Goal: Task Accomplishment & Management: Manage account settings

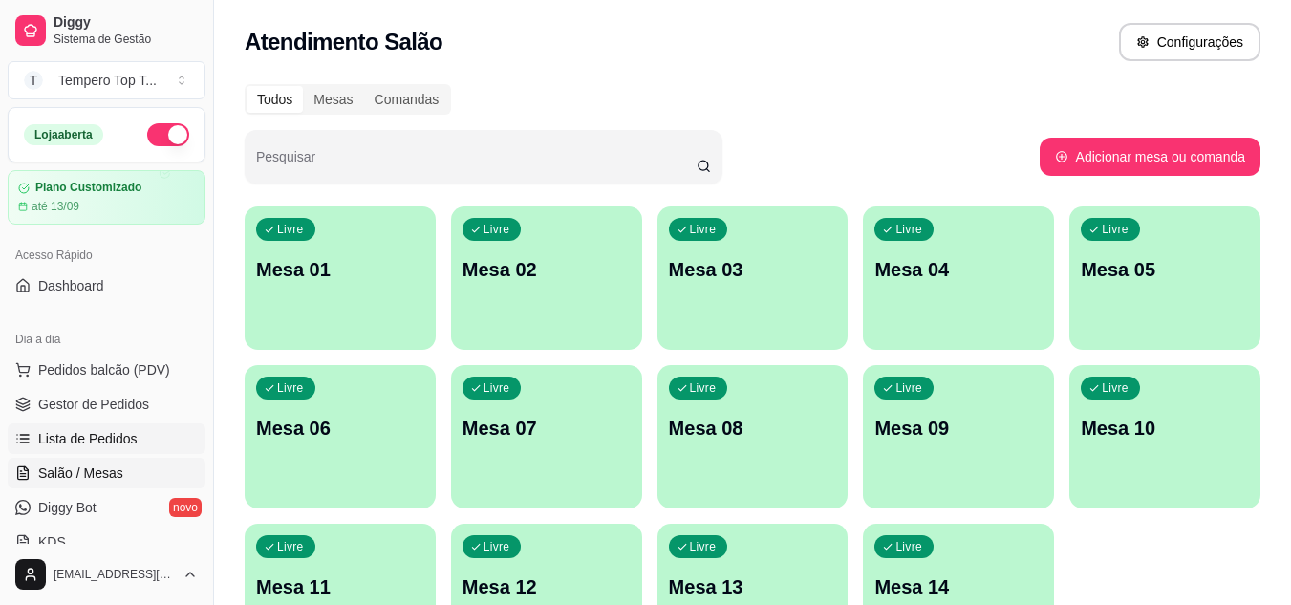
scroll to position [191, 0]
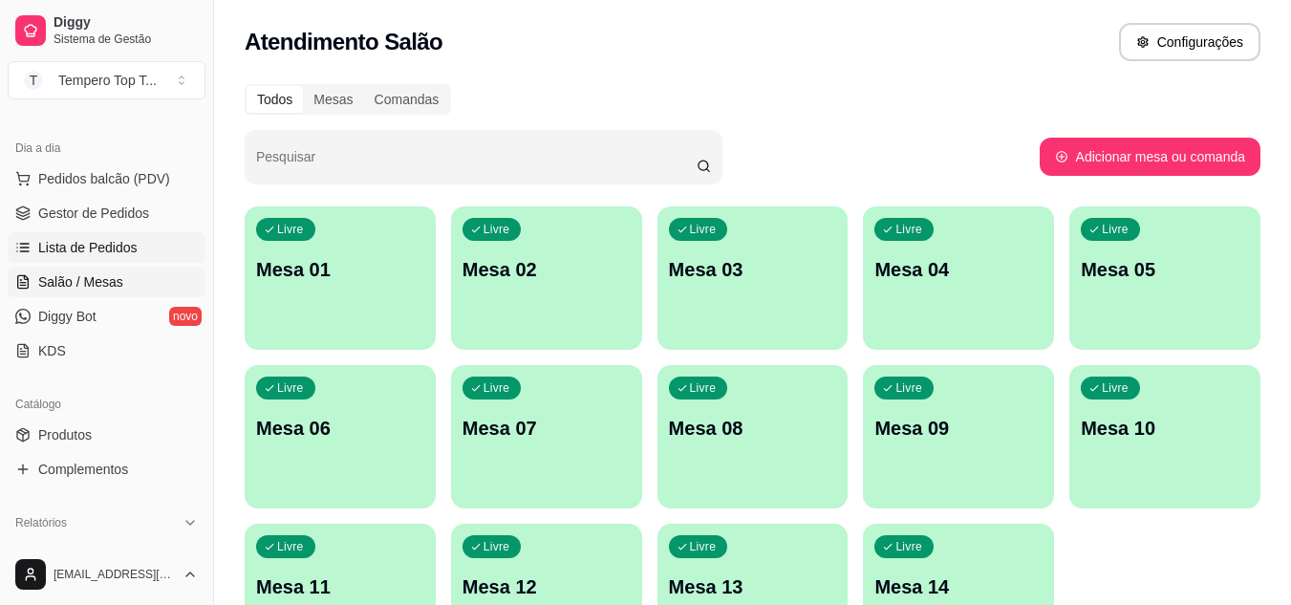
click at [136, 258] on link "Lista de Pedidos" at bounding box center [107, 247] width 198 height 31
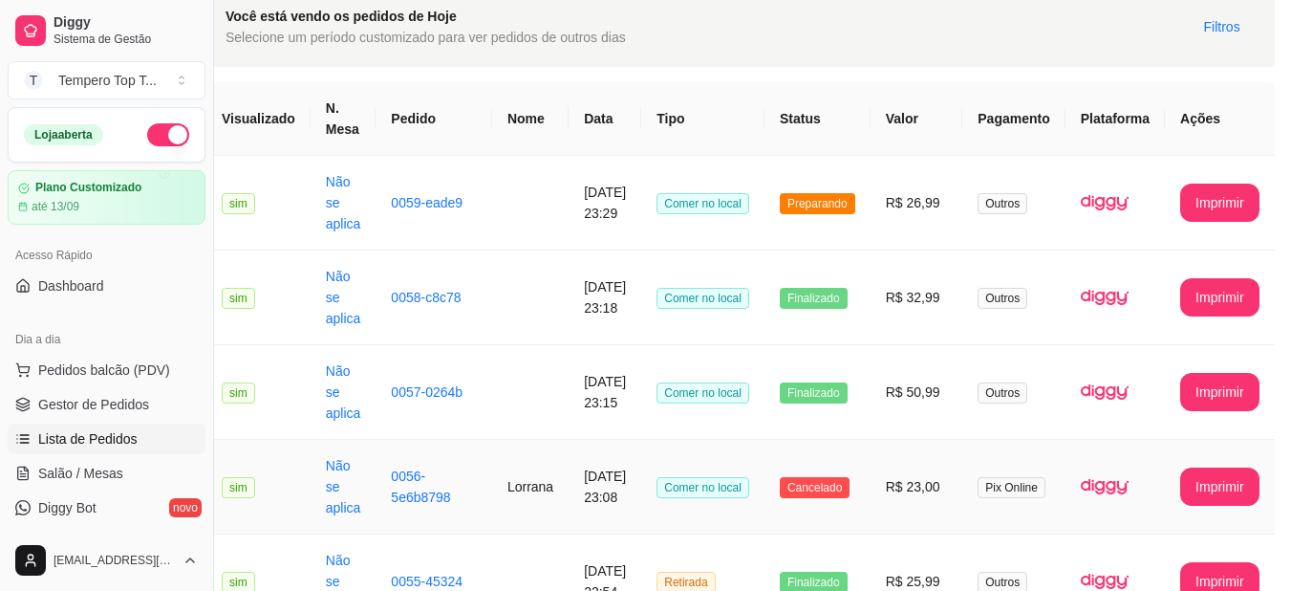
scroll to position [0, 38]
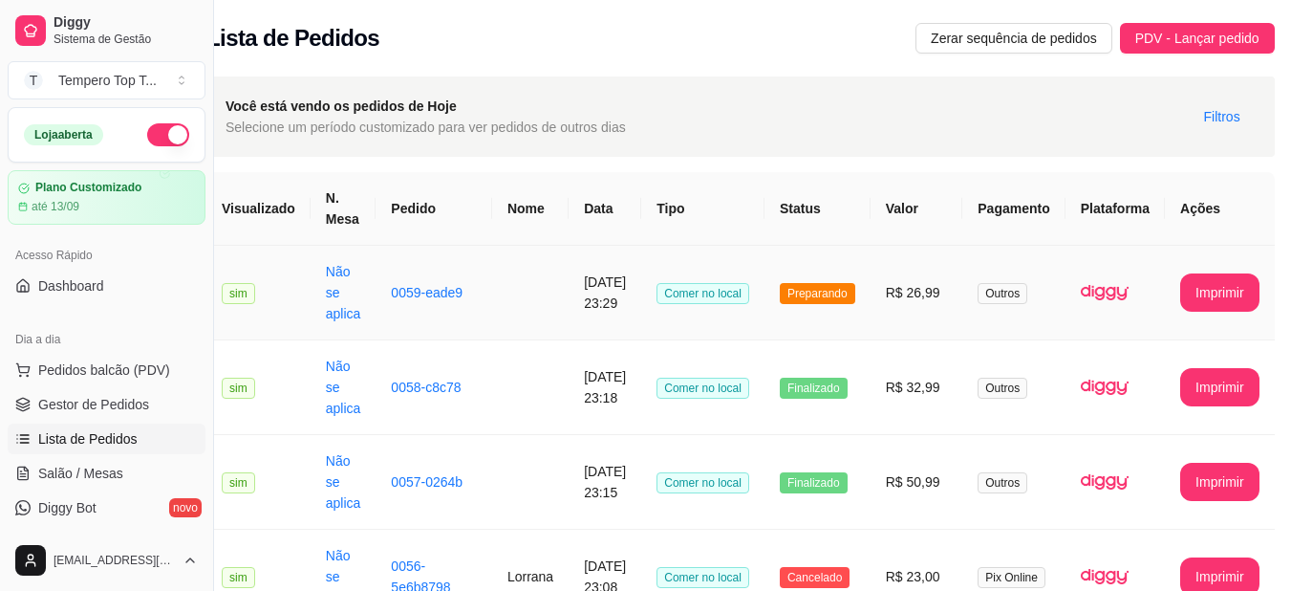
click at [641, 313] on td "14/08/2025 às 23:29" at bounding box center [605, 293] width 73 height 95
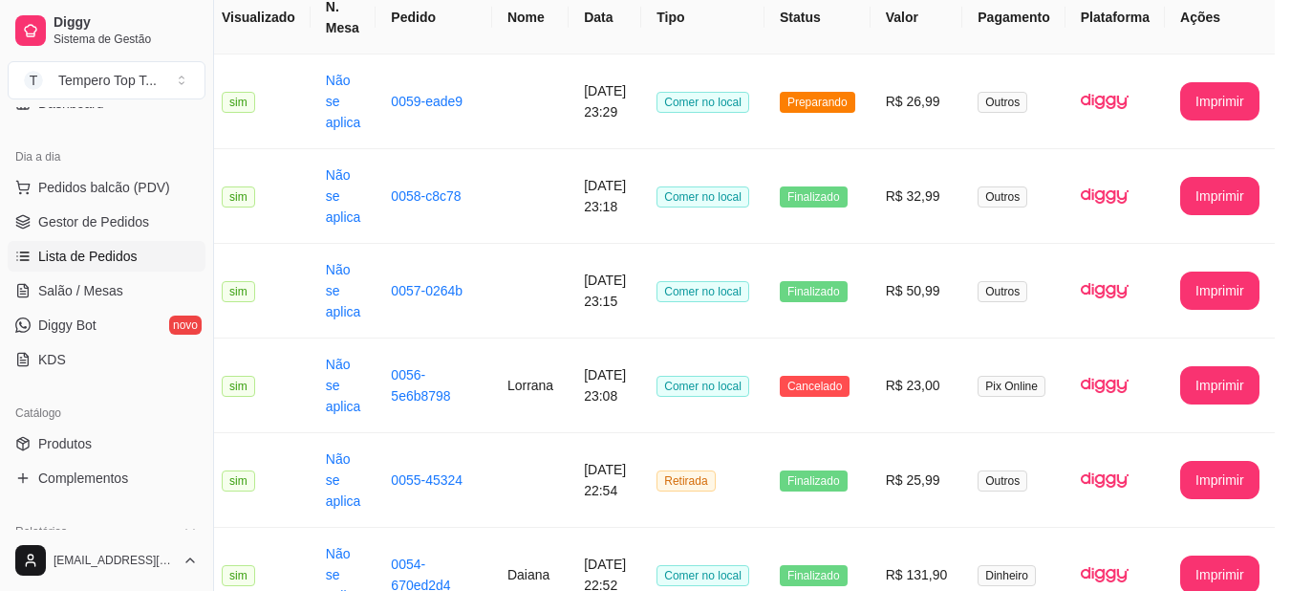
scroll to position [287, 0]
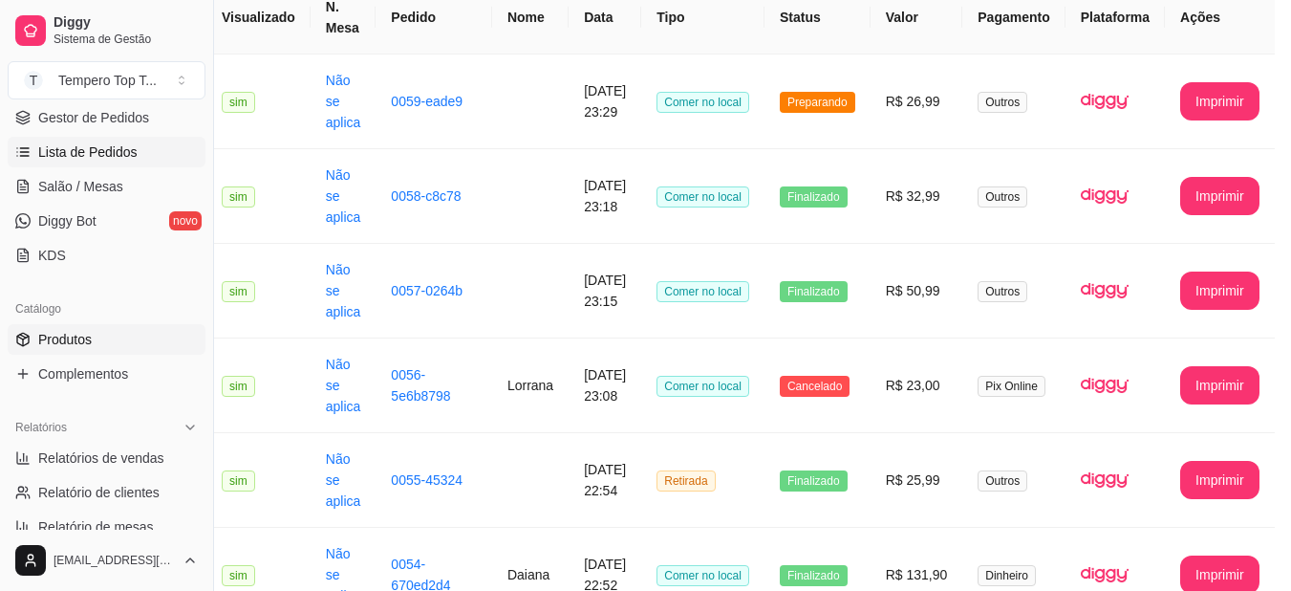
click at [86, 333] on span "Produtos" at bounding box center [65, 339] width 54 height 19
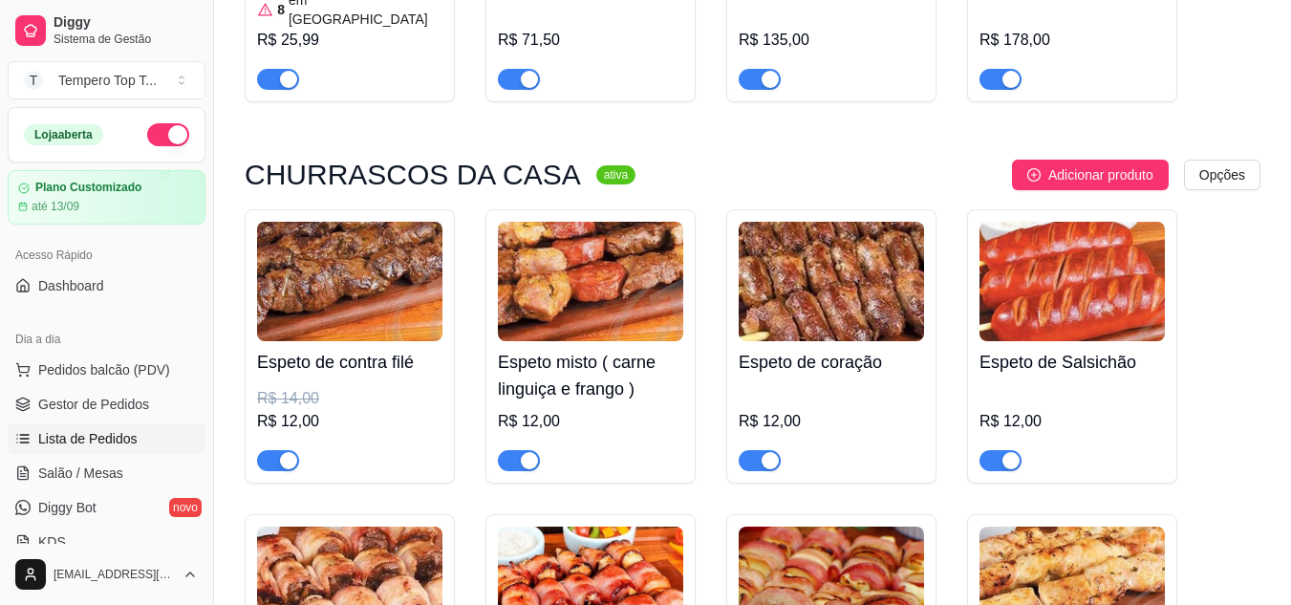
click at [108, 425] on link "Lista de Pedidos" at bounding box center [107, 438] width 198 height 31
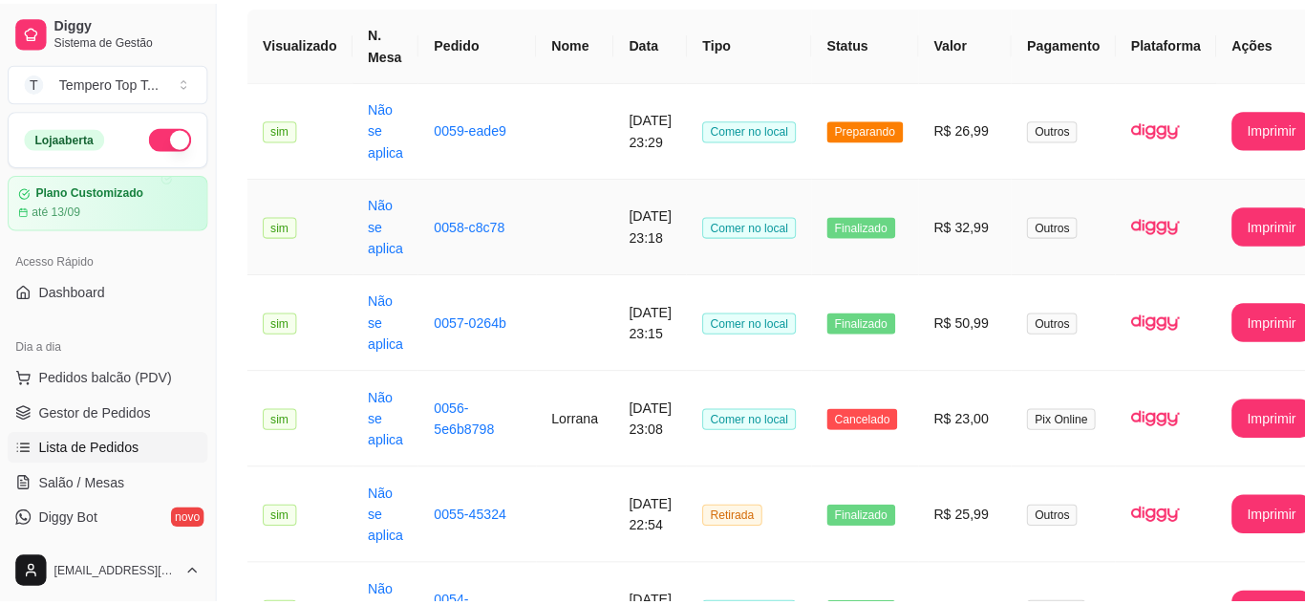
scroll to position [191, 0]
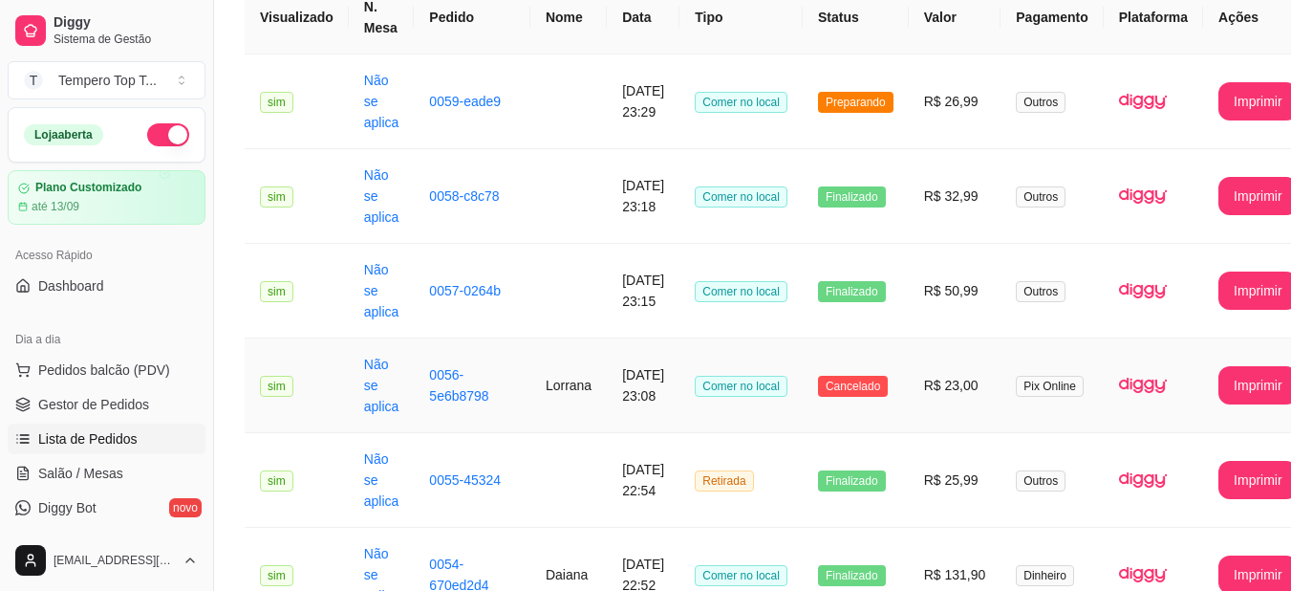
click at [701, 408] on td "Comer no local" at bounding box center [740, 385] width 123 height 95
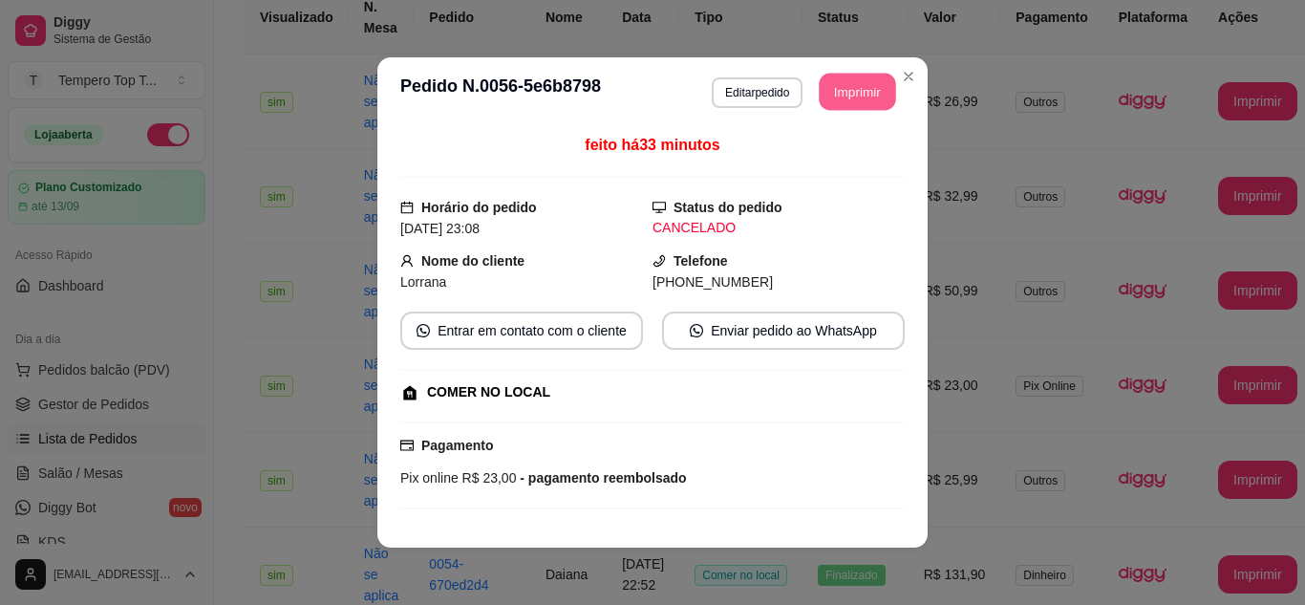
click at [839, 89] on button "Imprimir" at bounding box center [858, 92] width 76 height 37
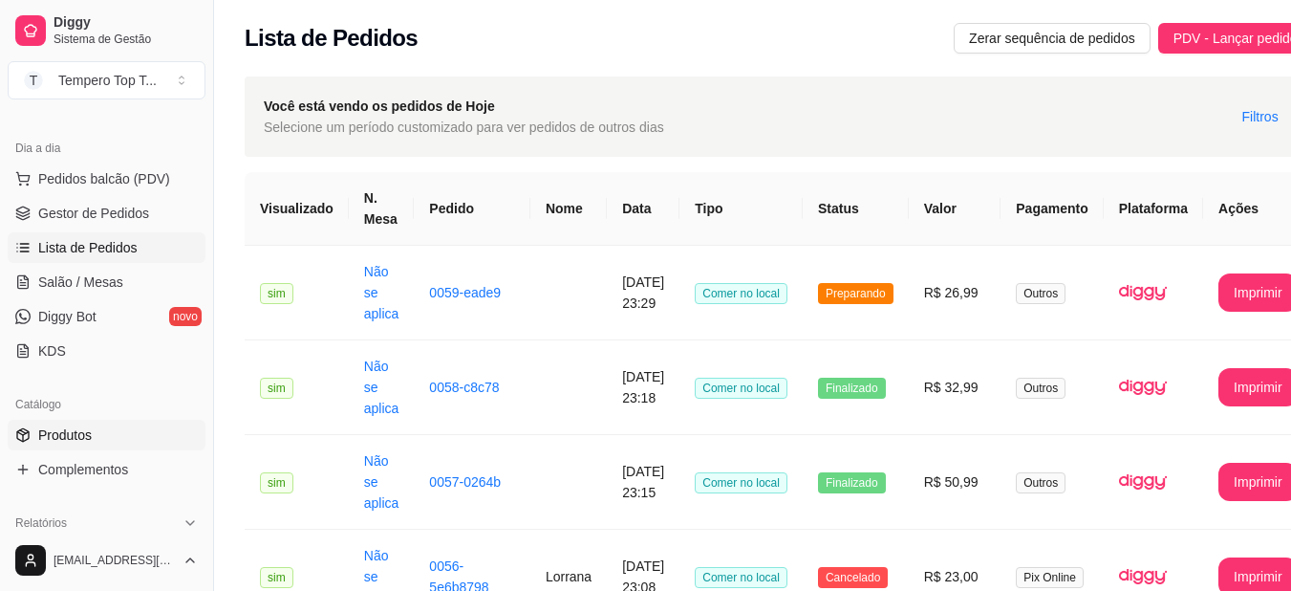
click at [47, 426] on span "Produtos" at bounding box center [65, 434] width 54 height 19
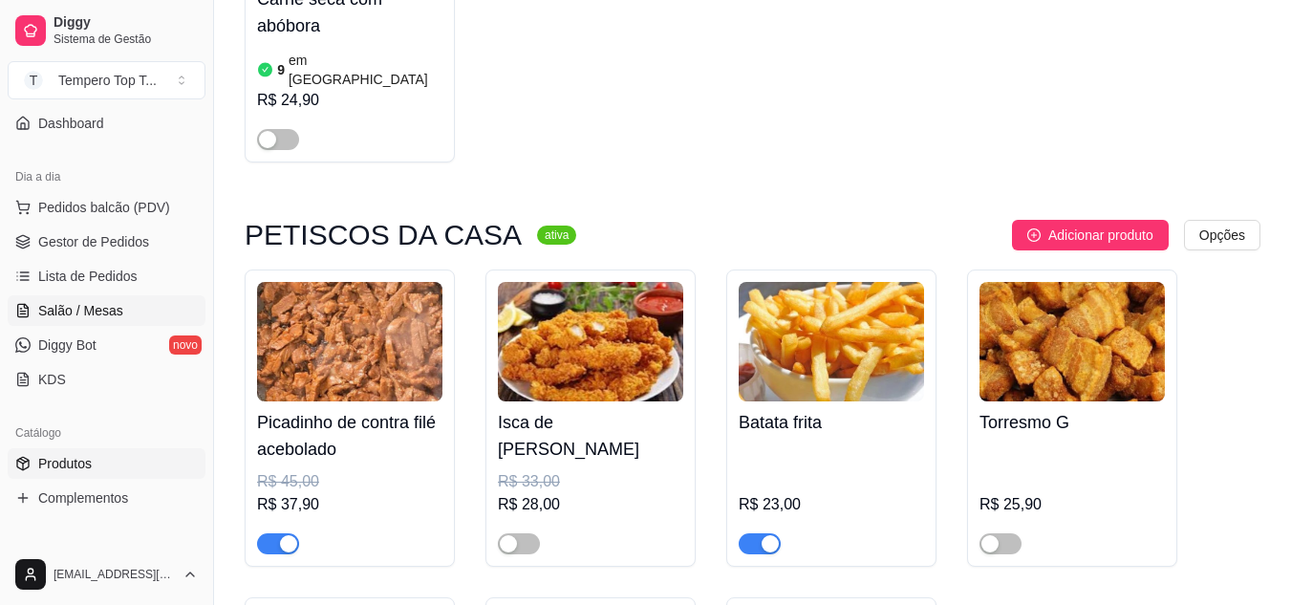
scroll to position [191, 0]
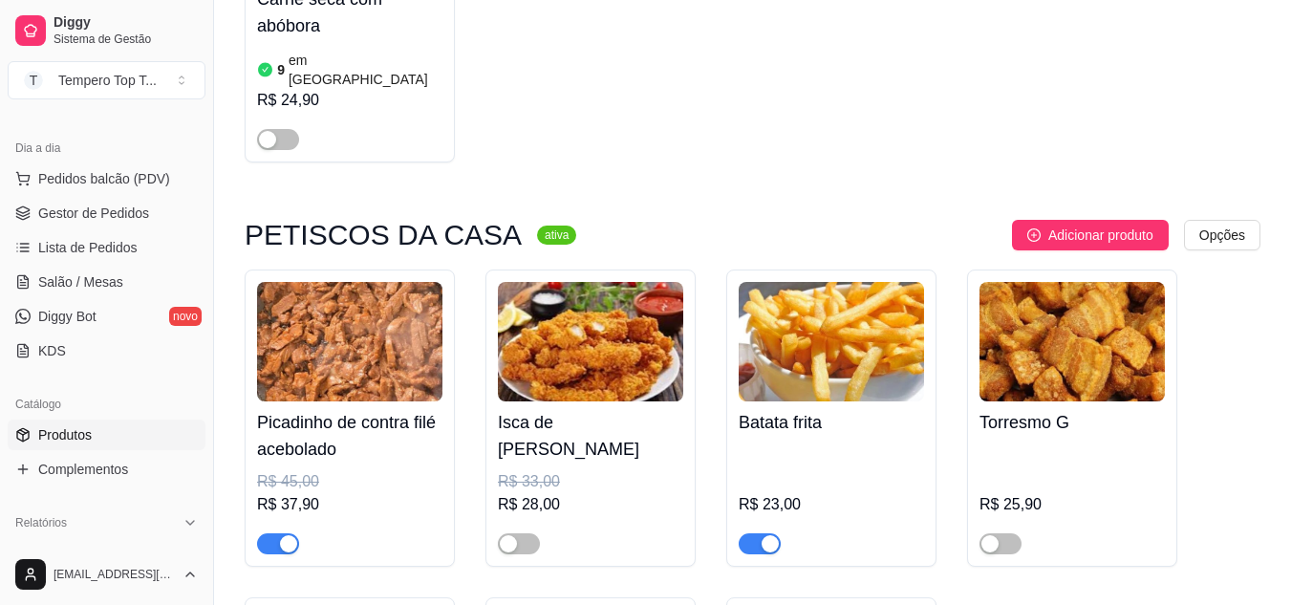
click at [83, 434] on span "Produtos" at bounding box center [65, 434] width 54 height 19
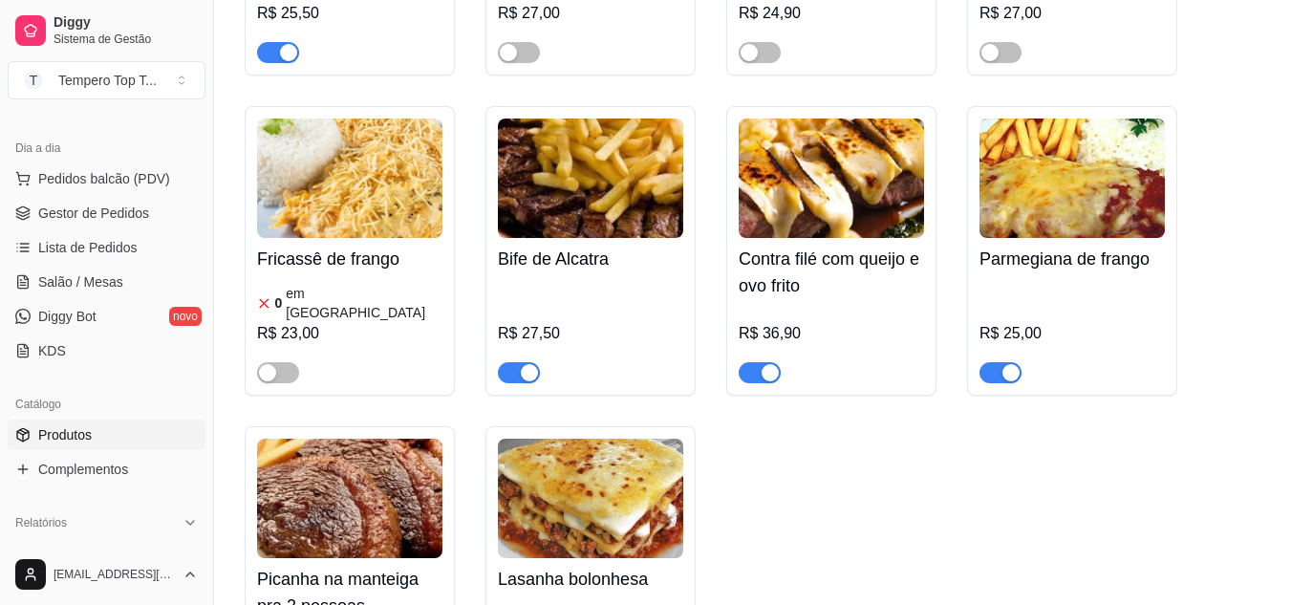
scroll to position [2007, 0]
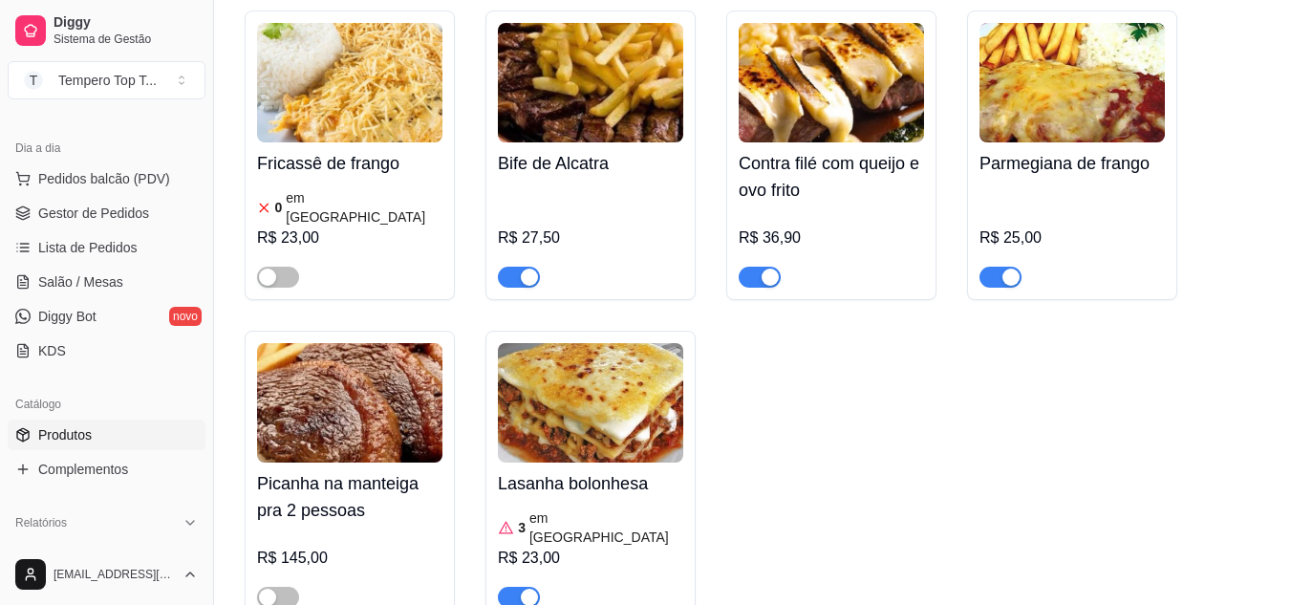
click at [511, 587] on span "button" at bounding box center [519, 597] width 42 height 21
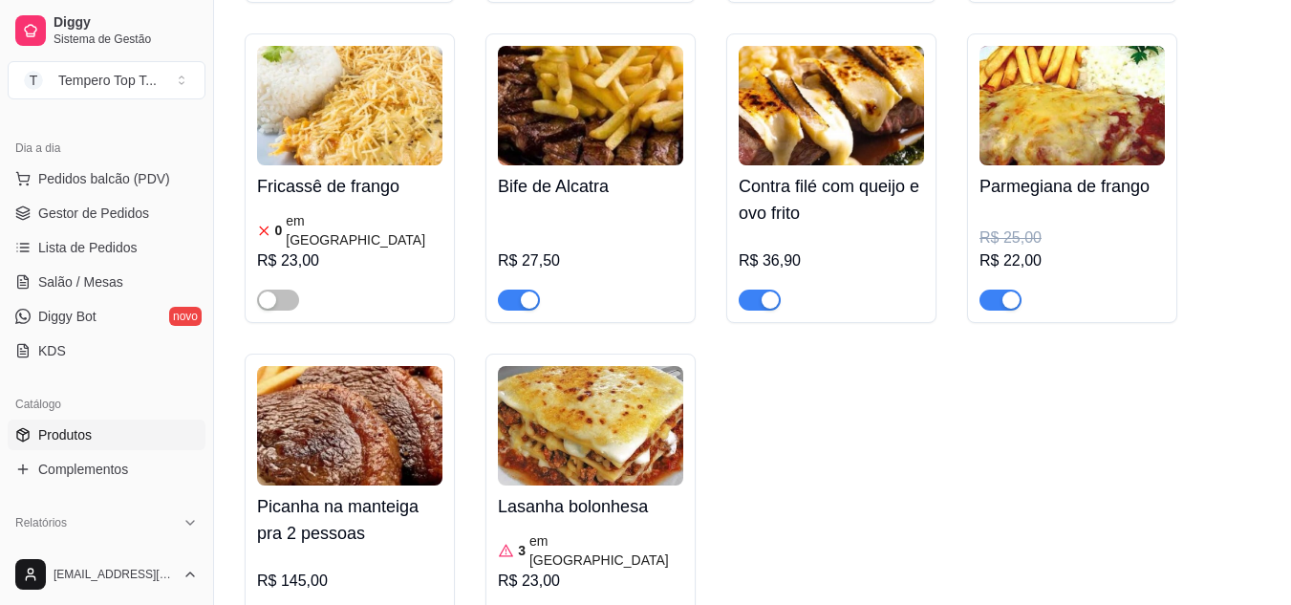
click at [93, 222] on span "Gestor de Pedidos" at bounding box center [93, 213] width 111 height 19
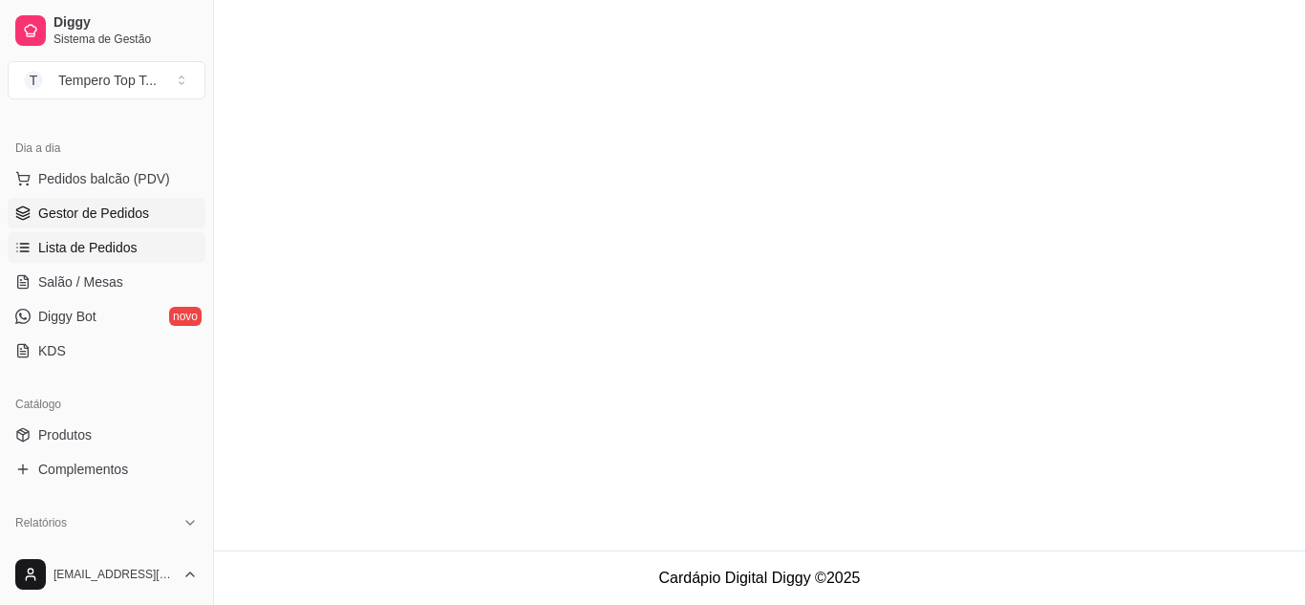
click at [102, 245] on span "Lista de Pedidos" at bounding box center [87, 247] width 99 height 19
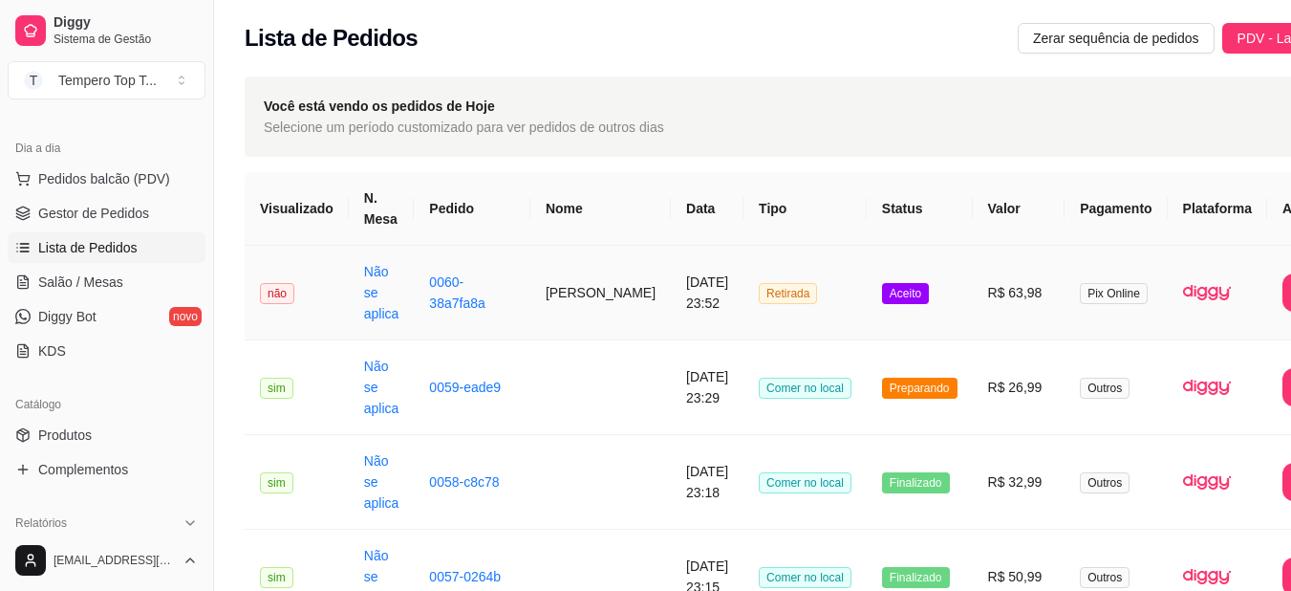
drag, startPoint x: 559, startPoint y: 300, endPoint x: 550, endPoint y: 296, distance: 10.3
click at [550, 296] on td "Marcio" at bounding box center [600, 293] width 140 height 95
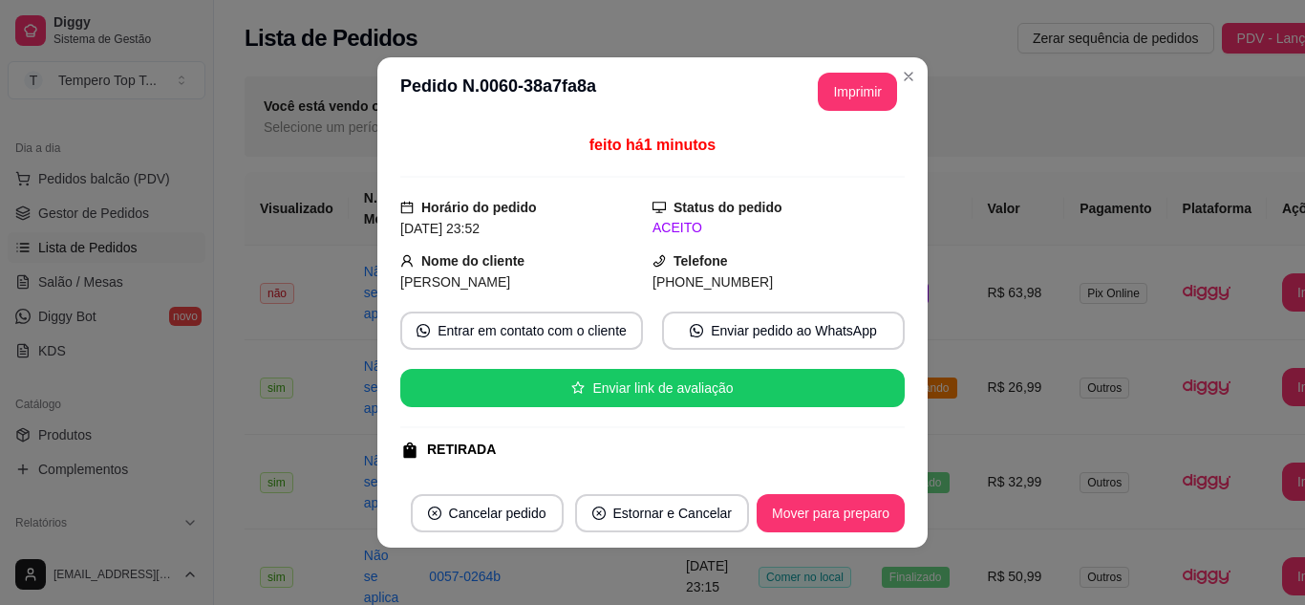
scroll to position [315, 0]
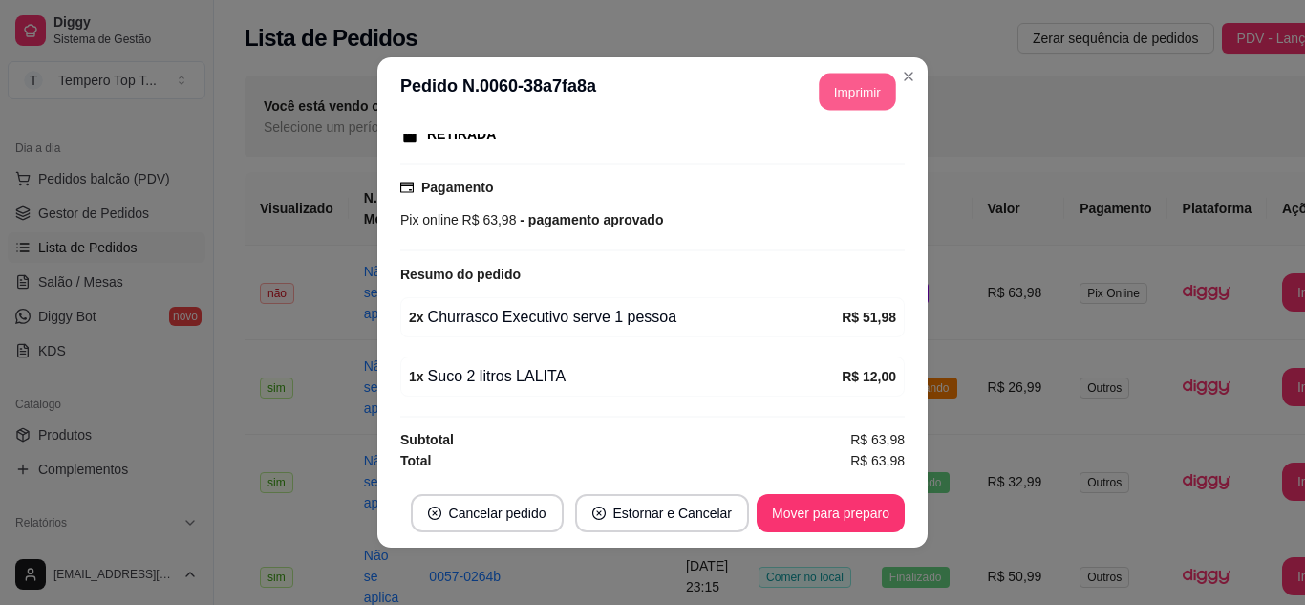
click at [827, 88] on button "Imprimir" at bounding box center [858, 92] width 76 height 37
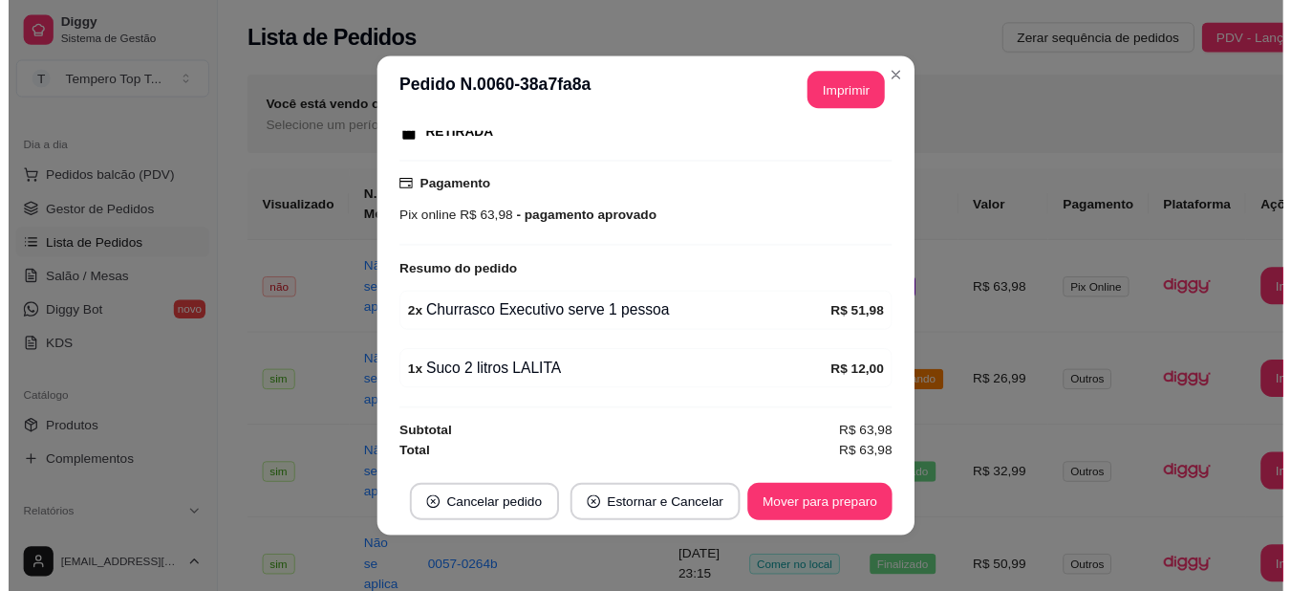
scroll to position [0, 0]
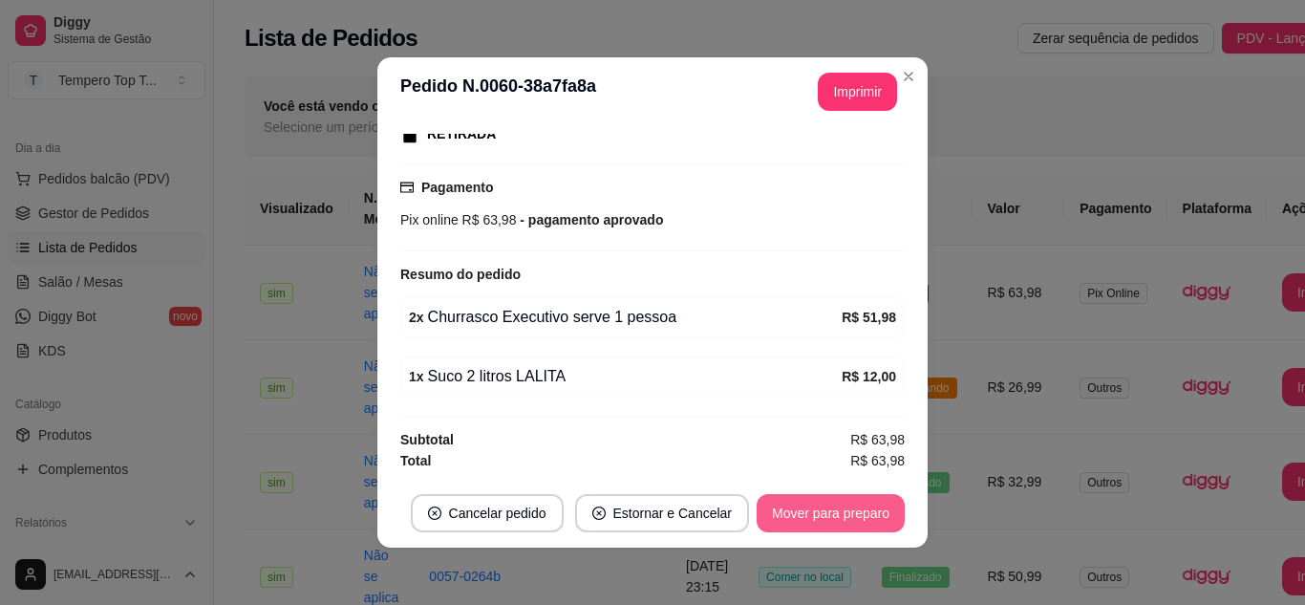
click at [832, 511] on button "Mover para preparo" at bounding box center [831, 513] width 148 height 38
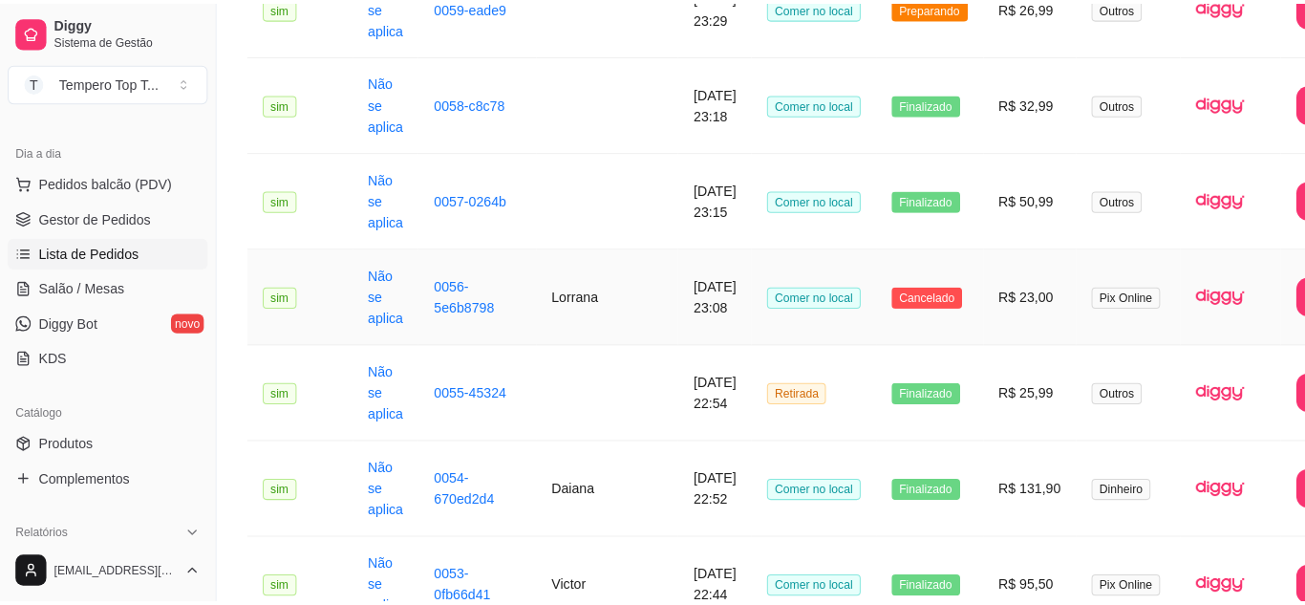
scroll to position [382, 0]
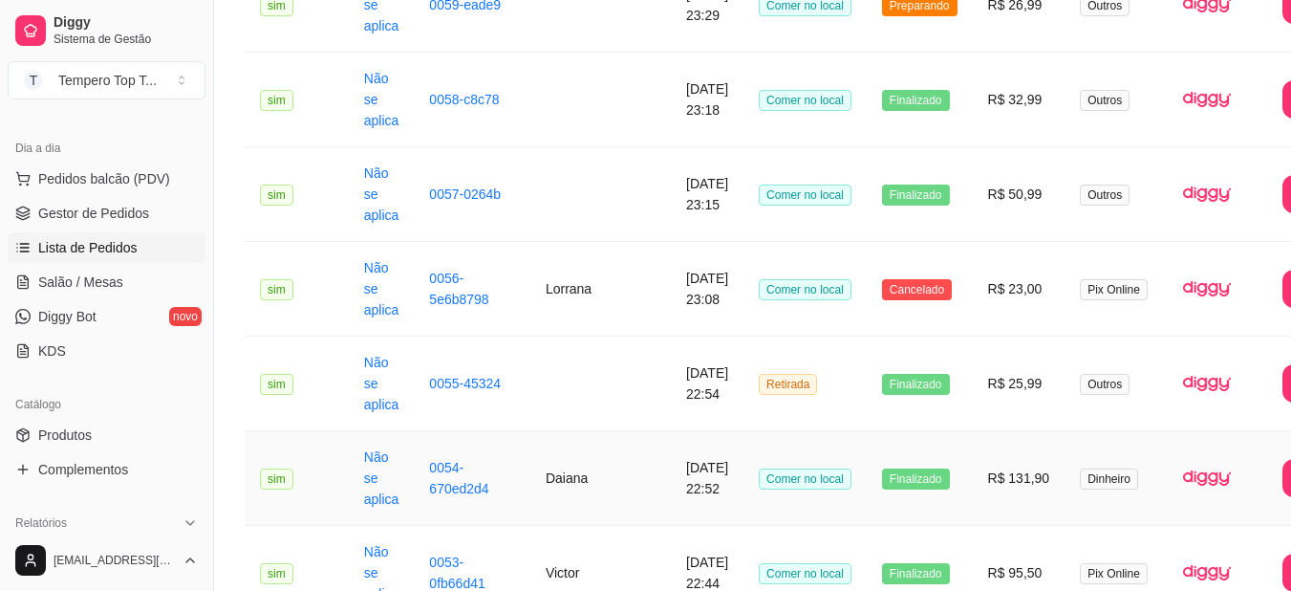
click at [973, 465] on td "R$ 131,90" at bounding box center [1019, 478] width 93 height 95
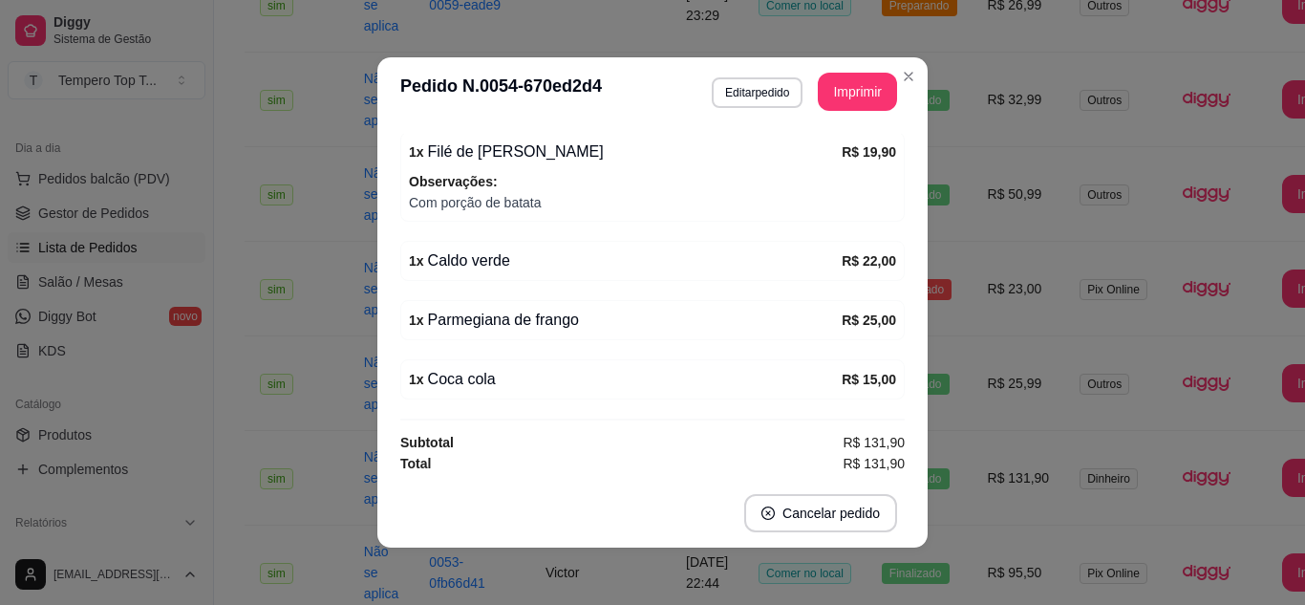
scroll to position [491, 0]
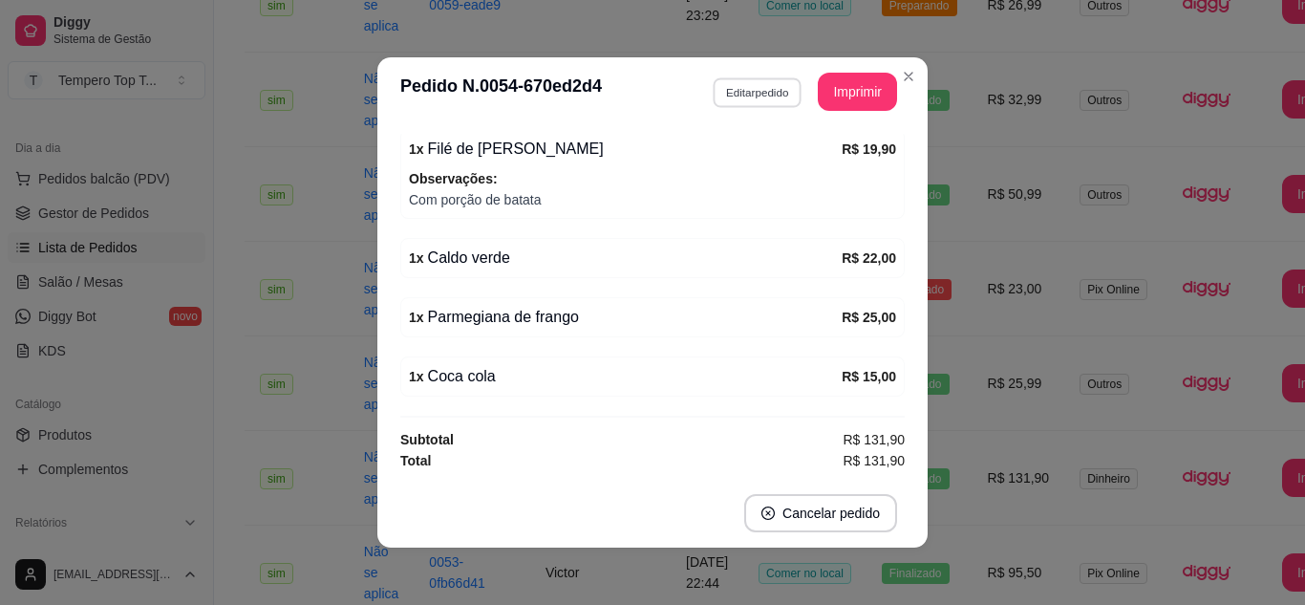
click at [729, 93] on button "Editar pedido" at bounding box center [757, 92] width 89 height 30
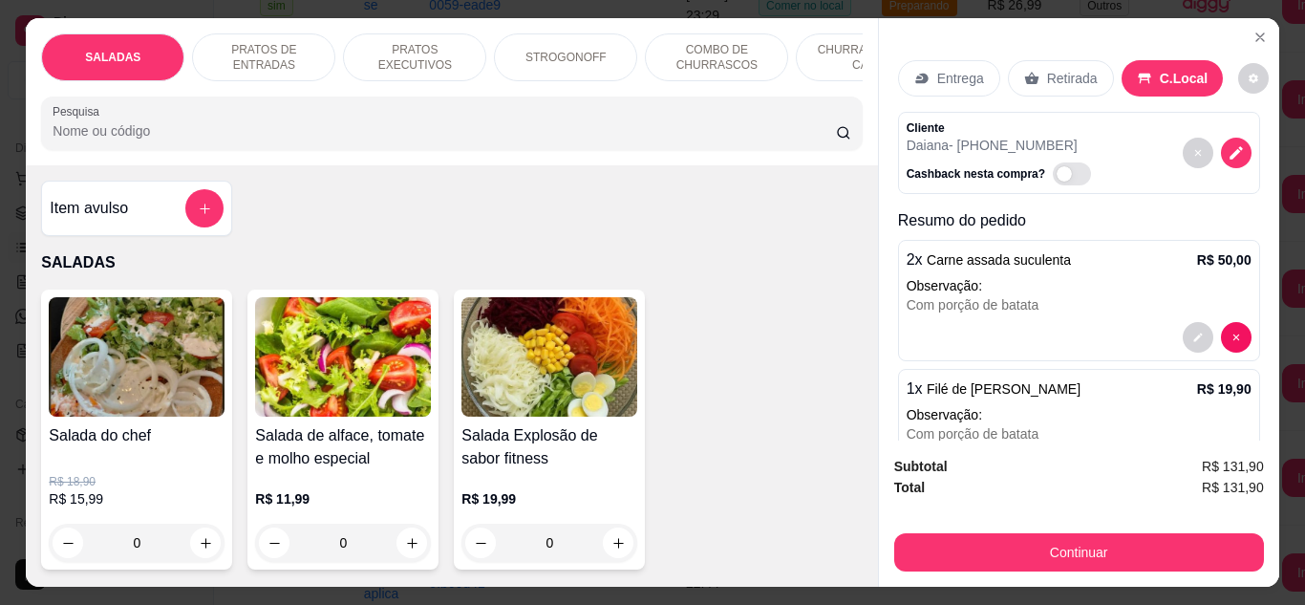
scroll to position [191, 0]
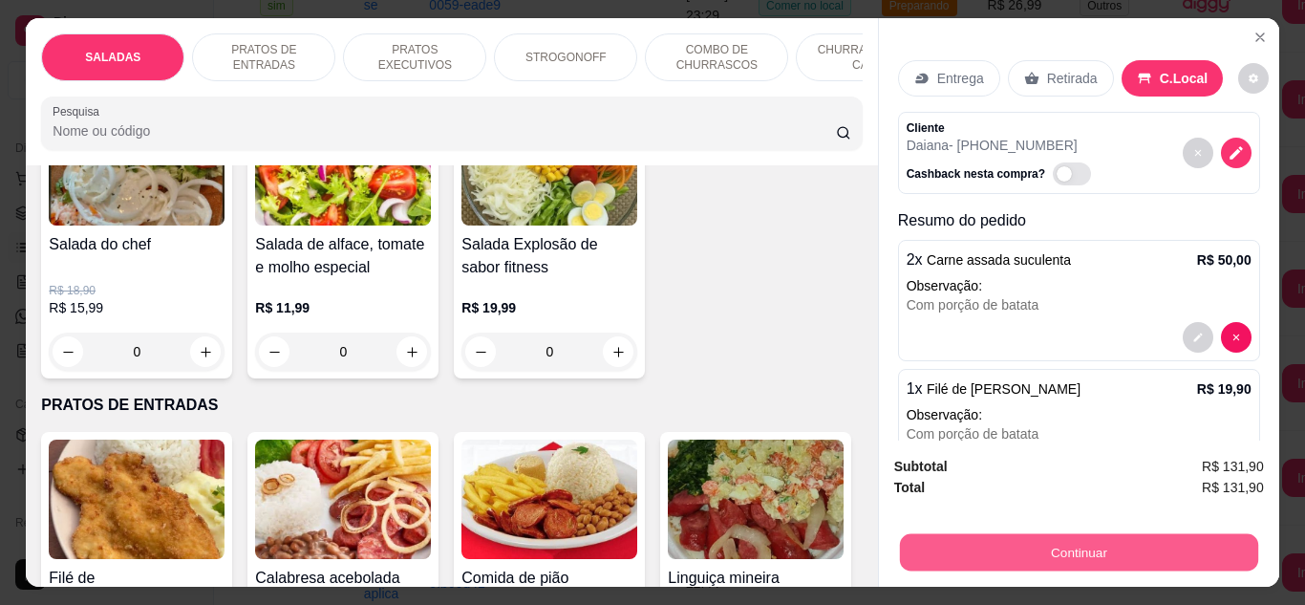
click at [985, 534] on button "Continuar" at bounding box center [1078, 552] width 358 height 37
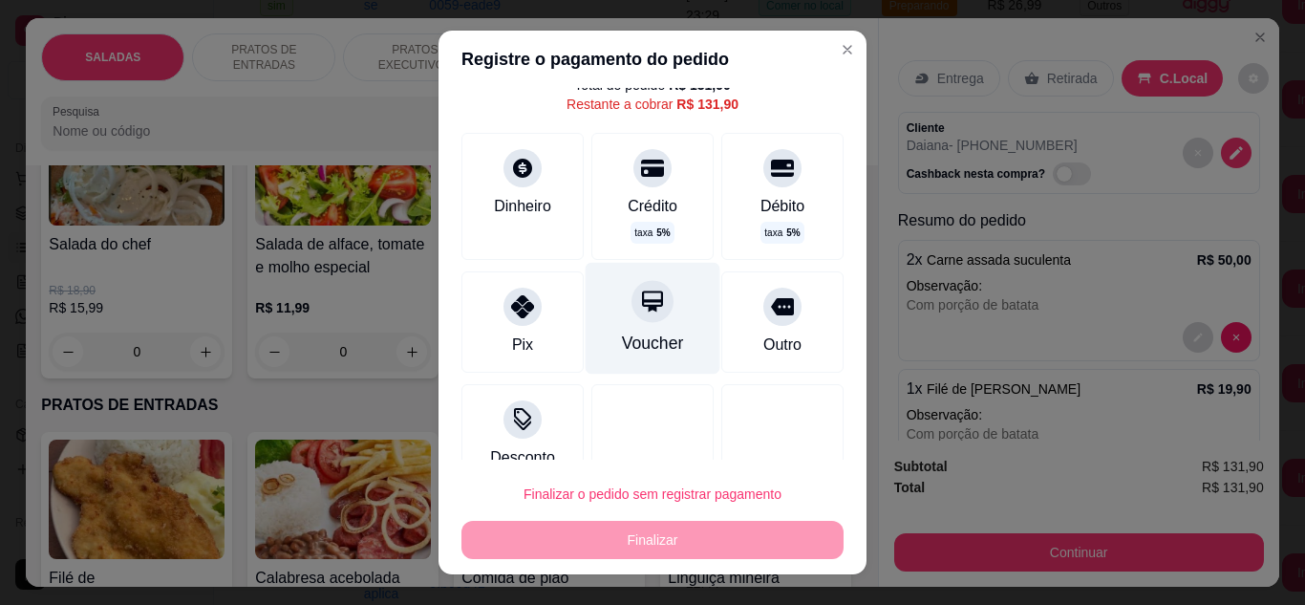
scroll to position [102, 0]
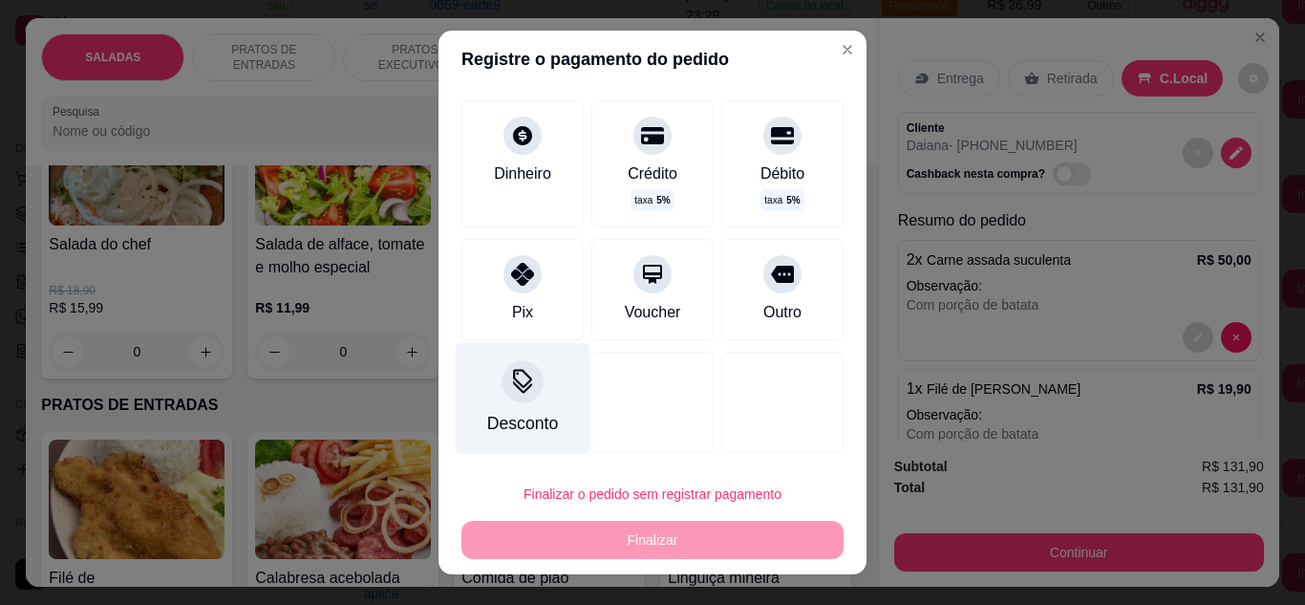
click at [502, 381] on div at bounding box center [523, 381] width 42 height 42
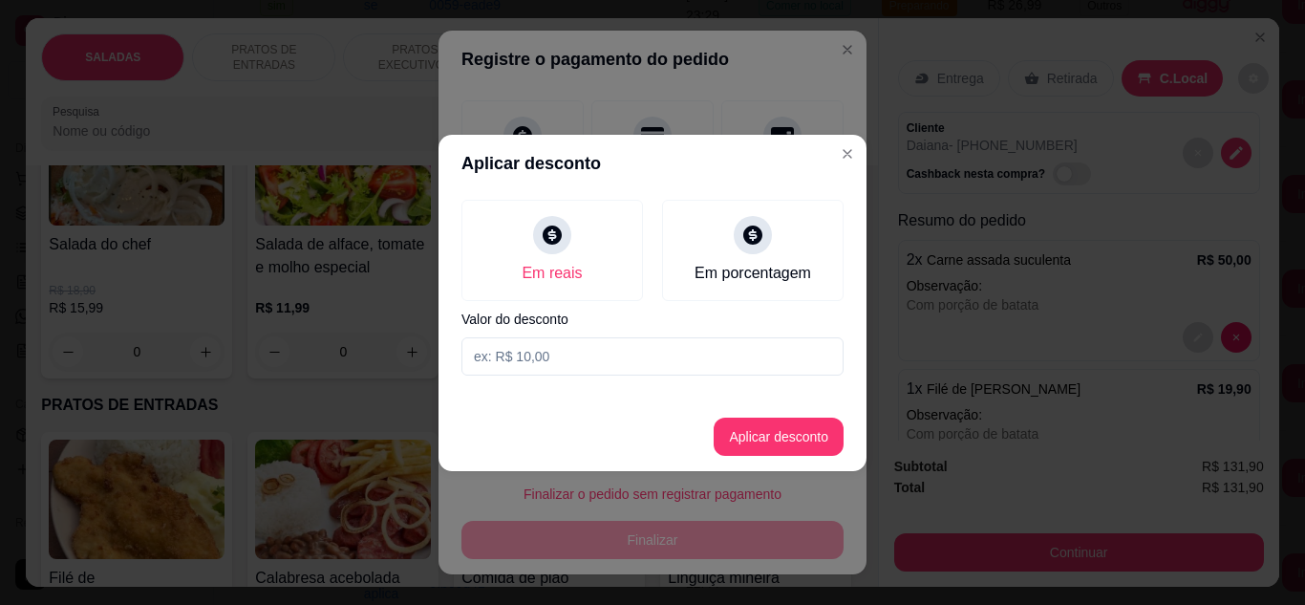
click at [631, 359] on input at bounding box center [653, 356] width 382 height 38
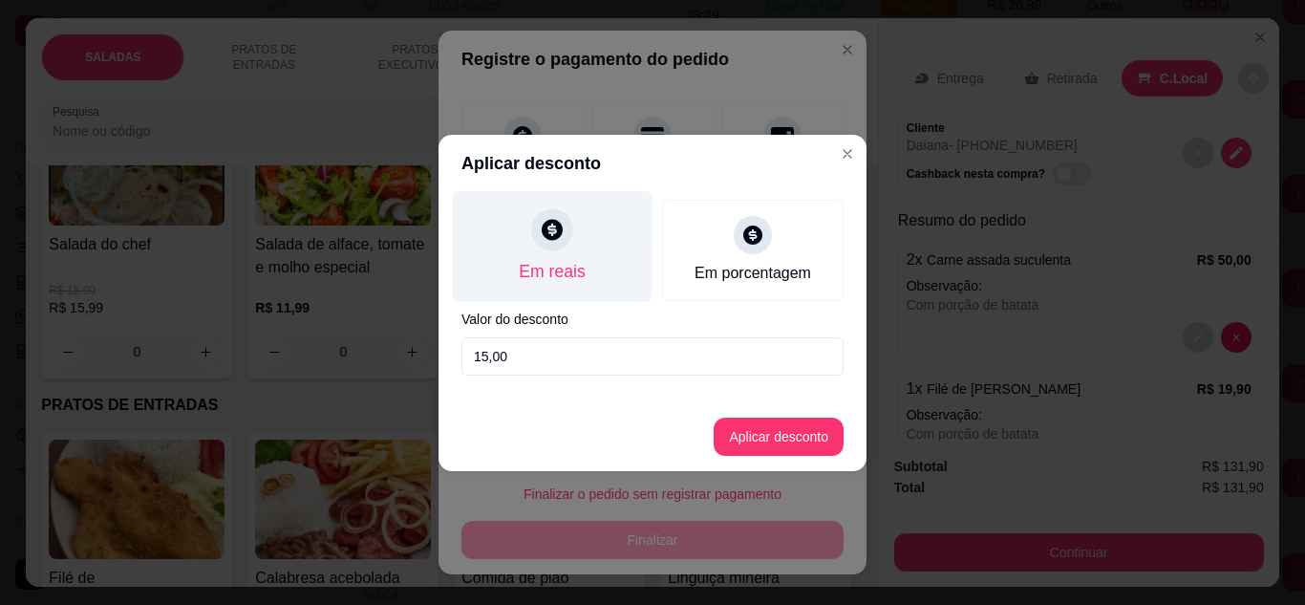
type input "15,00"
click at [564, 224] on icon at bounding box center [552, 229] width 25 height 25
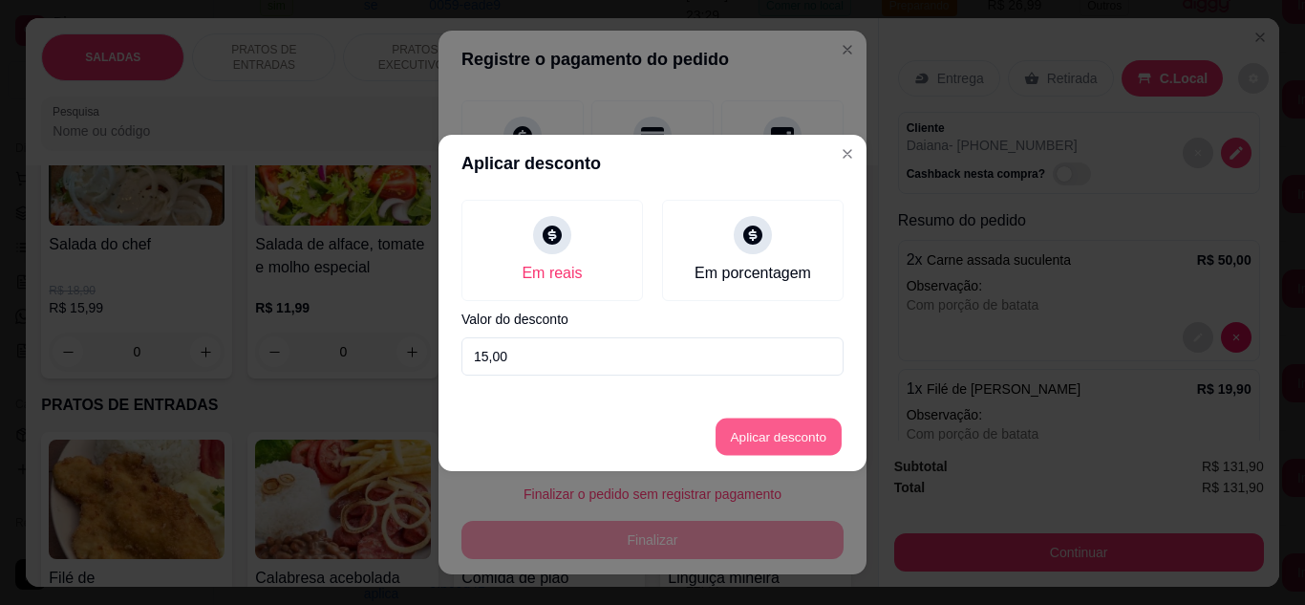
click at [790, 432] on button "Aplicar desconto" at bounding box center [779, 436] width 125 height 37
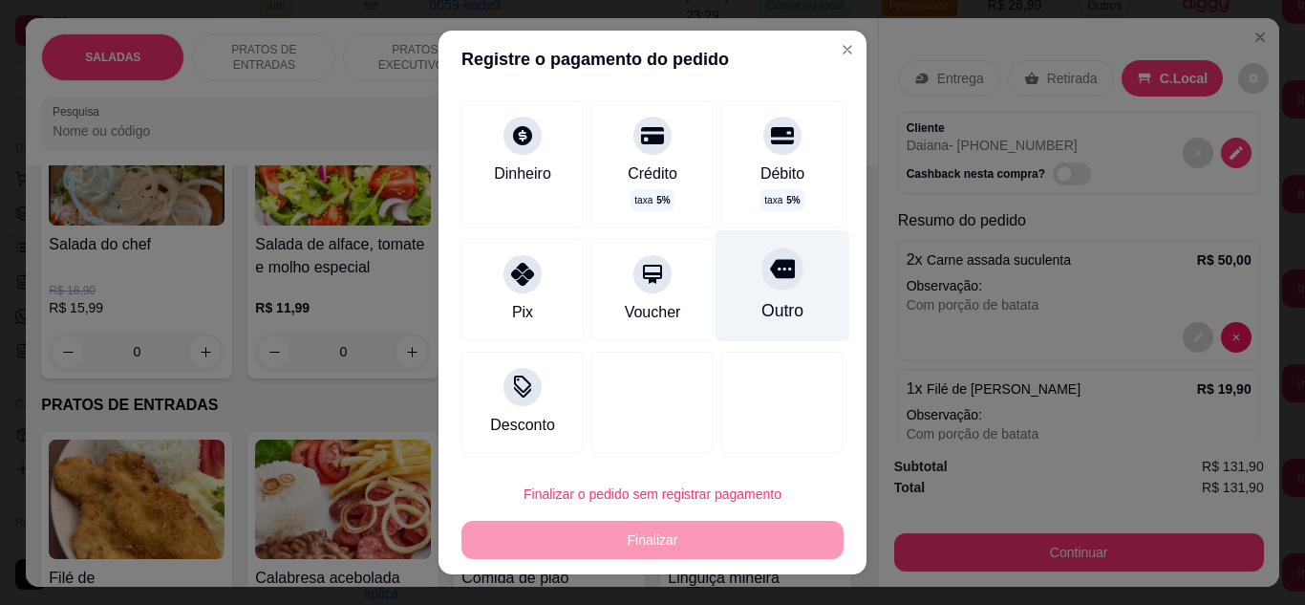
click at [762, 300] on div "Outro" at bounding box center [783, 310] width 42 height 25
type input "R$ 0,00"
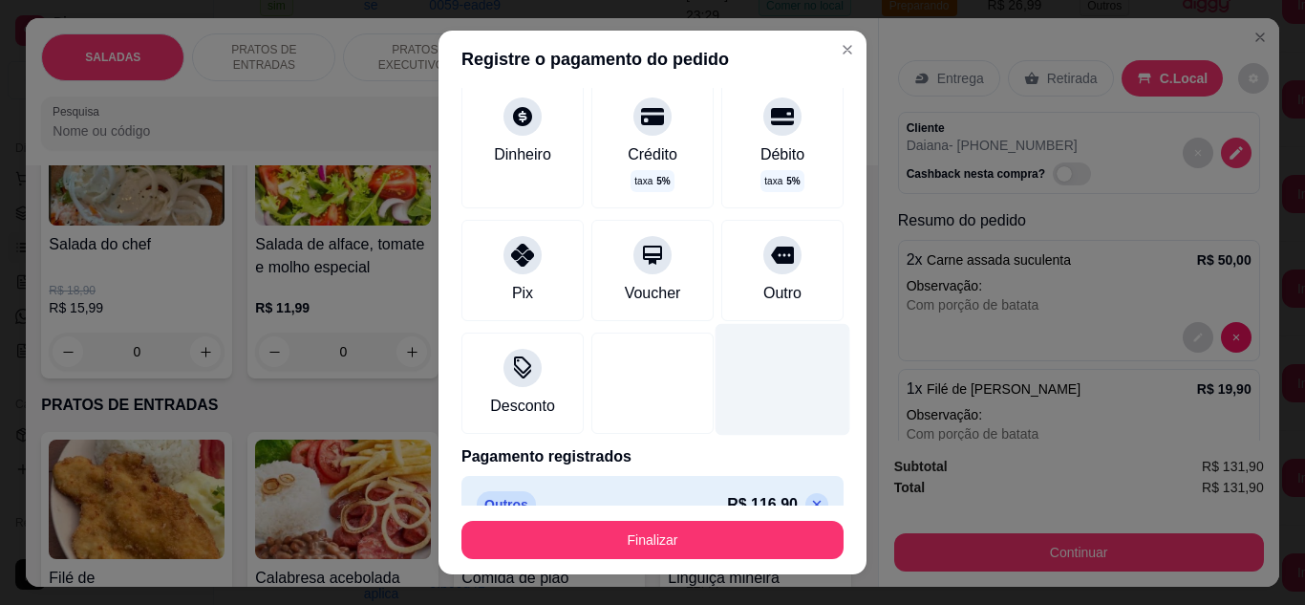
scroll to position [102, 0]
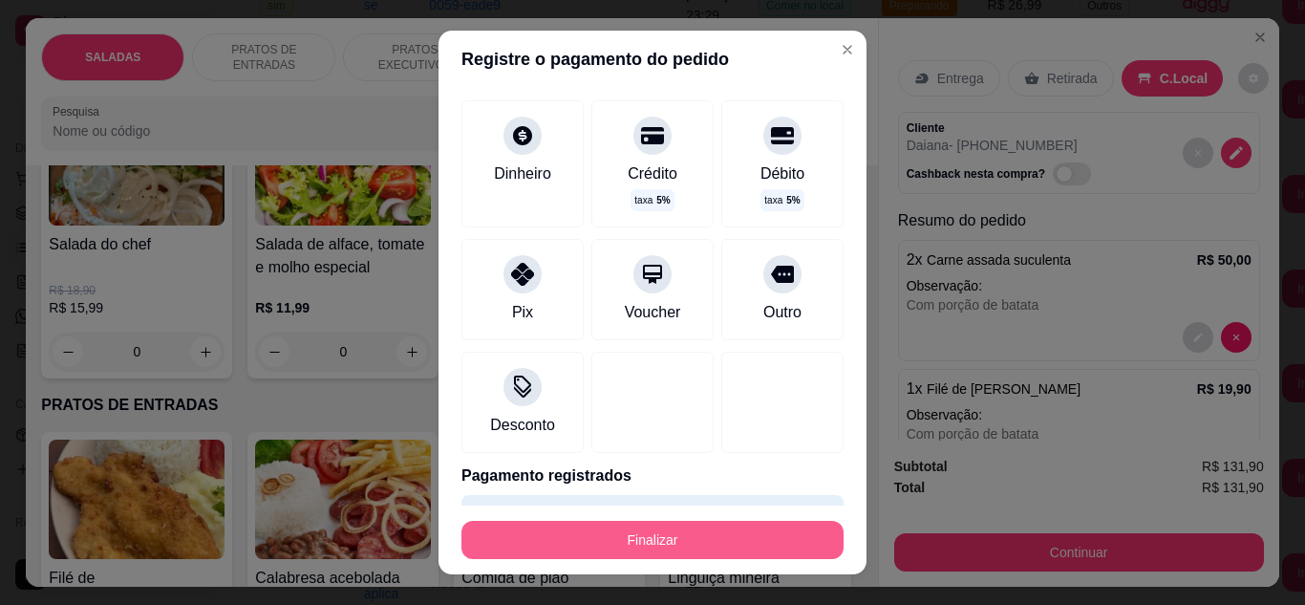
click at [697, 544] on button "Finalizar" at bounding box center [653, 540] width 382 height 38
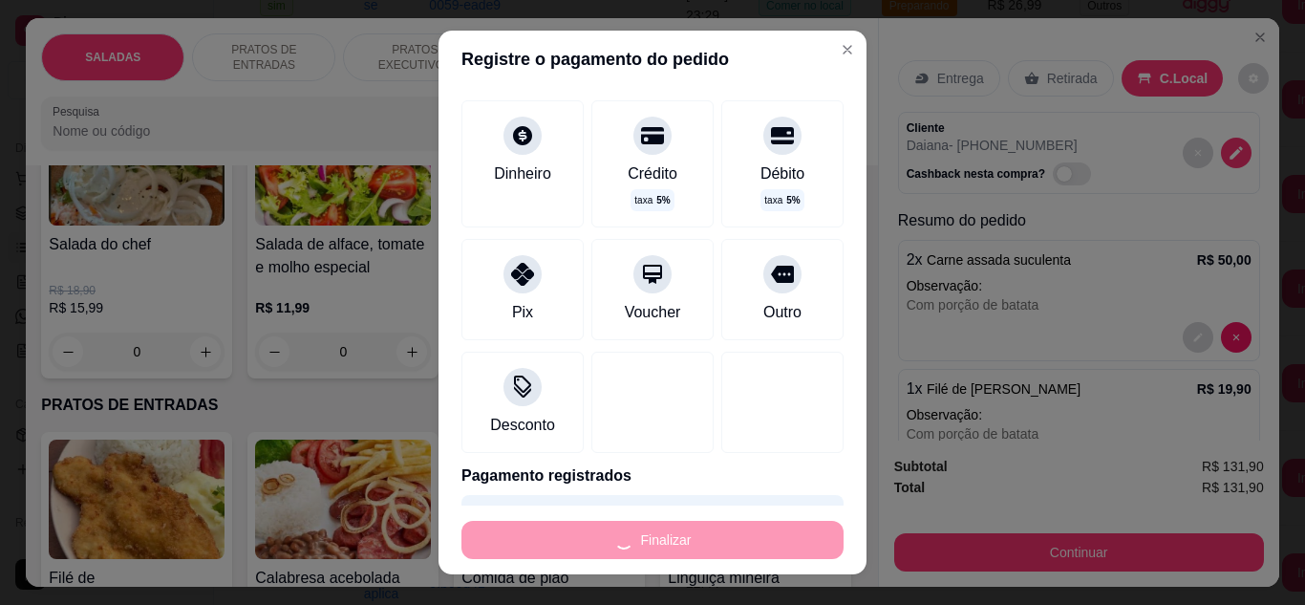
type input "0"
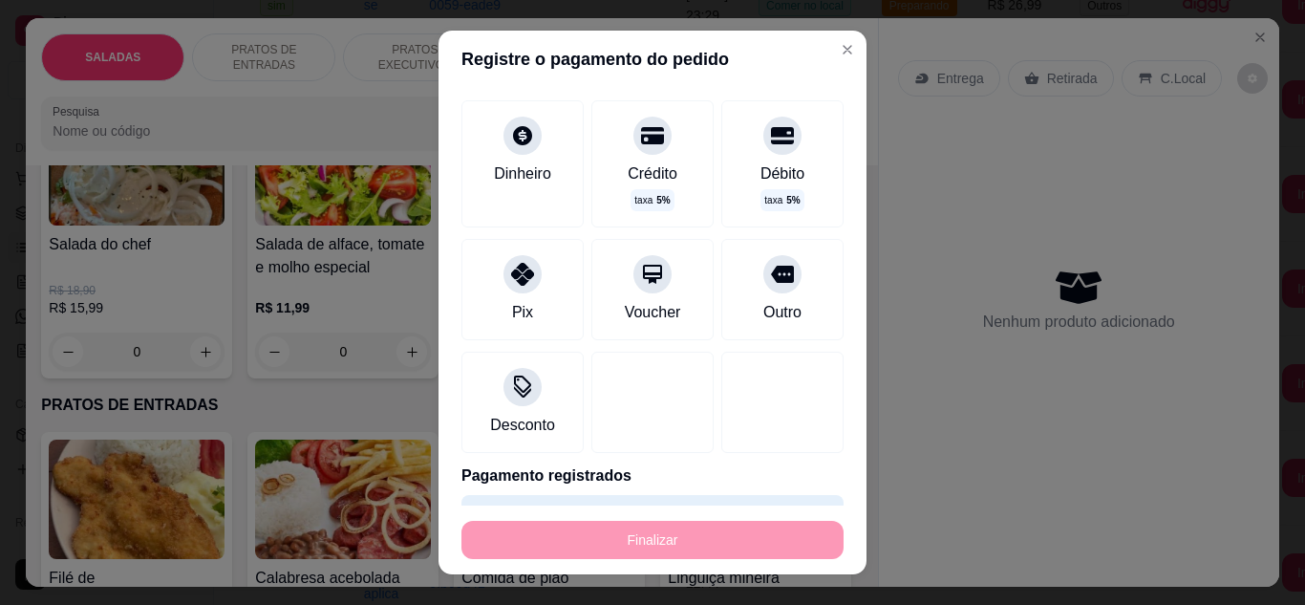
type input "-R$ 131,90"
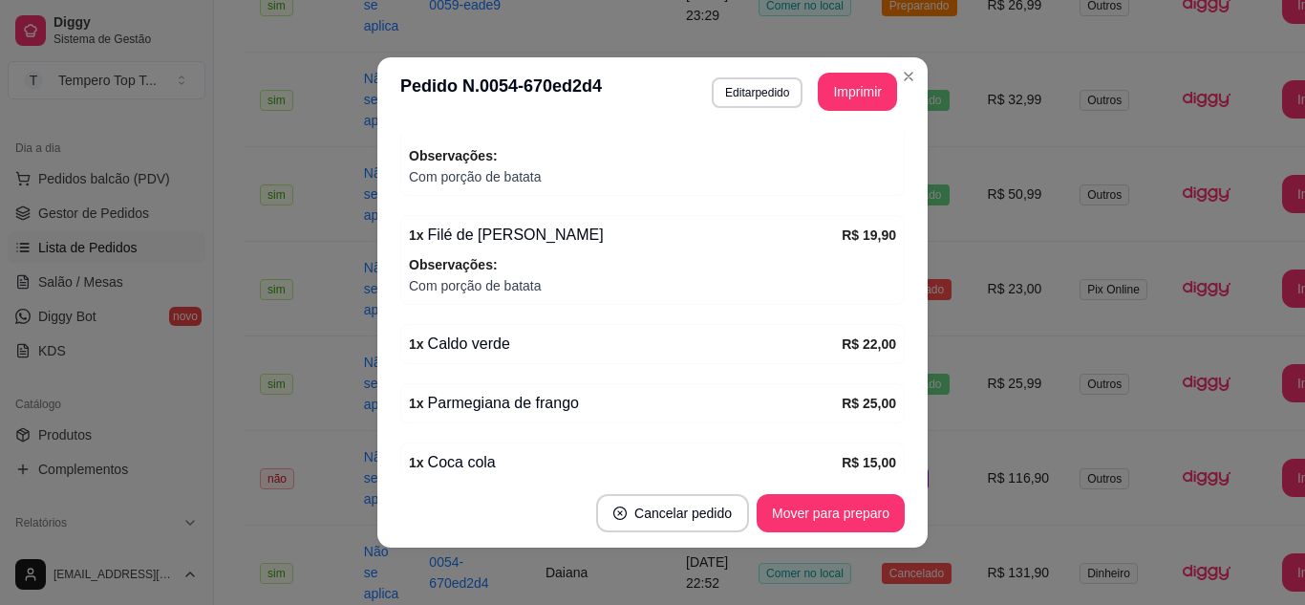
scroll to position [577, 0]
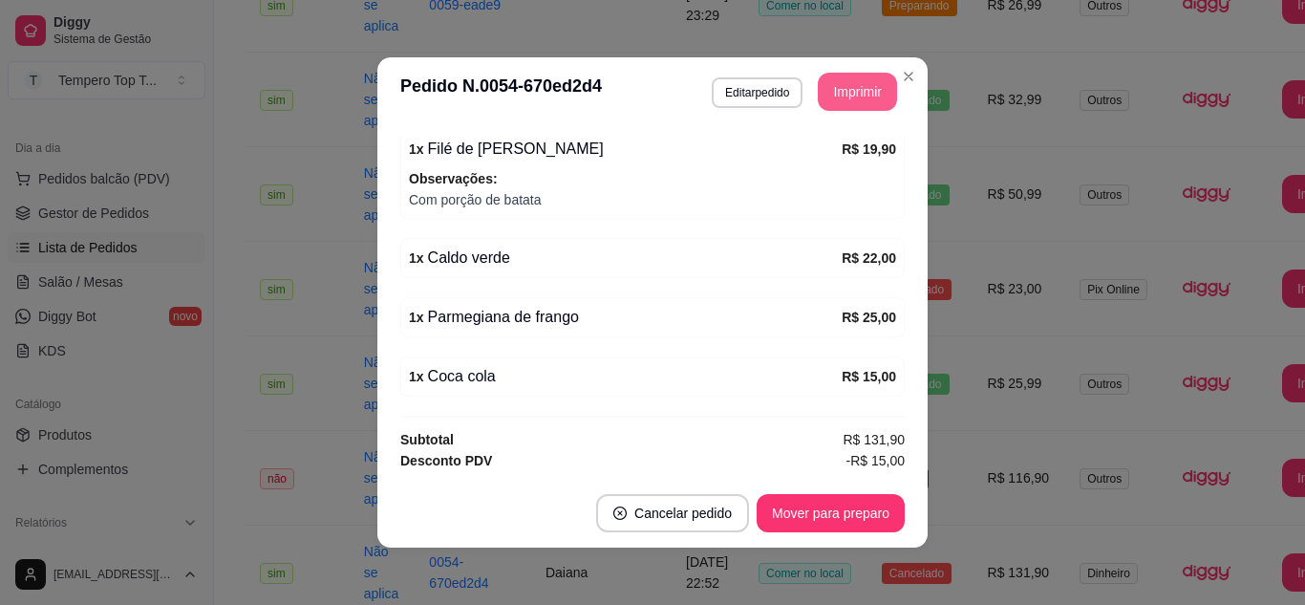
click at [852, 99] on button "Imprimir" at bounding box center [857, 92] width 79 height 38
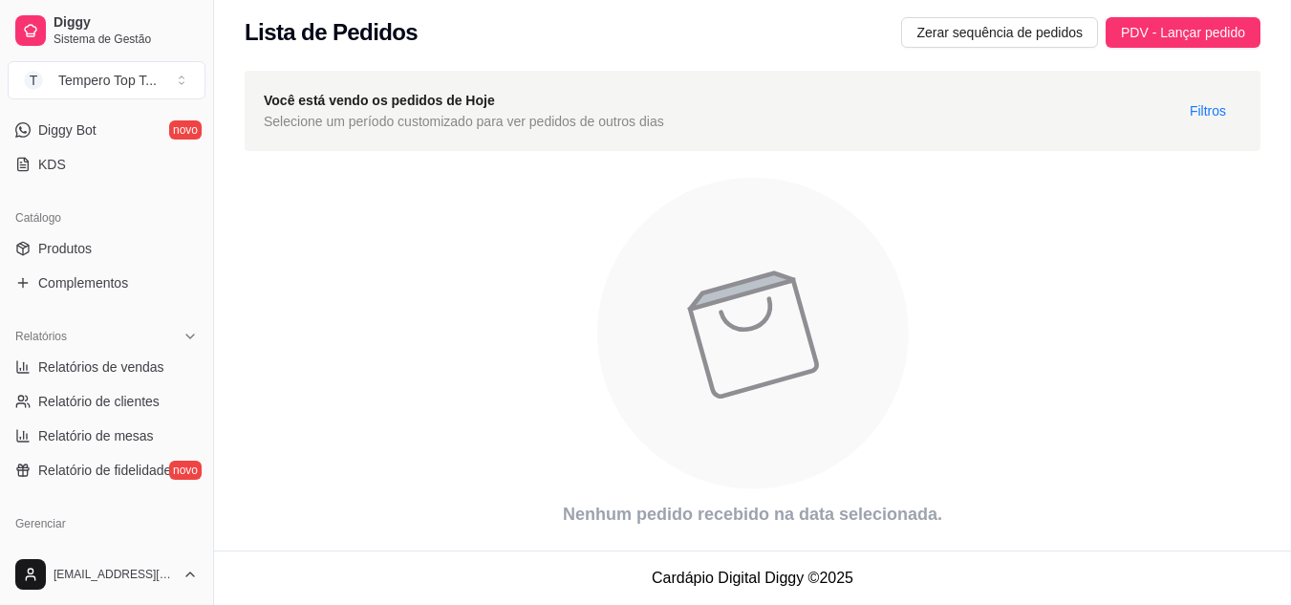
scroll to position [382, 0]
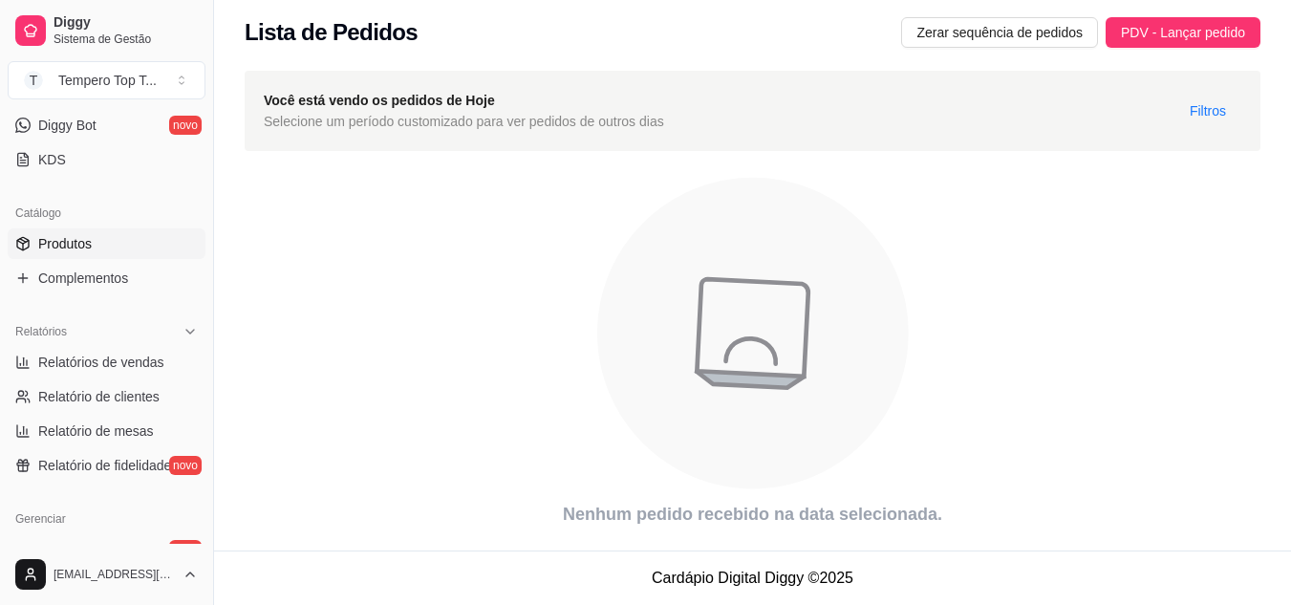
click at [124, 248] on link "Produtos" at bounding box center [107, 243] width 198 height 31
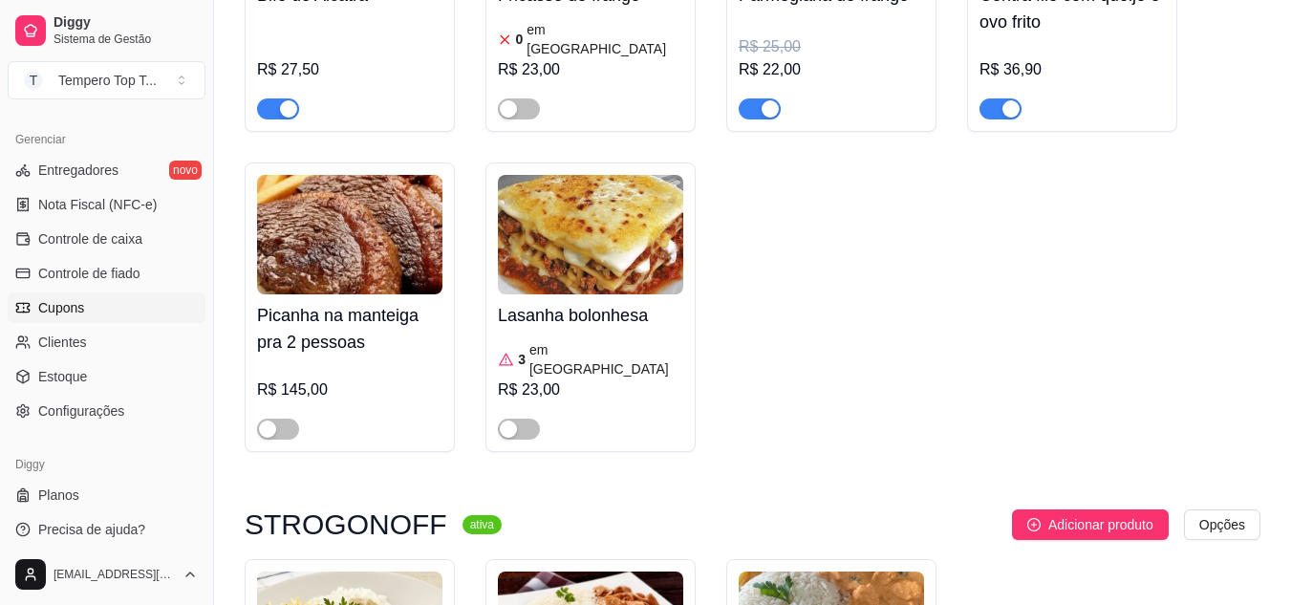
scroll to position [770, 0]
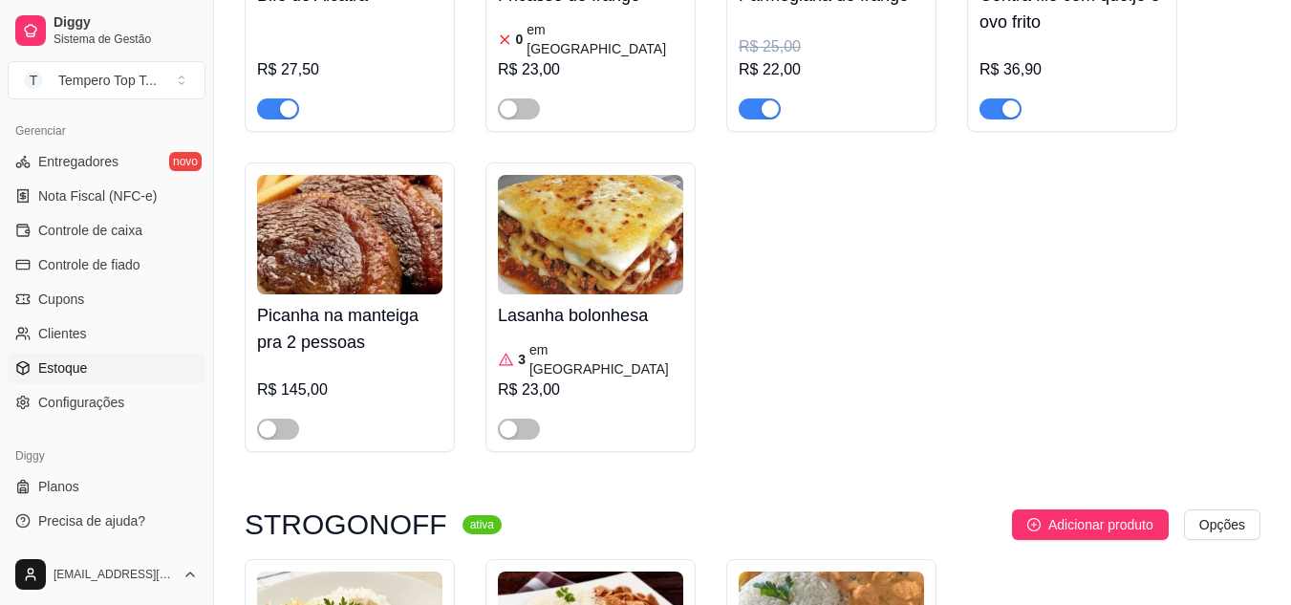
click at [83, 364] on span "Estoque" at bounding box center [62, 367] width 49 height 19
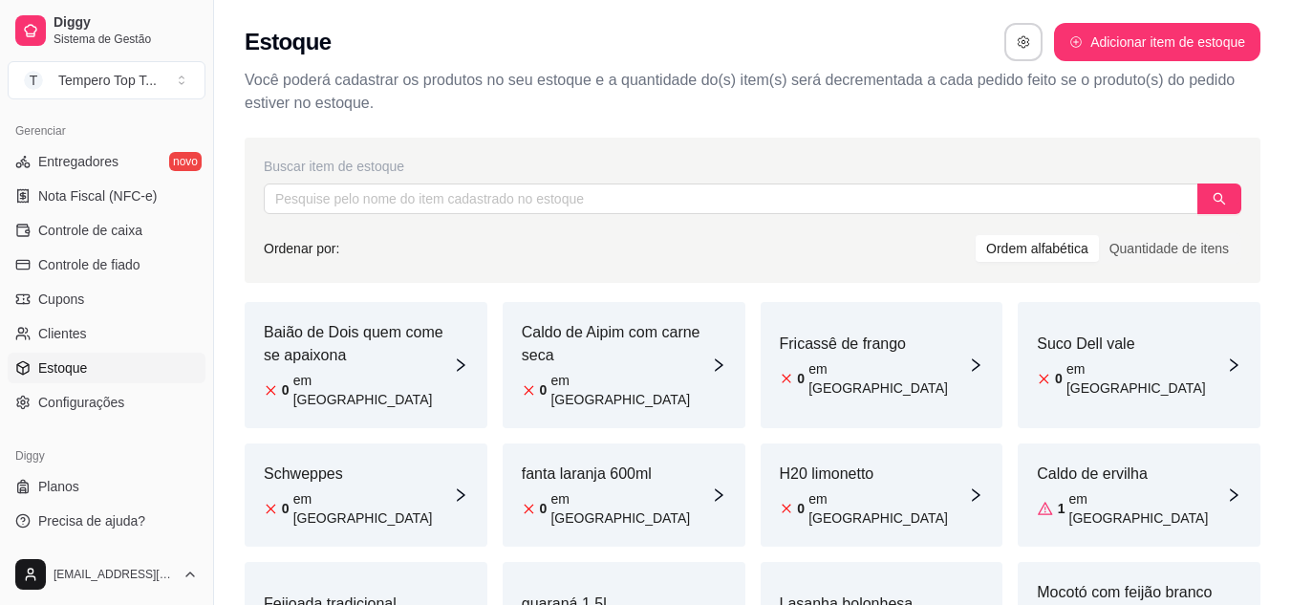
scroll to position [191, 0]
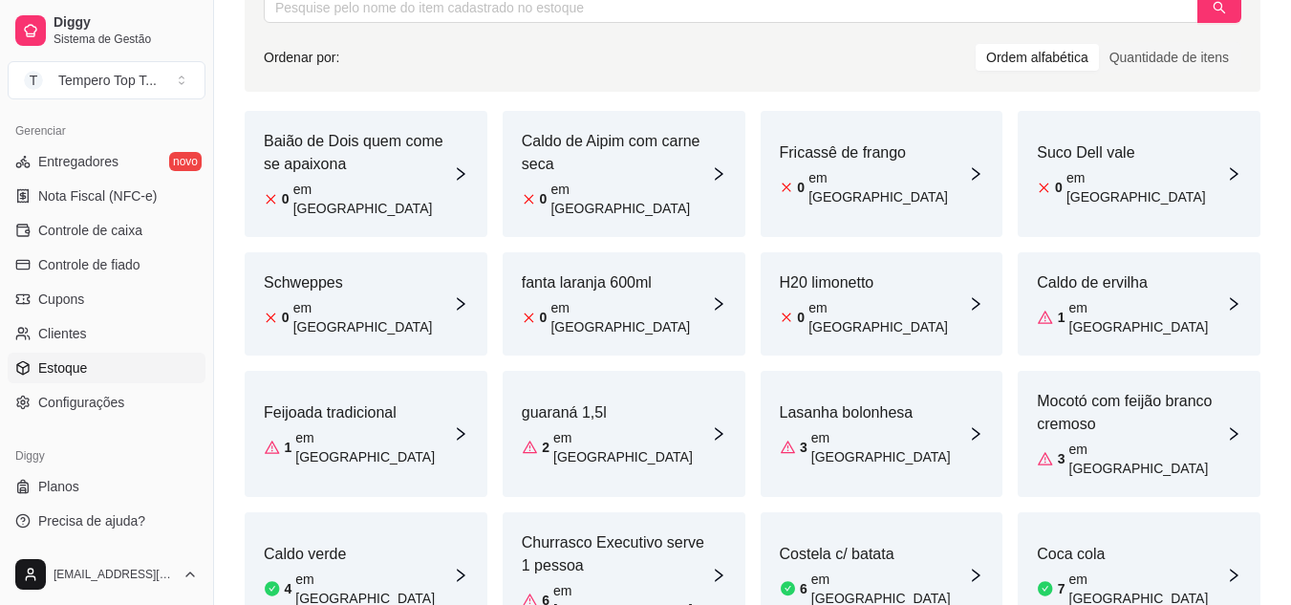
click at [838, 428] on article "em estoque" at bounding box center [889, 447] width 157 height 38
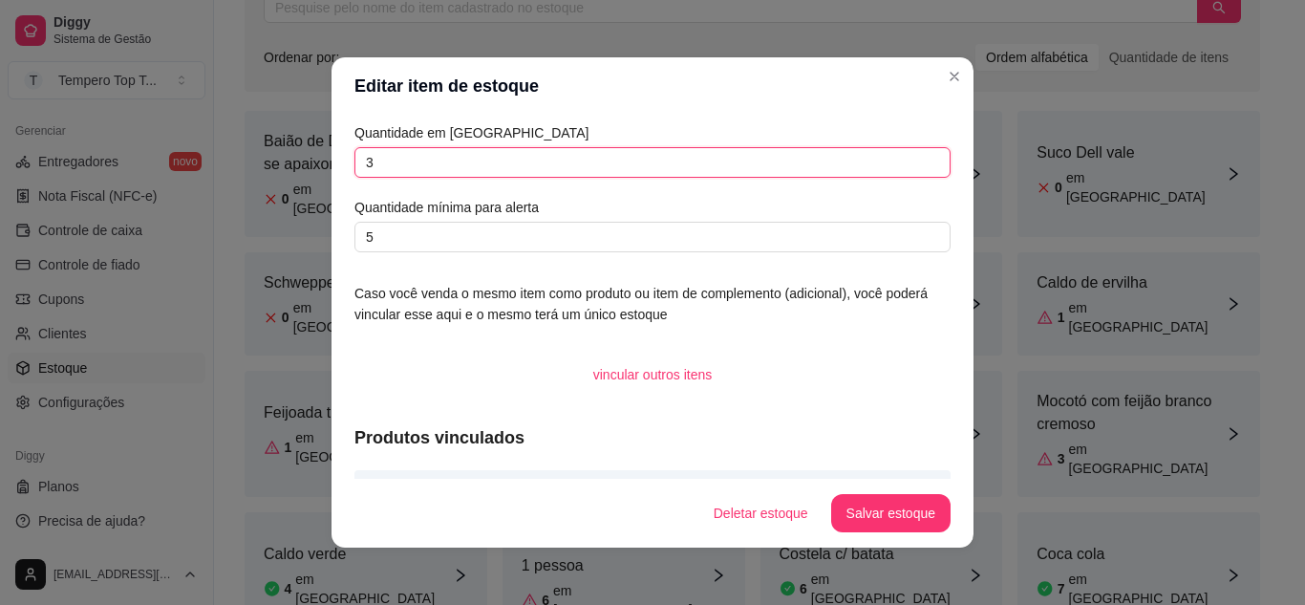
click at [483, 171] on input "3" at bounding box center [653, 162] width 596 height 31
type input "0"
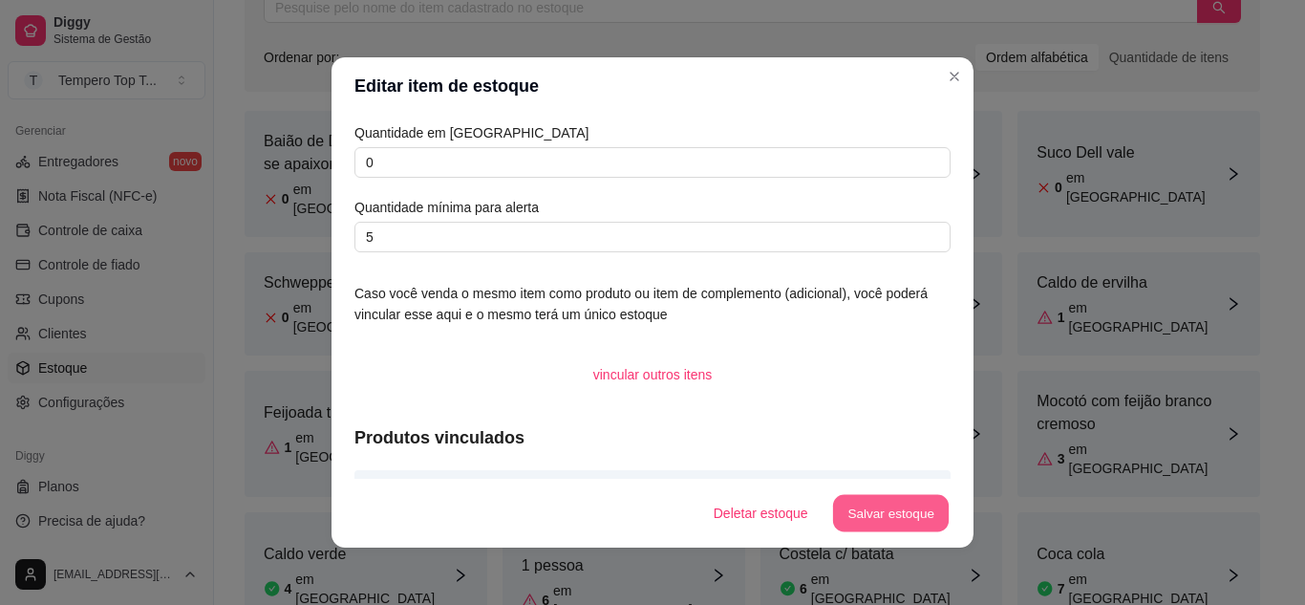
click at [871, 512] on button "Salvar estoque" at bounding box center [890, 513] width 117 height 37
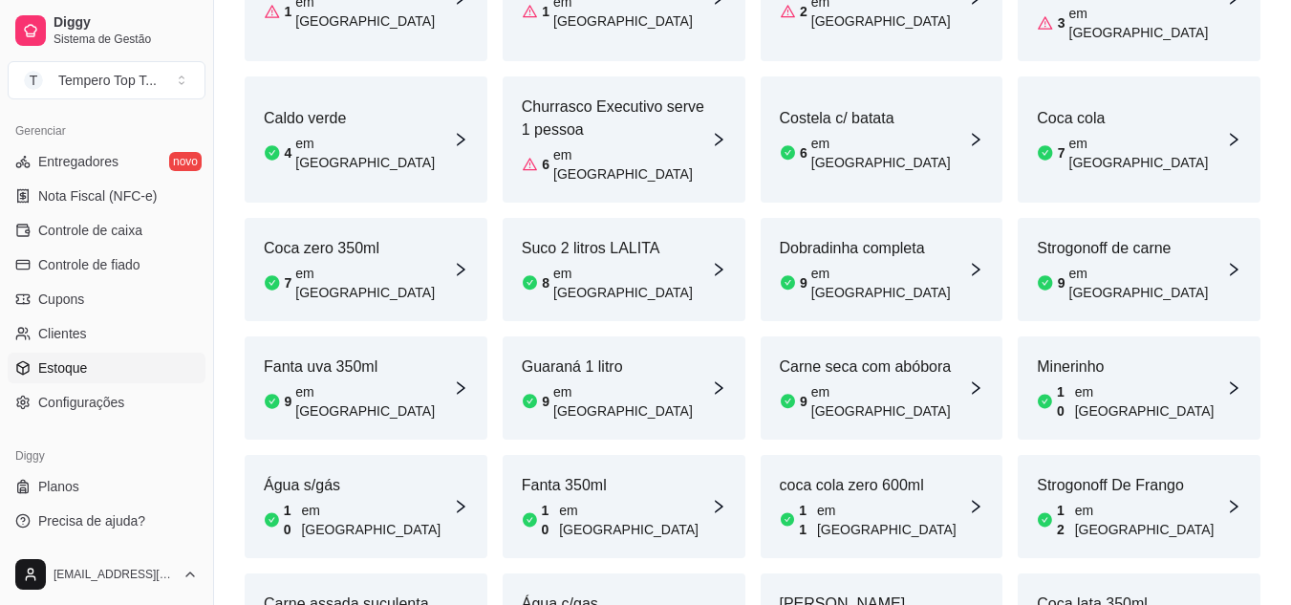
scroll to position [531, 0]
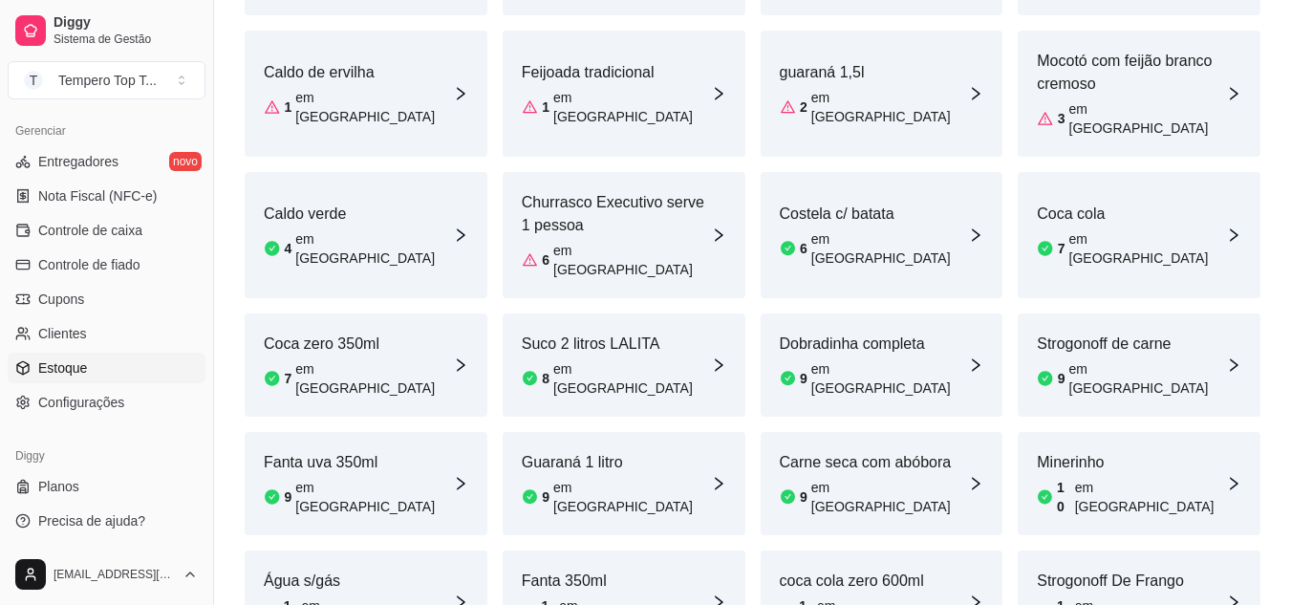
click at [659, 191] on article "Churrasco Executivo serve 1 pessoa" at bounding box center [616, 214] width 189 height 46
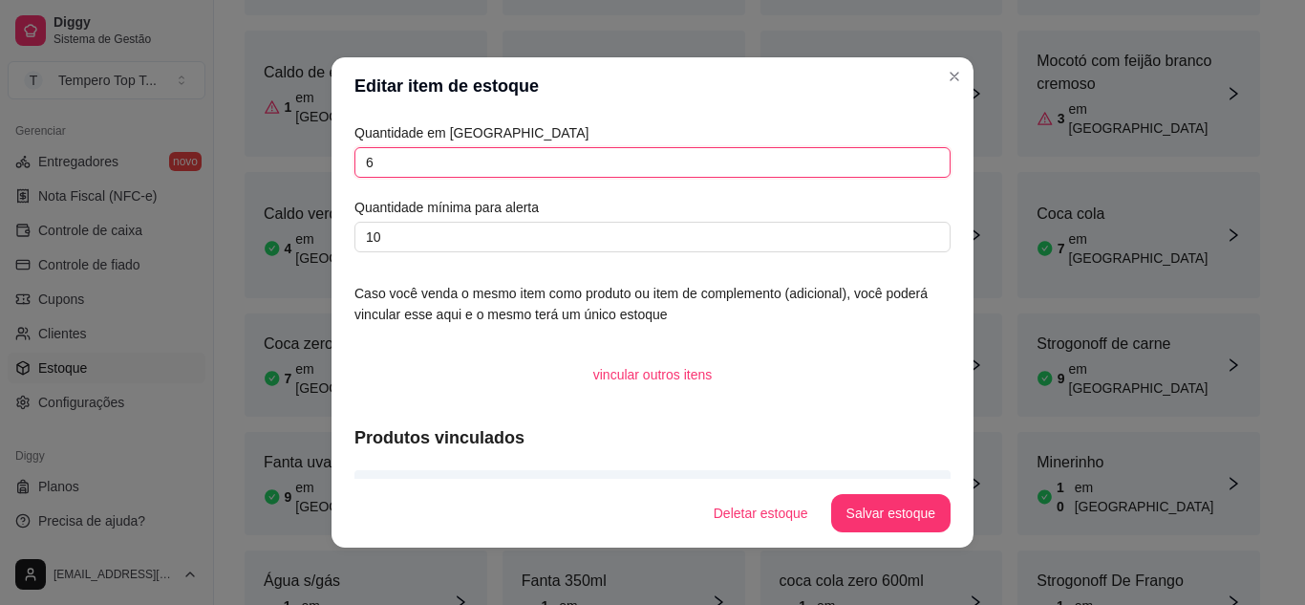
click at [708, 164] on input "6" at bounding box center [653, 162] width 596 height 31
type input "10000"
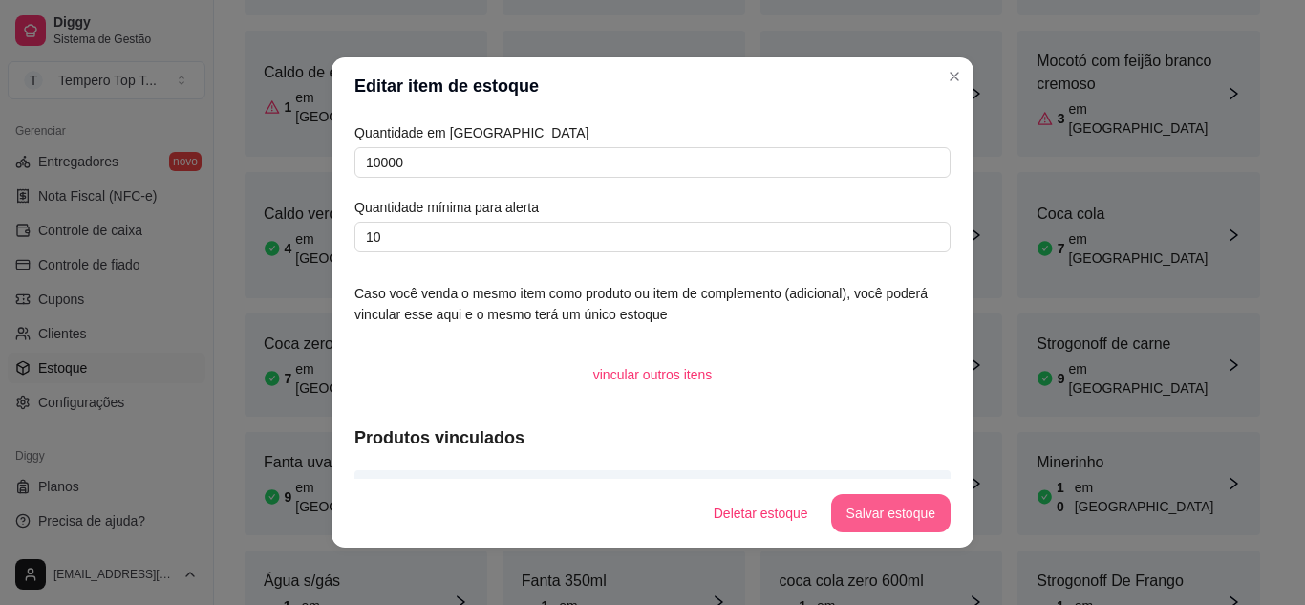
click at [898, 511] on button "Salvar estoque" at bounding box center [890, 513] width 119 height 38
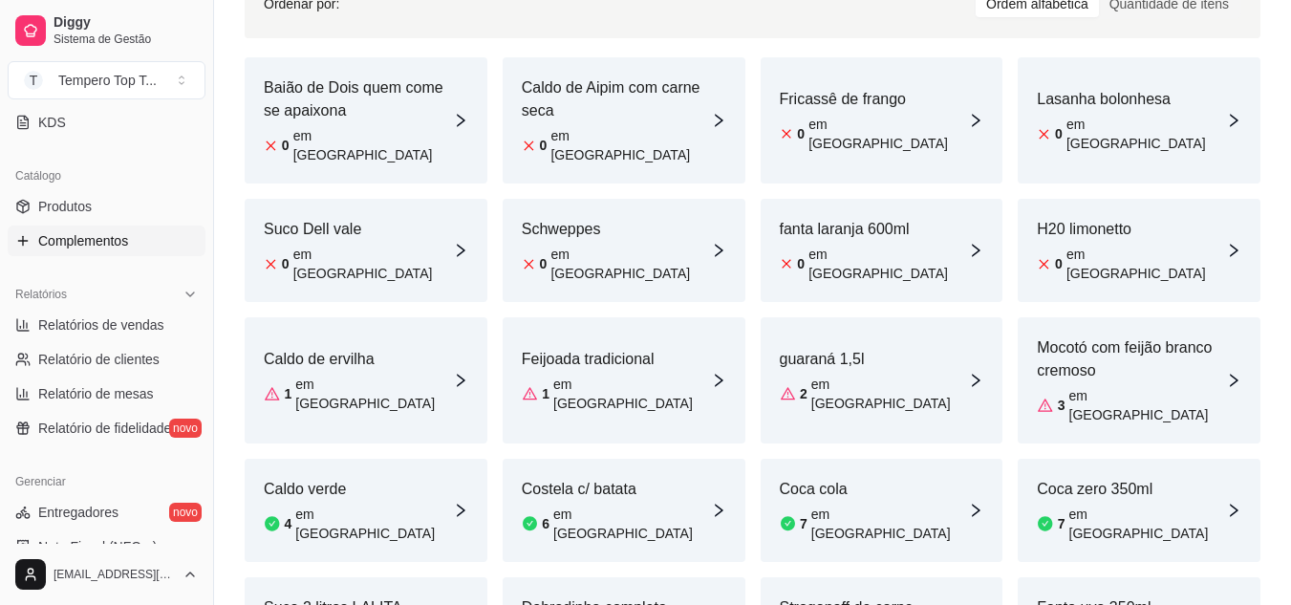
scroll to position [388, 0]
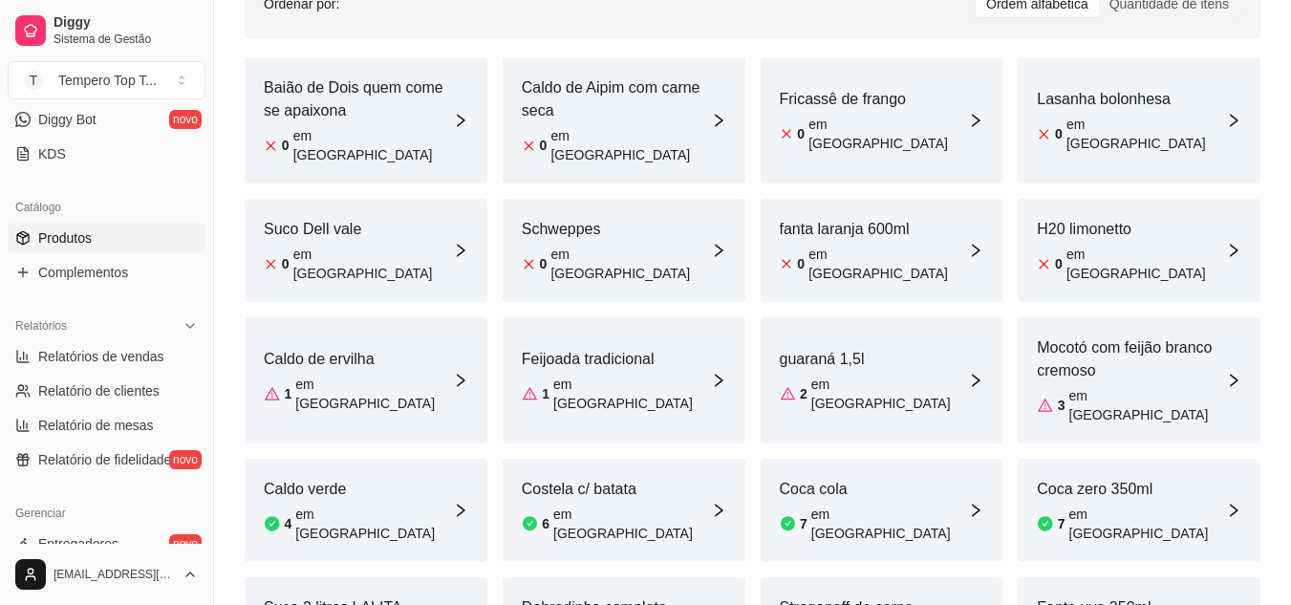
click at [109, 248] on link "Produtos" at bounding box center [107, 238] width 198 height 31
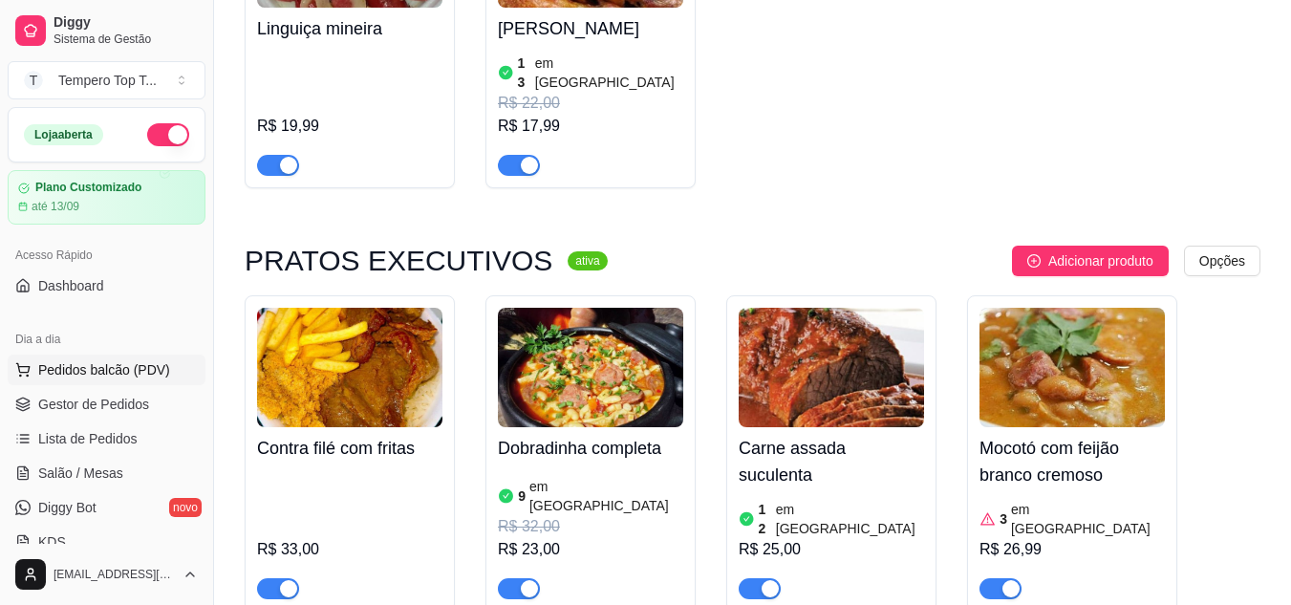
click at [107, 362] on span "Pedidos balcão (PDV)" at bounding box center [104, 369] width 132 height 19
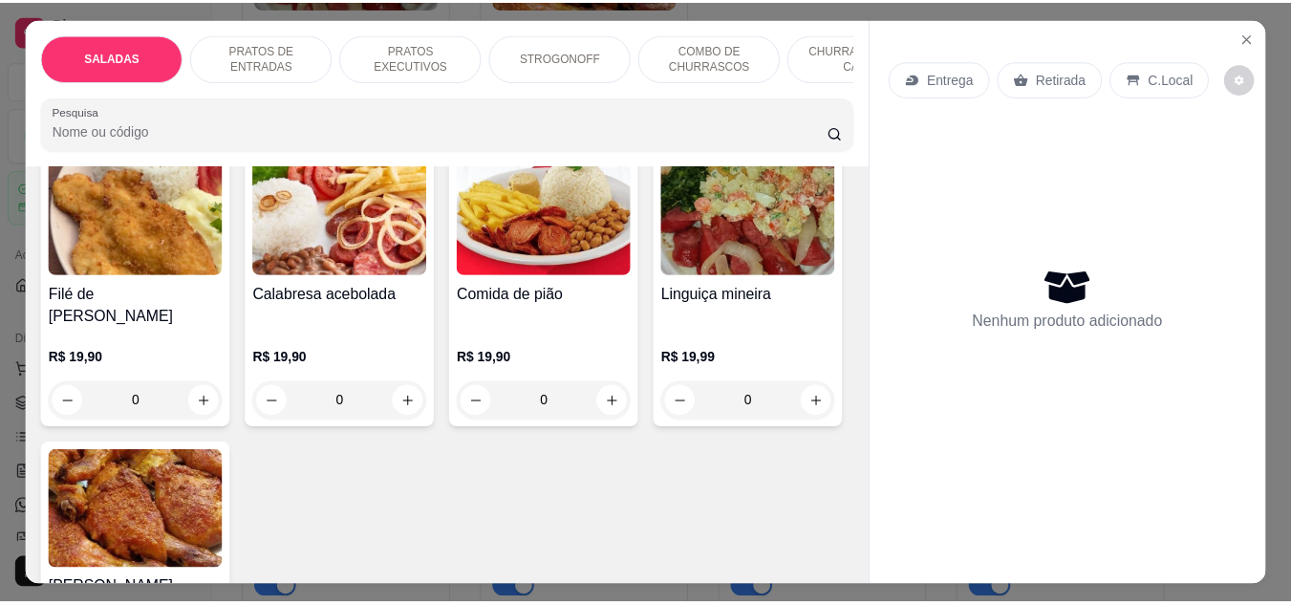
scroll to position [478, 0]
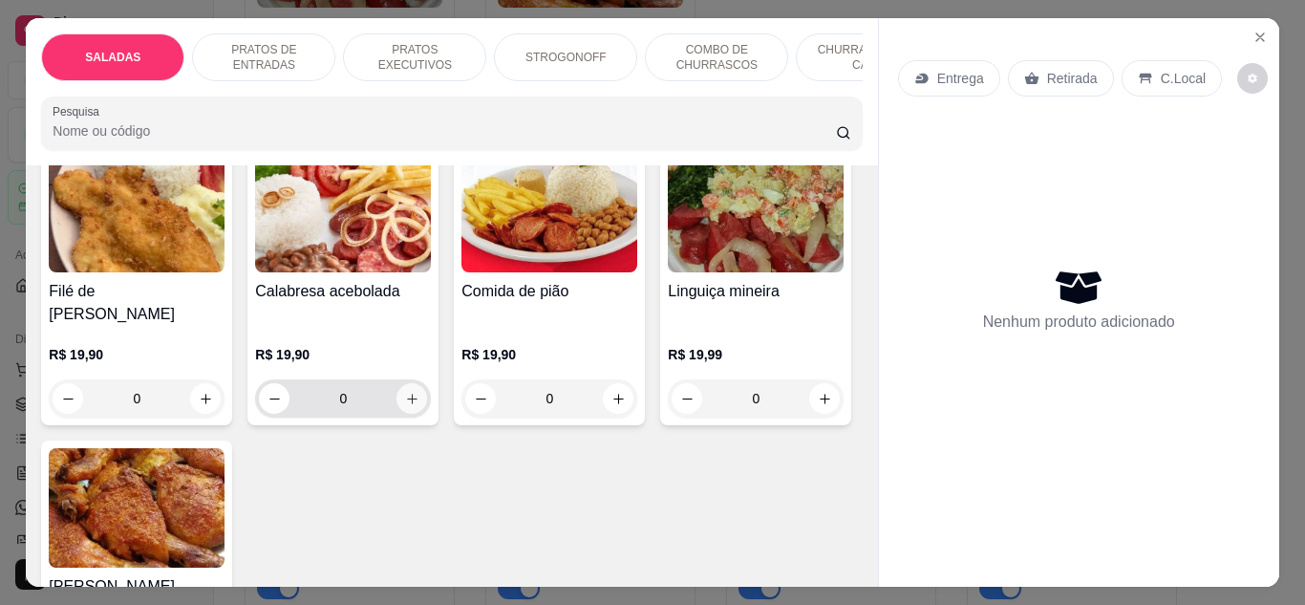
click at [414, 386] on button "increase-product-quantity" at bounding box center [412, 398] width 31 height 31
type input "1"
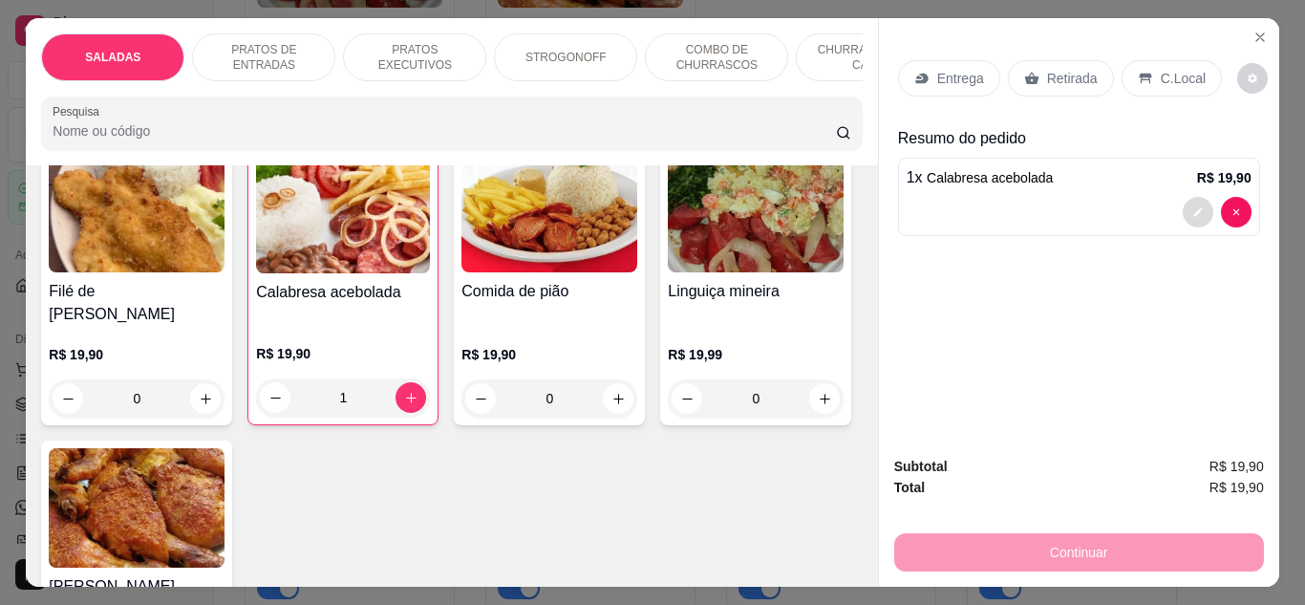
click at [1188, 212] on button "decrease-product-quantity" at bounding box center [1198, 212] width 31 height 31
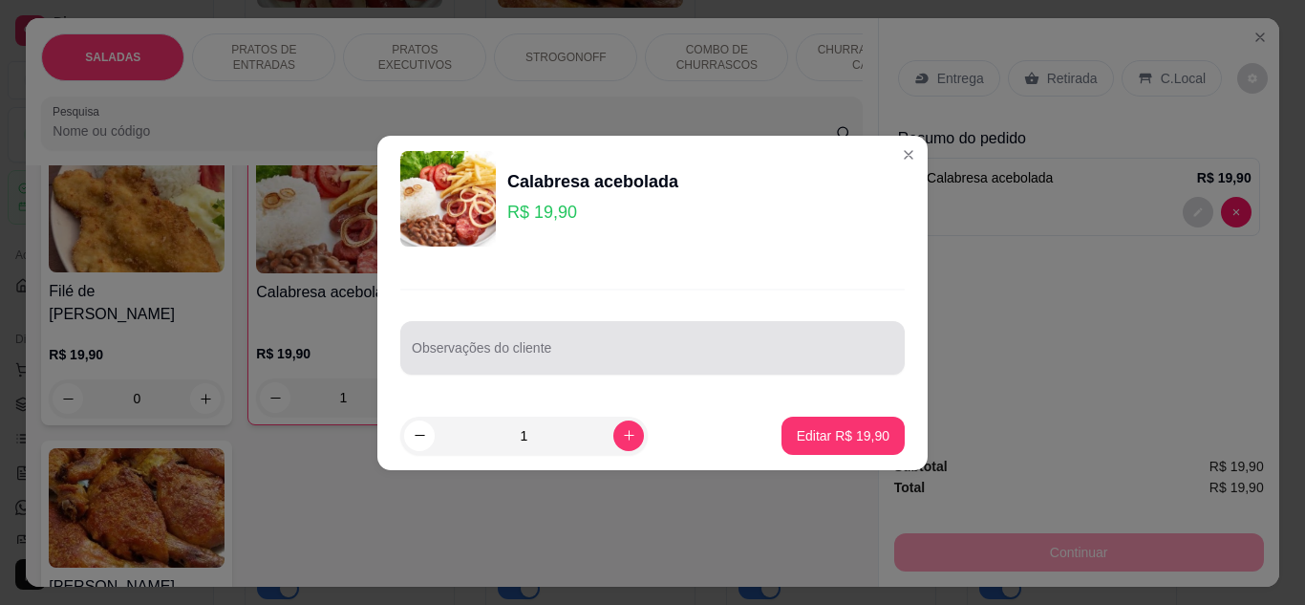
click at [505, 346] on div "Observações do cliente" at bounding box center [652, 348] width 505 height 54
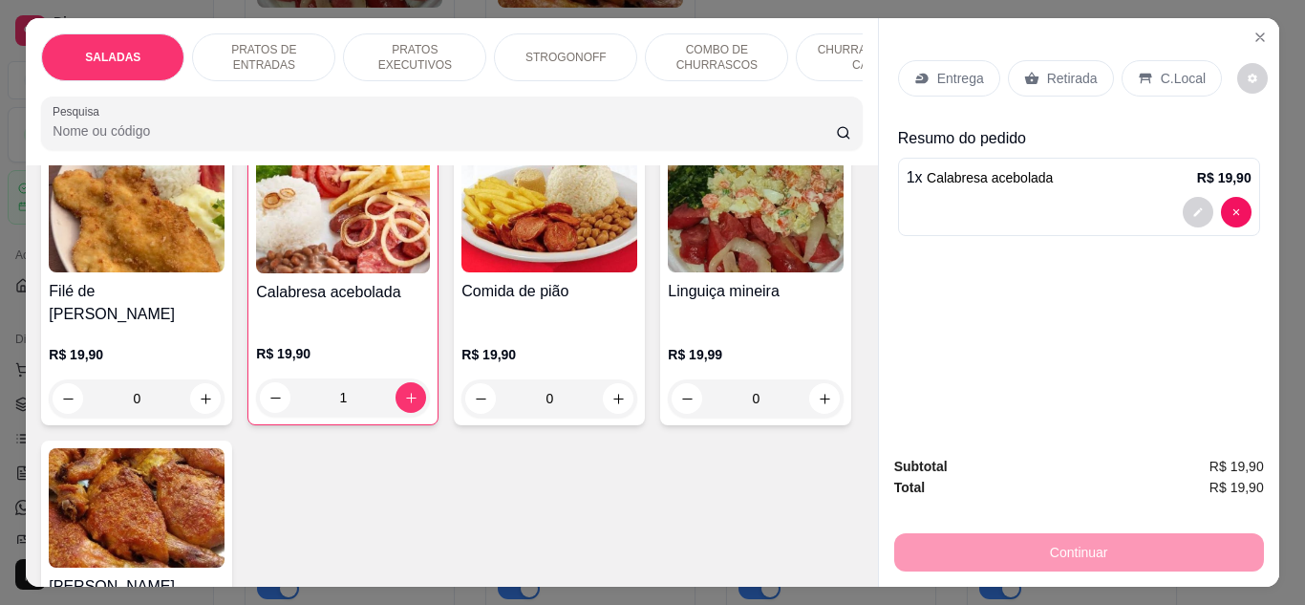
click at [306, 256] on img at bounding box center [343, 213] width 174 height 119
click at [1261, 34] on button "Close" at bounding box center [1260, 37] width 31 height 31
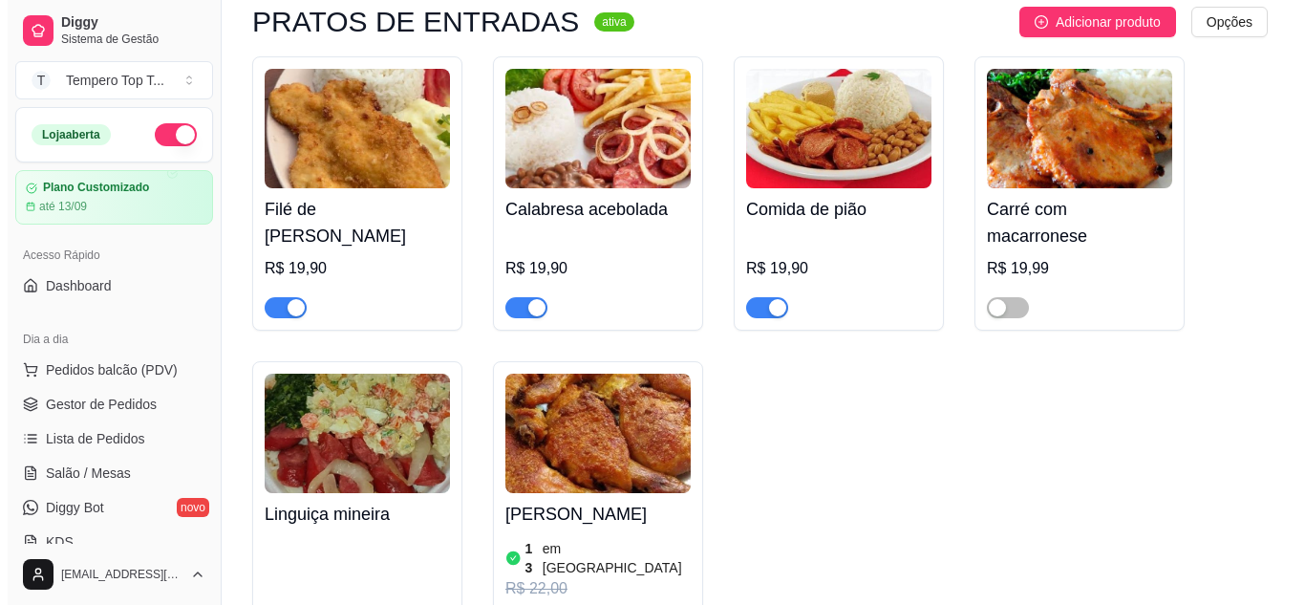
scroll to position [573, 0]
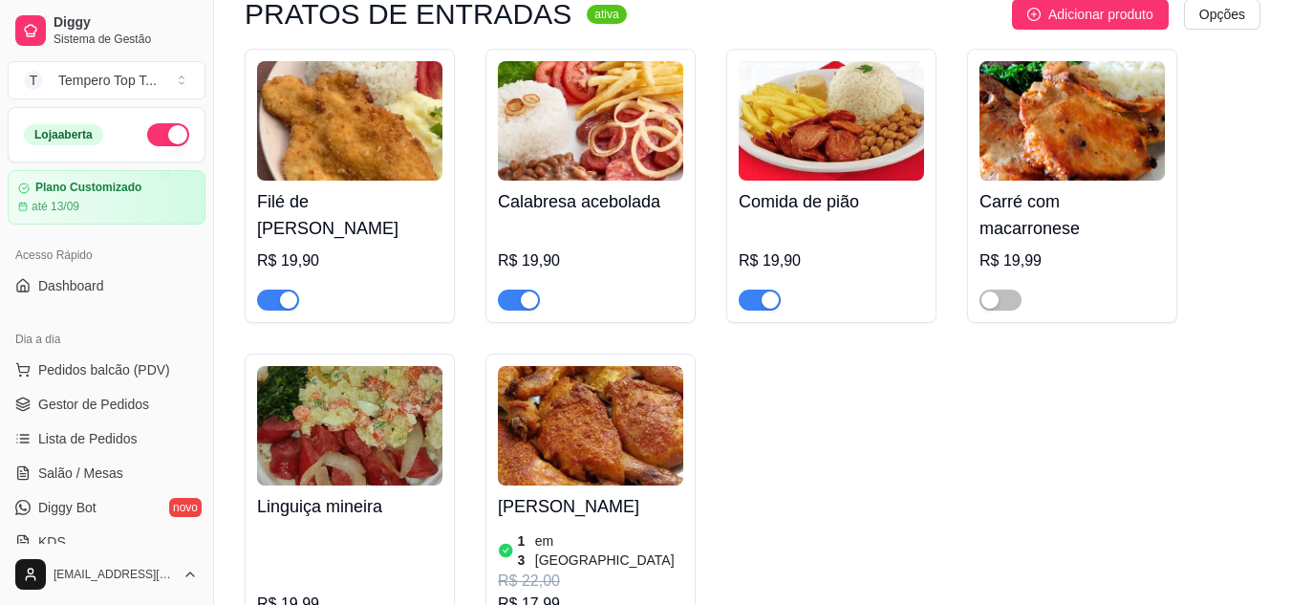
click at [634, 222] on div "Calabresa acebolada R$ 19,90" at bounding box center [590, 246] width 185 height 130
click at [569, 183] on div "Calabresa acebolada R$ 19,90" at bounding box center [590, 246] width 185 height 130
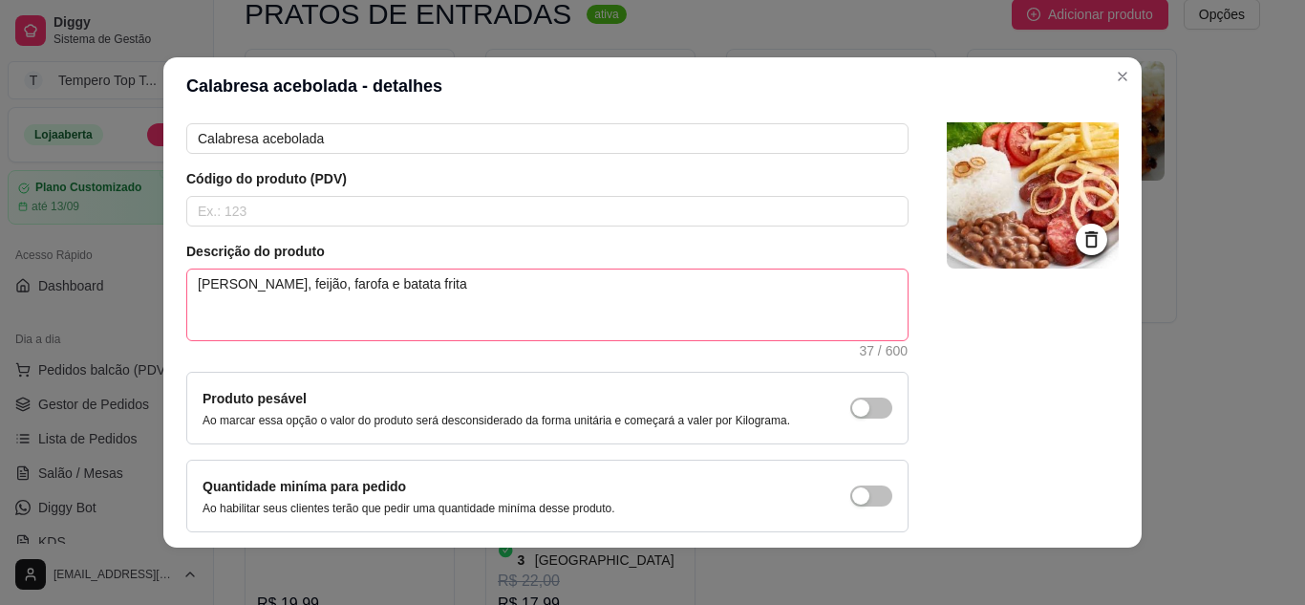
scroll to position [0, 0]
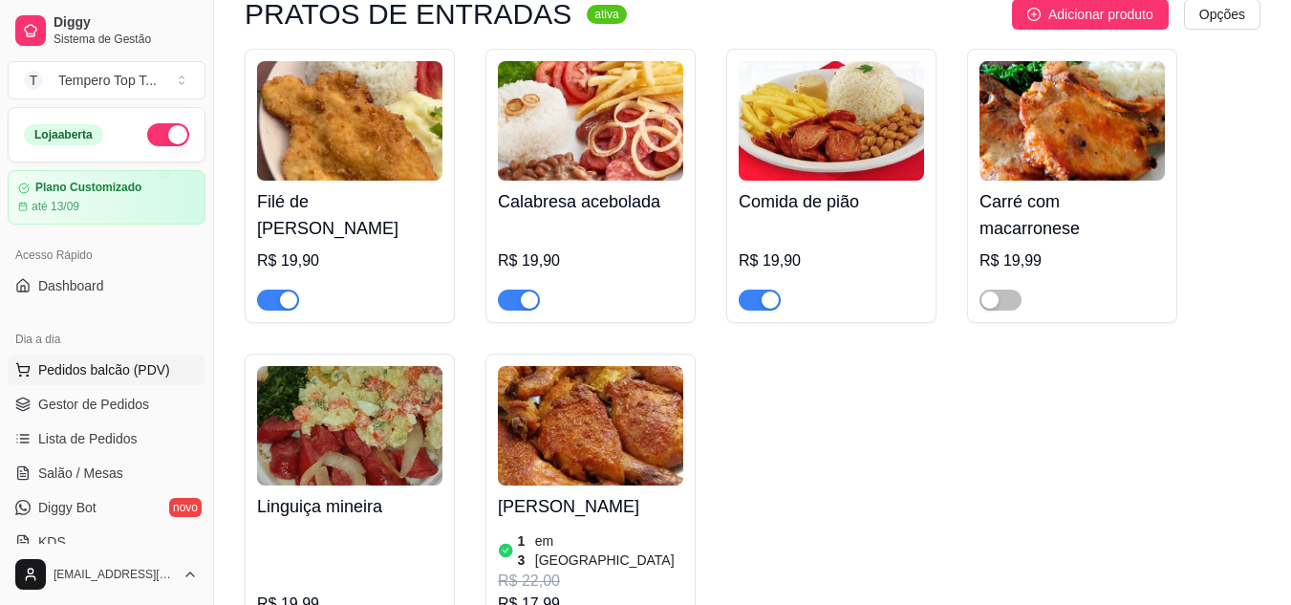
click at [122, 370] on span "Pedidos balcão (PDV)" at bounding box center [104, 369] width 132 height 19
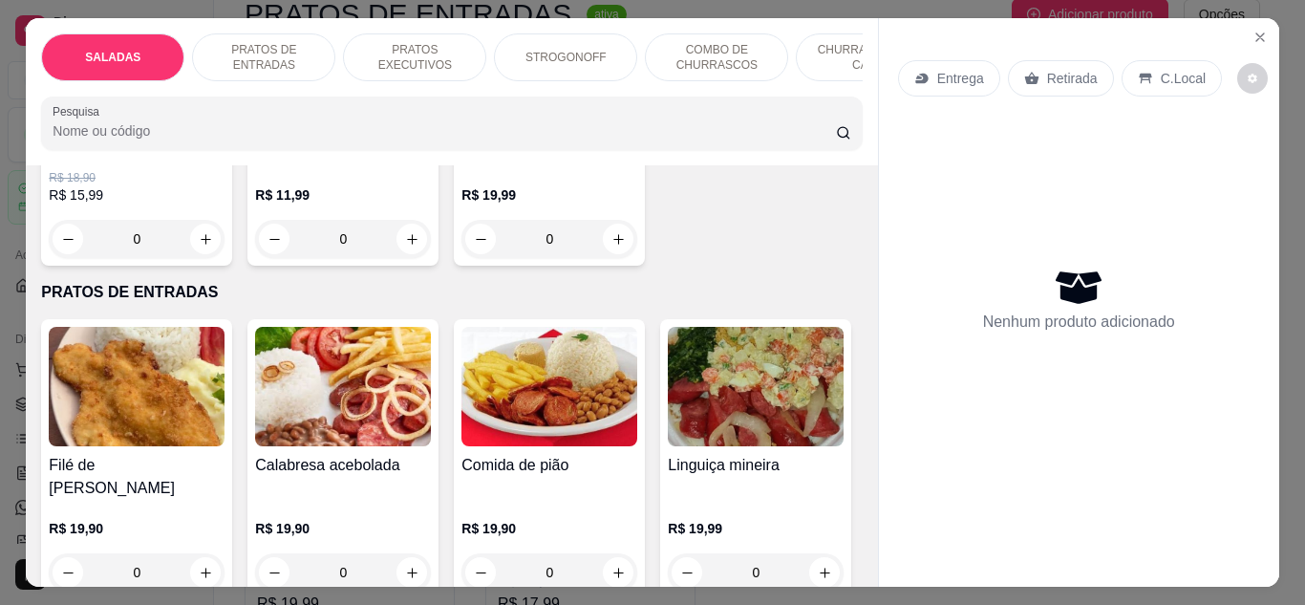
scroll to position [382, 0]
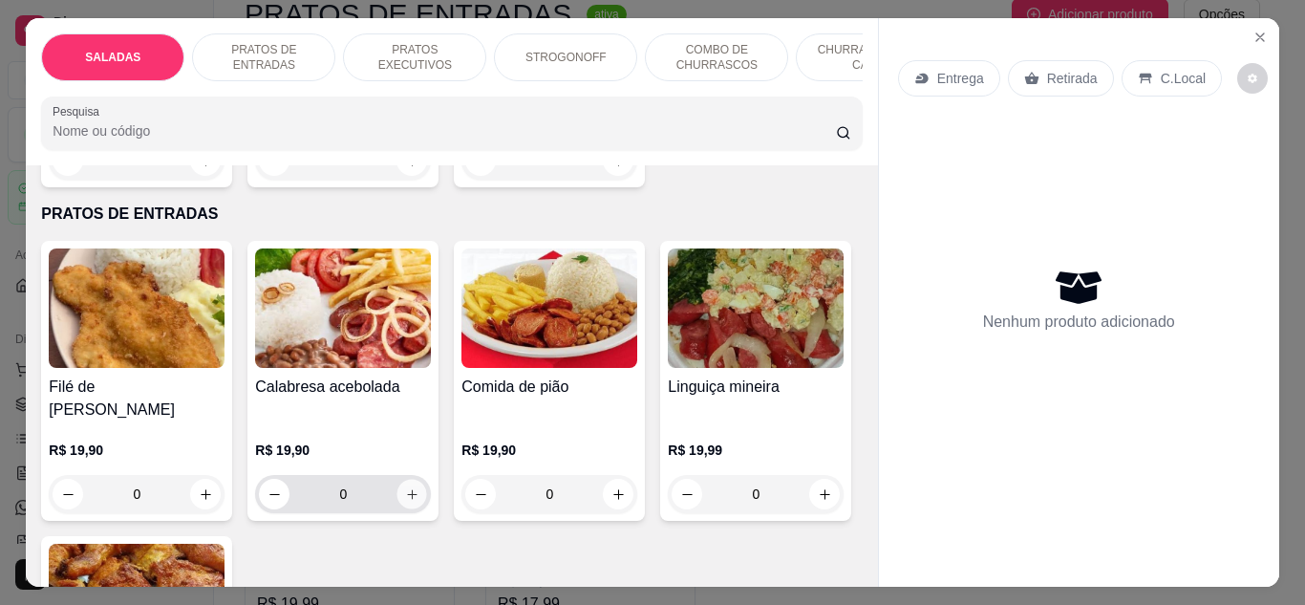
click at [409, 487] on icon "increase-product-quantity" at bounding box center [412, 494] width 14 height 14
type input "1"
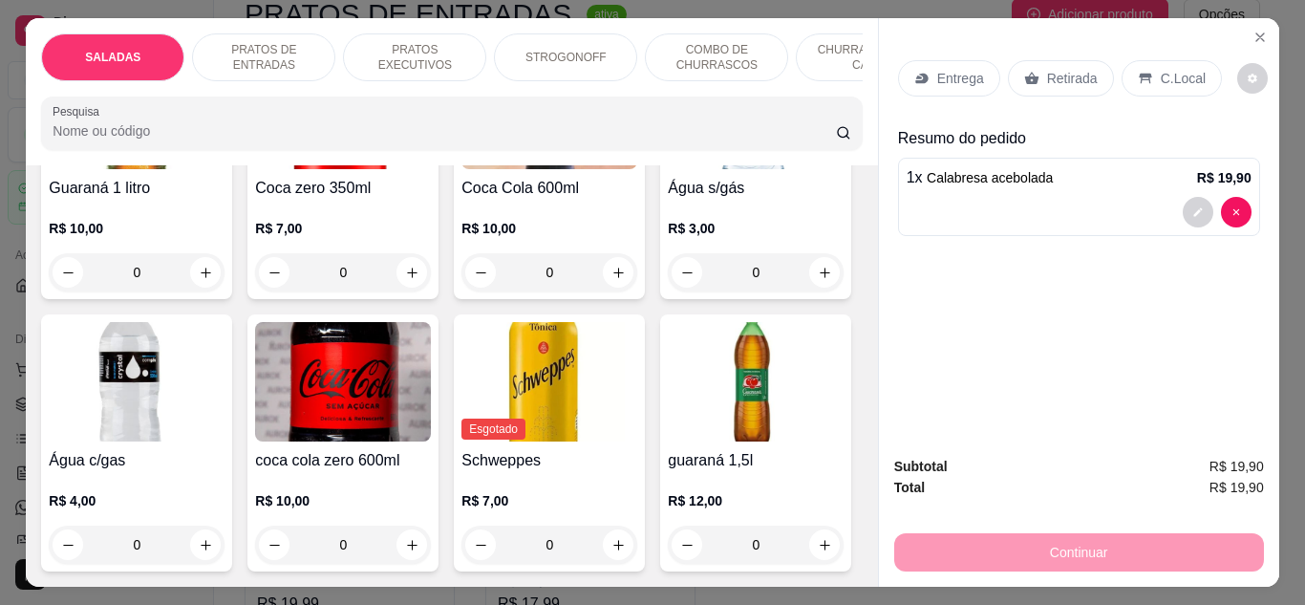
scroll to position [6157, 0]
click at [614, 6] on icon "increase-product-quantity" at bounding box center [619, 0] width 11 height 11
type input "1"
click at [1143, 70] on div "C.Local" at bounding box center [1172, 78] width 100 height 36
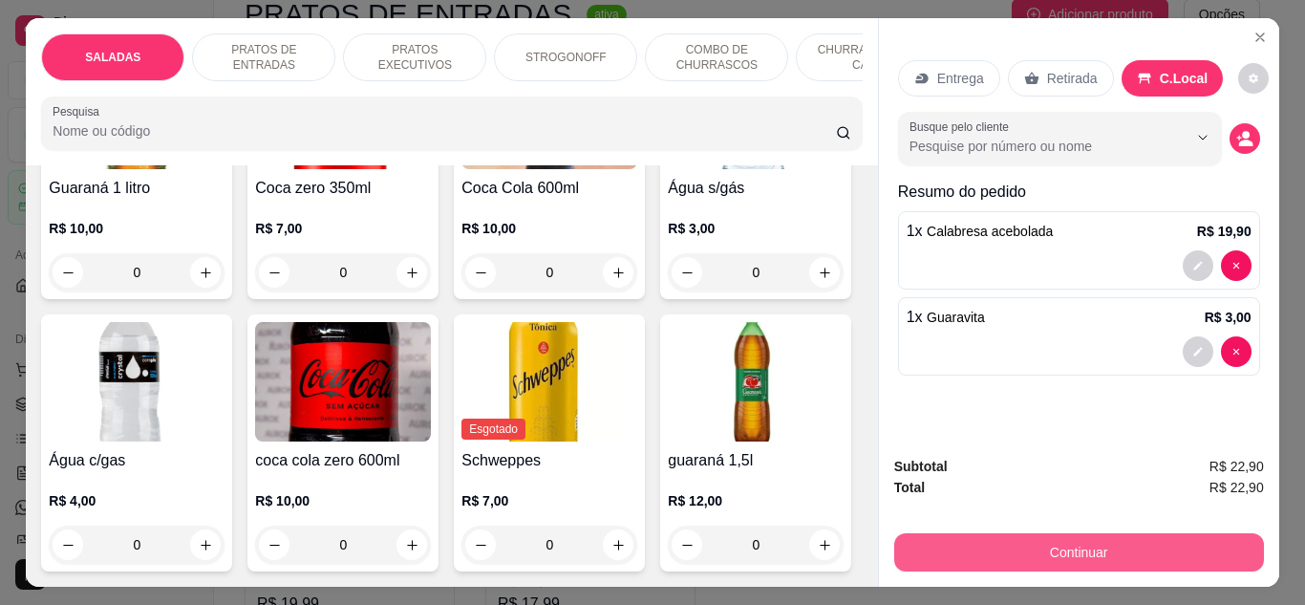
click at [1060, 538] on button "Continuar" at bounding box center [1080, 552] width 370 height 38
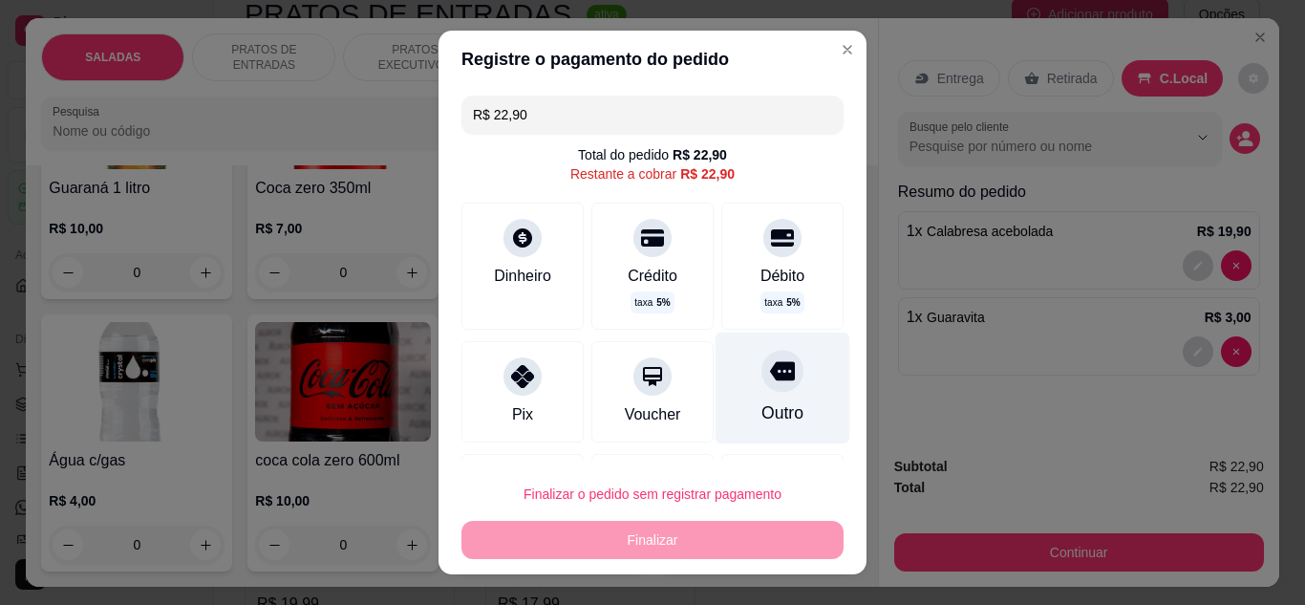
click at [716, 402] on div "Outro" at bounding box center [783, 388] width 135 height 112
type input "R$ 0,00"
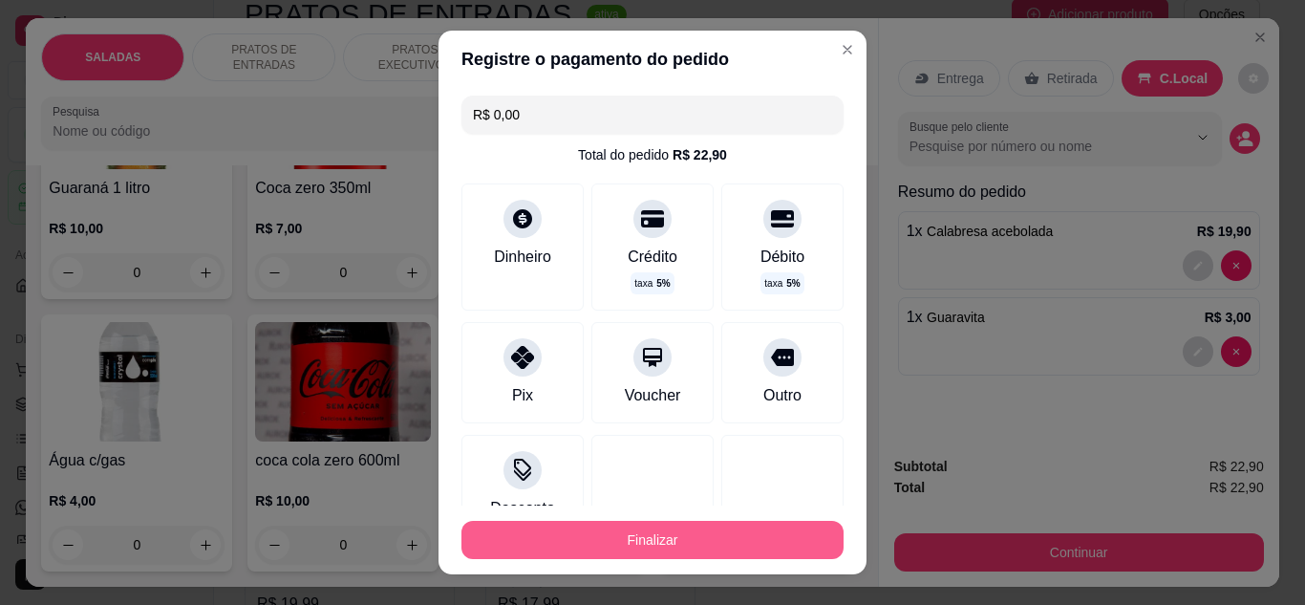
click at [753, 545] on button "Finalizar" at bounding box center [653, 540] width 382 height 38
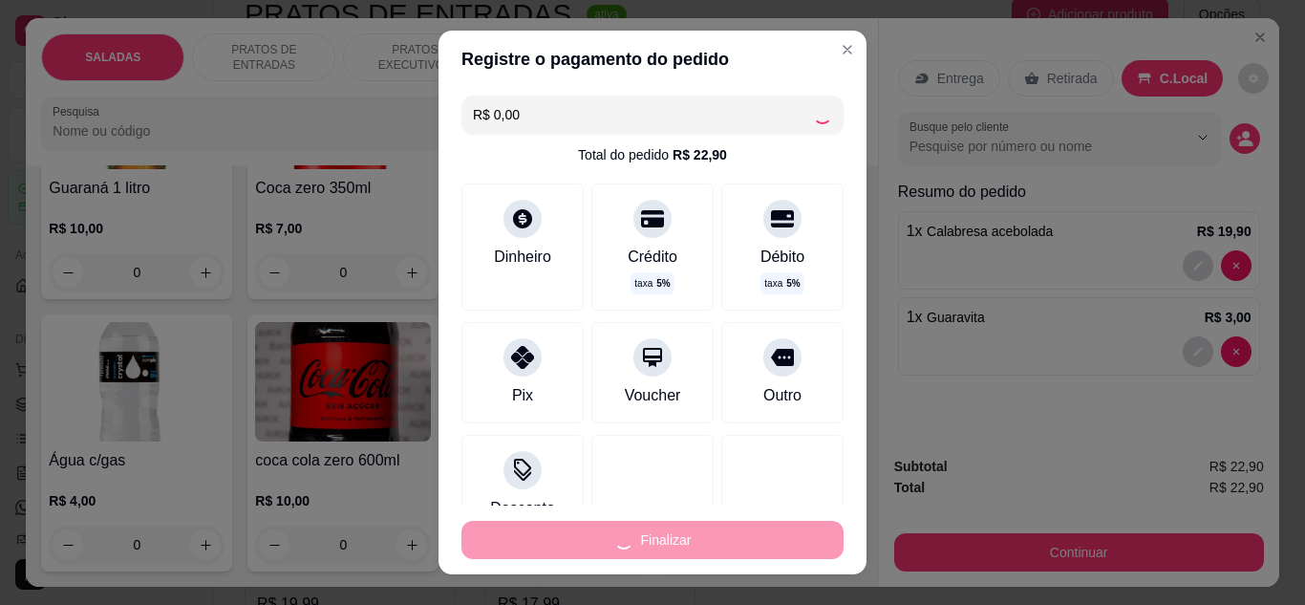
type input "0"
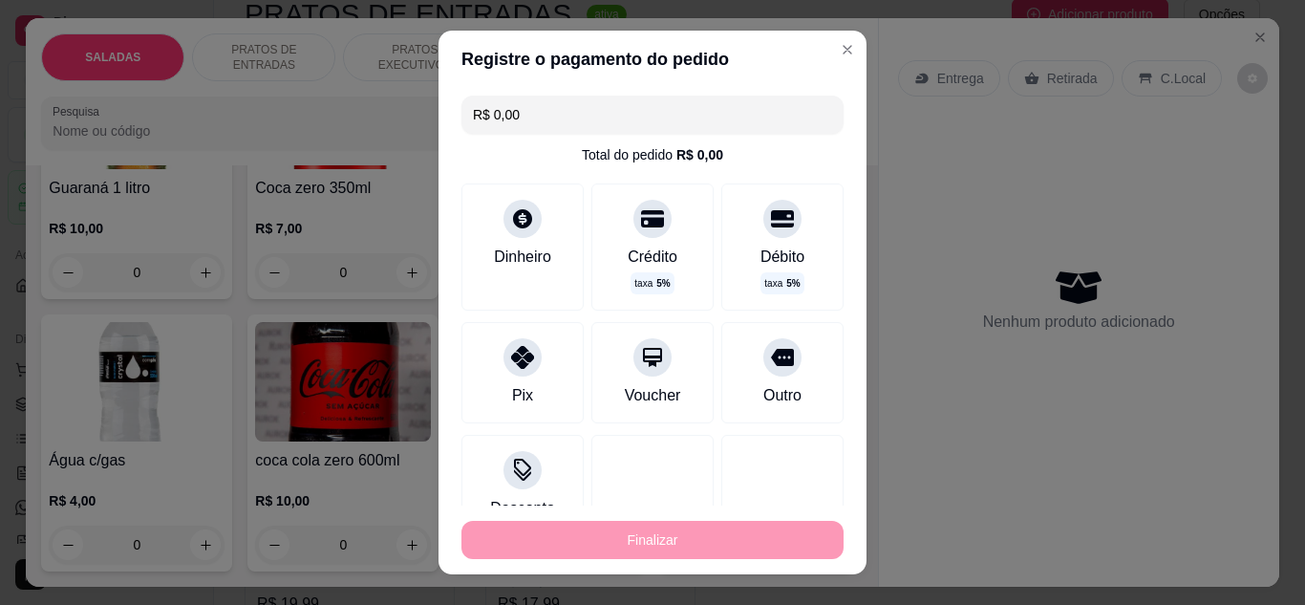
type input "-R$ 22,90"
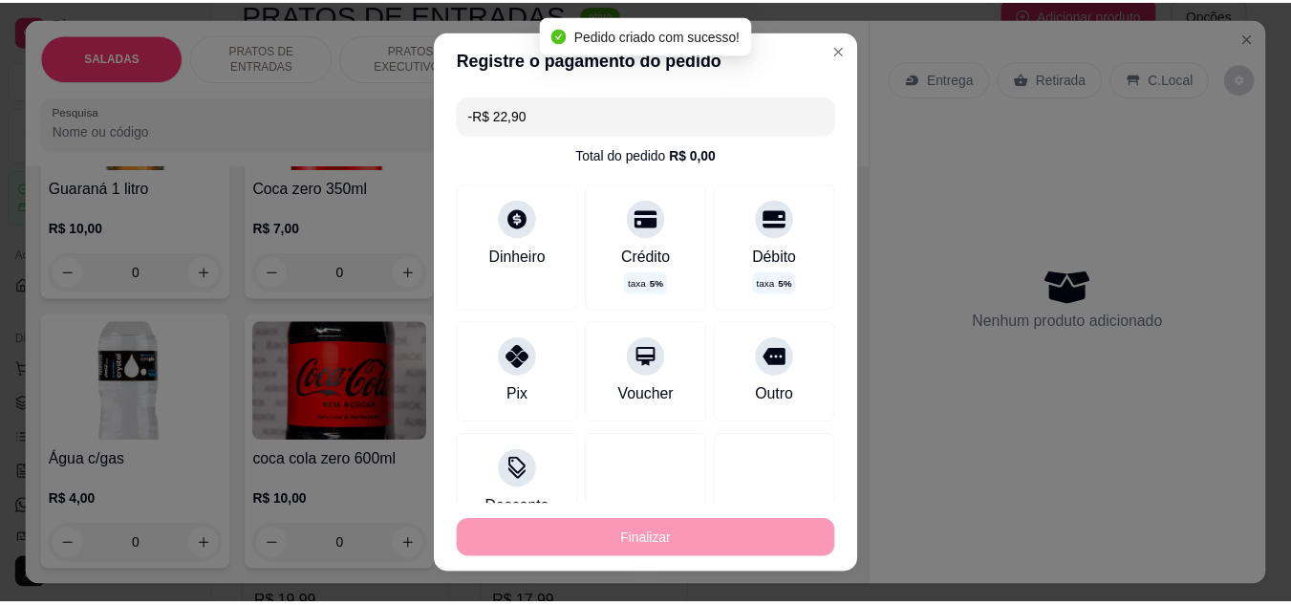
scroll to position [6155, 0]
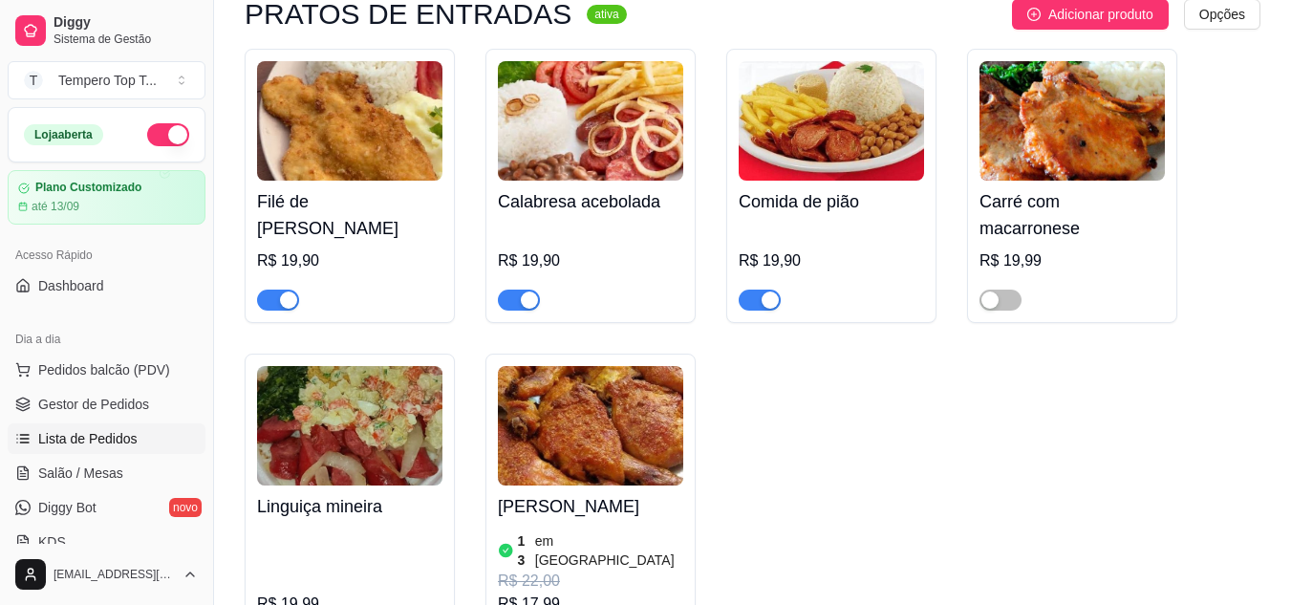
click at [86, 429] on span "Lista de Pedidos" at bounding box center [87, 438] width 99 height 19
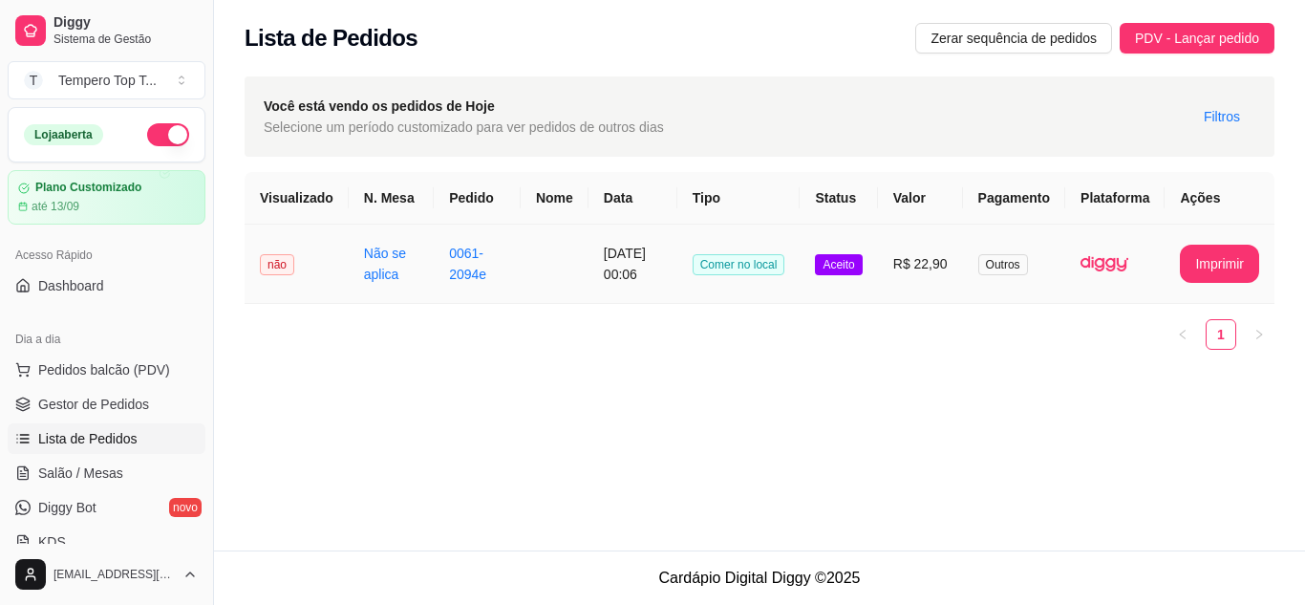
click at [834, 275] on span "Aceito" at bounding box center [838, 264] width 47 height 21
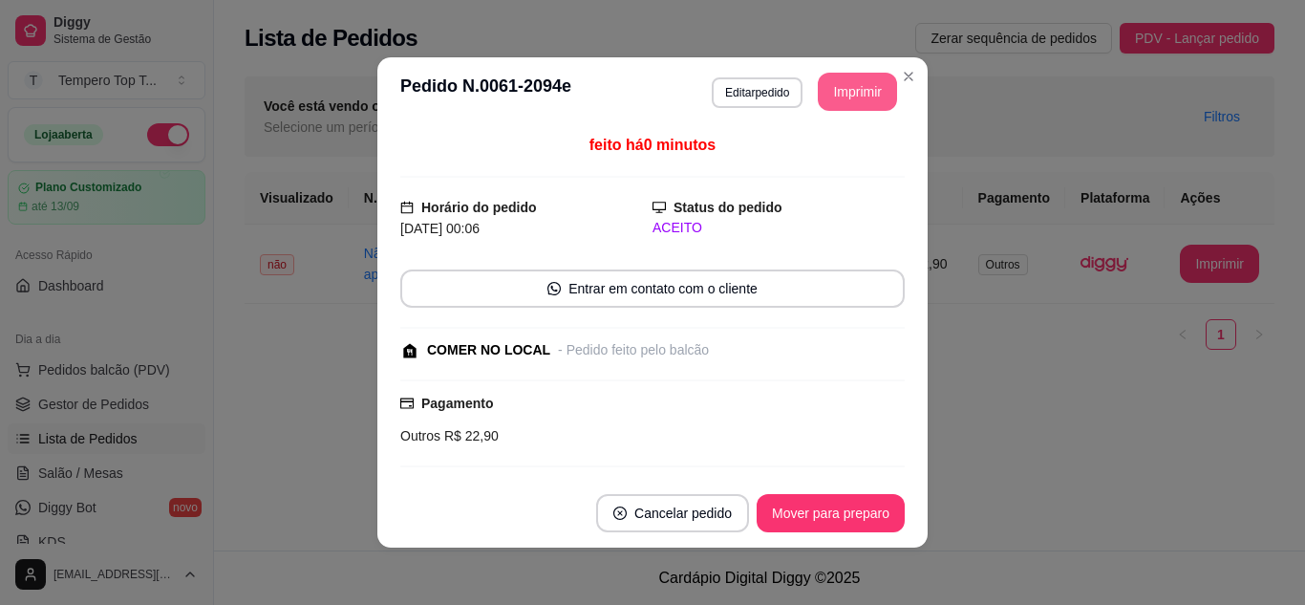
click at [835, 83] on button "Imprimir" at bounding box center [857, 92] width 79 height 38
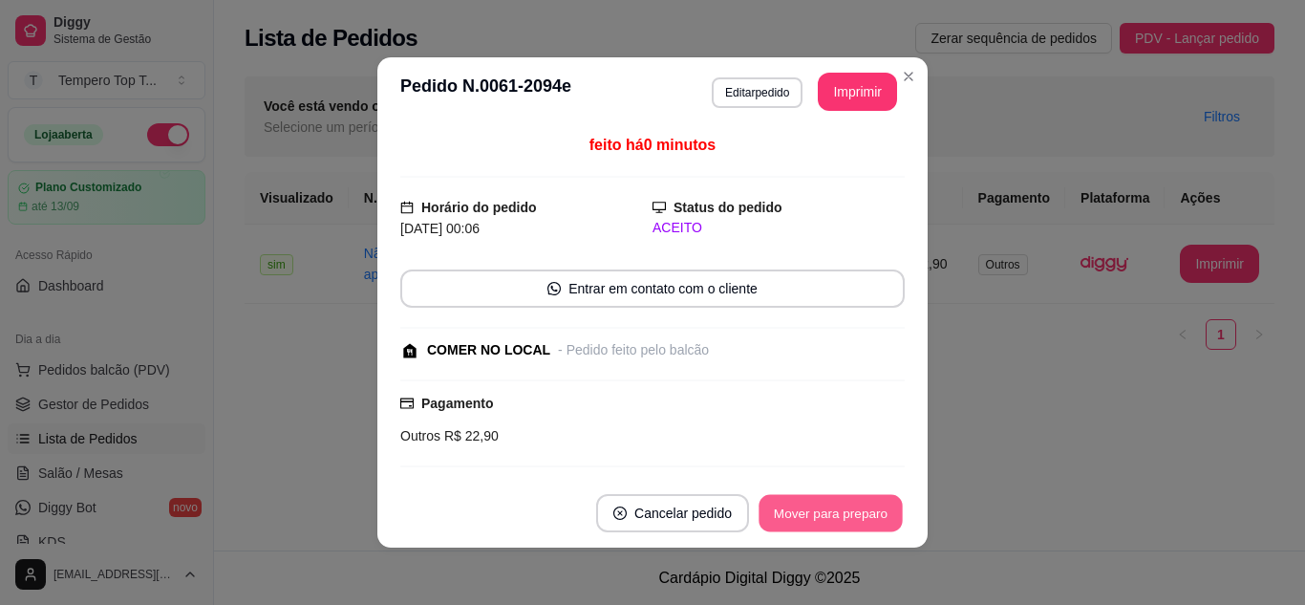
click at [870, 510] on button "Mover para preparo" at bounding box center [830, 513] width 143 height 37
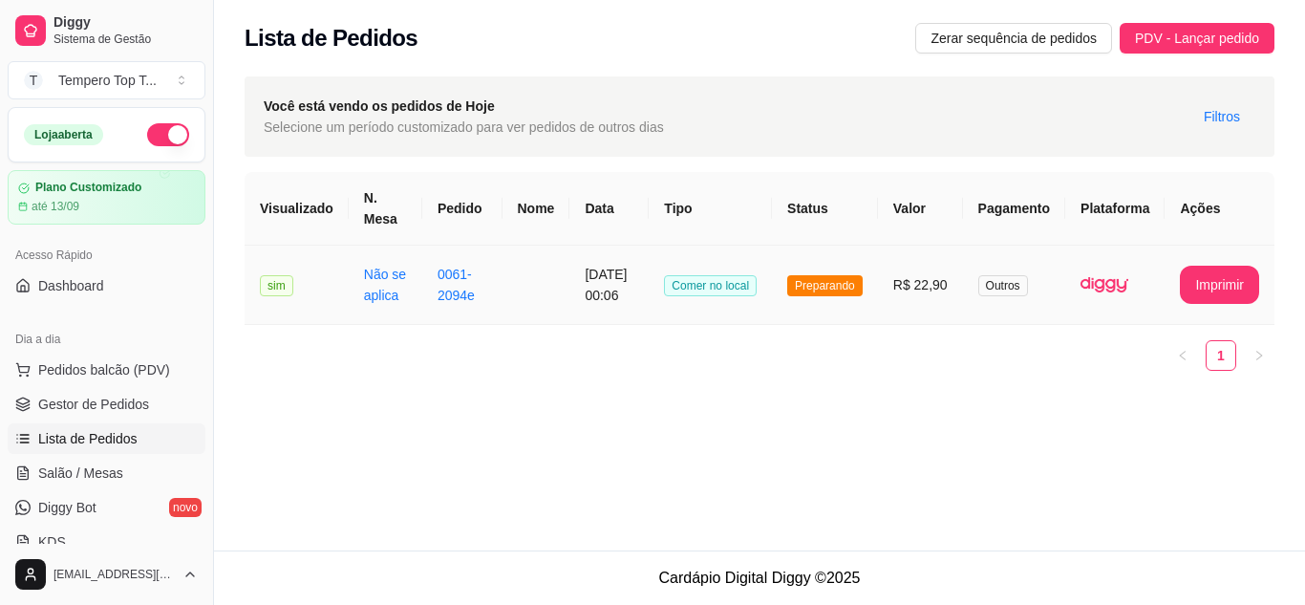
click at [796, 277] on td "Preparando" at bounding box center [825, 285] width 106 height 79
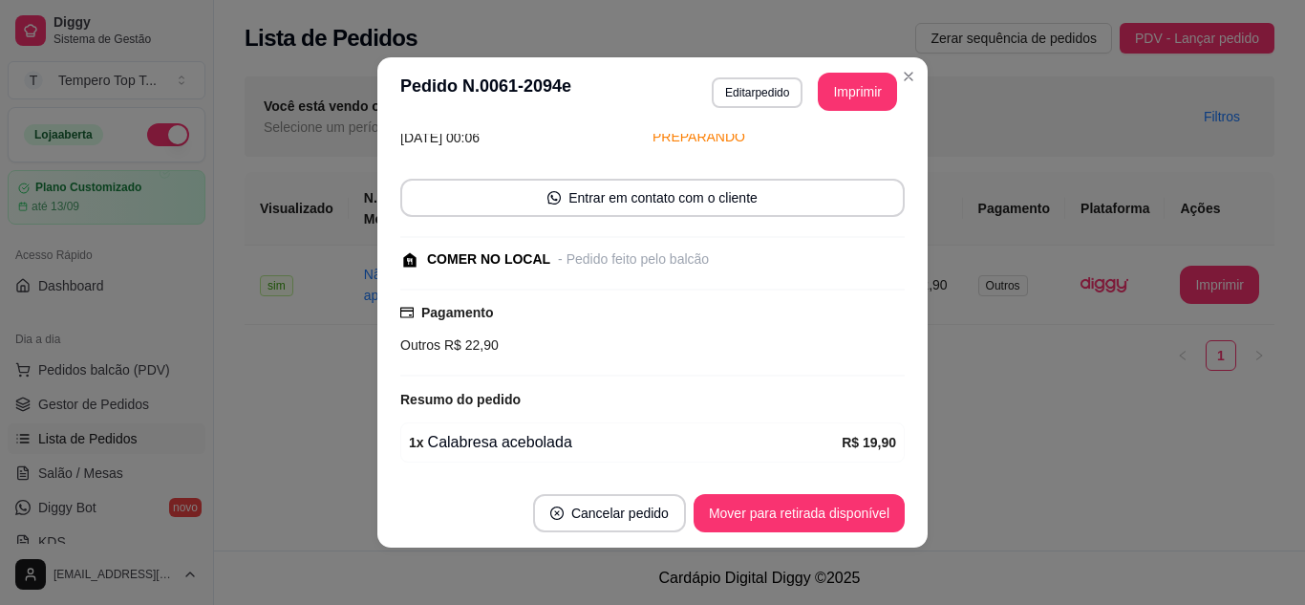
scroll to position [216, 0]
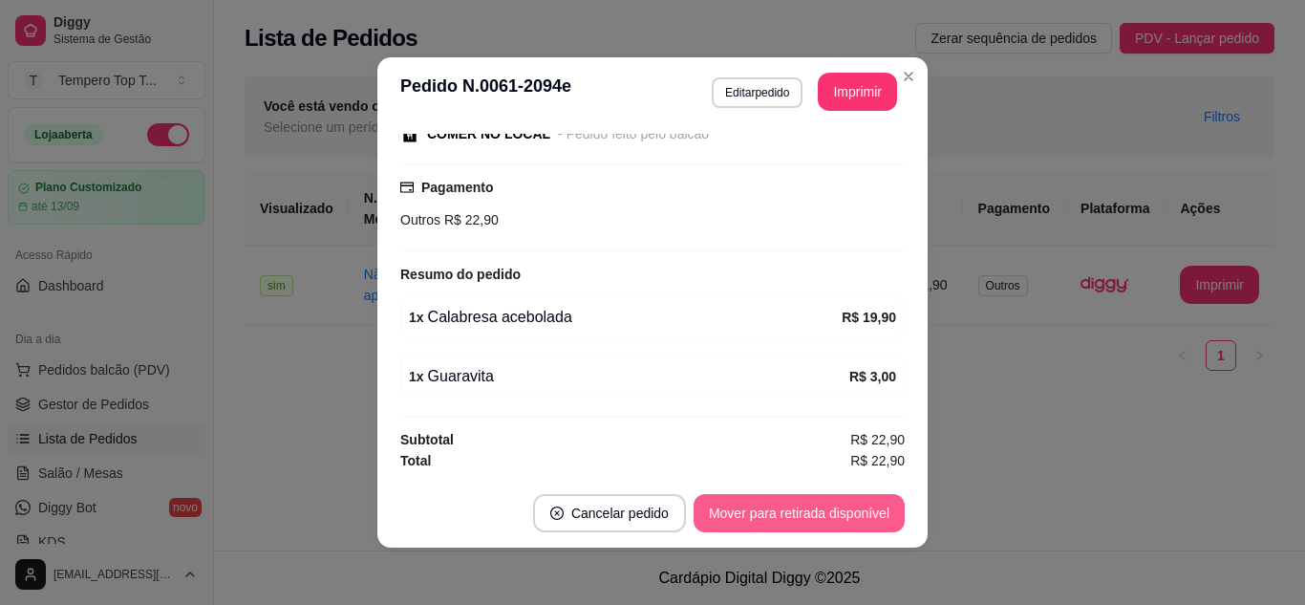
click at [794, 514] on button "Mover para retirada disponível" at bounding box center [799, 513] width 211 height 38
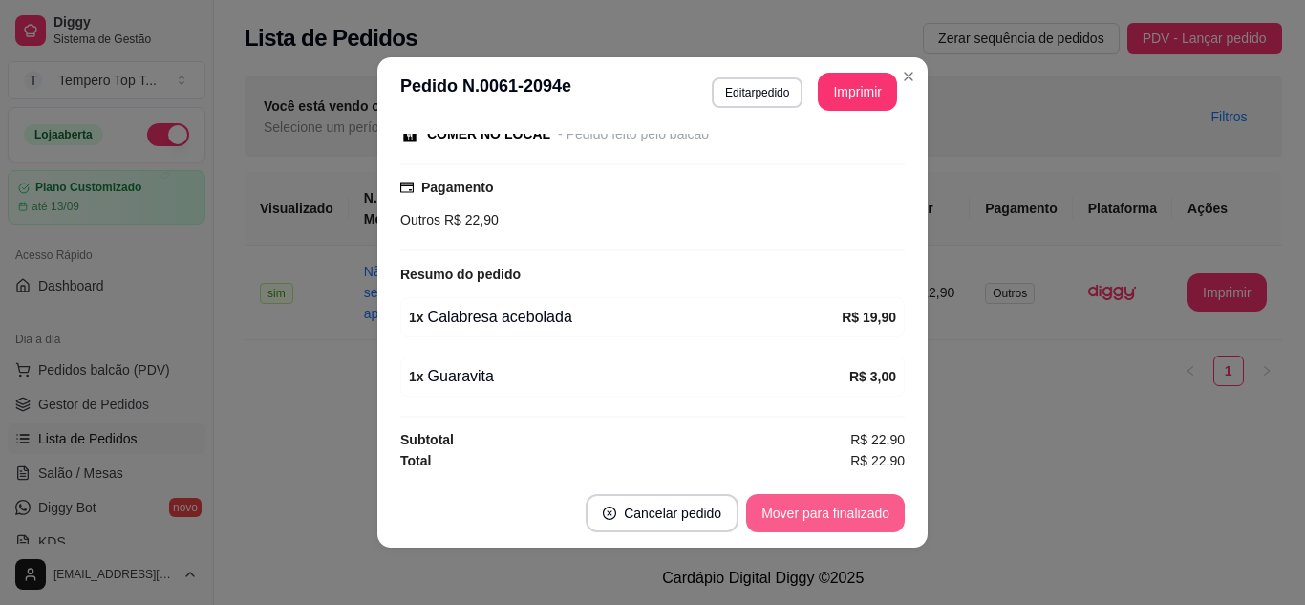
click at [824, 521] on button "Mover para finalizado" at bounding box center [825, 513] width 159 height 38
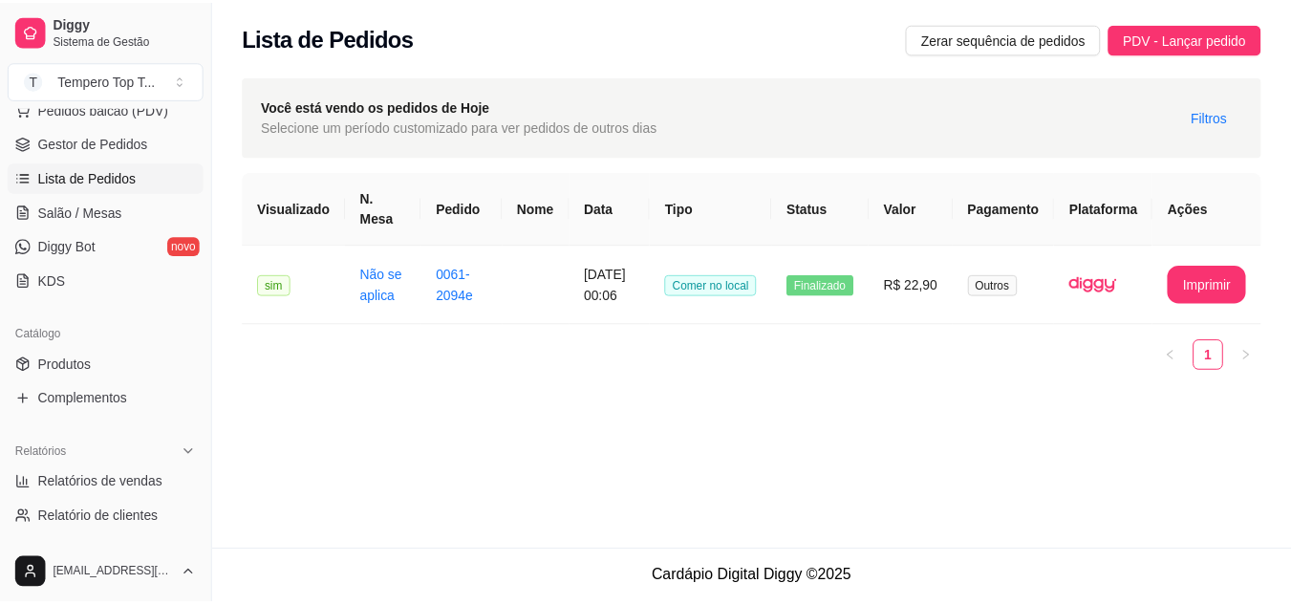
scroll to position [287, 0]
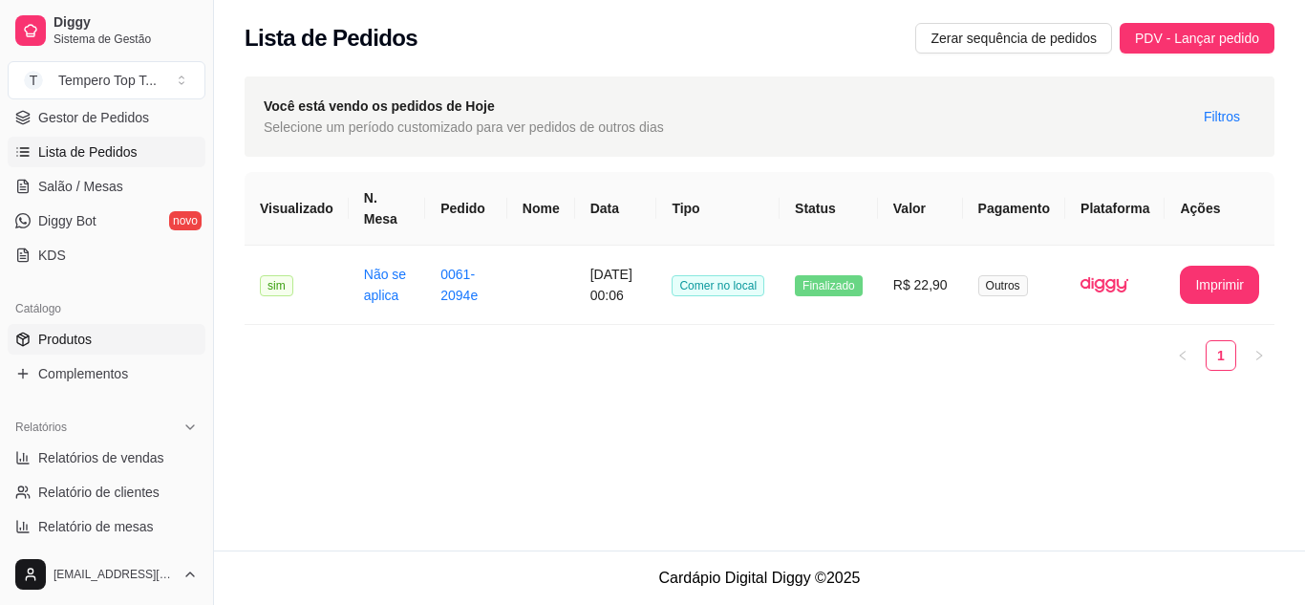
click at [160, 327] on link "Produtos" at bounding box center [107, 339] width 198 height 31
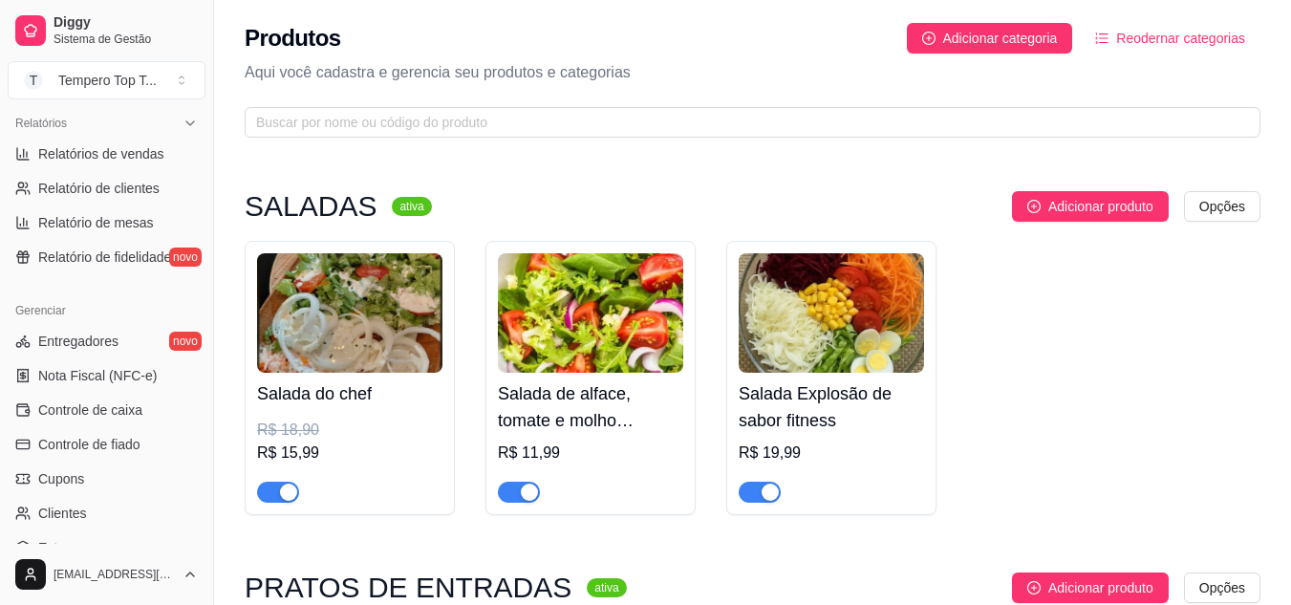
scroll to position [669, 0]
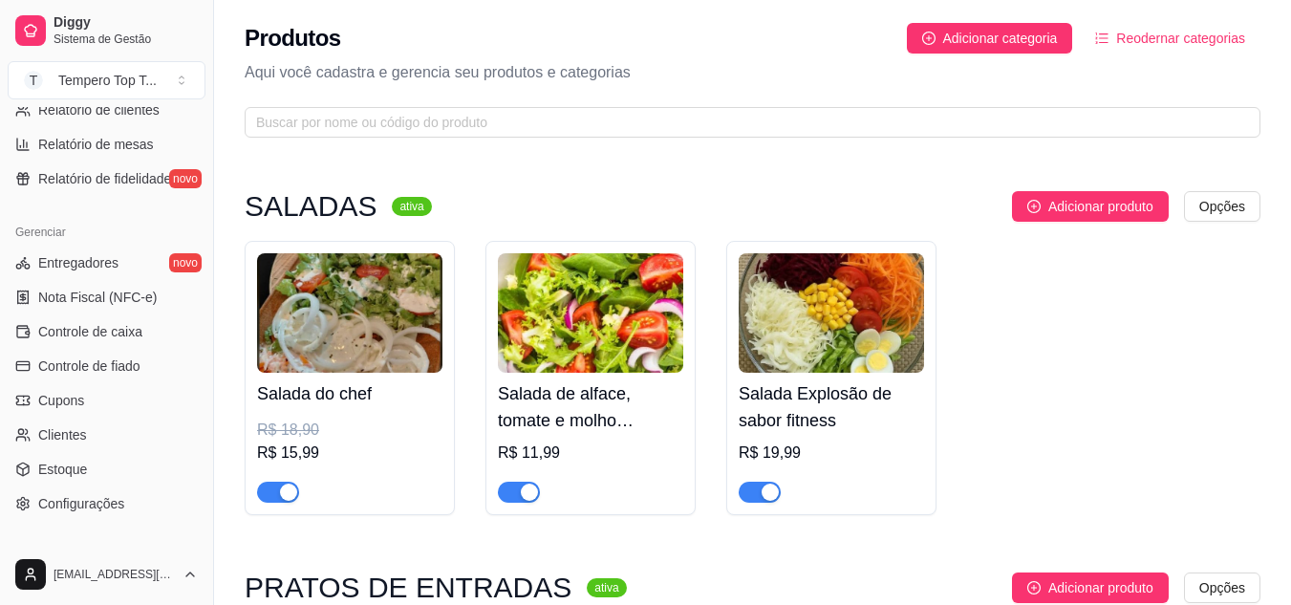
click at [83, 453] on ul "Entregadores novo Nota Fiscal (NFC-e) Controle de caixa Controle de fiado Cupon…" at bounding box center [107, 383] width 198 height 271
click at [80, 478] on span "Estoque" at bounding box center [62, 469] width 49 height 19
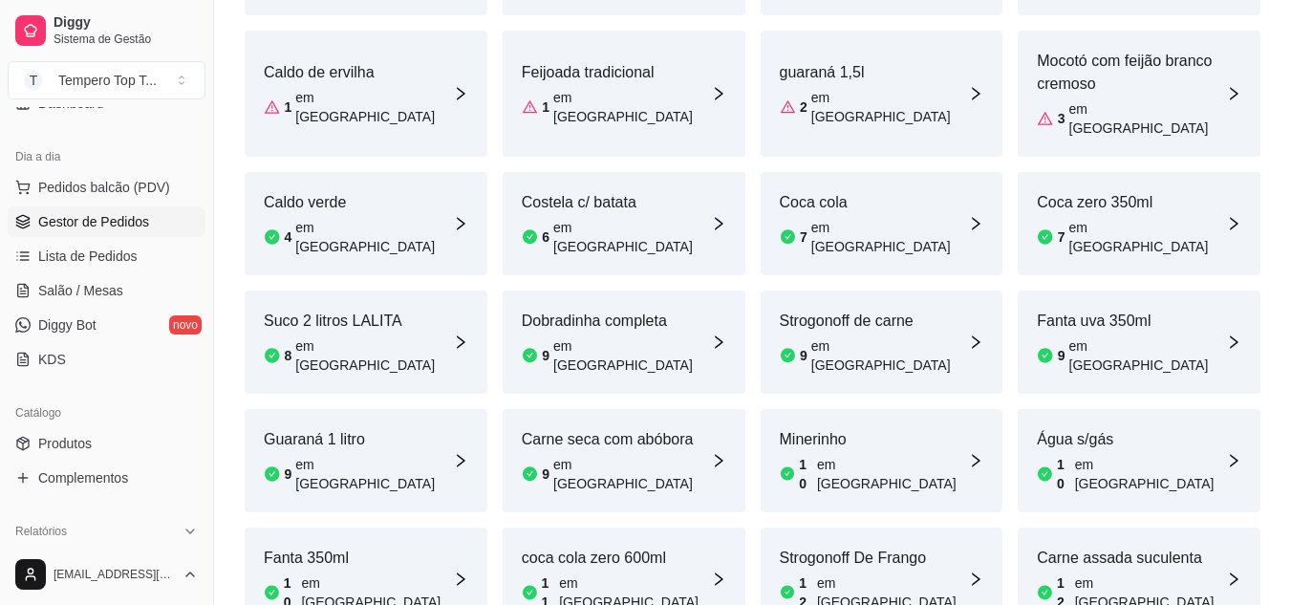
scroll to position [292, 0]
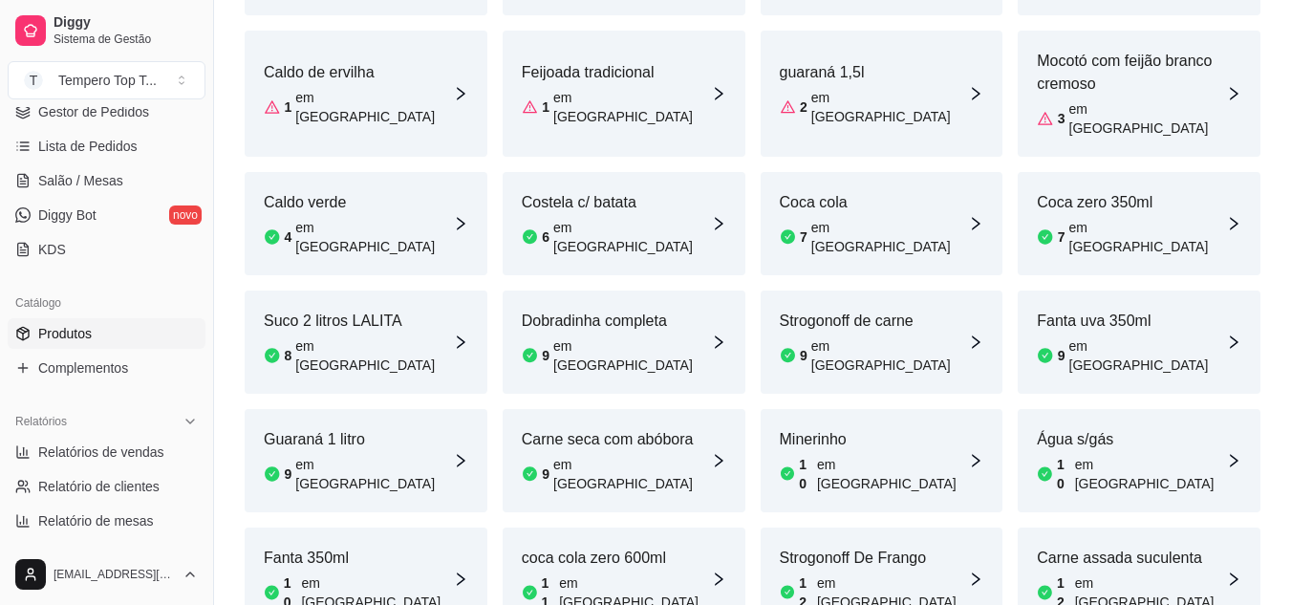
click at [108, 333] on link "Produtos" at bounding box center [107, 333] width 198 height 31
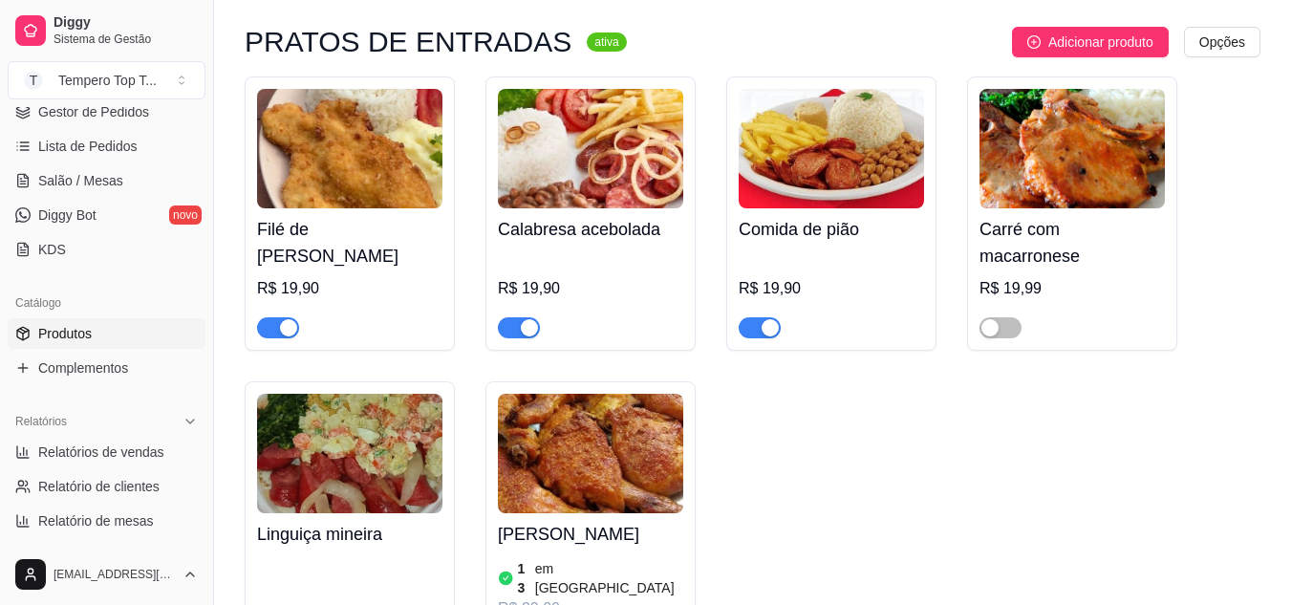
scroll to position [573, 0]
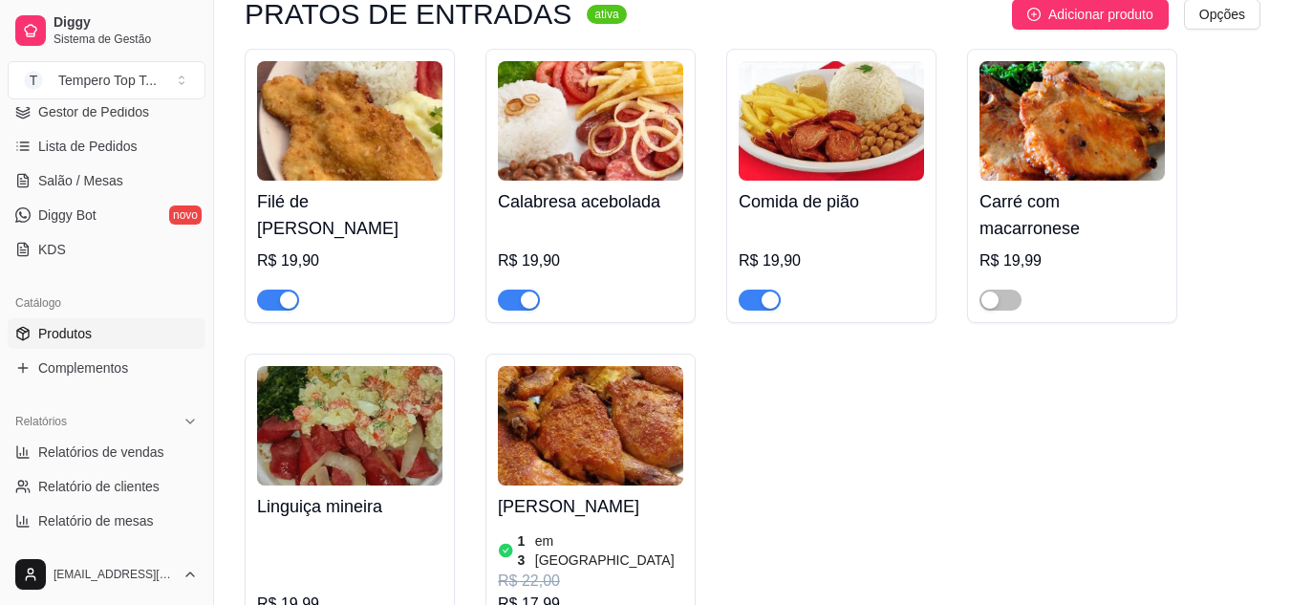
click at [582, 208] on h4 "Calabresa acebolada" at bounding box center [590, 201] width 185 height 27
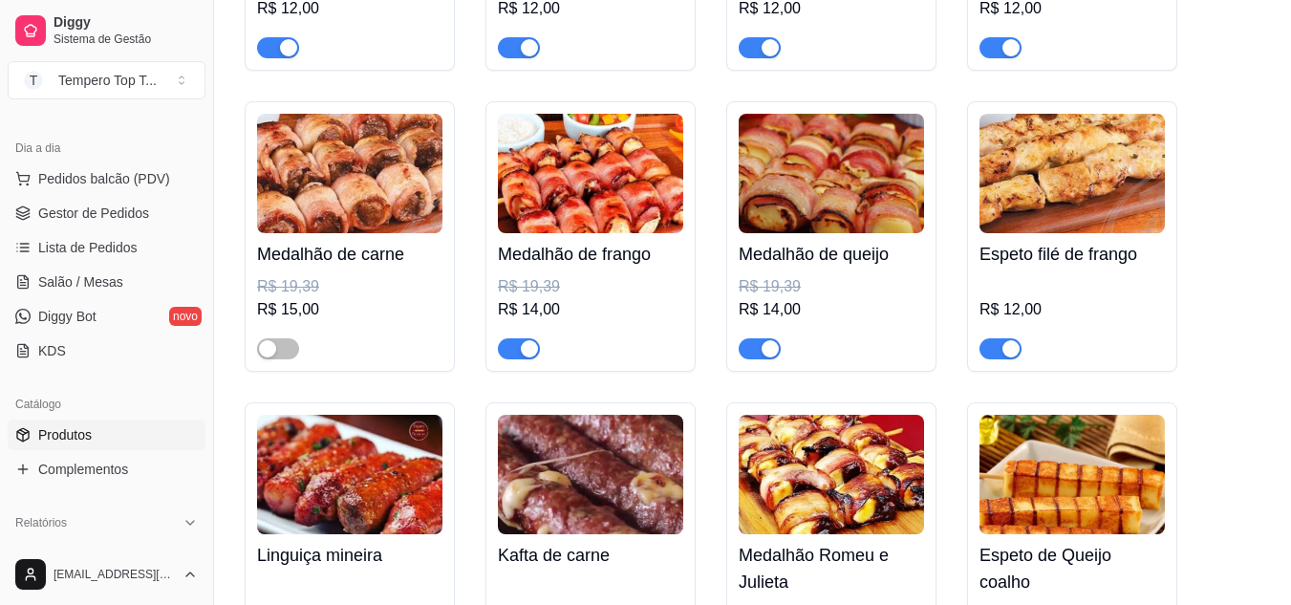
scroll to position [101, 0]
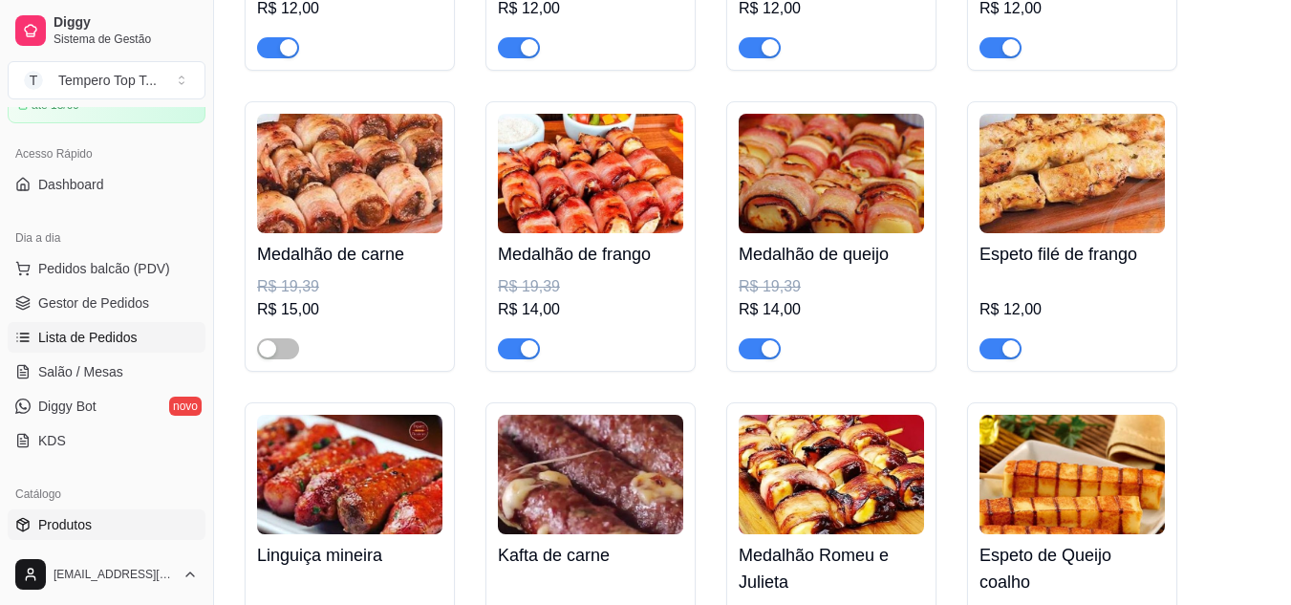
click at [108, 327] on link "Lista de Pedidos" at bounding box center [107, 337] width 198 height 31
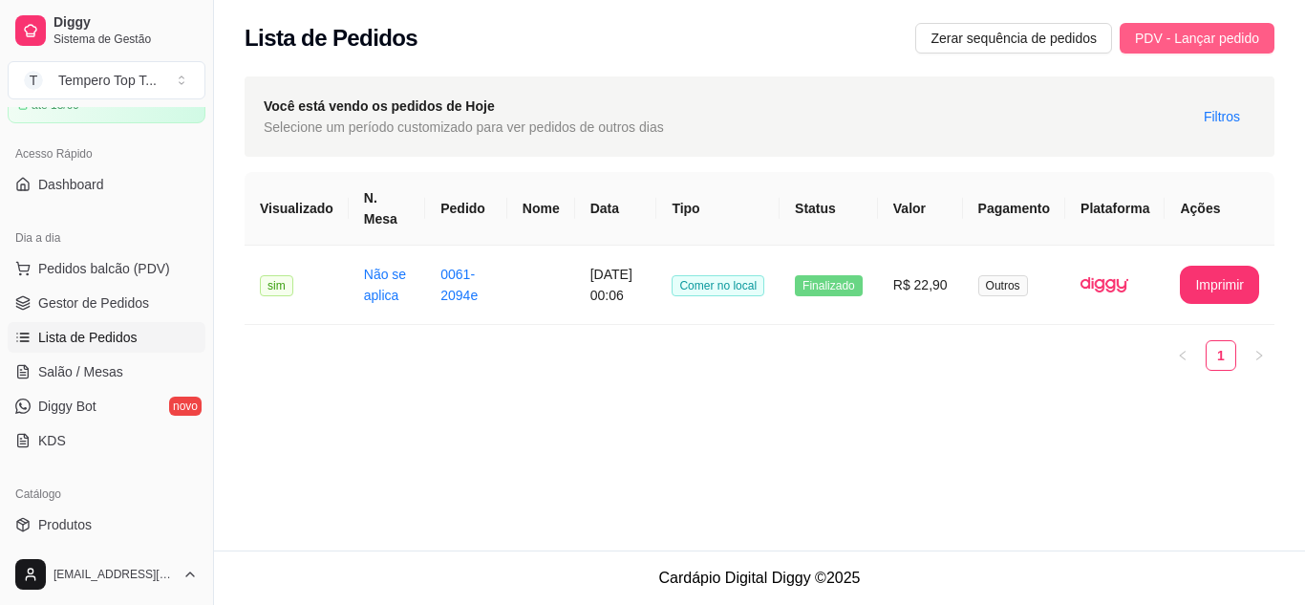
click at [1136, 43] on button "PDV - Lançar pedido" at bounding box center [1197, 38] width 155 height 31
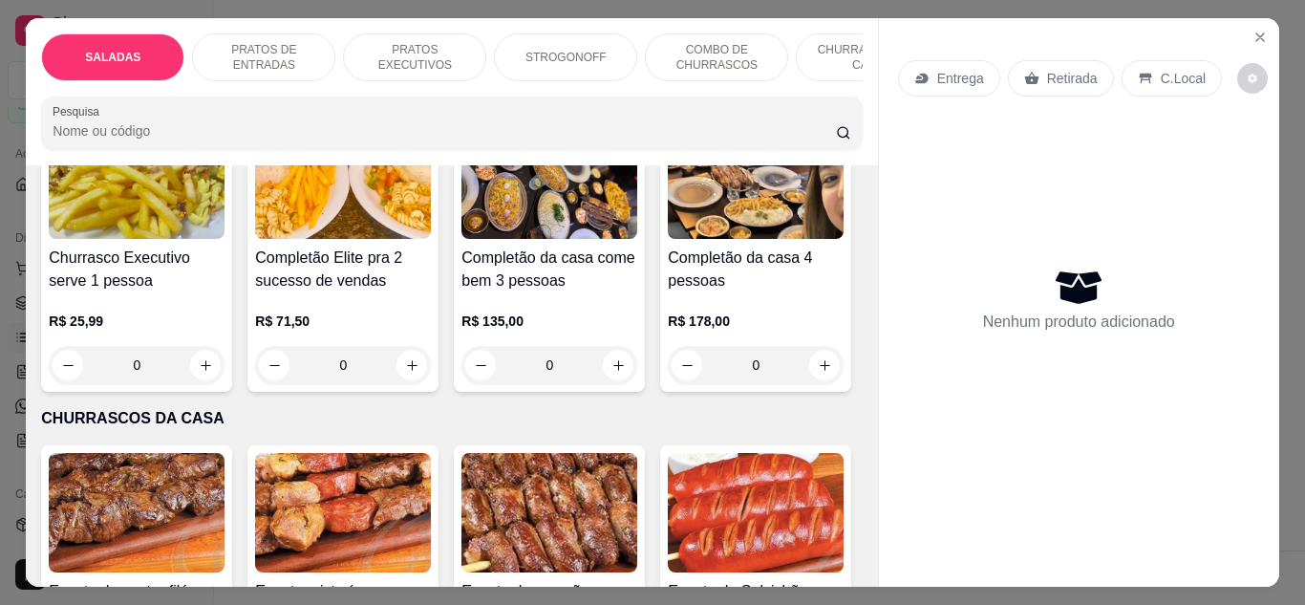
scroll to position [2389, 0]
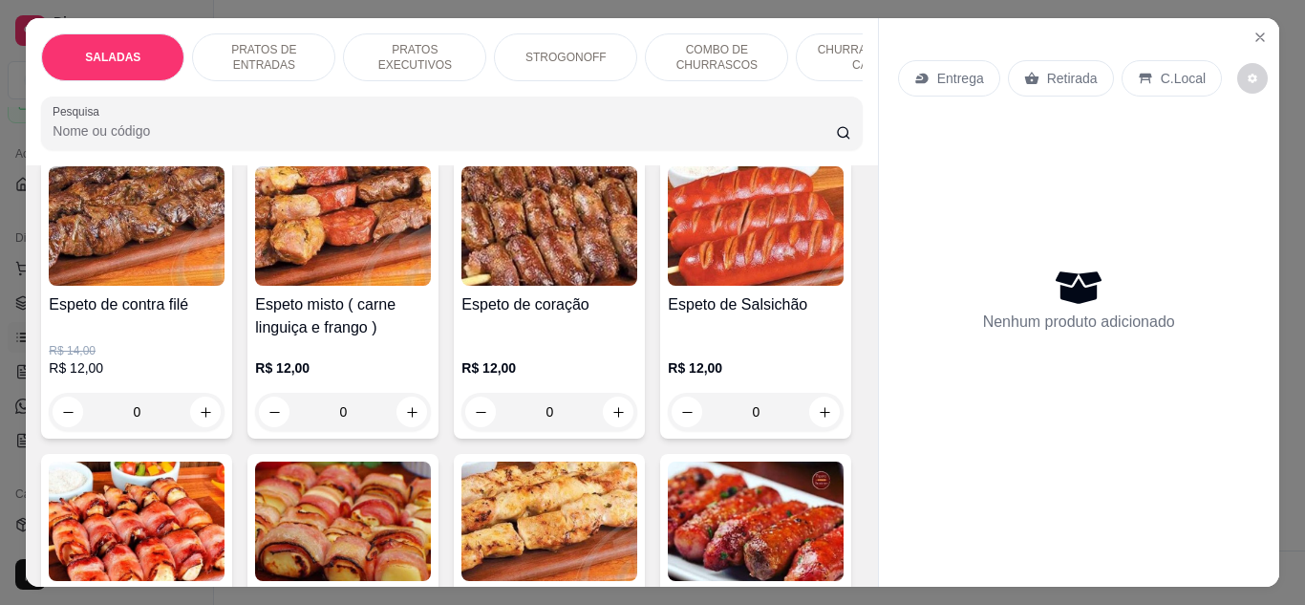
click at [1047, 71] on p "Retirada" at bounding box center [1072, 78] width 51 height 19
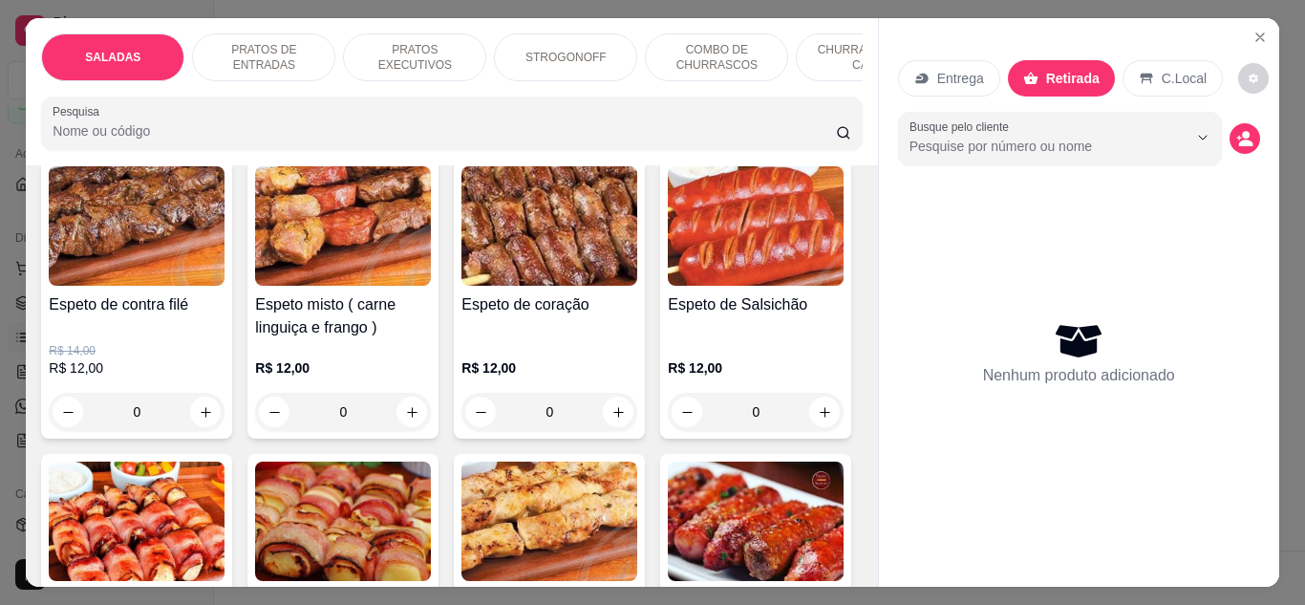
click at [203, 86] on icon "increase-product-quantity" at bounding box center [206, 79] width 14 height 14
type input "1"
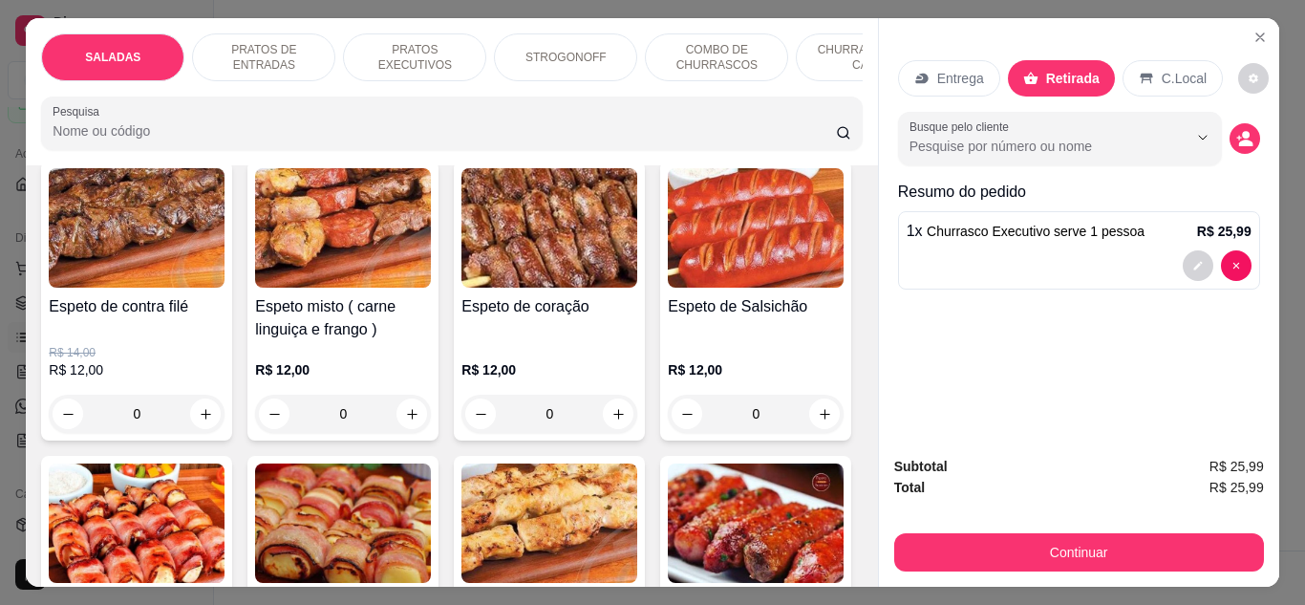
scroll to position [2390, 0]
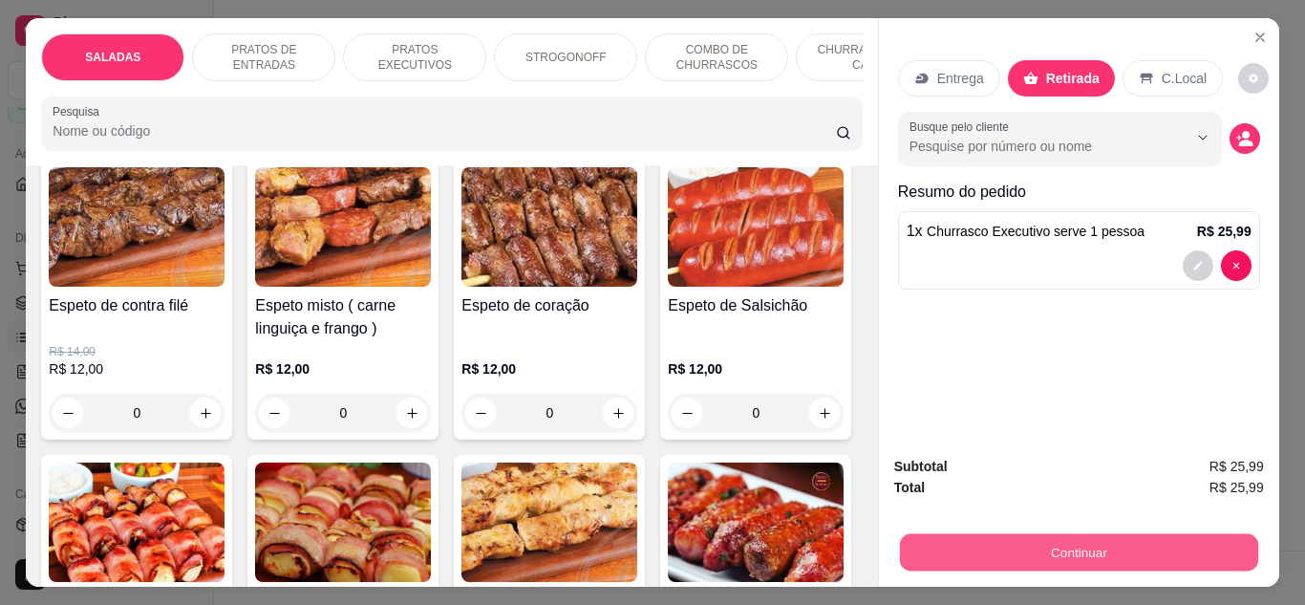
click at [1095, 534] on button "Continuar" at bounding box center [1078, 552] width 358 height 37
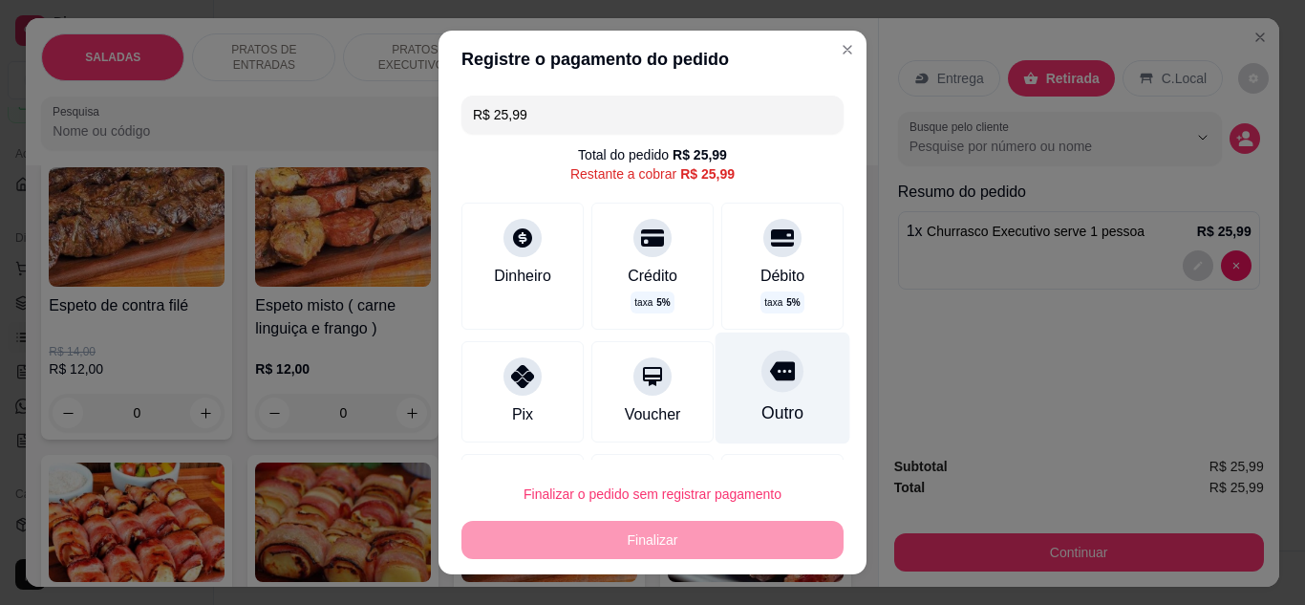
click at [779, 374] on div "Outro" at bounding box center [783, 388] width 135 height 112
type input "R$ 0,00"
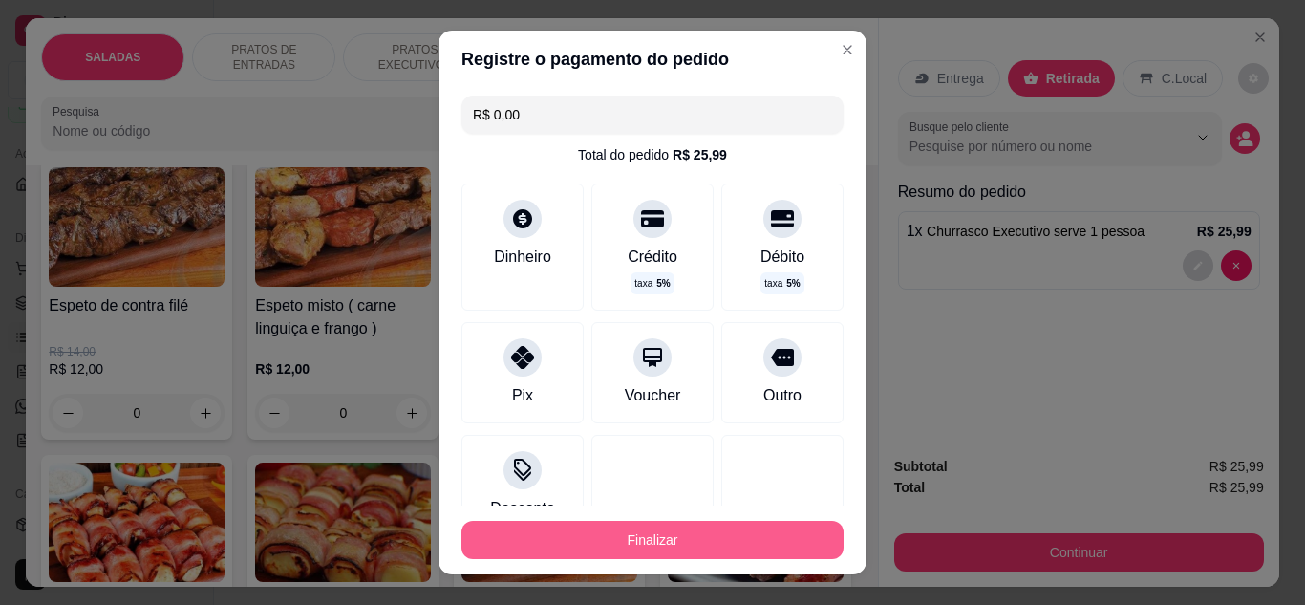
click at [656, 538] on button "Finalizar" at bounding box center [653, 540] width 382 height 38
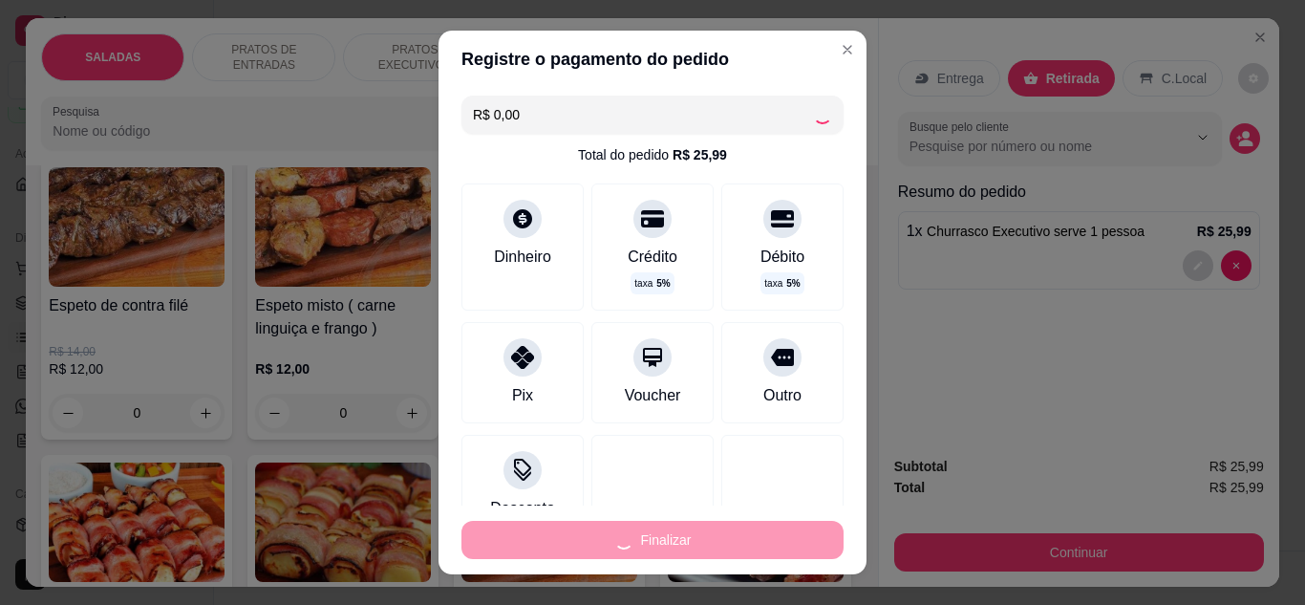
type input "0"
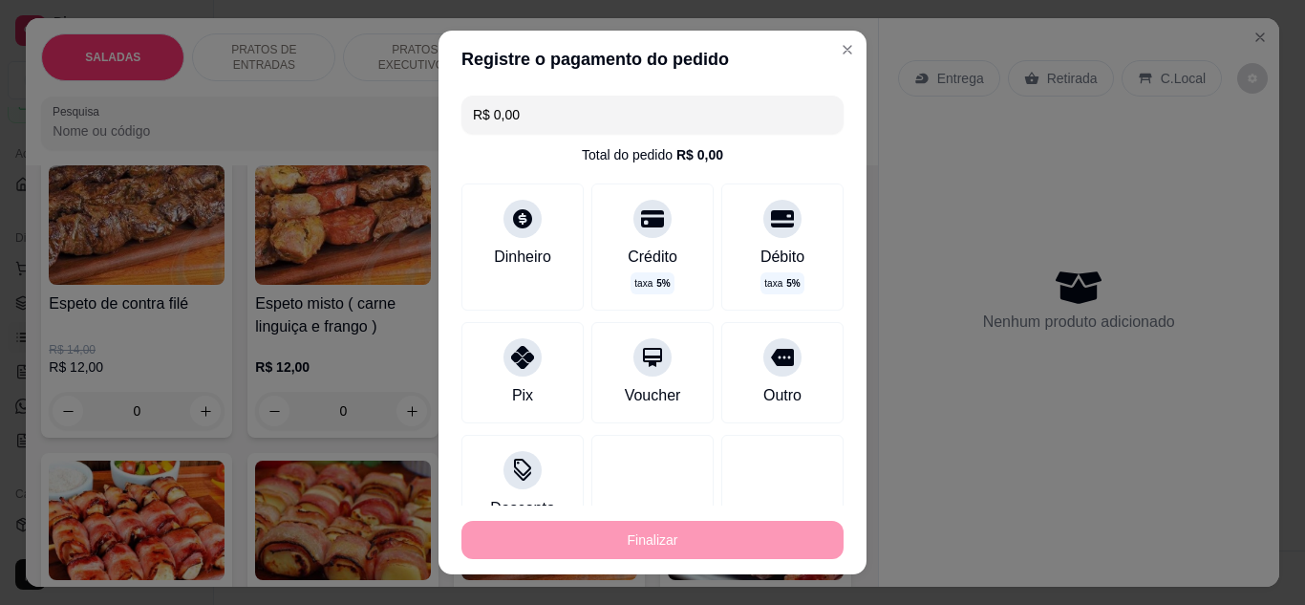
type input "-R$ 25,99"
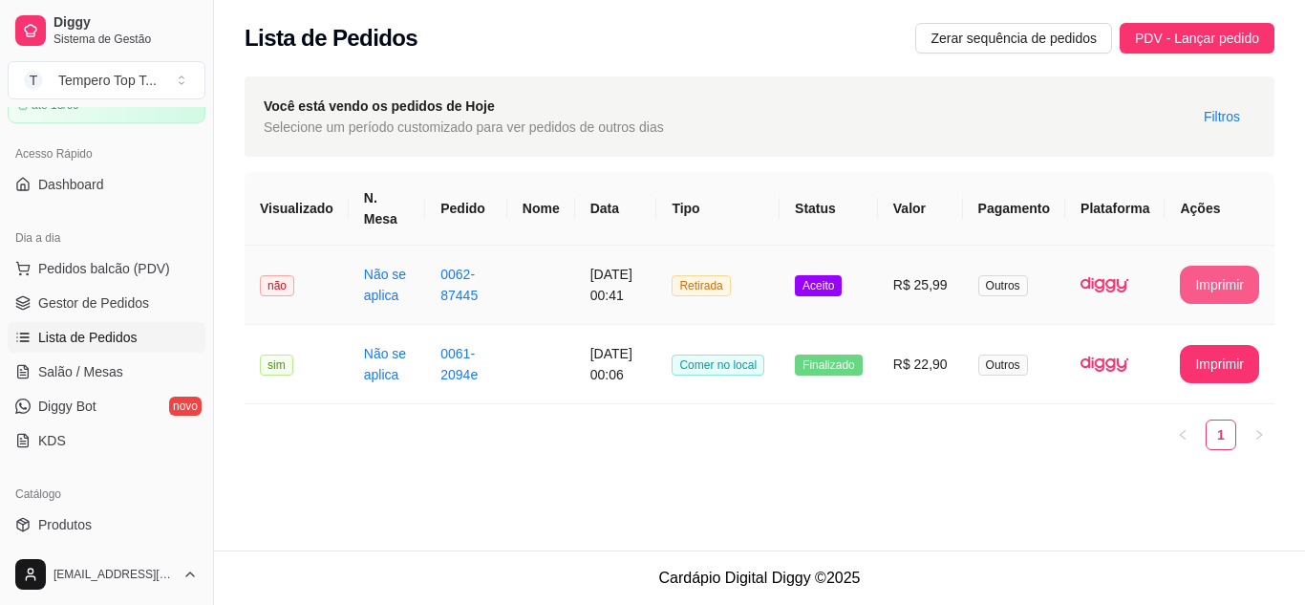
click at [1208, 279] on button "Imprimir" at bounding box center [1219, 285] width 79 height 38
click at [818, 267] on td "Aceito" at bounding box center [829, 285] width 98 height 79
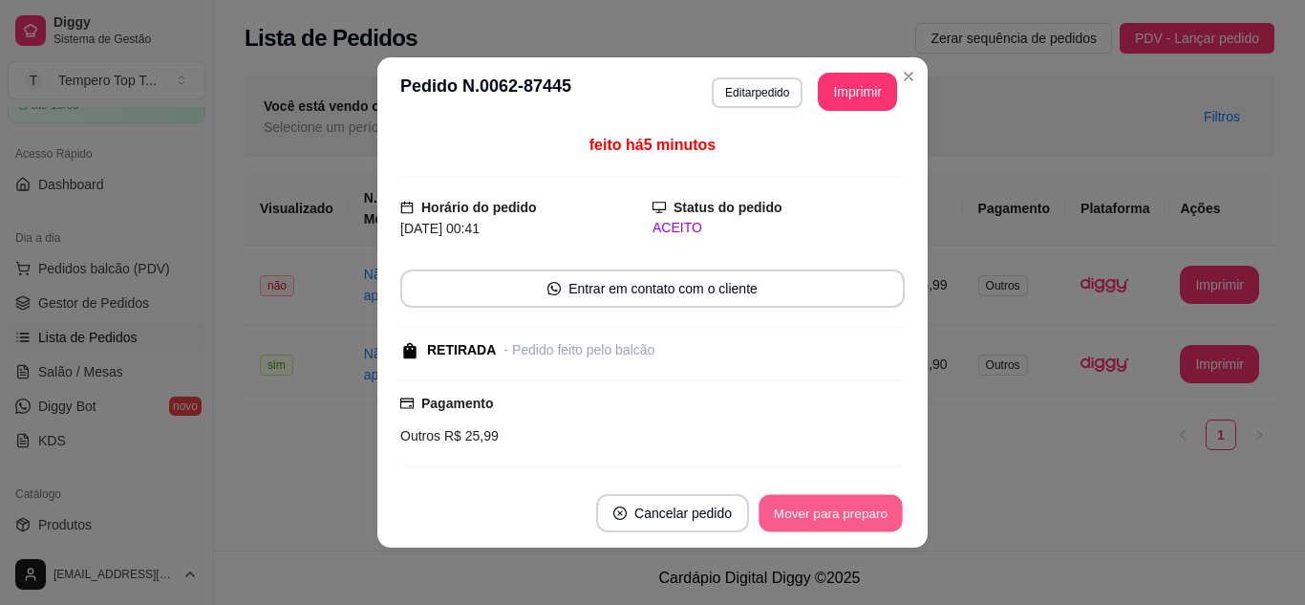
click at [839, 502] on button "Mover para preparo" at bounding box center [830, 513] width 143 height 37
click at [830, 505] on button "Mover para retirada disponível" at bounding box center [799, 513] width 205 height 37
click at [820, 514] on button "Mover para finalizado" at bounding box center [825, 513] width 159 height 38
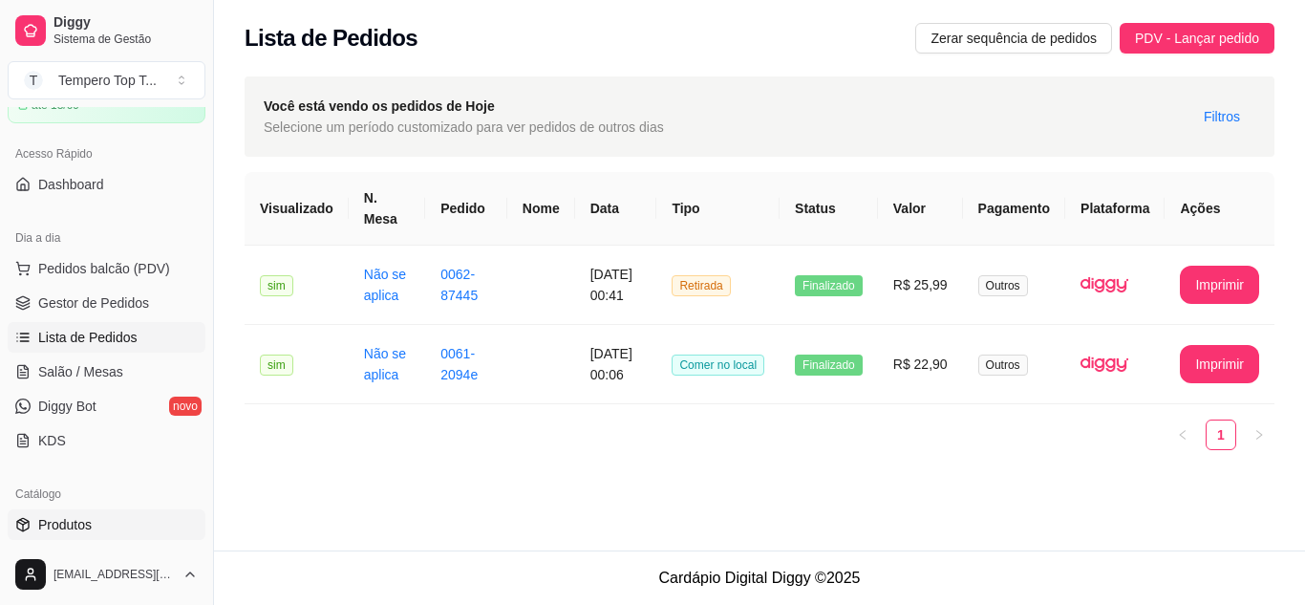
click at [89, 515] on span "Produtos" at bounding box center [65, 524] width 54 height 19
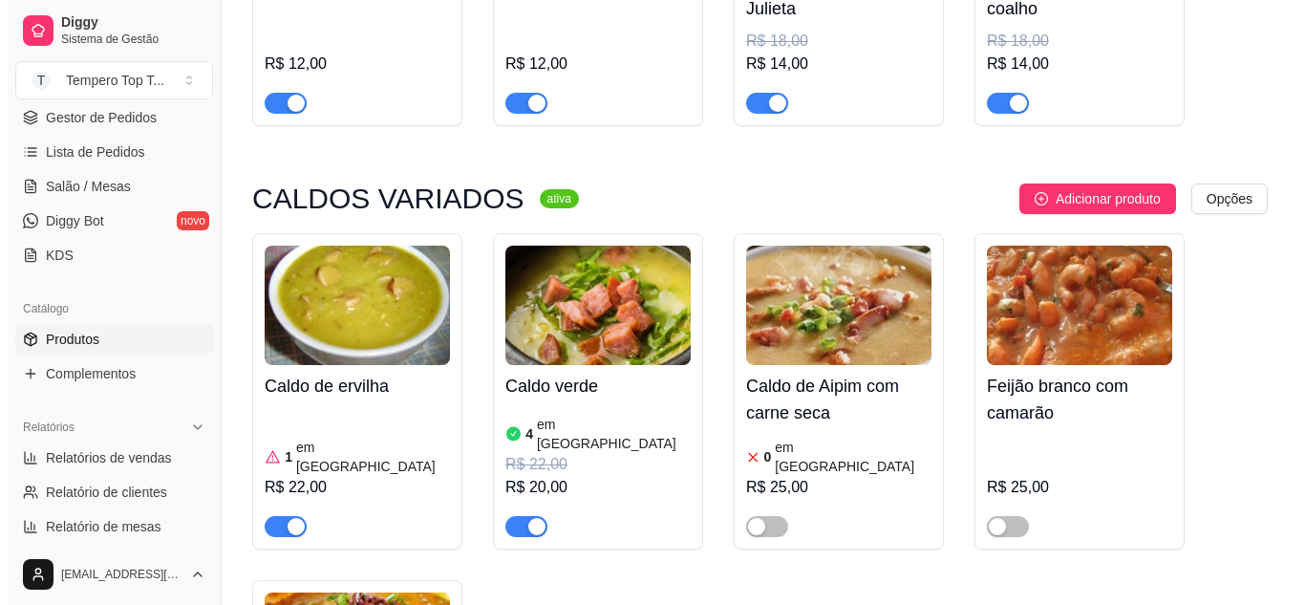
scroll to position [4587, 0]
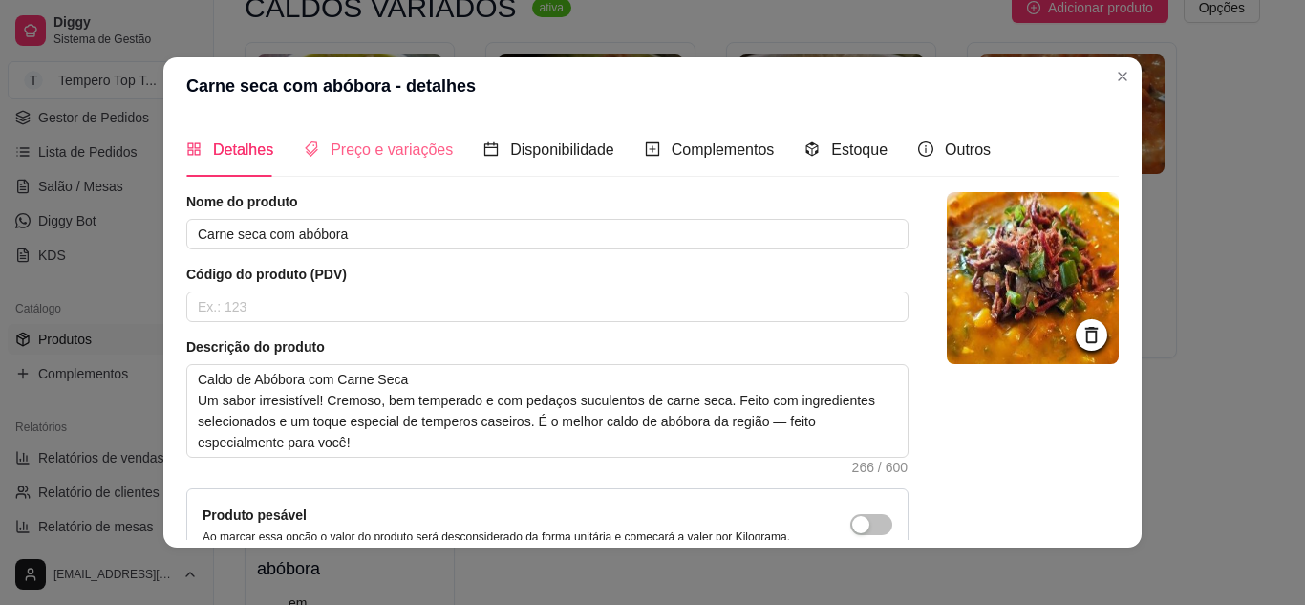
click at [402, 164] on div "Preço e variações" at bounding box center [378, 149] width 149 height 54
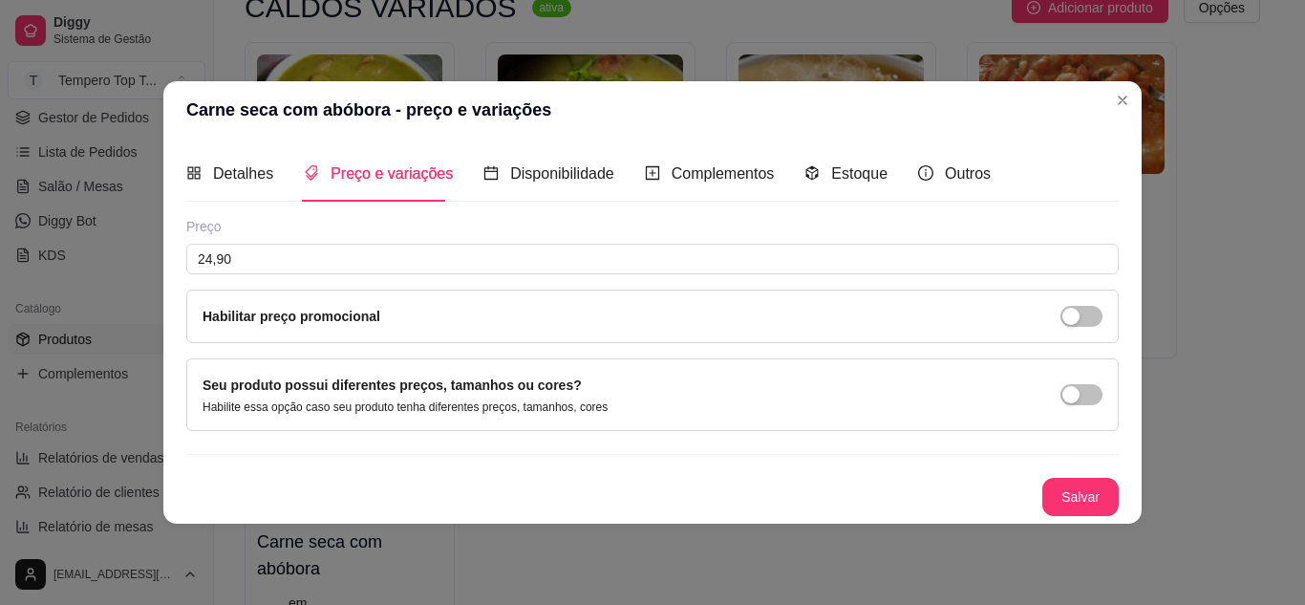
click at [629, 334] on div "Habilitar preço promocional" at bounding box center [652, 317] width 933 height 54
click at [1084, 389] on span "button" at bounding box center [1082, 394] width 42 height 21
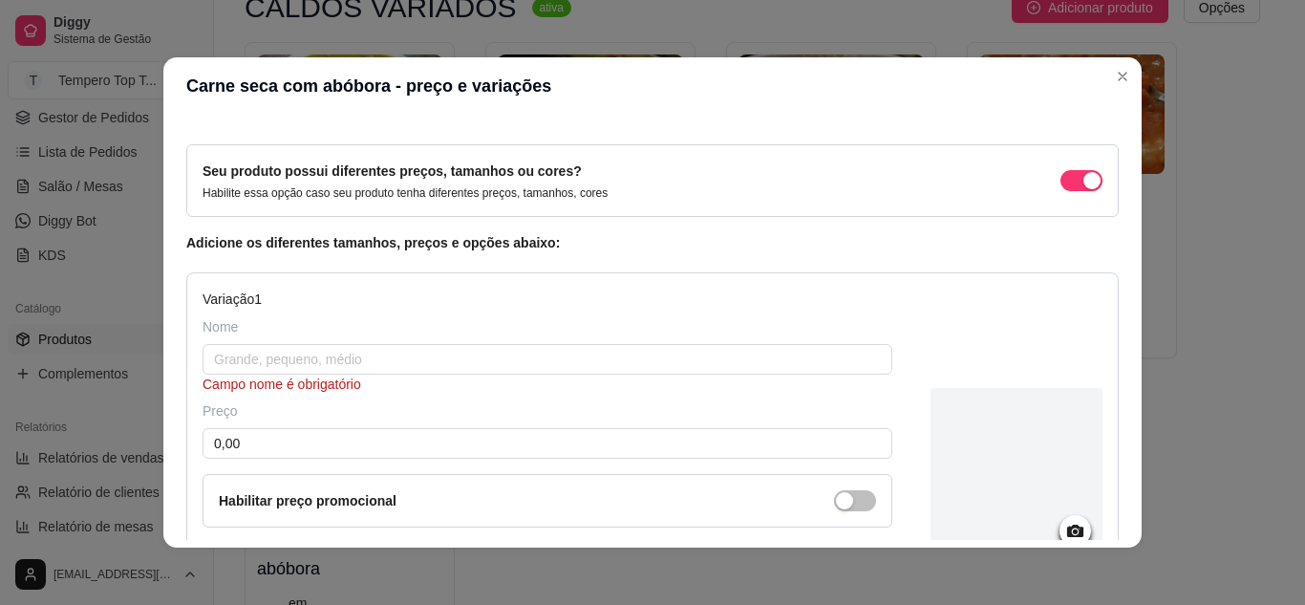
scroll to position [96, 0]
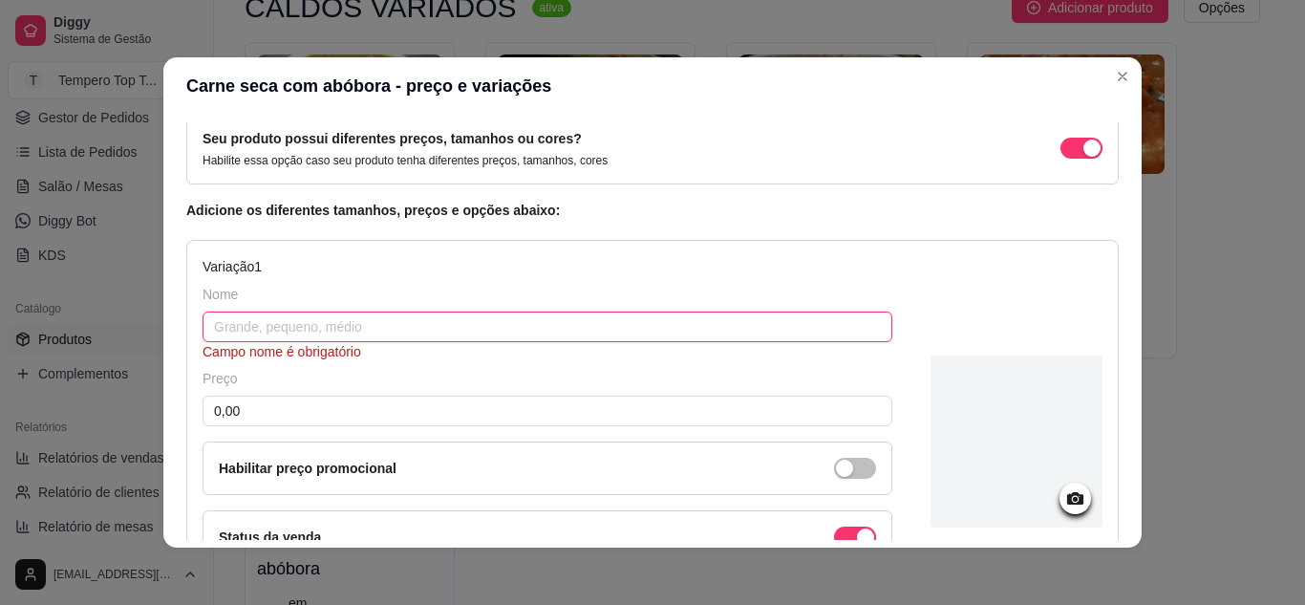
click at [329, 316] on input "text" at bounding box center [548, 327] width 690 height 31
click at [316, 414] on input "0,00" at bounding box center [548, 411] width 690 height 31
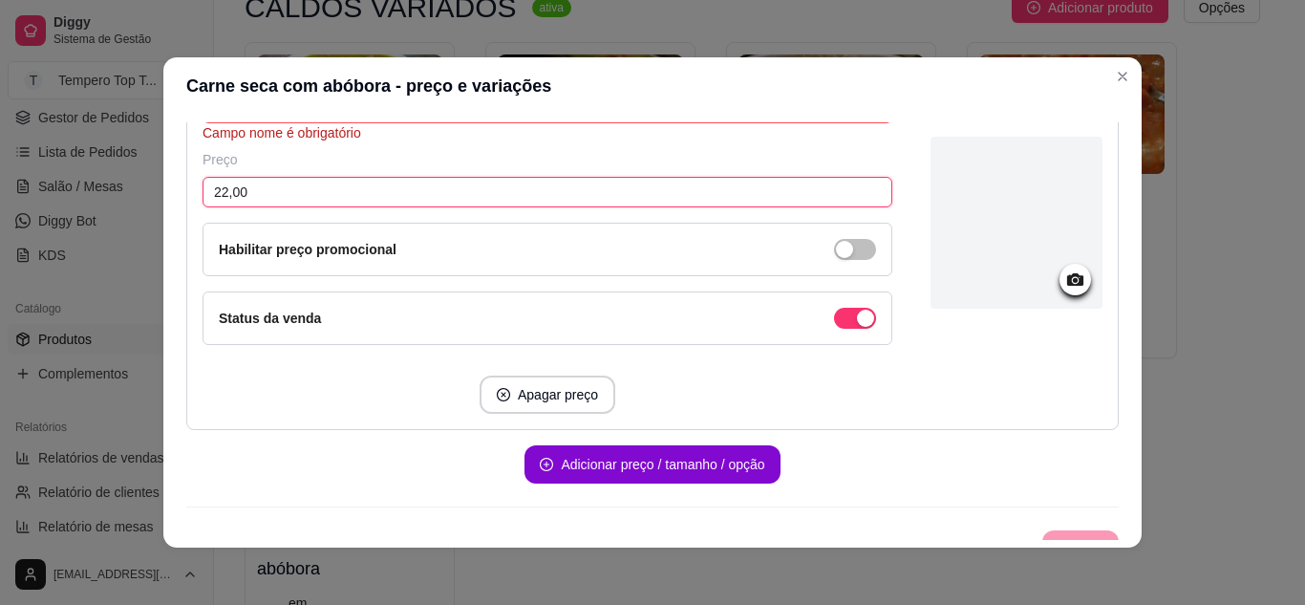
scroll to position [343, 0]
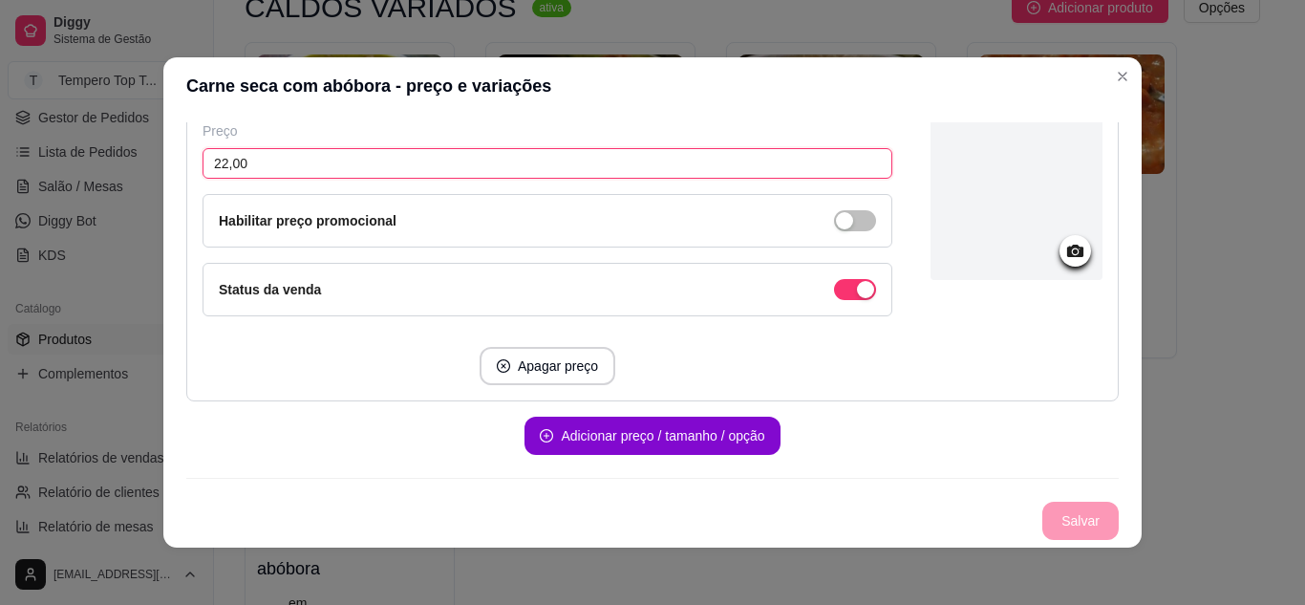
type input "22,00"
click at [662, 215] on div "Habilitar preço promocional" at bounding box center [548, 220] width 658 height 21
click at [837, 227] on span "button" at bounding box center [855, 220] width 42 height 21
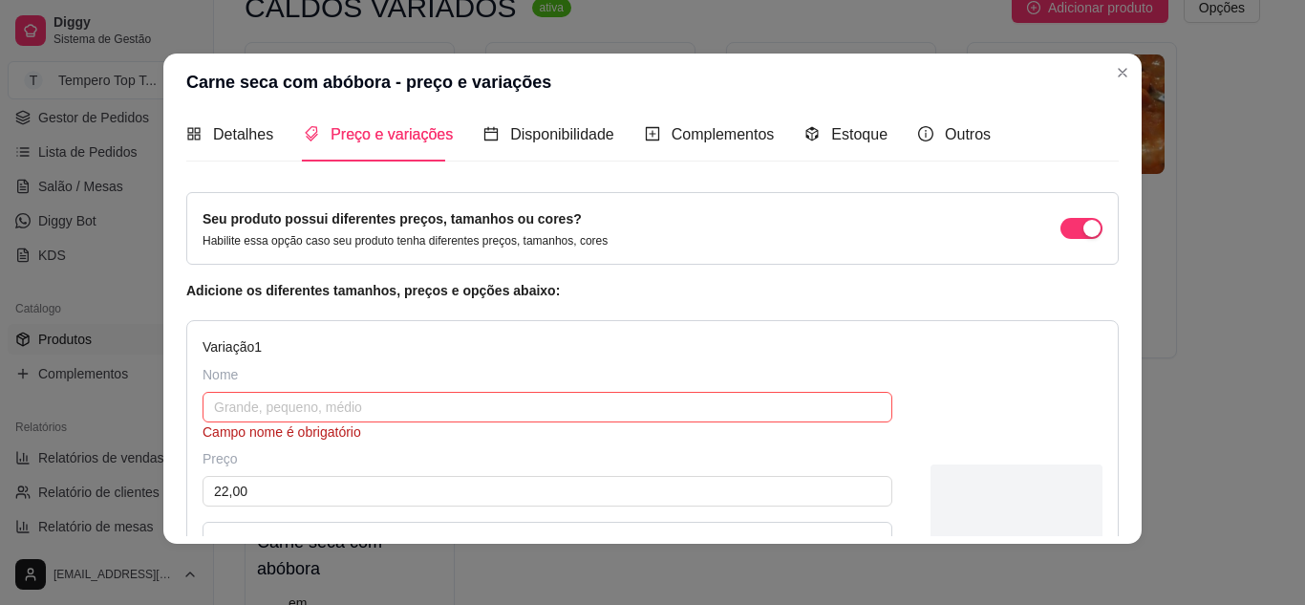
scroll to position [0, 0]
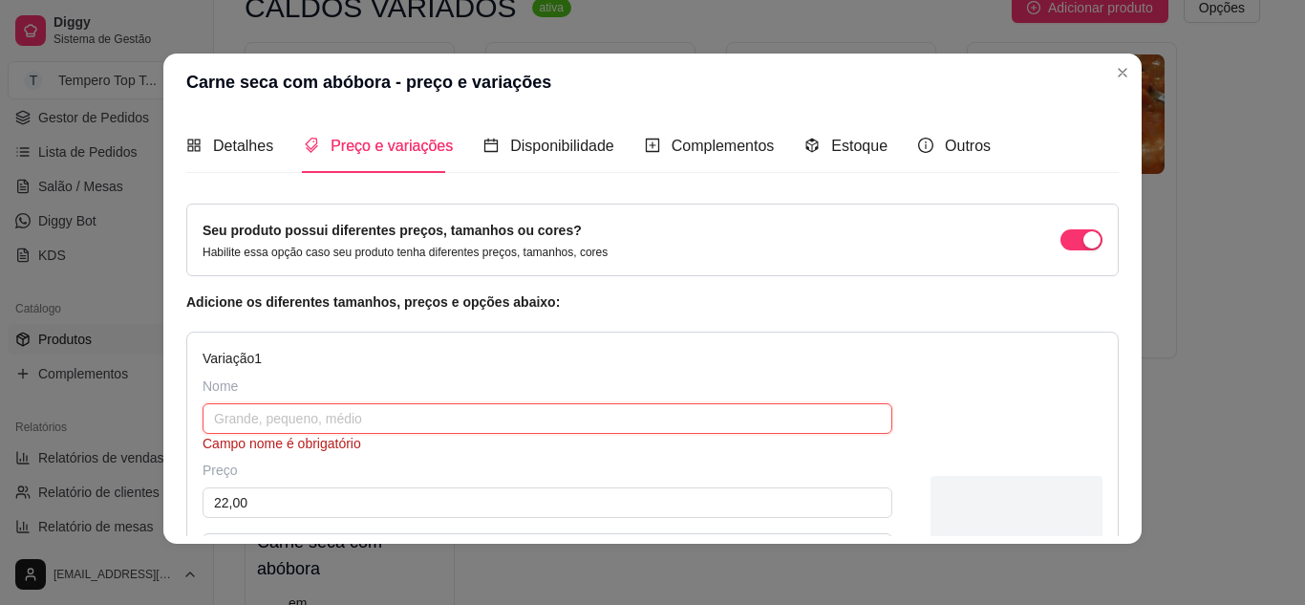
click at [455, 410] on input "text" at bounding box center [548, 418] width 690 height 31
type input "M"
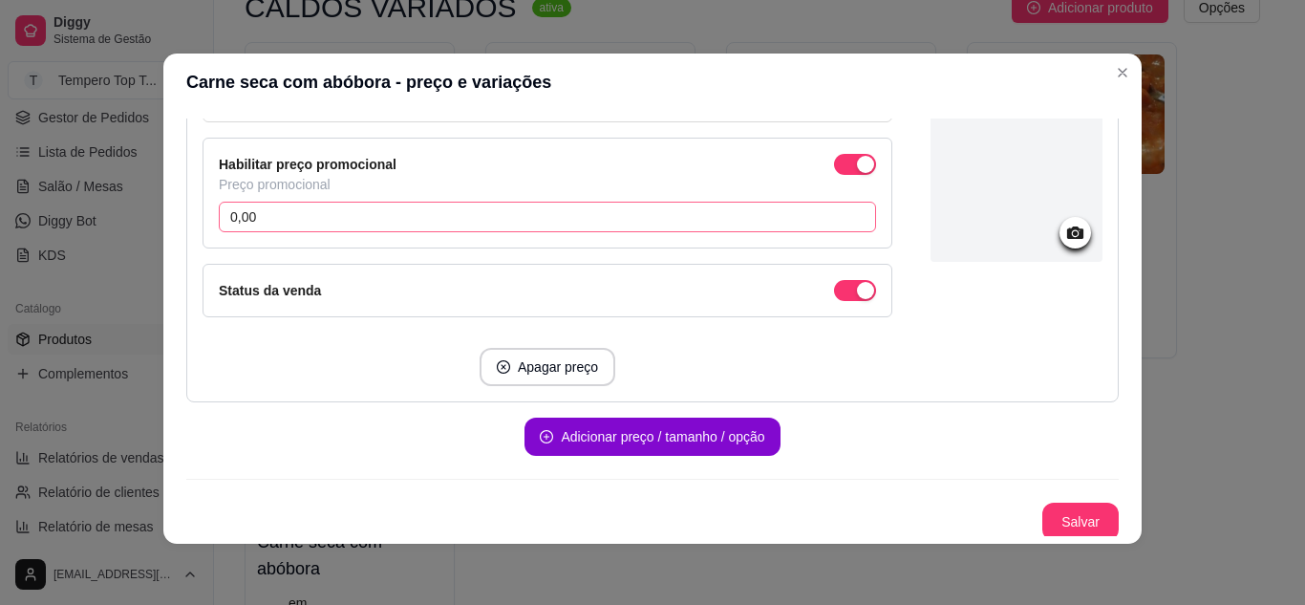
scroll to position [381, 0]
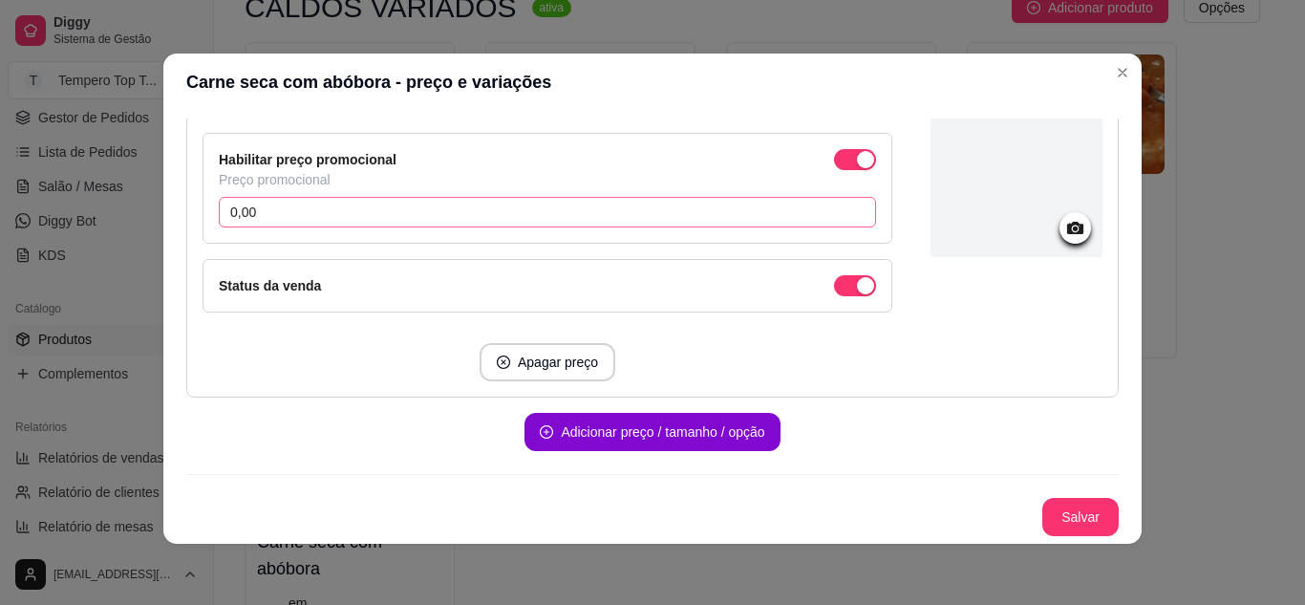
type input "medio"
click at [297, 214] on input "0,00" at bounding box center [548, 212] width 658 height 31
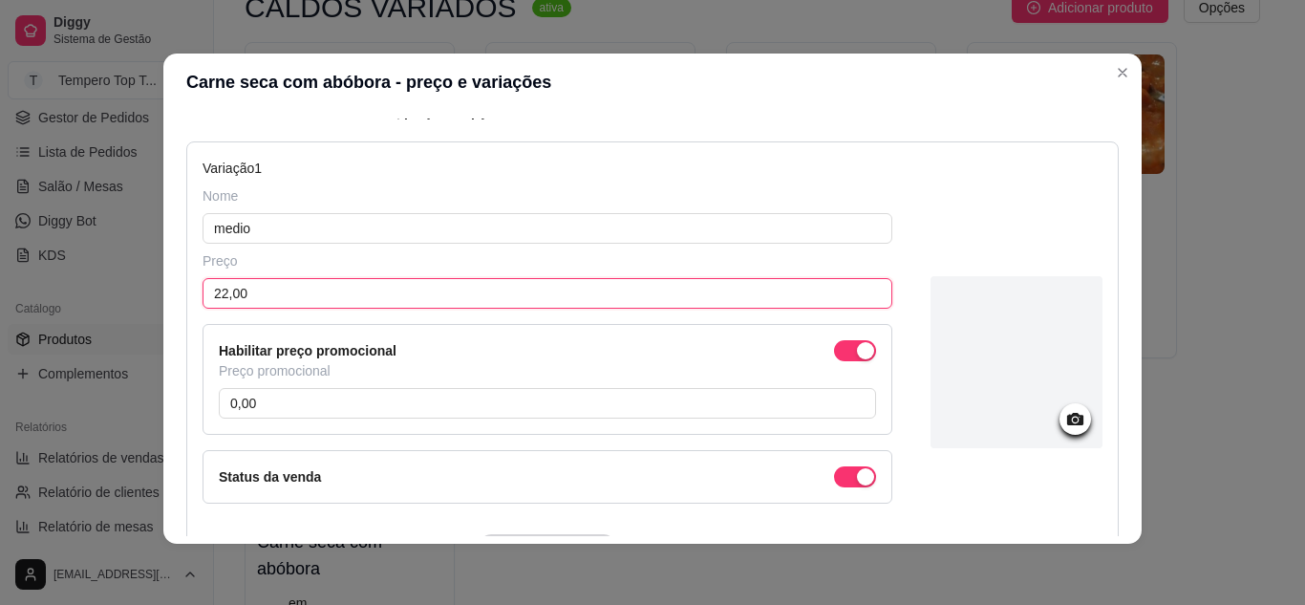
click at [267, 287] on input "22,00" at bounding box center [548, 293] width 690 height 31
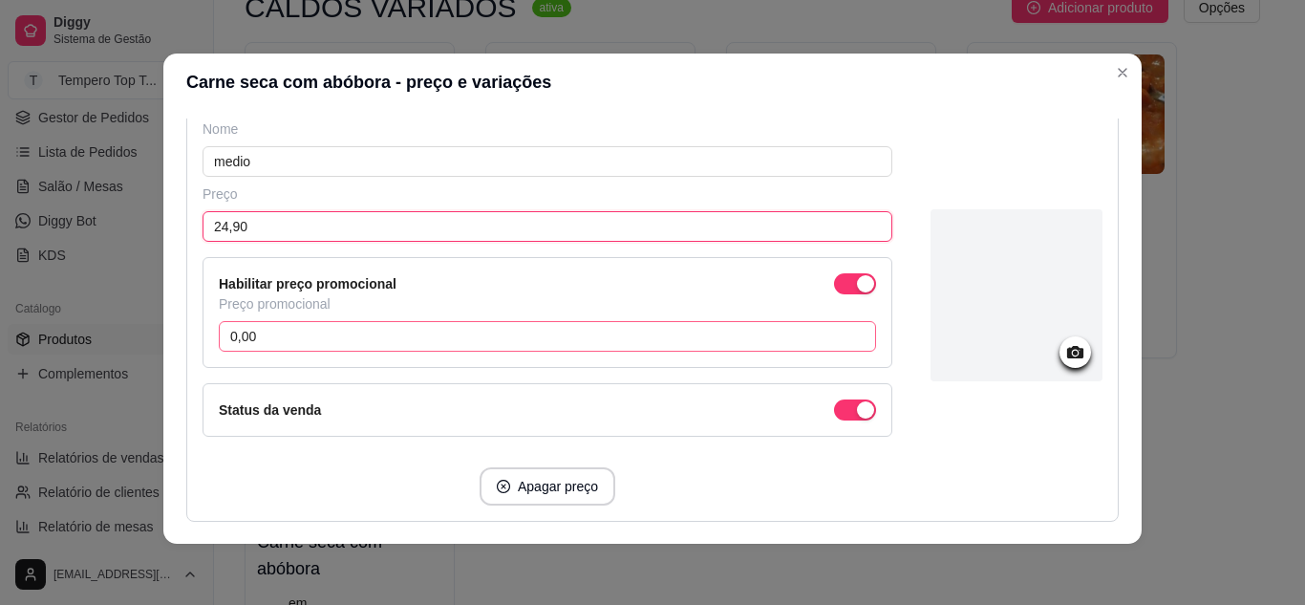
scroll to position [286, 0]
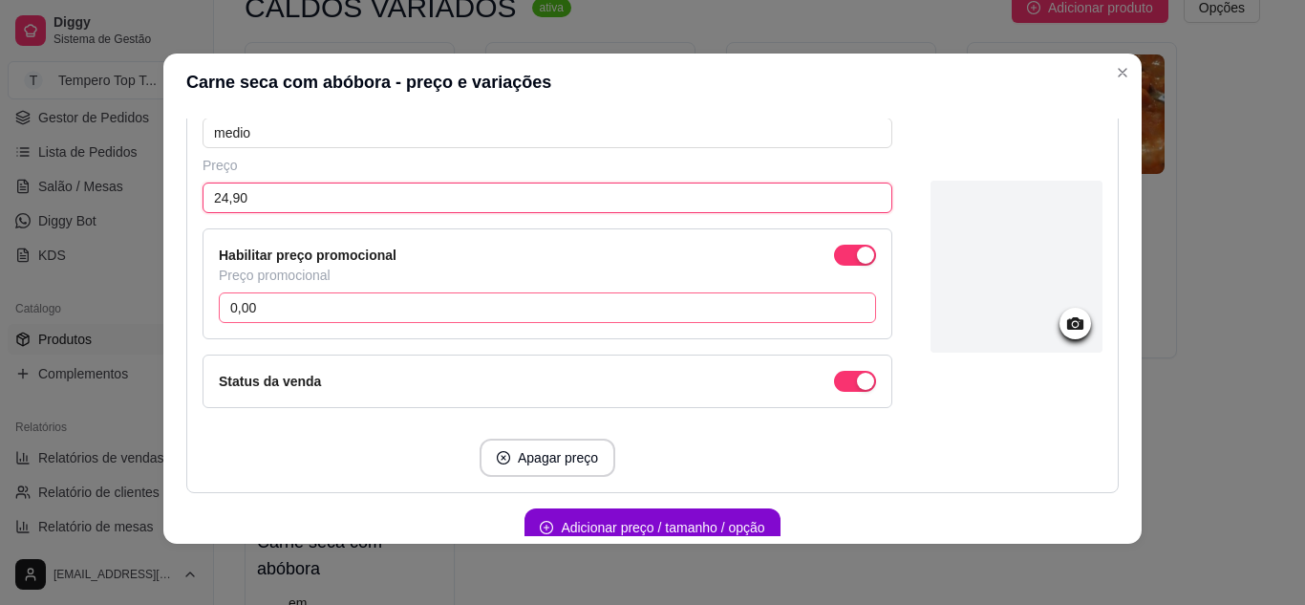
type input "24,90"
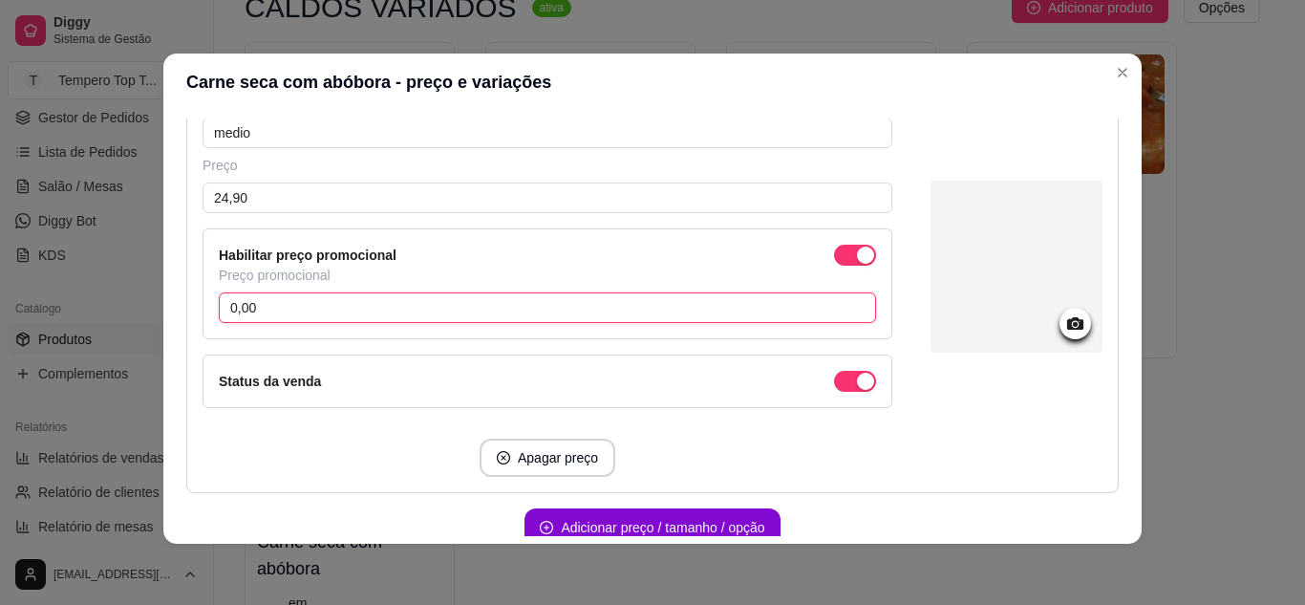
click at [309, 317] on input "0,00" at bounding box center [548, 307] width 658 height 31
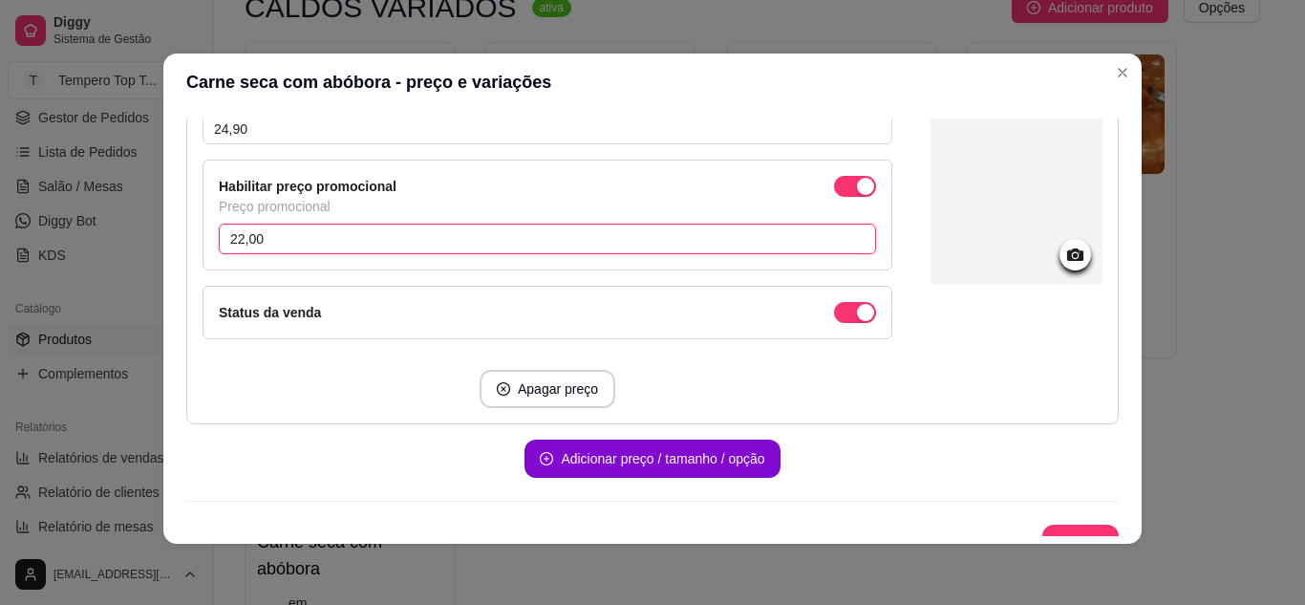
scroll to position [381, 0]
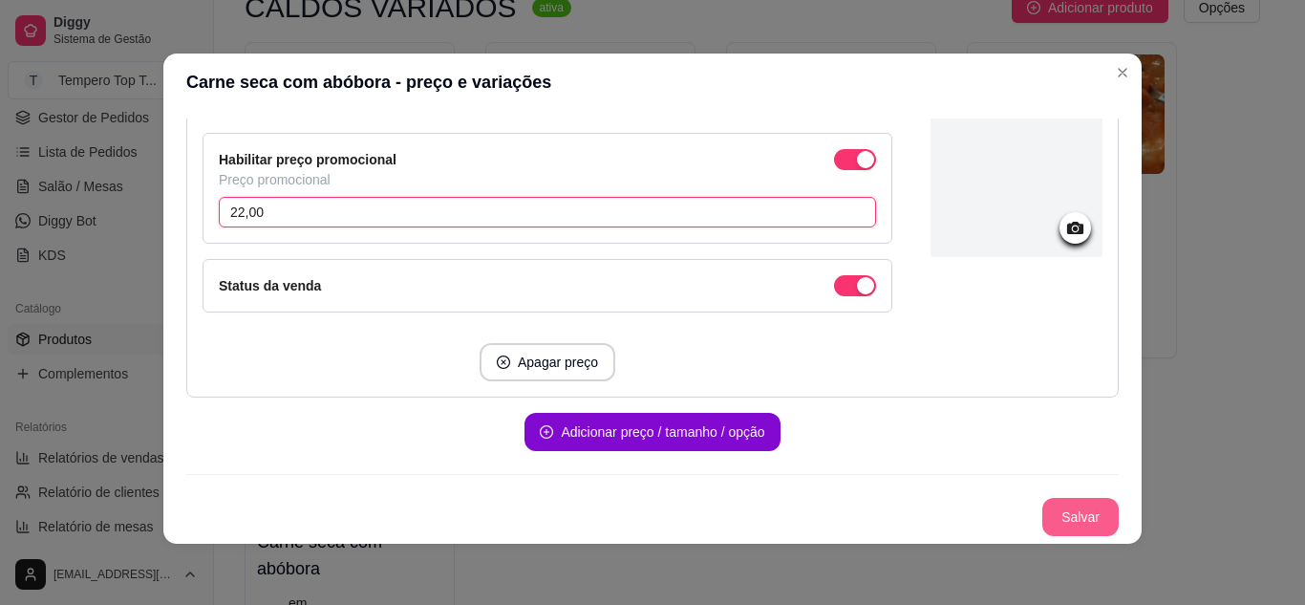
type input "22,00"
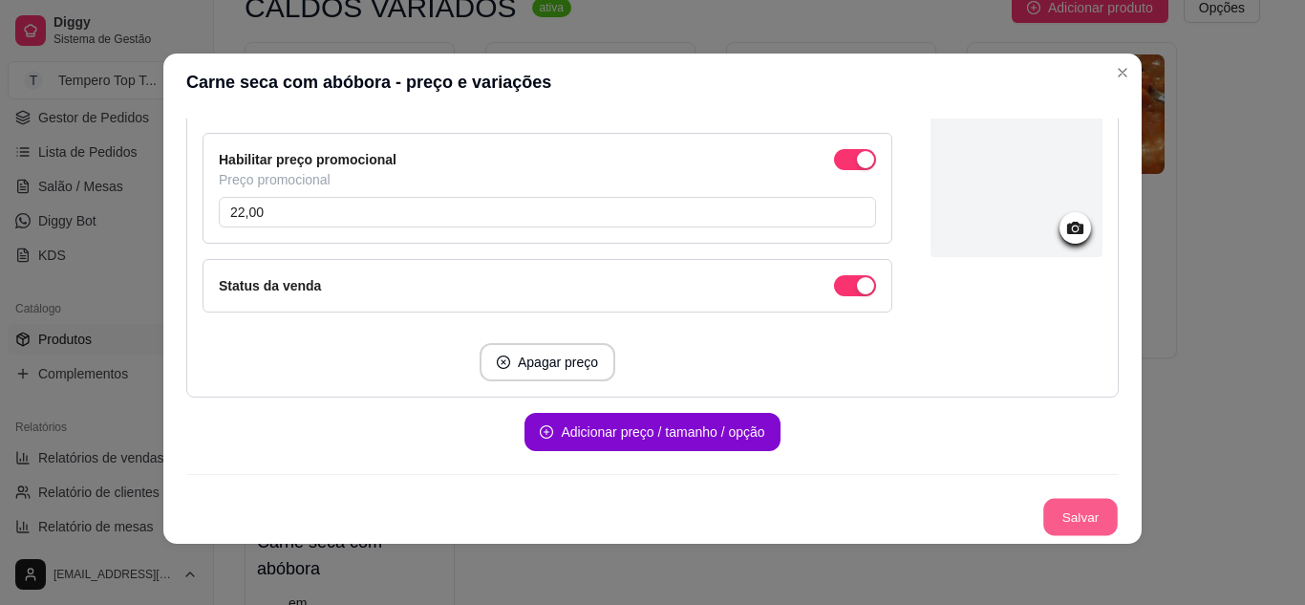
click at [1062, 522] on button "Salvar" at bounding box center [1081, 517] width 75 height 37
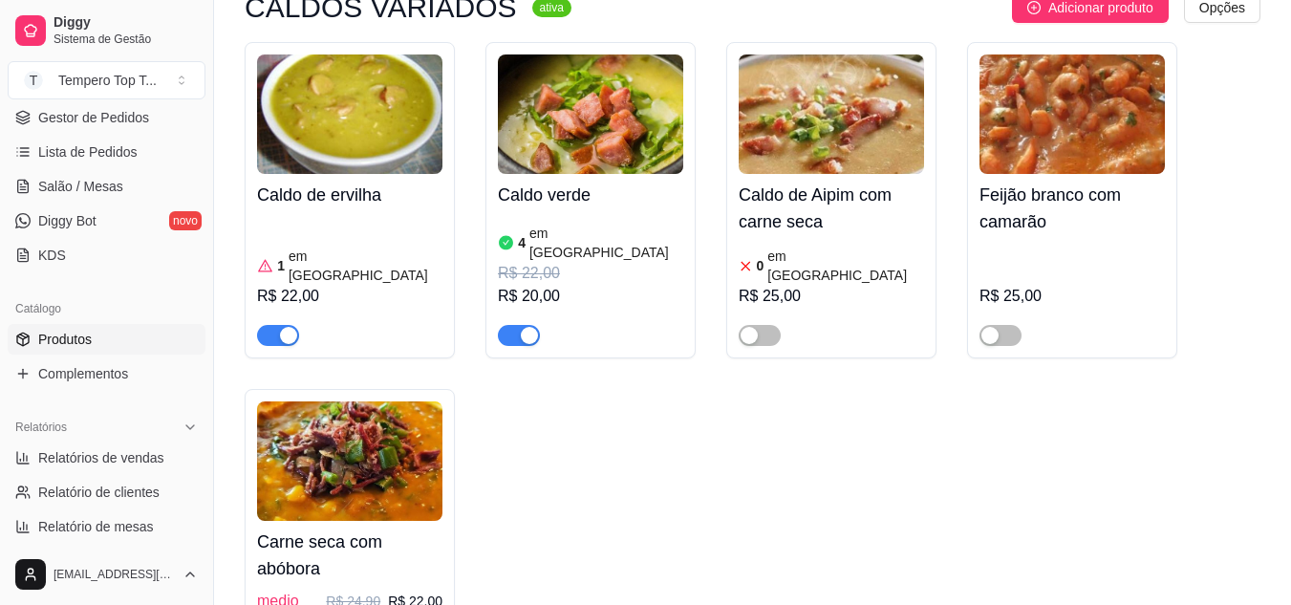
click at [408, 528] on h4 "Carne seca com abóbora" at bounding box center [349, 555] width 185 height 54
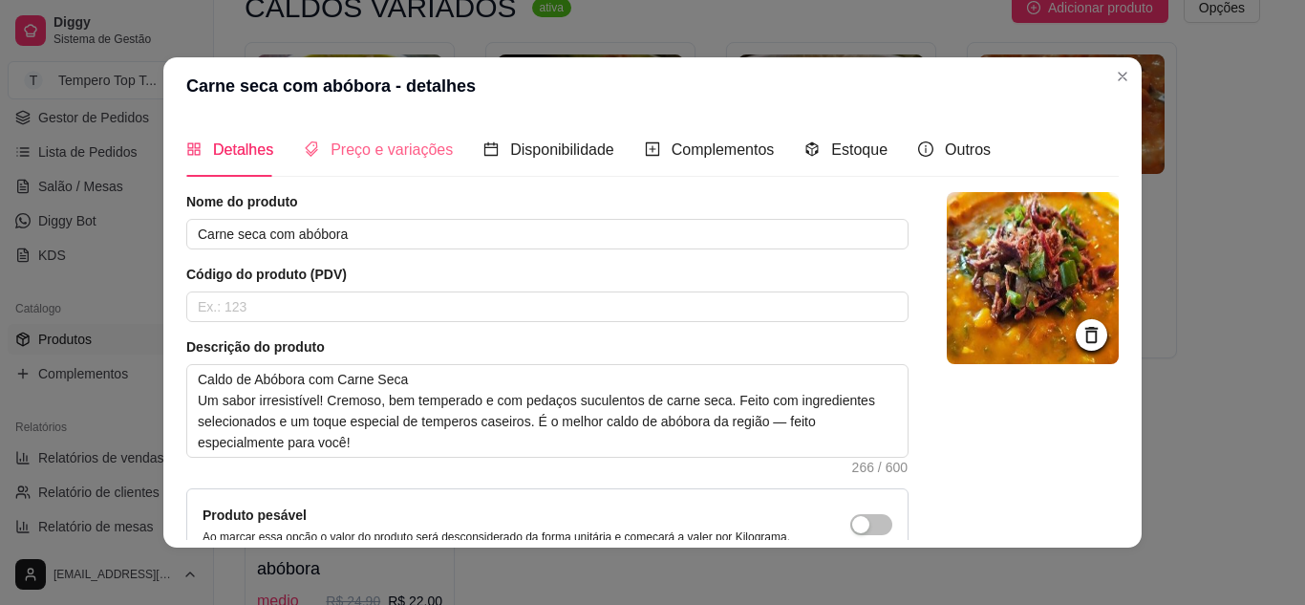
click at [370, 136] on div "Preço e variações" at bounding box center [378, 149] width 149 height 54
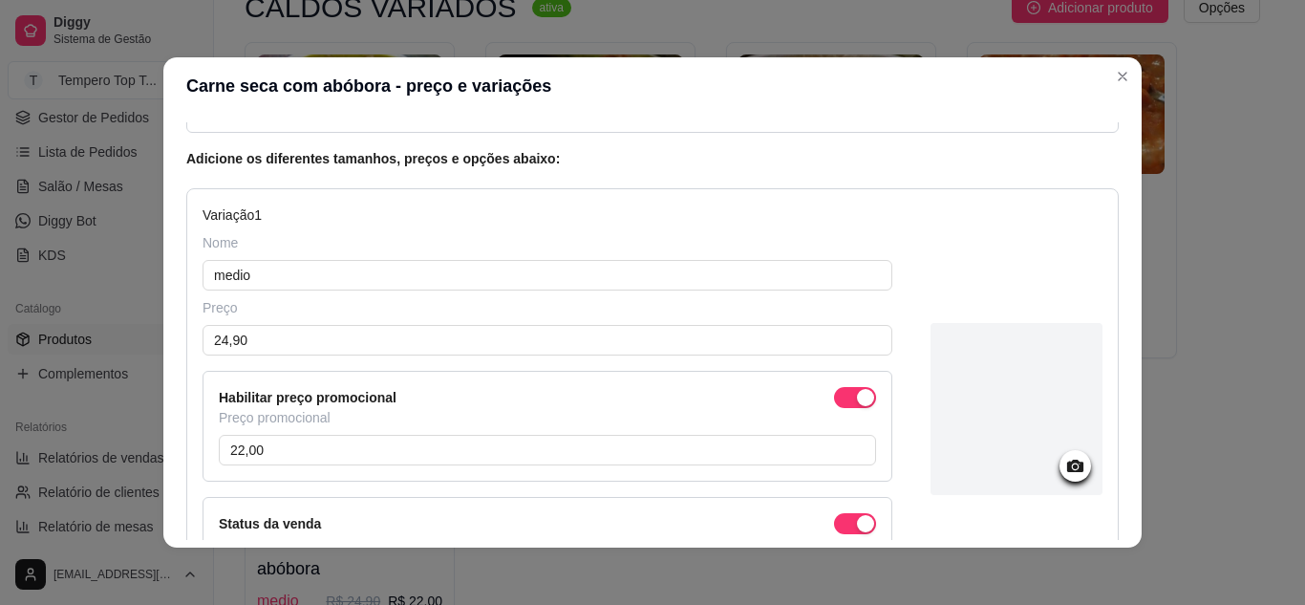
scroll to position [0, 0]
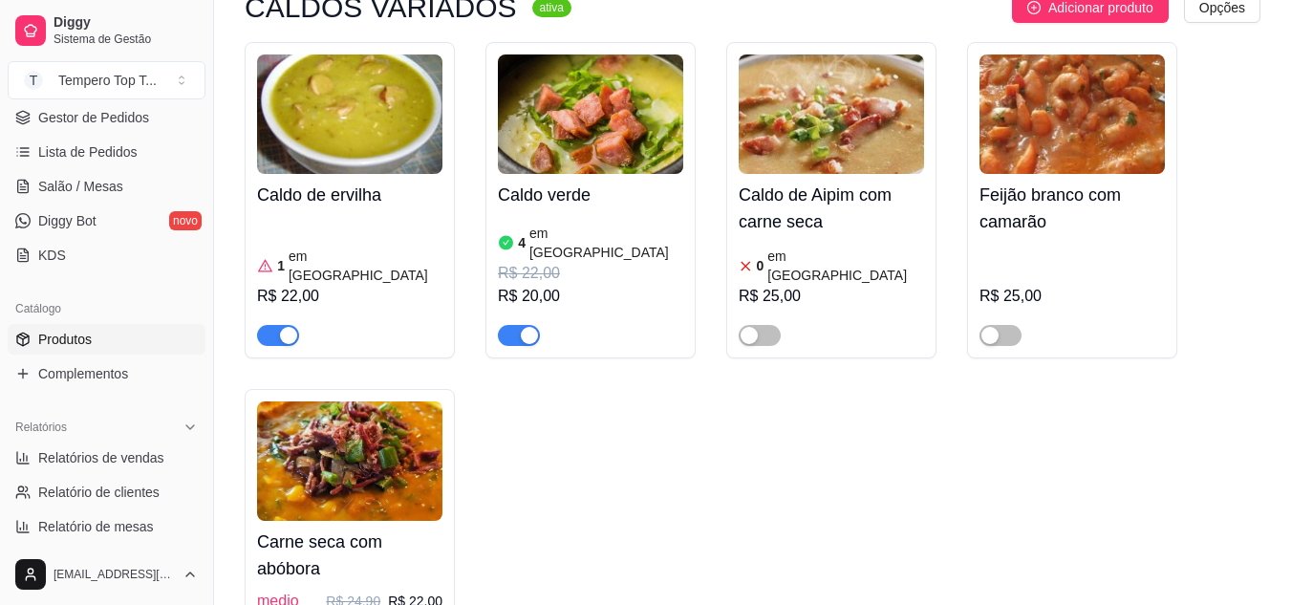
click at [405, 528] on h4 "Carne seca com abóbora" at bounding box center [349, 555] width 185 height 54
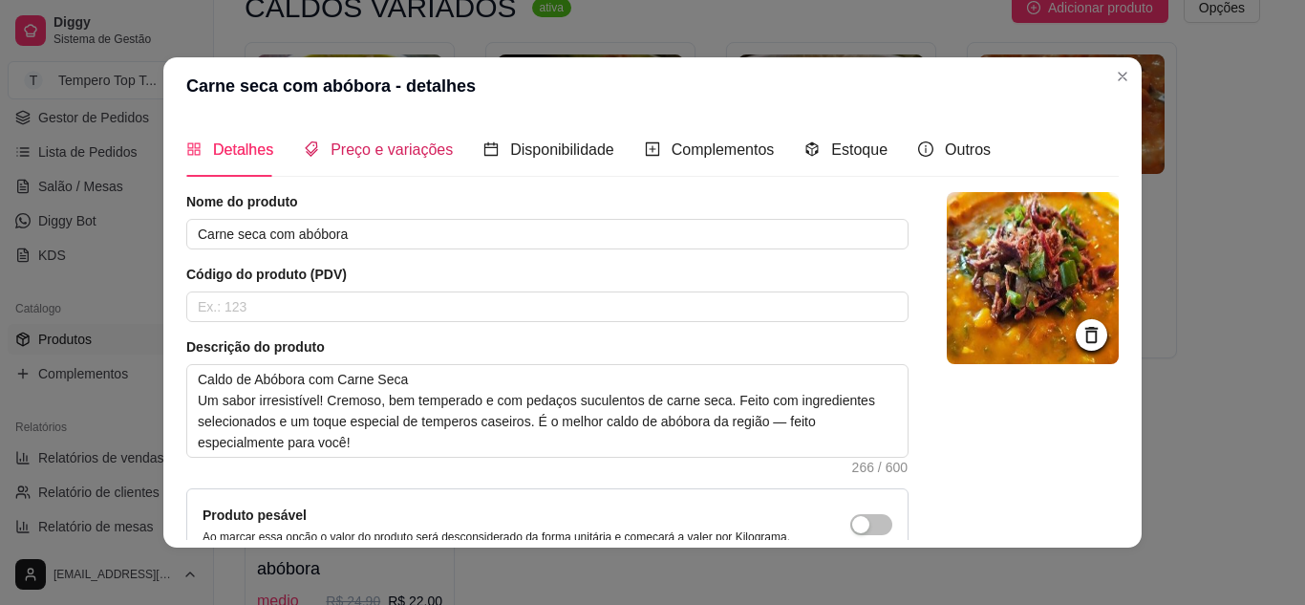
click at [377, 150] on span "Preço e variações" at bounding box center [392, 149] width 122 height 16
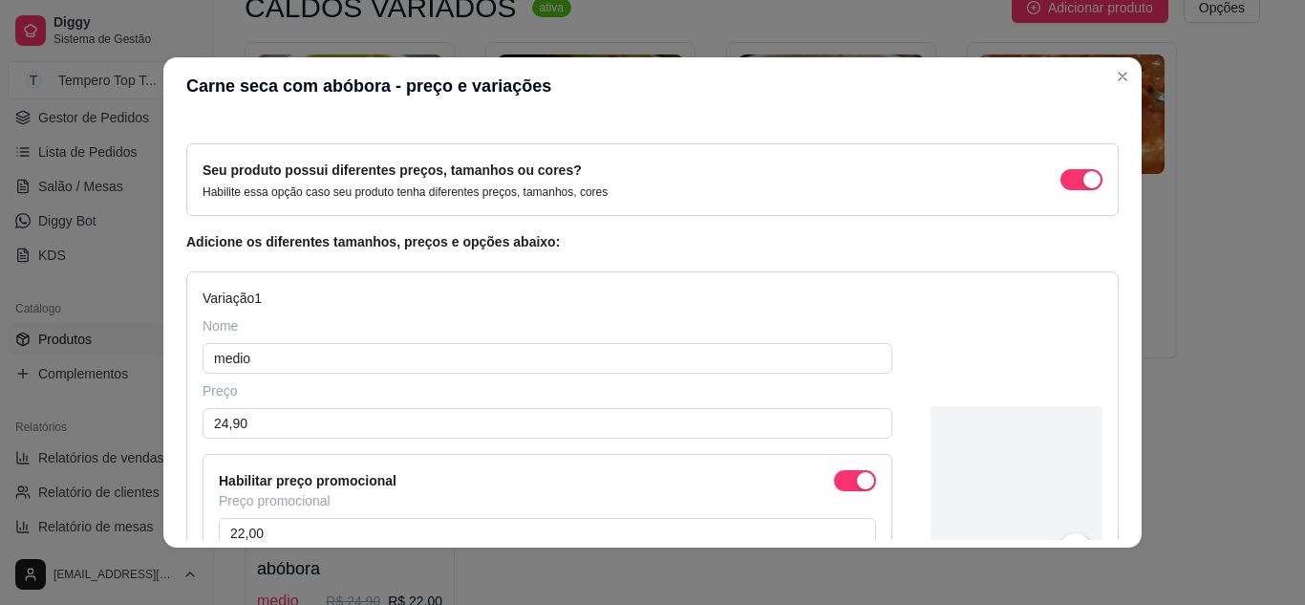
scroll to position [96, 0]
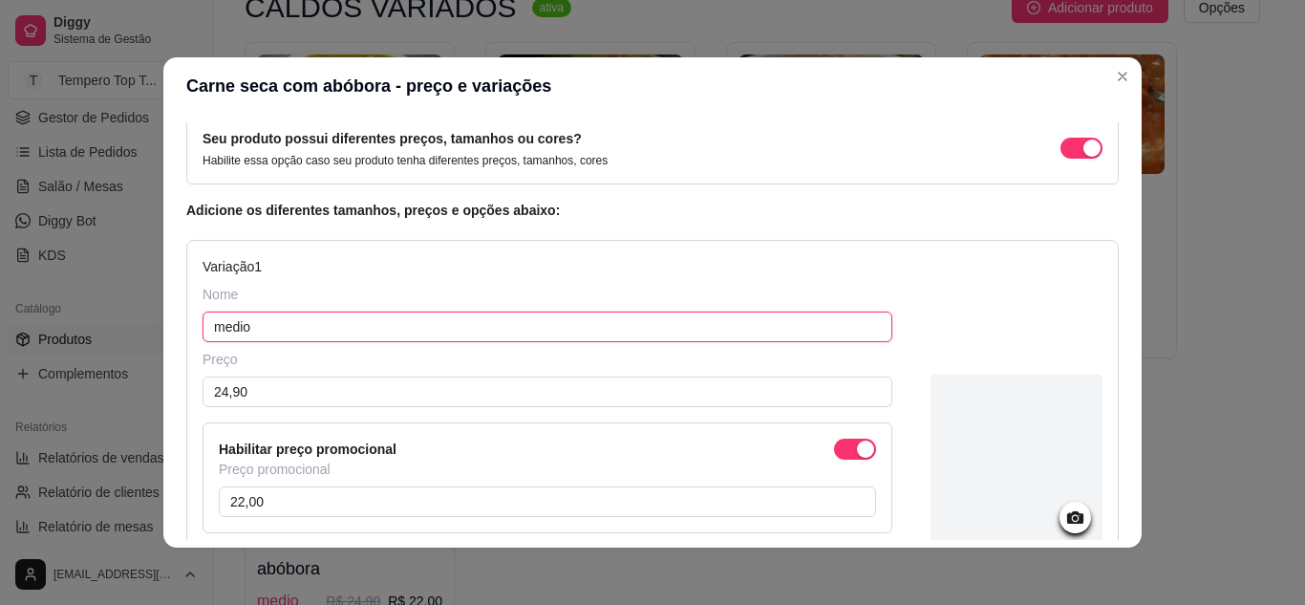
click at [284, 320] on input "medio" at bounding box center [548, 327] width 690 height 31
type input "m"
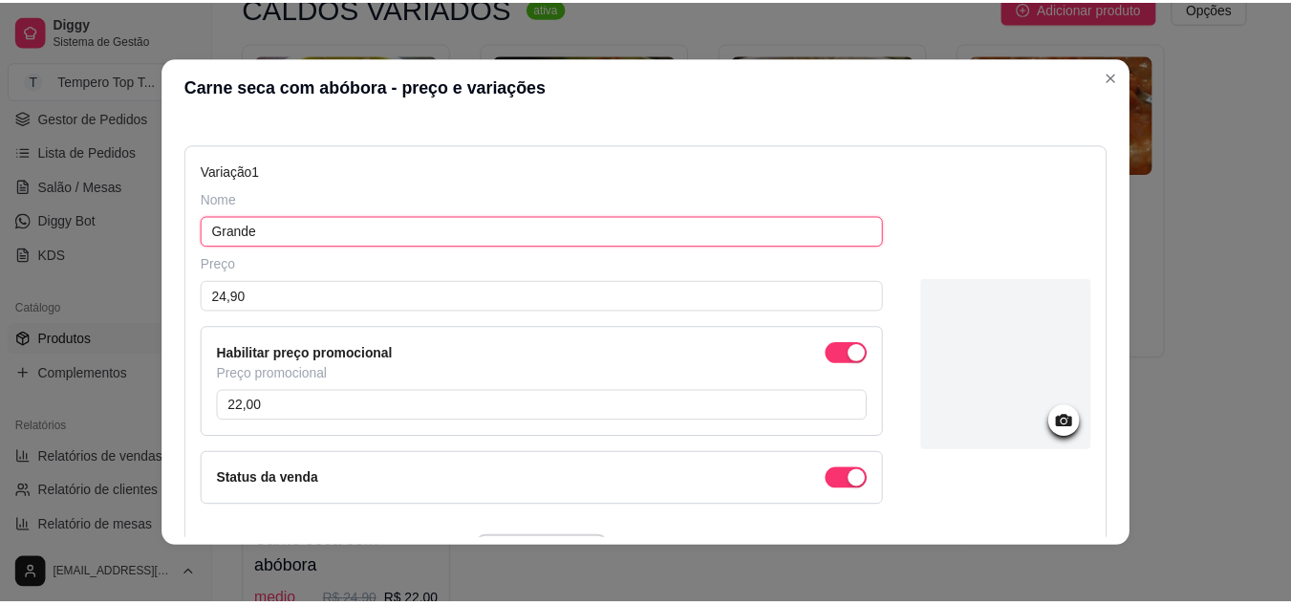
scroll to position [381, 0]
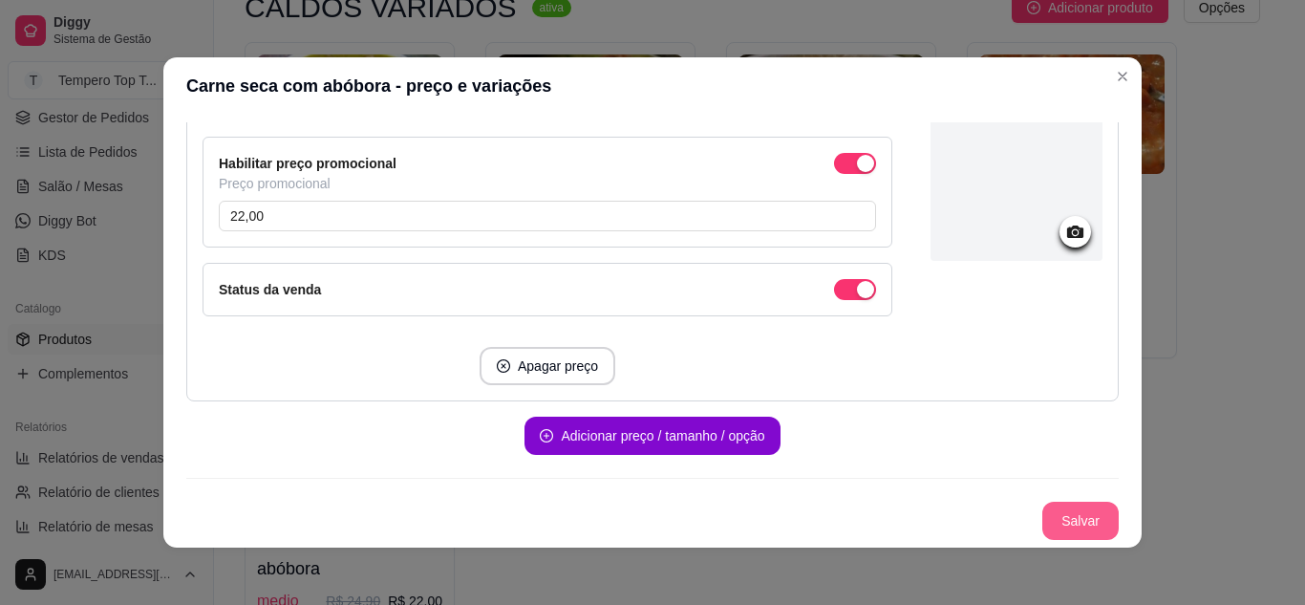
type input "Grande"
click at [1064, 521] on button "Salvar" at bounding box center [1081, 521] width 76 height 38
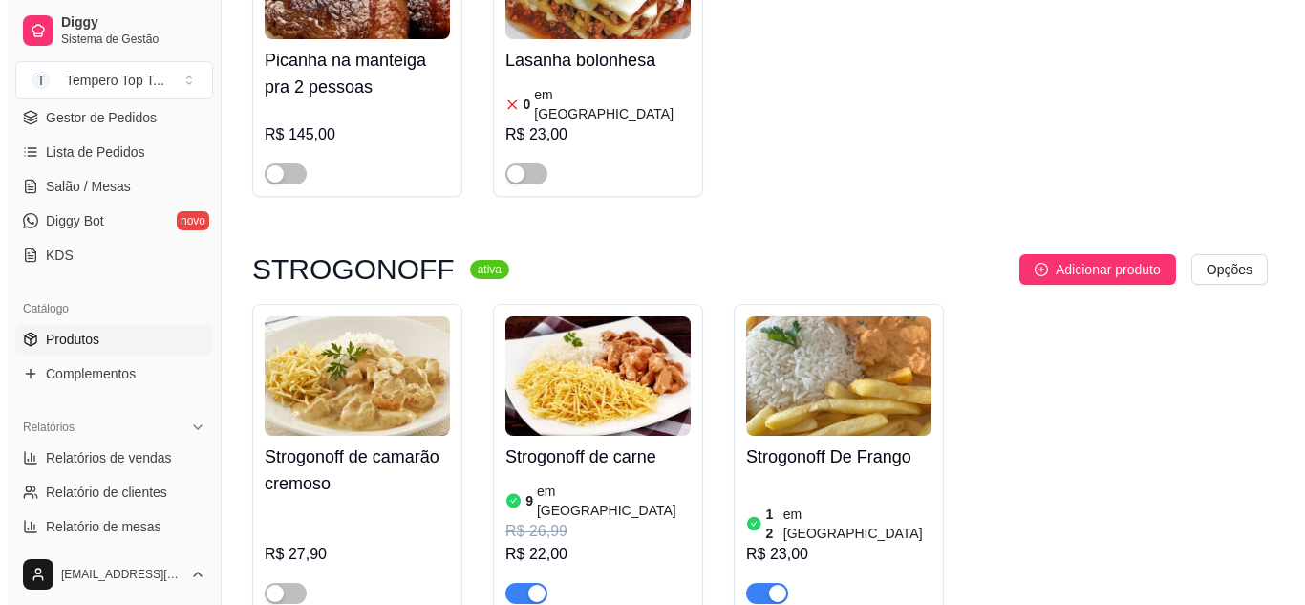
scroll to position [2485, 0]
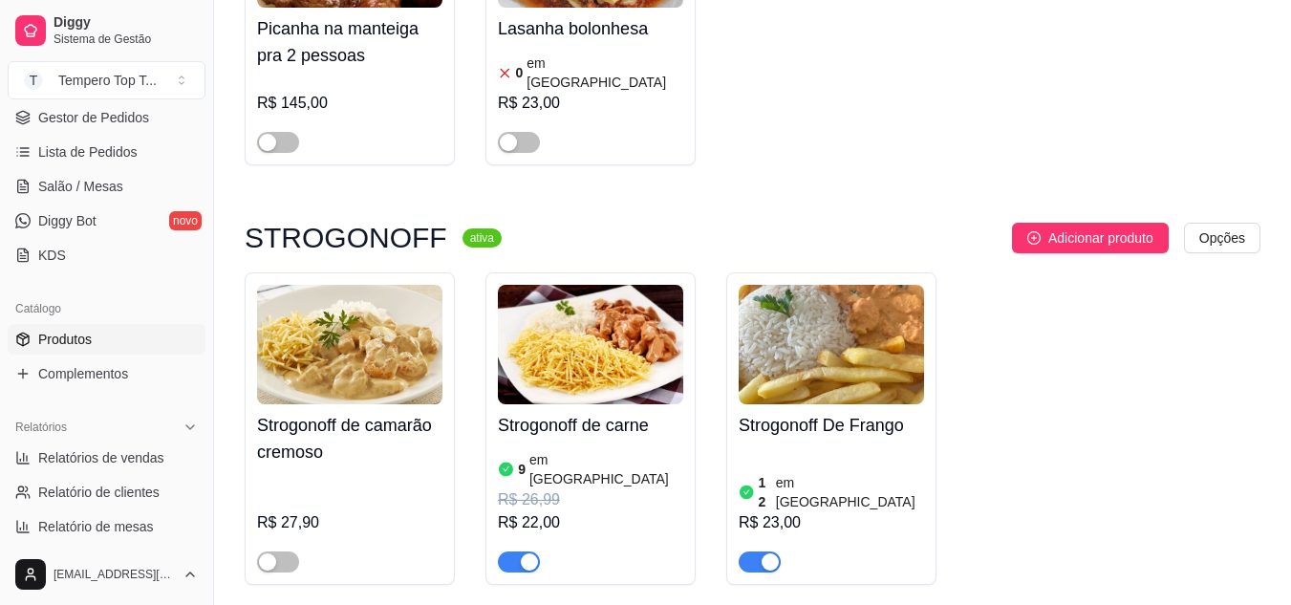
click at [580, 488] on div "R$ 26,99" at bounding box center [590, 499] width 185 height 23
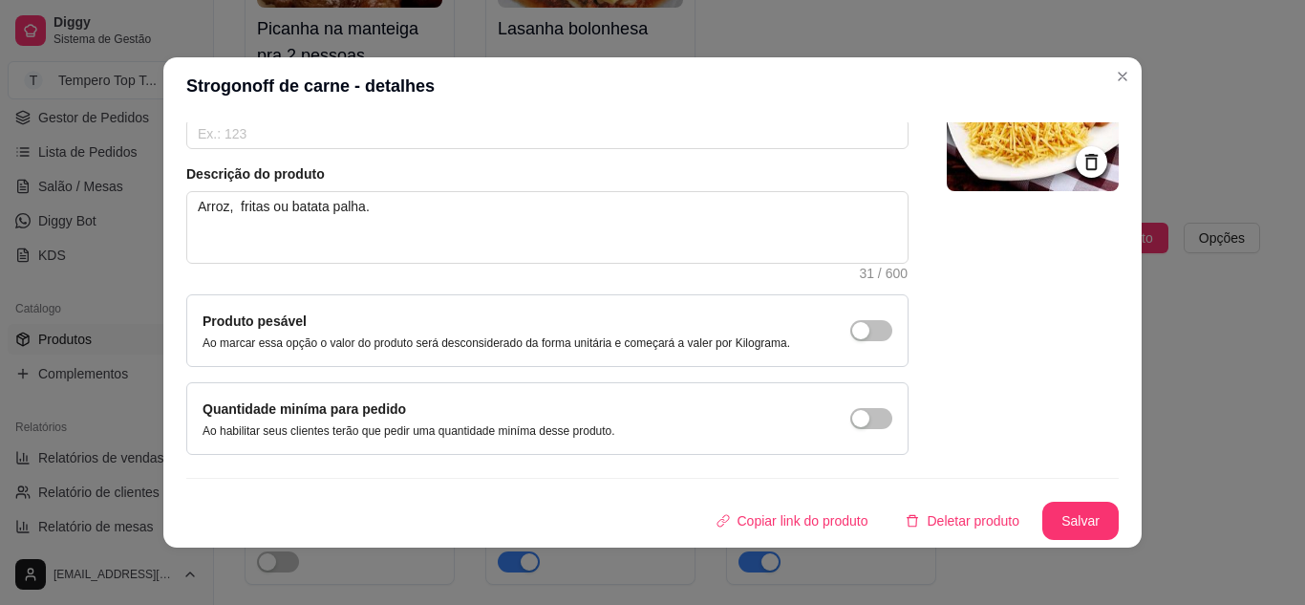
scroll to position [4, 0]
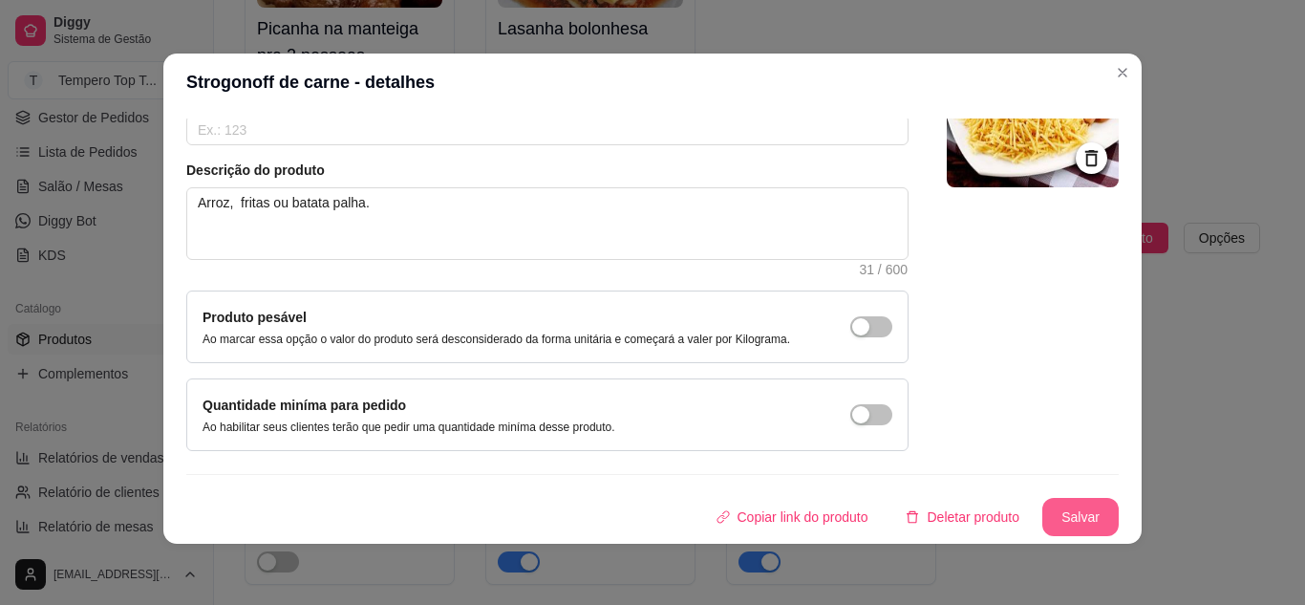
click at [1060, 505] on button "Salvar" at bounding box center [1081, 517] width 76 height 38
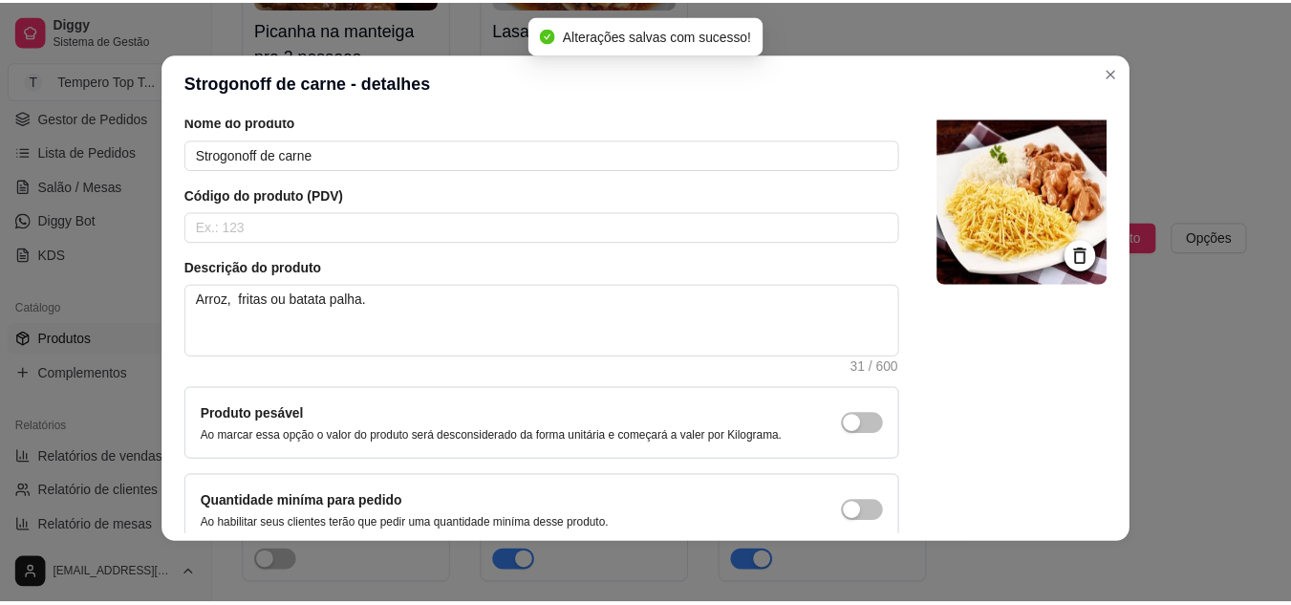
scroll to position [0, 0]
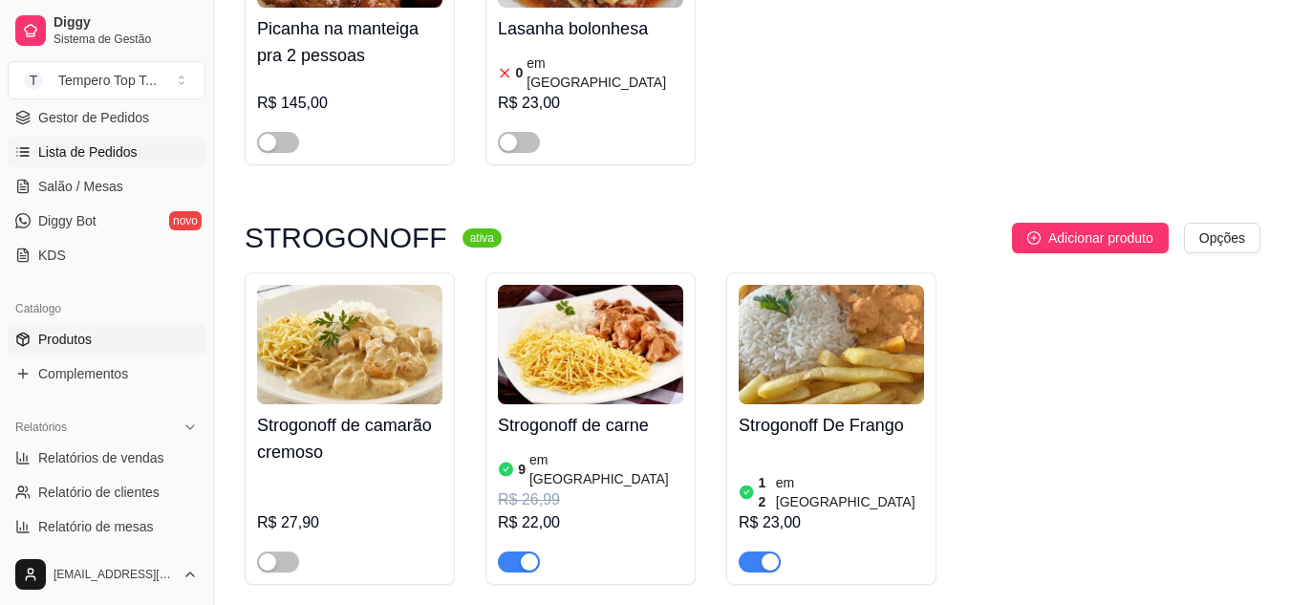
click at [109, 159] on span "Lista de Pedidos" at bounding box center [87, 151] width 99 height 19
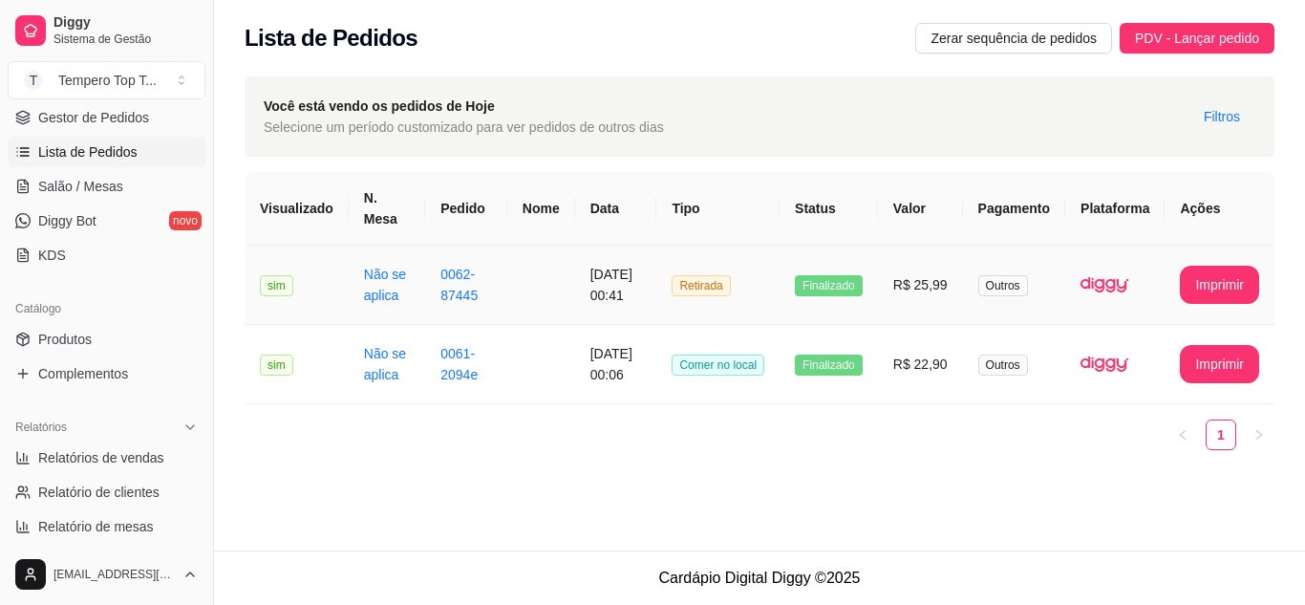
click at [911, 315] on td "R$ 25,99" at bounding box center [920, 285] width 85 height 79
click at [876, 388] on td "Finalizado" at bounding box center [829, 364] width 98 height 79
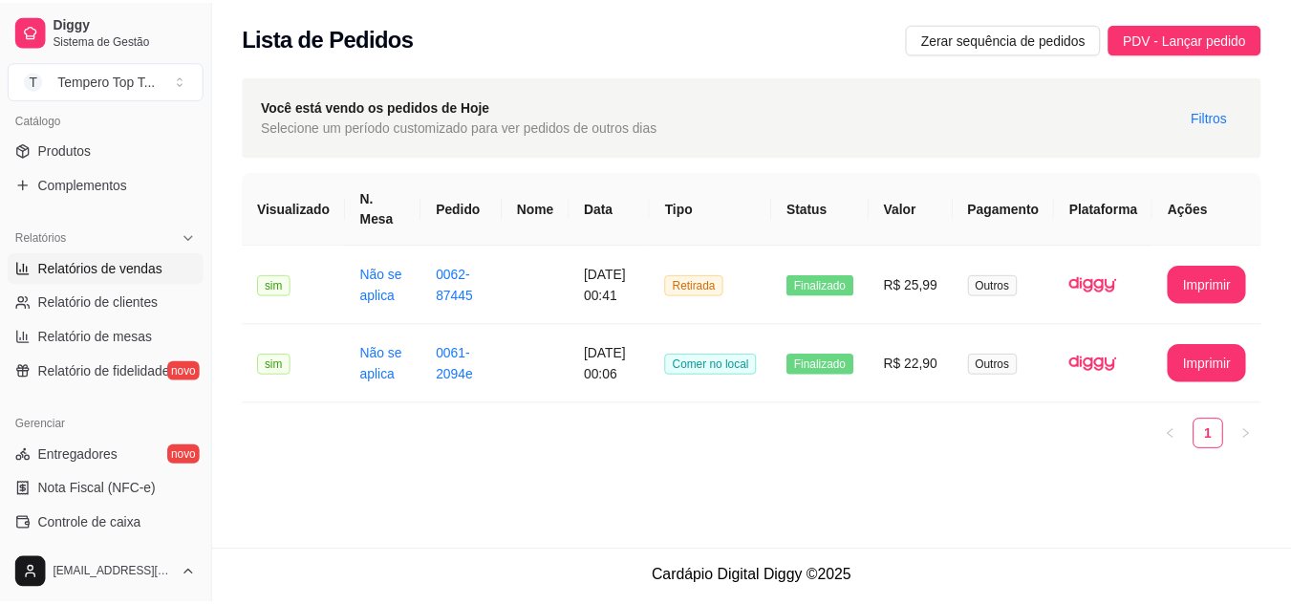
scroll to position [478, 0]
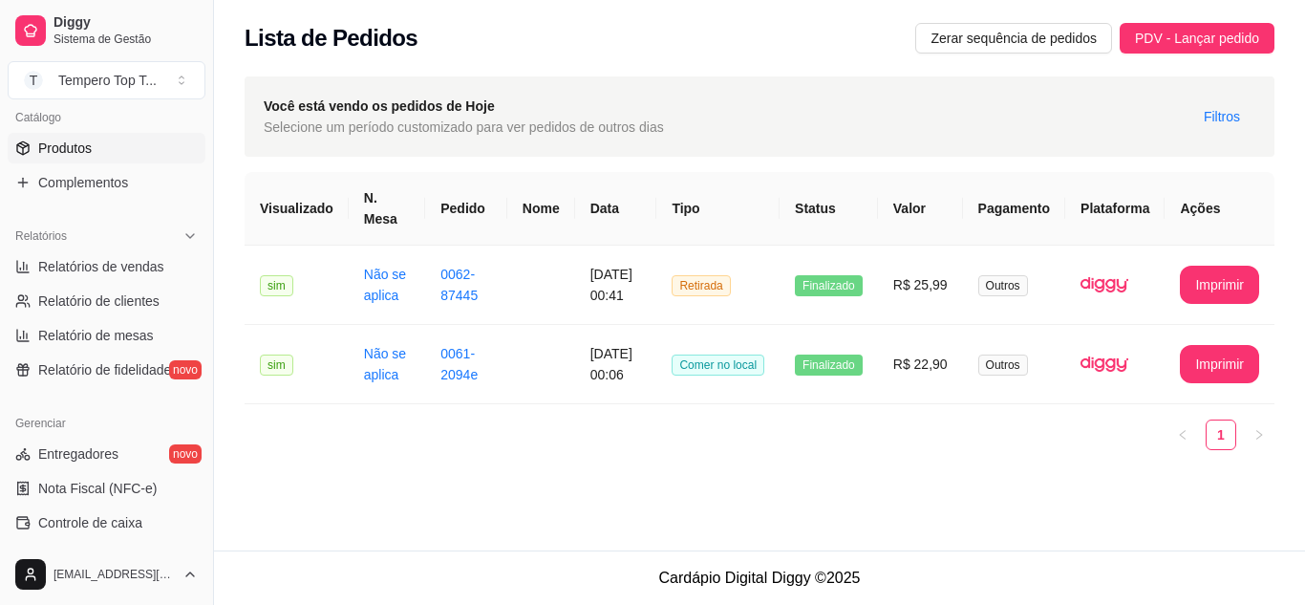
click at [132, 139] on link "Produtos" at bounding box center [107, 148] width 198 height 31
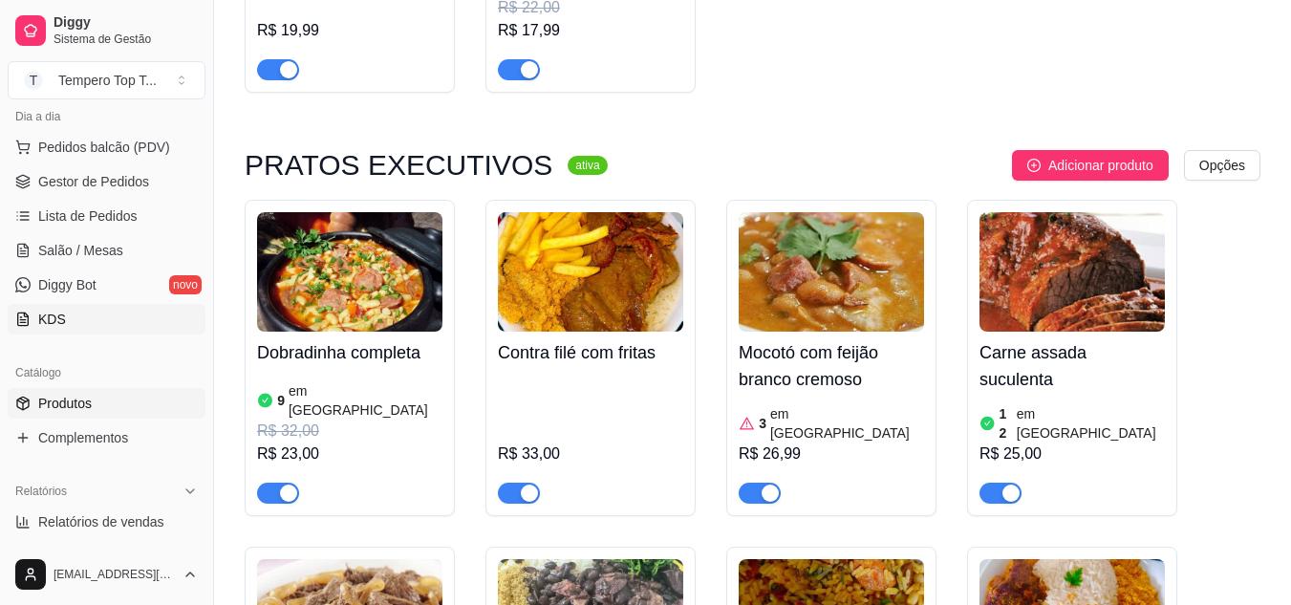
scroll to position [191, 0]
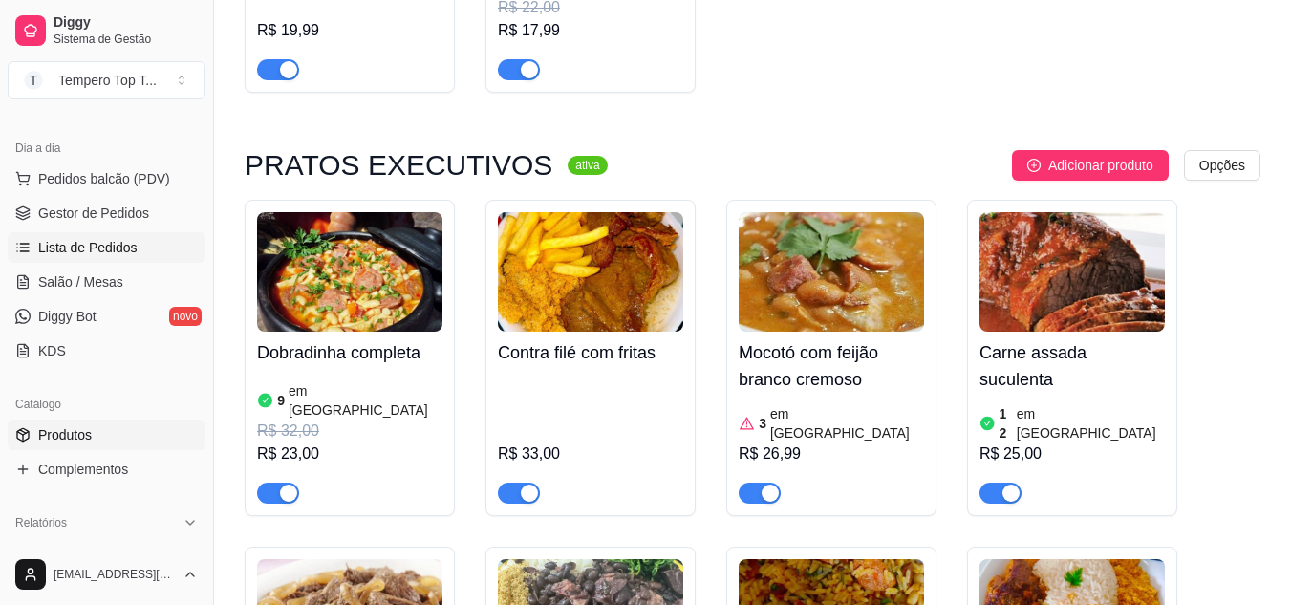
click at [90, 251] on span "Lista de Pedidos" at bounding box center [87, 247] width 99 height 19
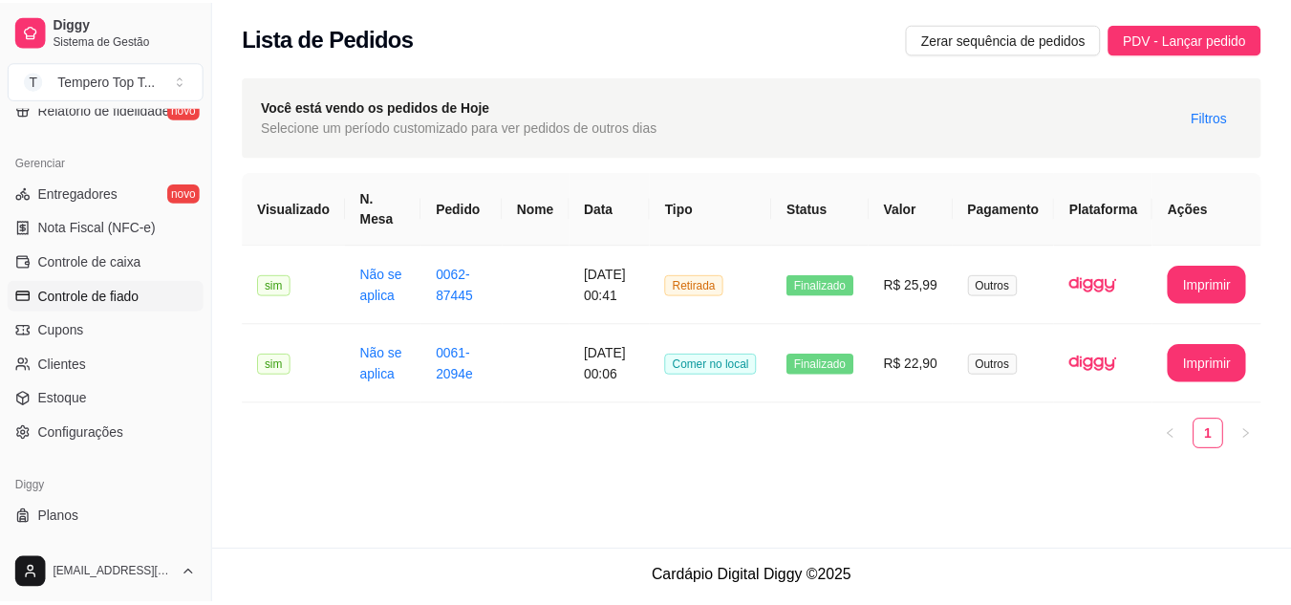
scroll to position [770, 0]
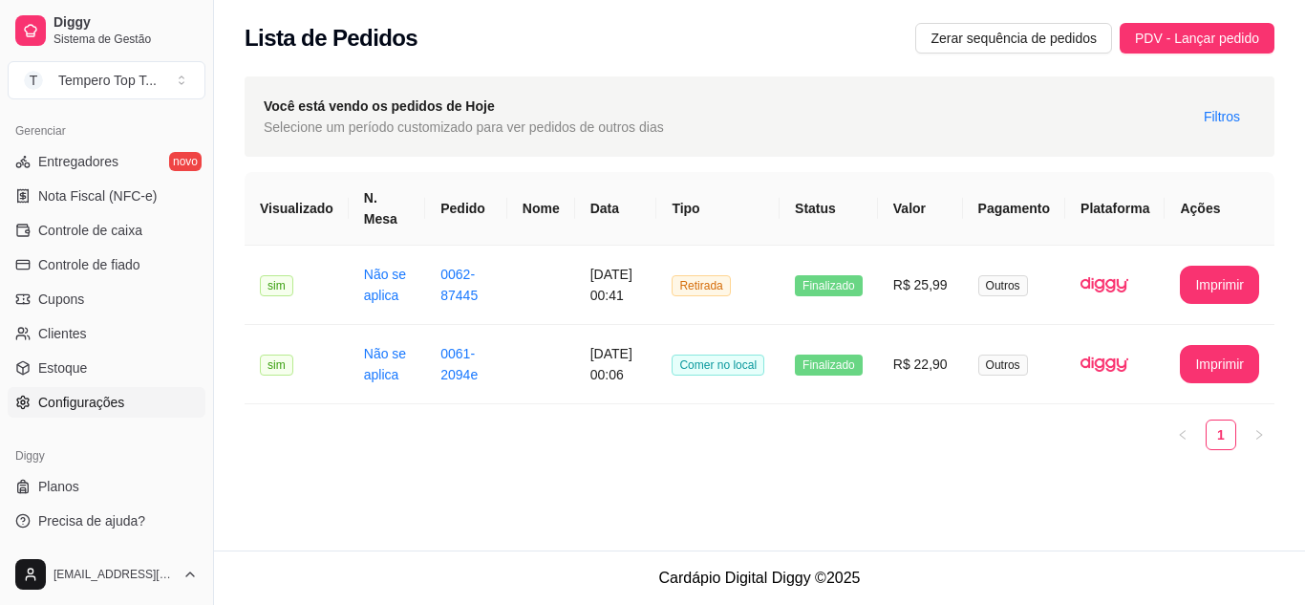
click at [108, 401] on span "Configurações" at bounding box center [81, 402] width 86 height 19
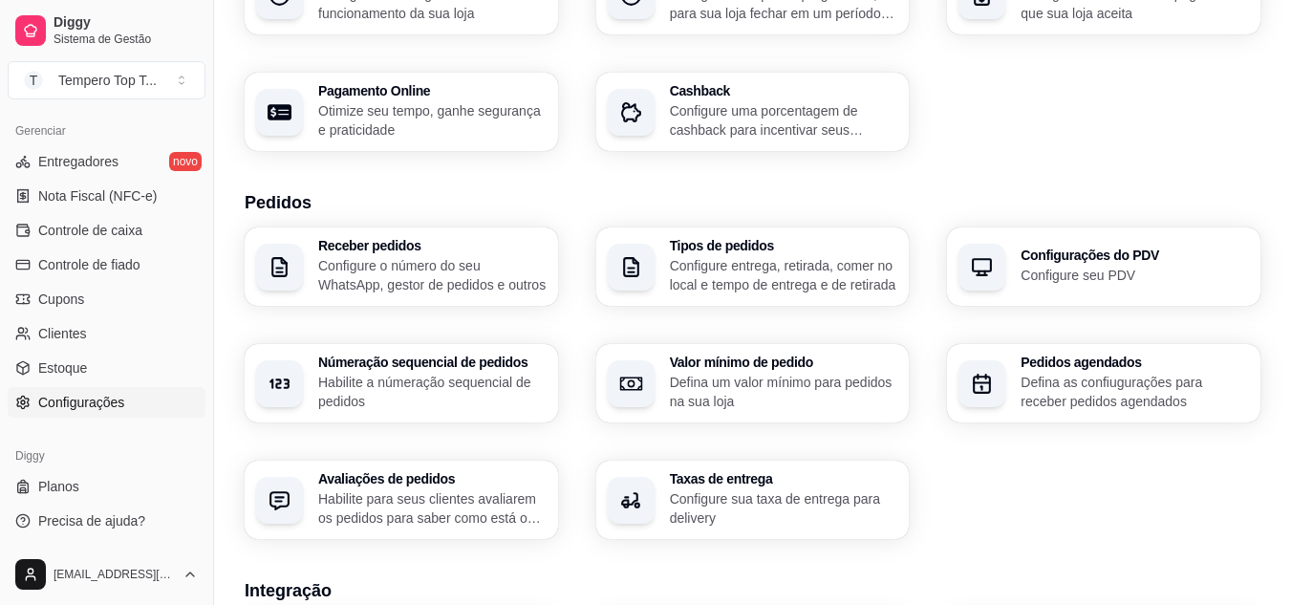
scroll to position [287, 0]
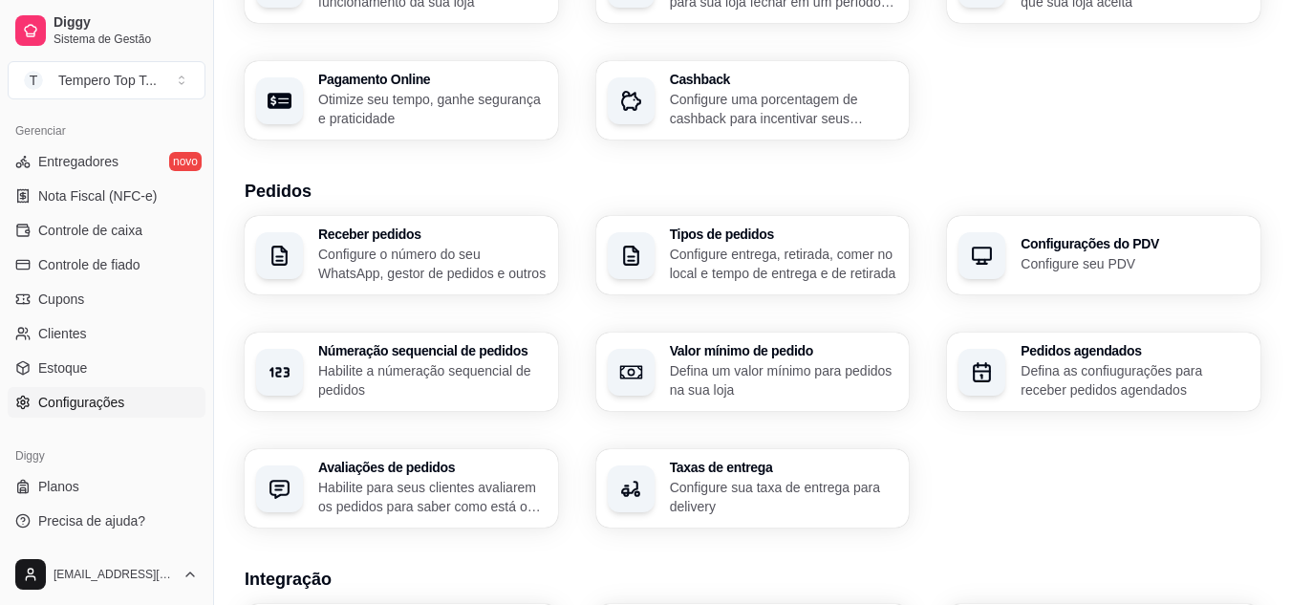
click at [723, 491] on p "Configure sua taxa de entrega para delivery" at bounding box center [784, 497] width 228 height 38
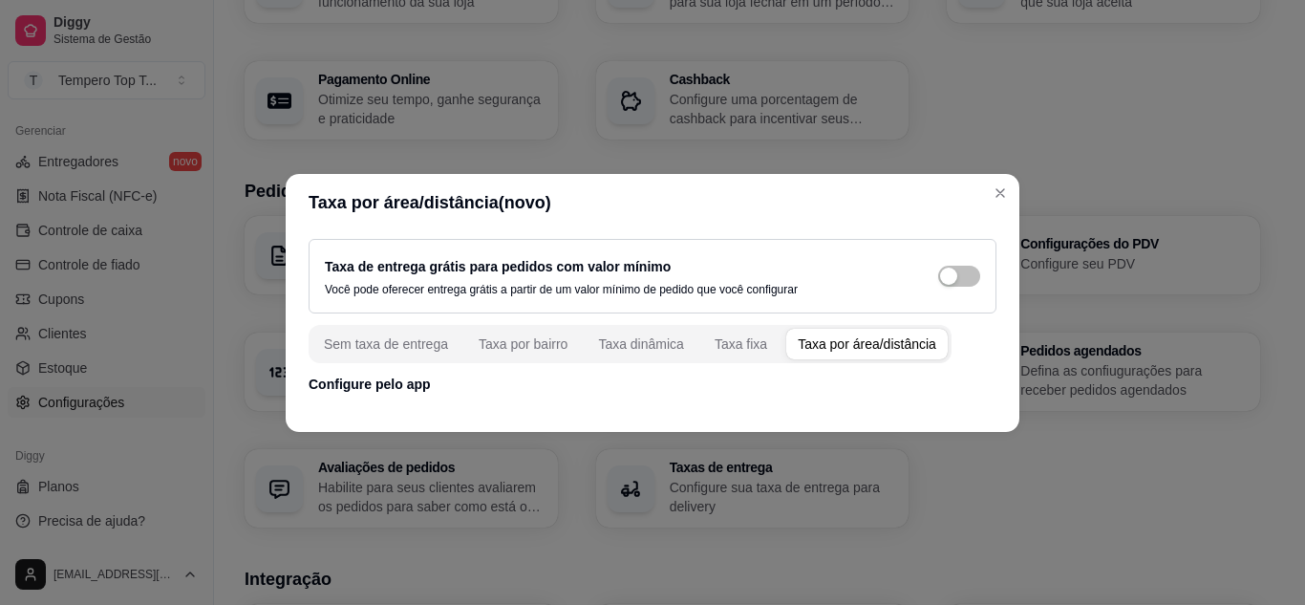
click at [842, 344] on div "Taxa por área/distância" at bounding box center [867, 343] width 139 height 19
click at [862, 342] on div "Taxa por área/distância" at bounding box center [867, 343] width 139 height 19
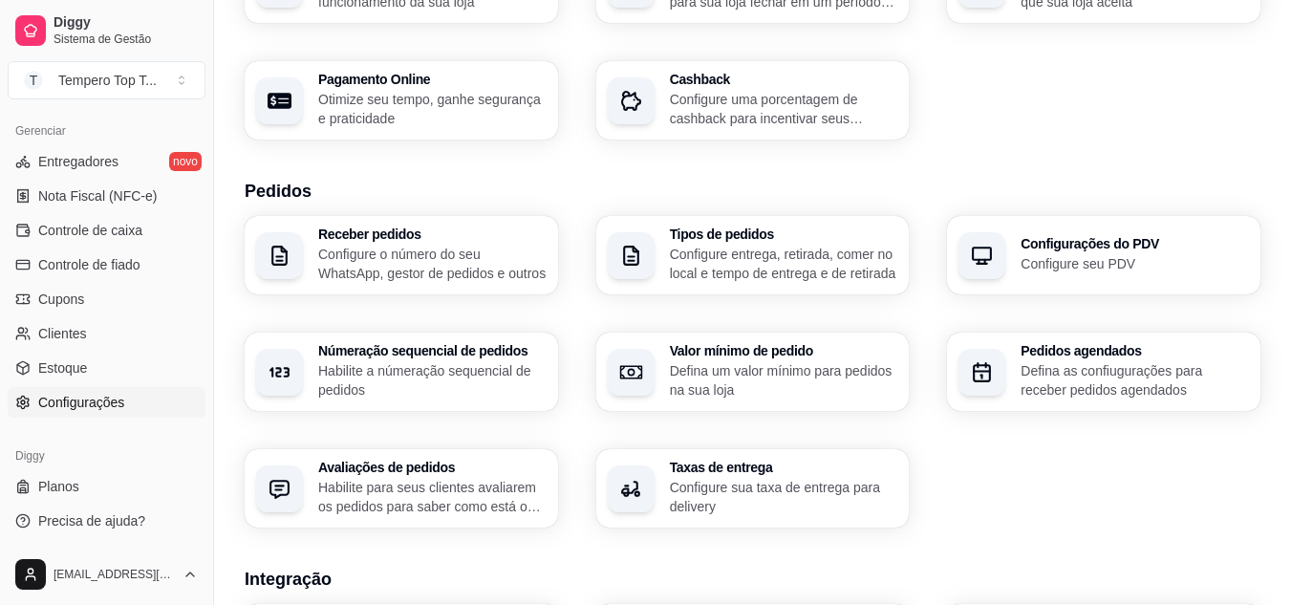
click at [693, 483] on p "Configure sua taxa de entrega para delivery" at bounding box center [784, 497] width 228 height 38
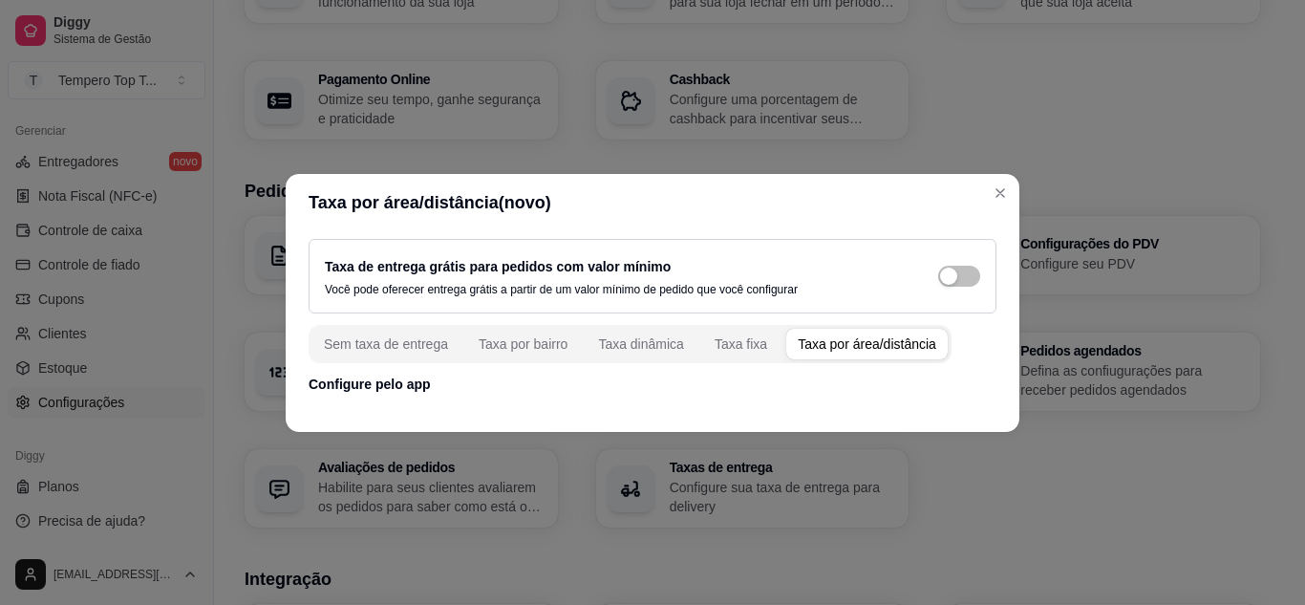
click at [882, 340] on div "Taxa por área/distância" at bounding box center [867, 343] width 139 height 19
click at [882, 340] on div "Sem taxa de entrega Taxa por bairro Taxa dinâmica Taxa fixa Taxa por área/distâ…" at bounding box center [630, 344] width 643 height 38
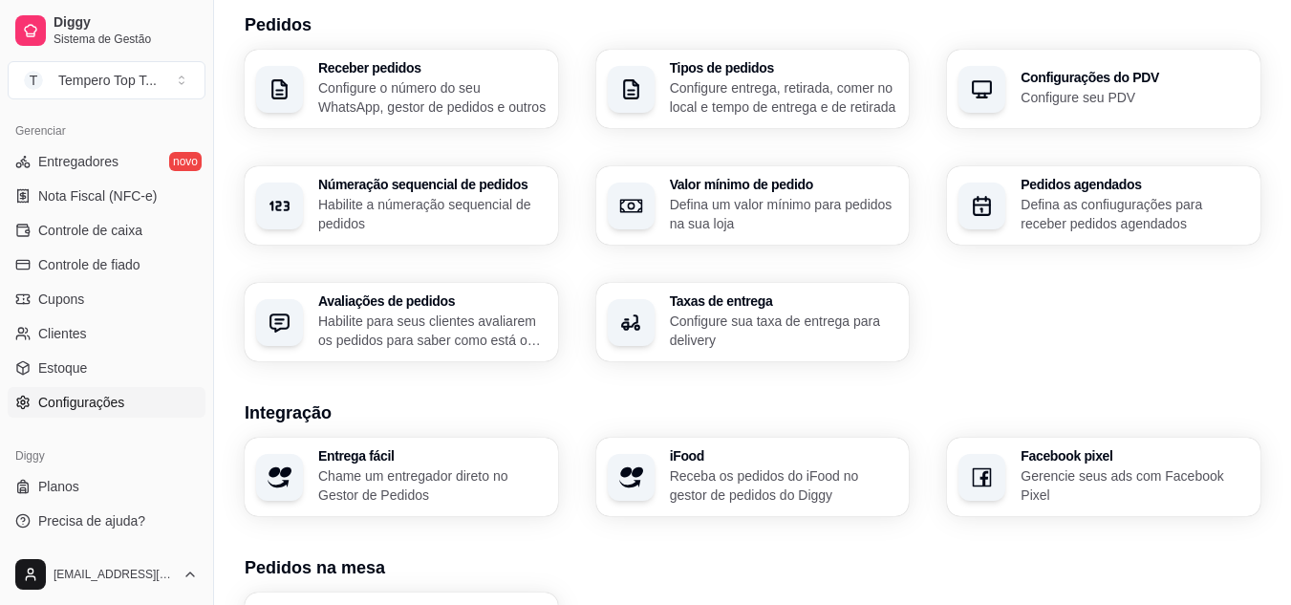
scroll to position [447, 0]
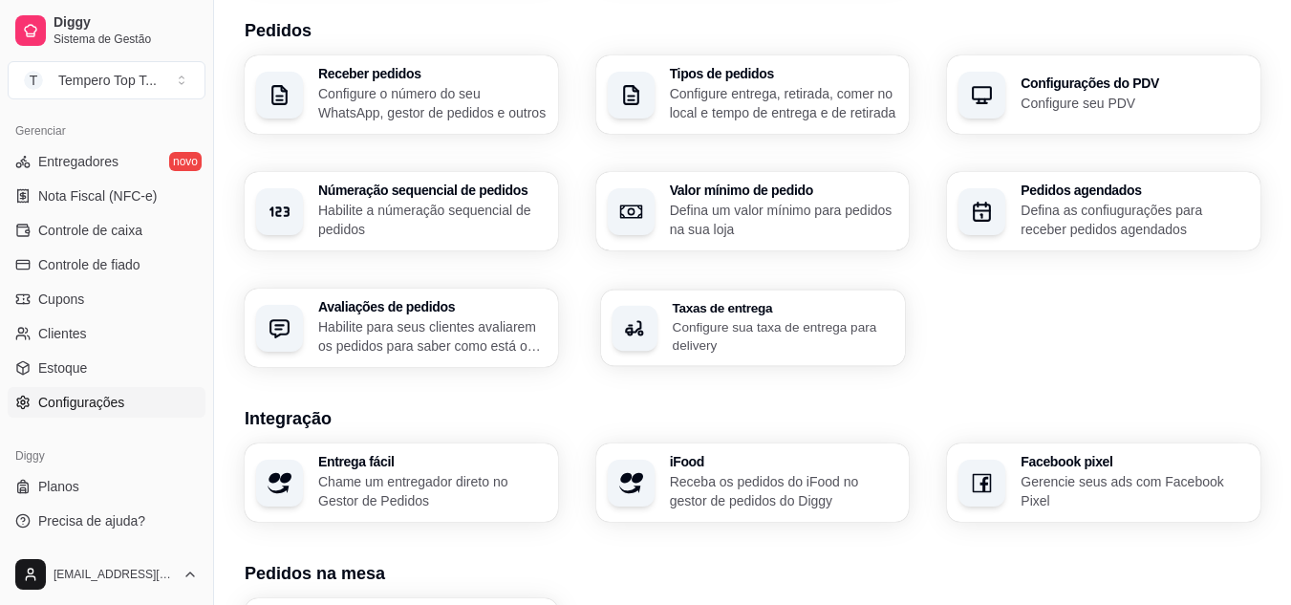
click at [685, 313] on h3 "Taxas de entrega" at bounding box center [783, 307] width 222 height 13
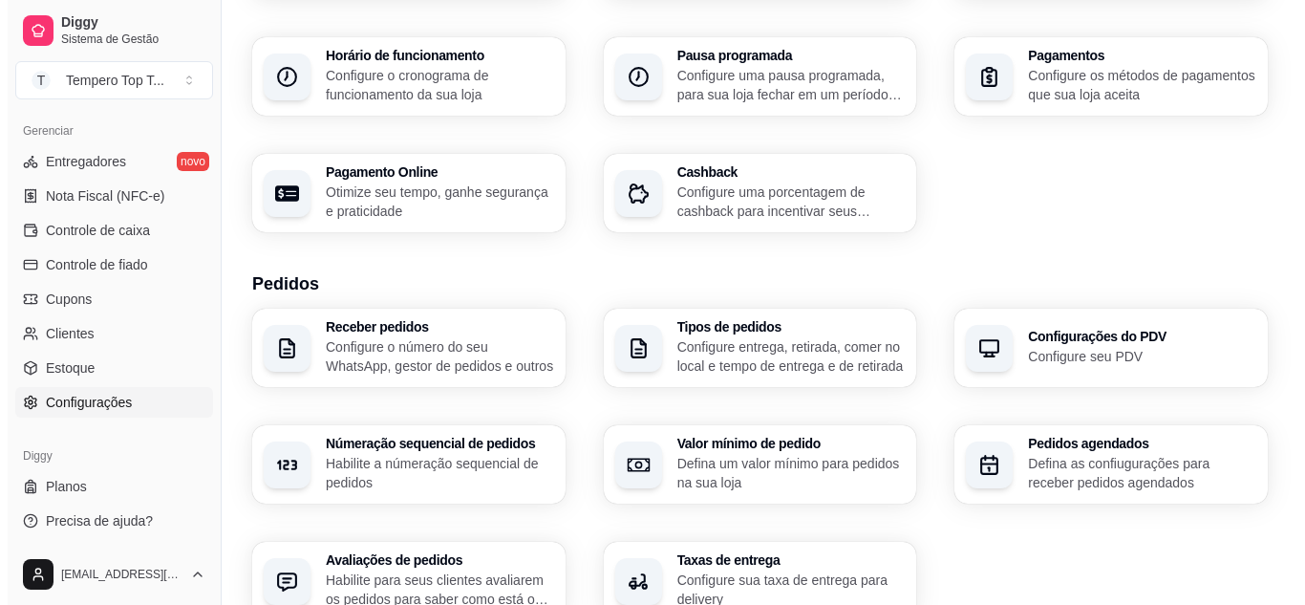
scroll to position [161, 0]
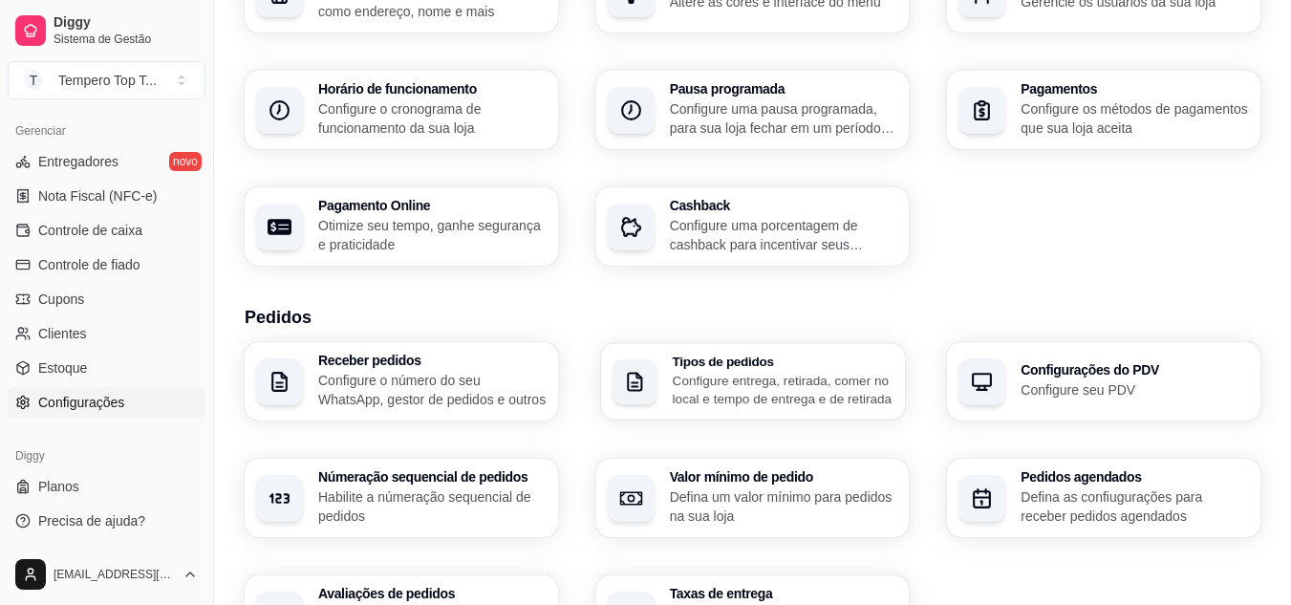
click at [711, 384] on p "Configure entrega, retirada, comer no local e tempo de entrega e de retirada" at bounding box center [783, 389] width 222 height 37
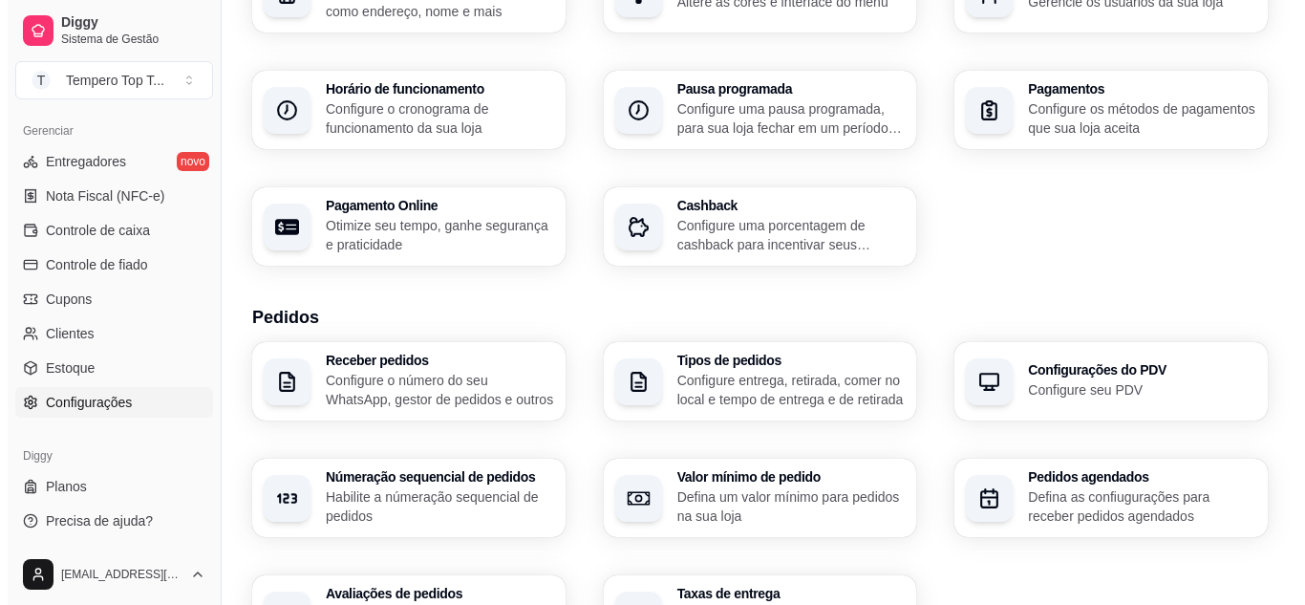
scroll to position [256, 0]
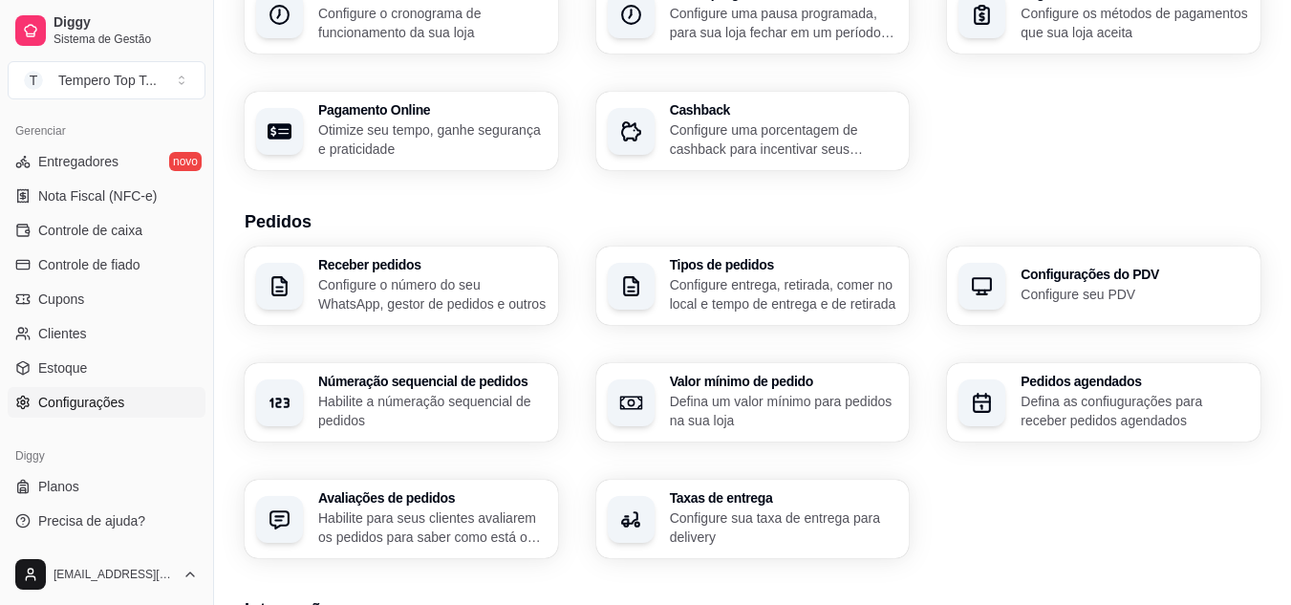
click at [398, 268] on h3 "Receber pedidos" at bounding box center [432, 264] width 228 height 13
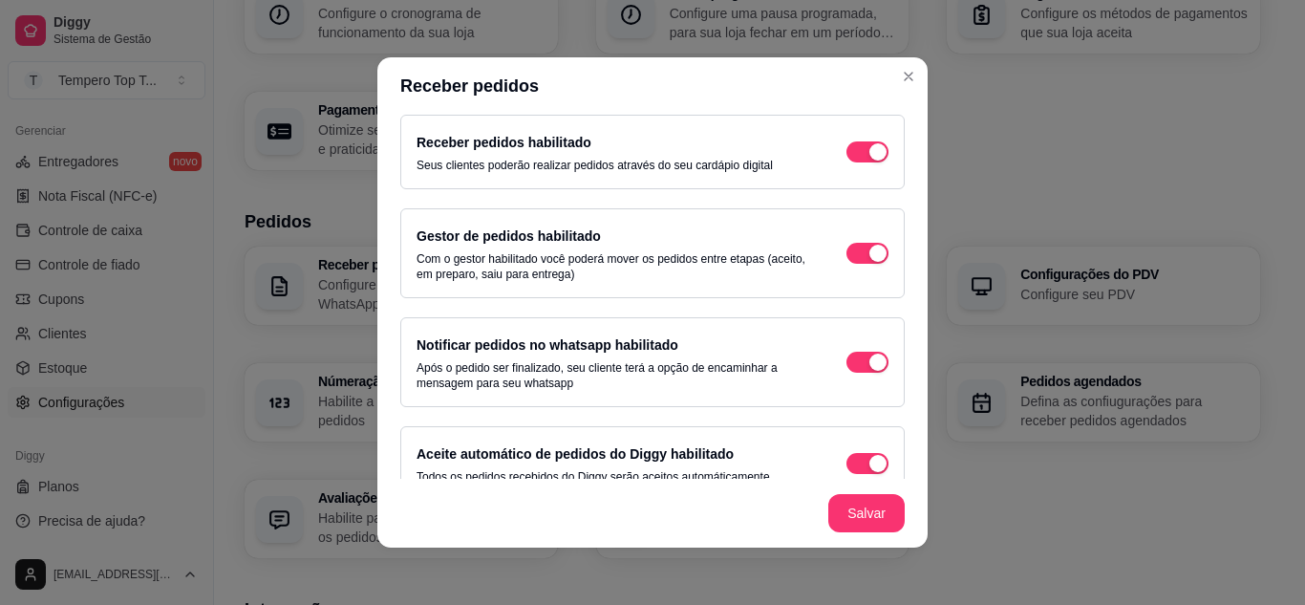
scroll to position [0, 0]
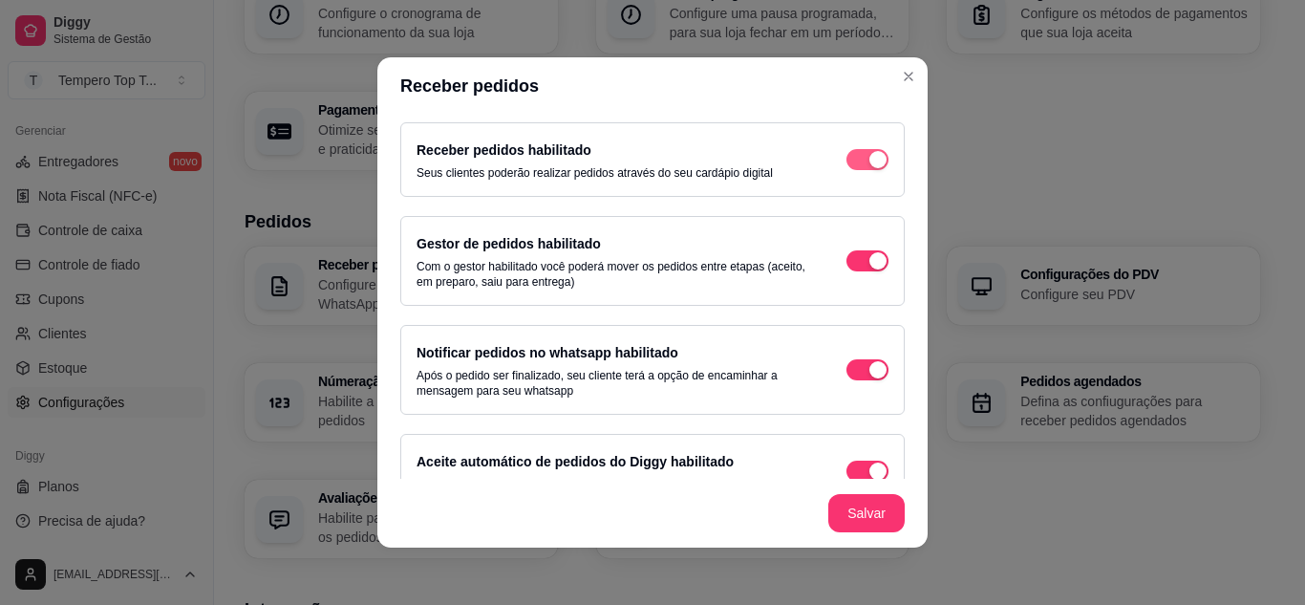
click at [870, 163] on div "button" at bounding box center [878, 159] width 17 height 17
click at [858, 162] on span "button" at bounding box center [868, 159] width 42 height 21
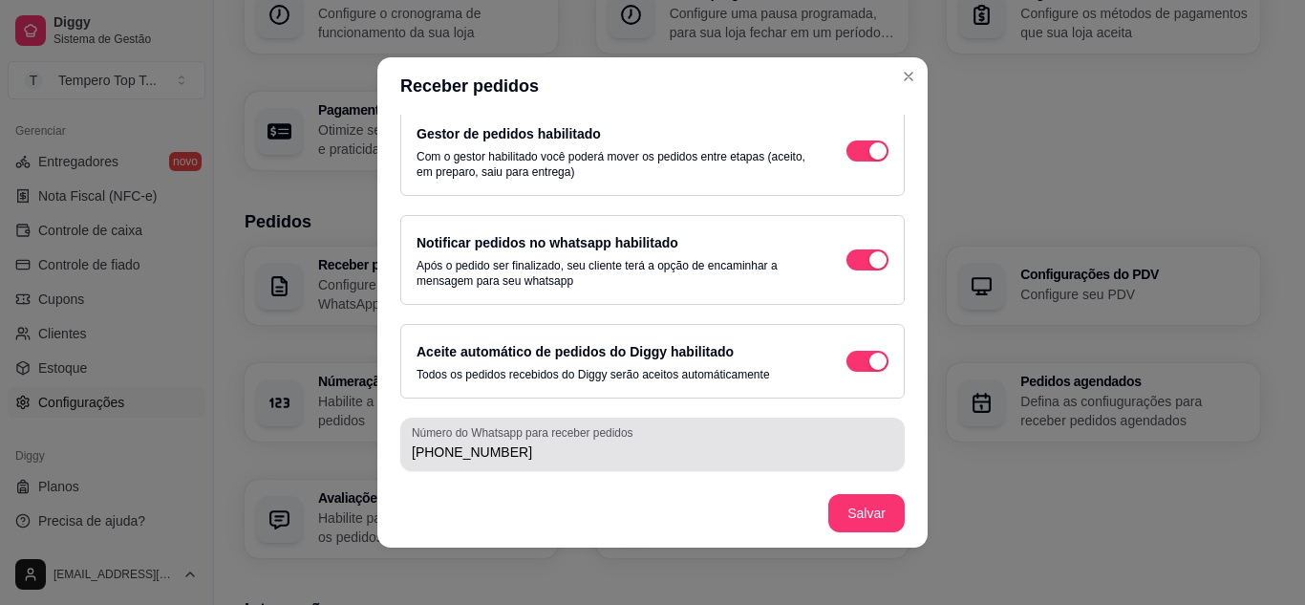
scroll to position [4, 0]
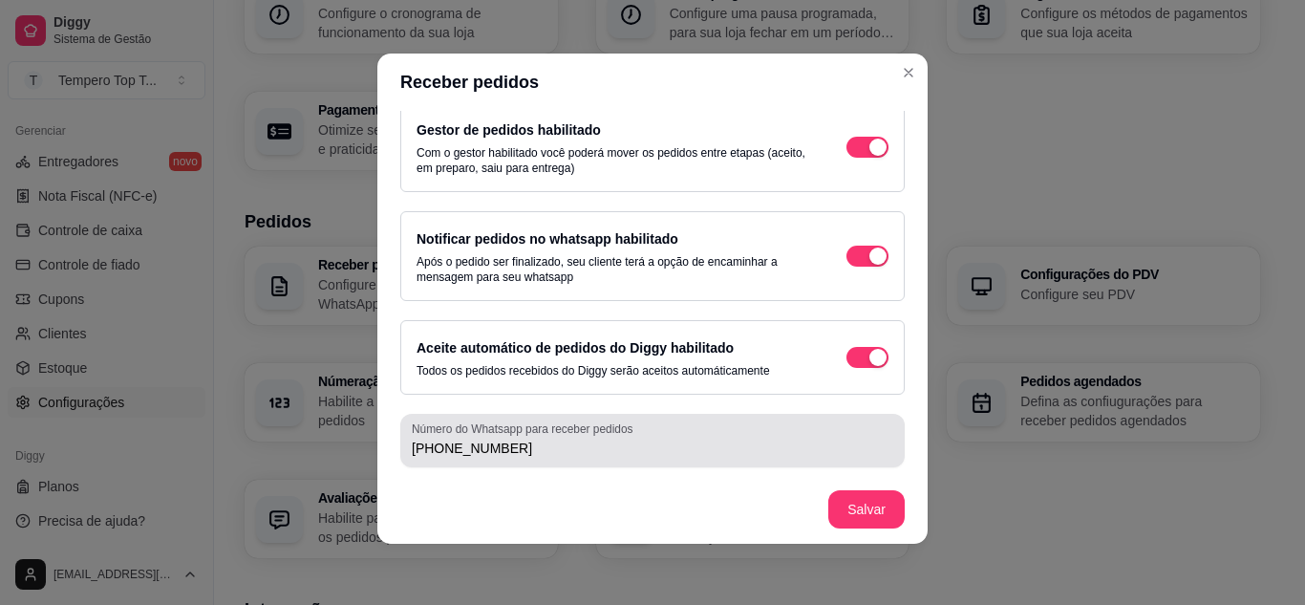
click at [522, 448] on input "(21) 9 7603-9849" at bounding box center [653, 448] width 482 height 19
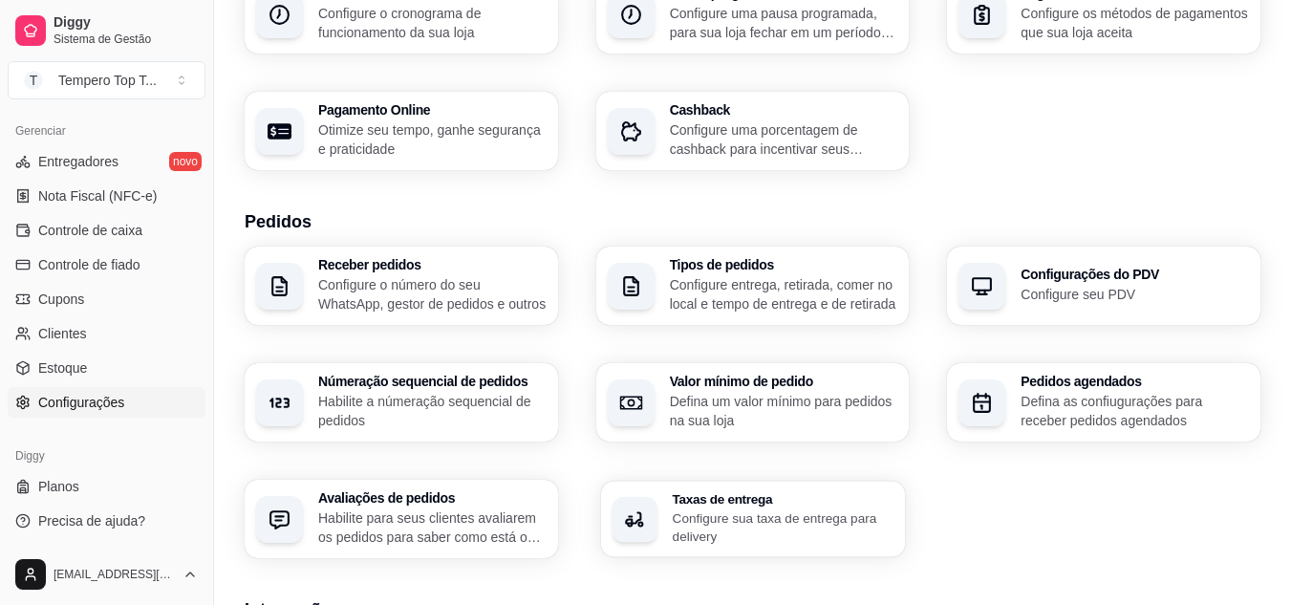
click at [724, 492] on h3 "Taxas de entrega" at bounding box center [783, 498] width 222 height 13
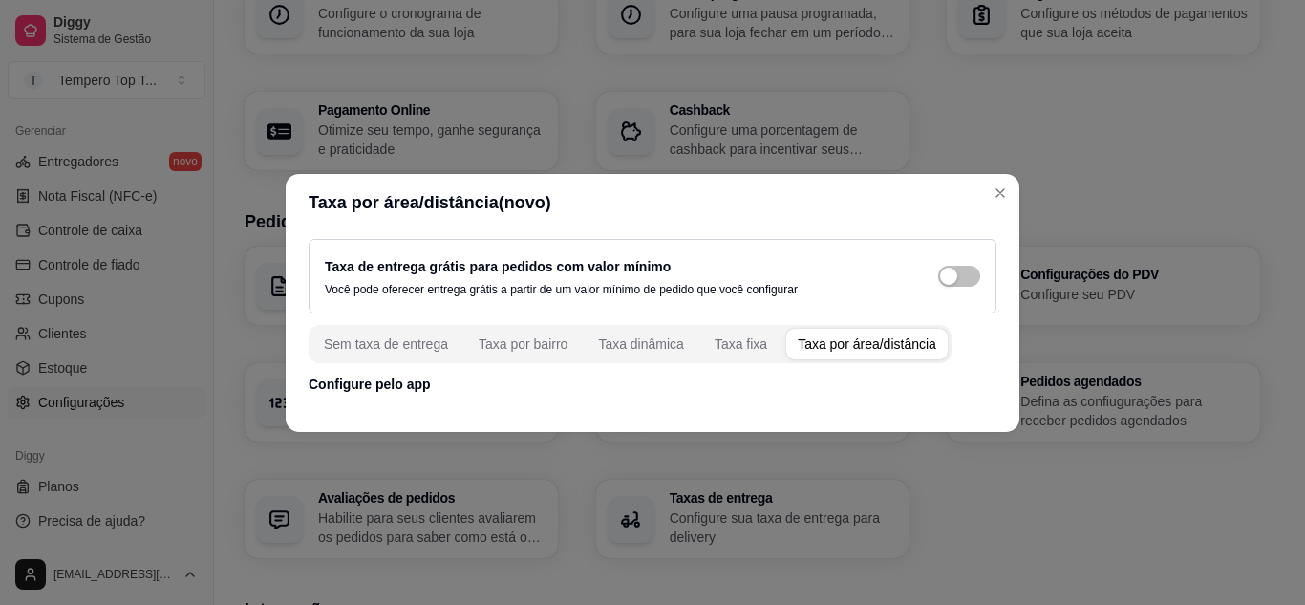
click at [833, 346] on div "Taxa por área/distância" at bounding box center [867, 343] width 139 height 19
click at [495, 343] on div "Taxa por bairro" at bounding box center [523, 343] width 89 height 19
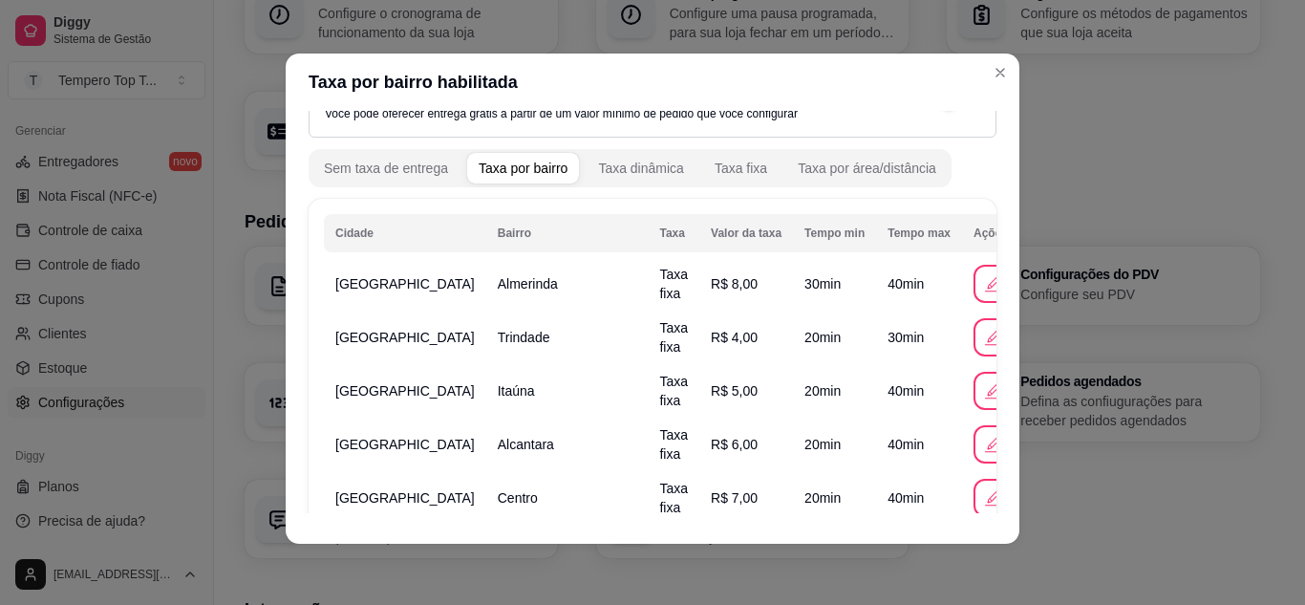
scroll to position [0, 0]
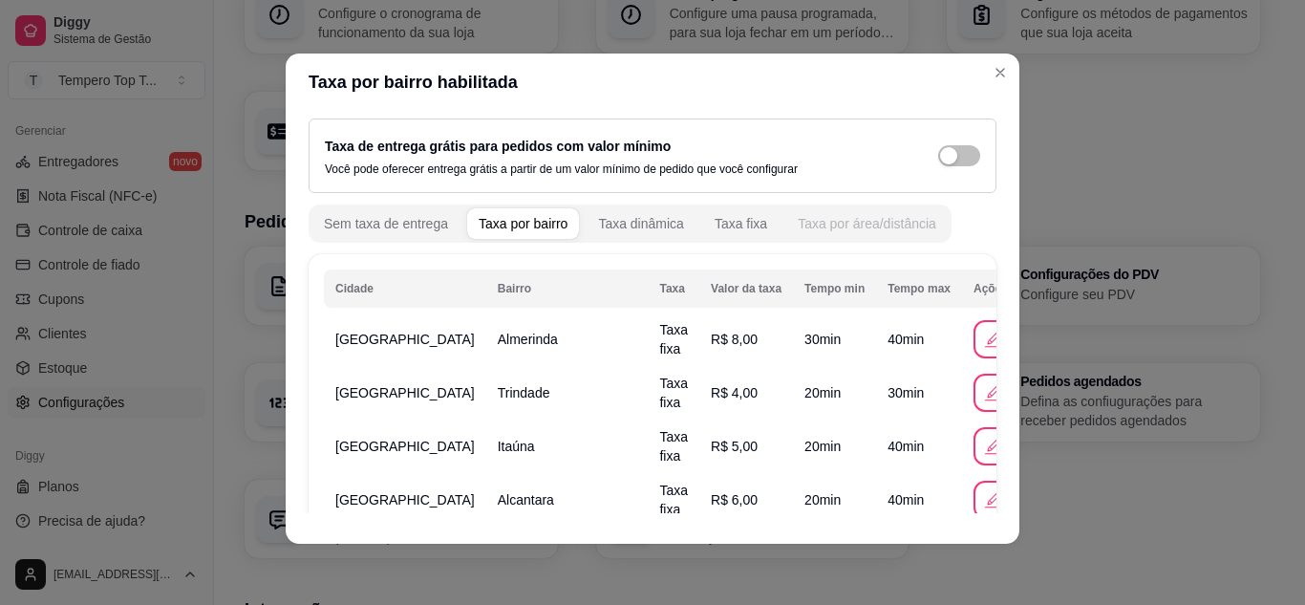
click at [830, 230] on div "Taxa por área/distância" at bounding box center [867, 223] width 139 height 19
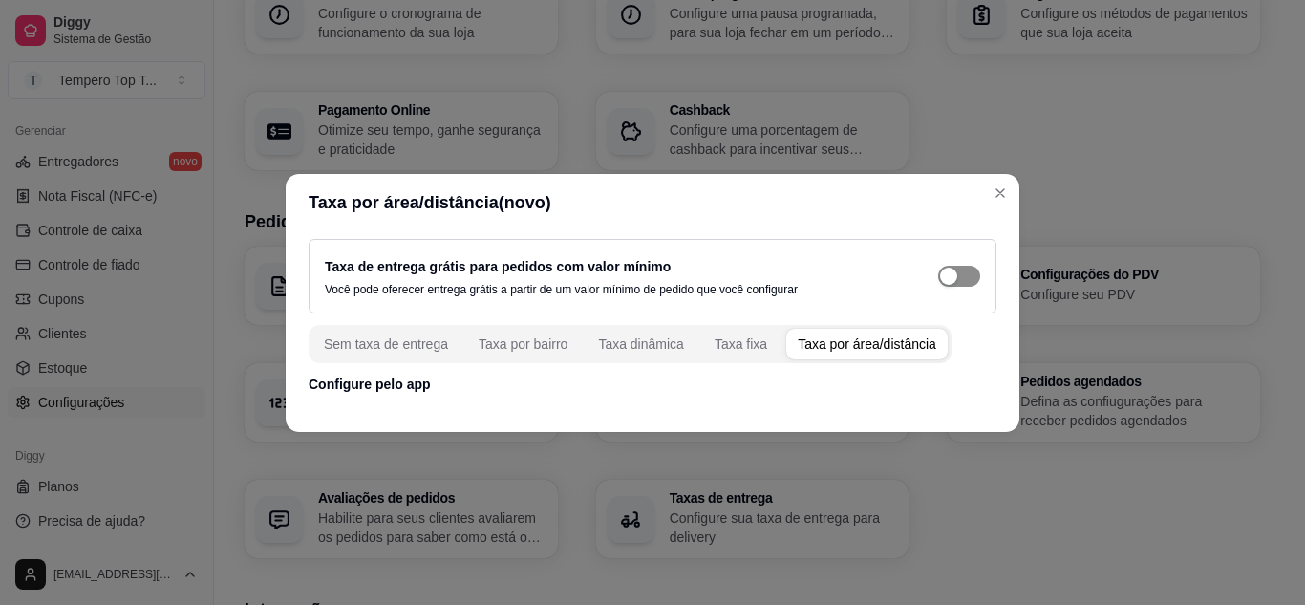
click at [956, 275] on div "button" at bounding box center [948, 276] width 17 height 17
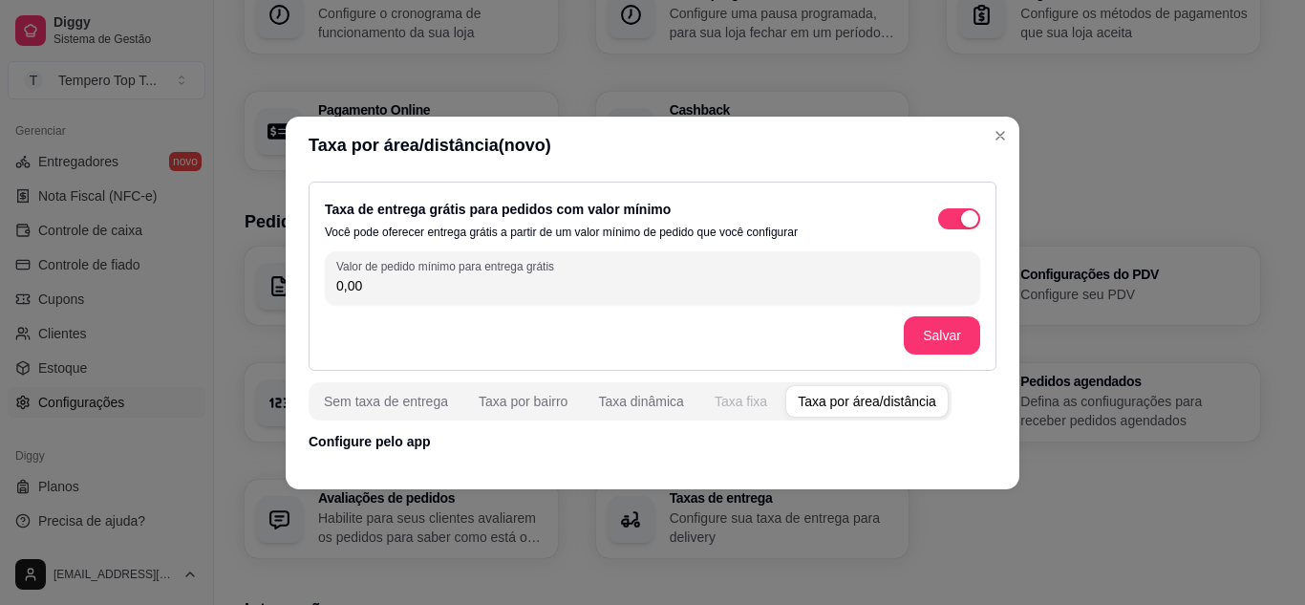
click at [747, 399] on div "Taxa fixa" at bounding box center [741, 401] width 53 height 19
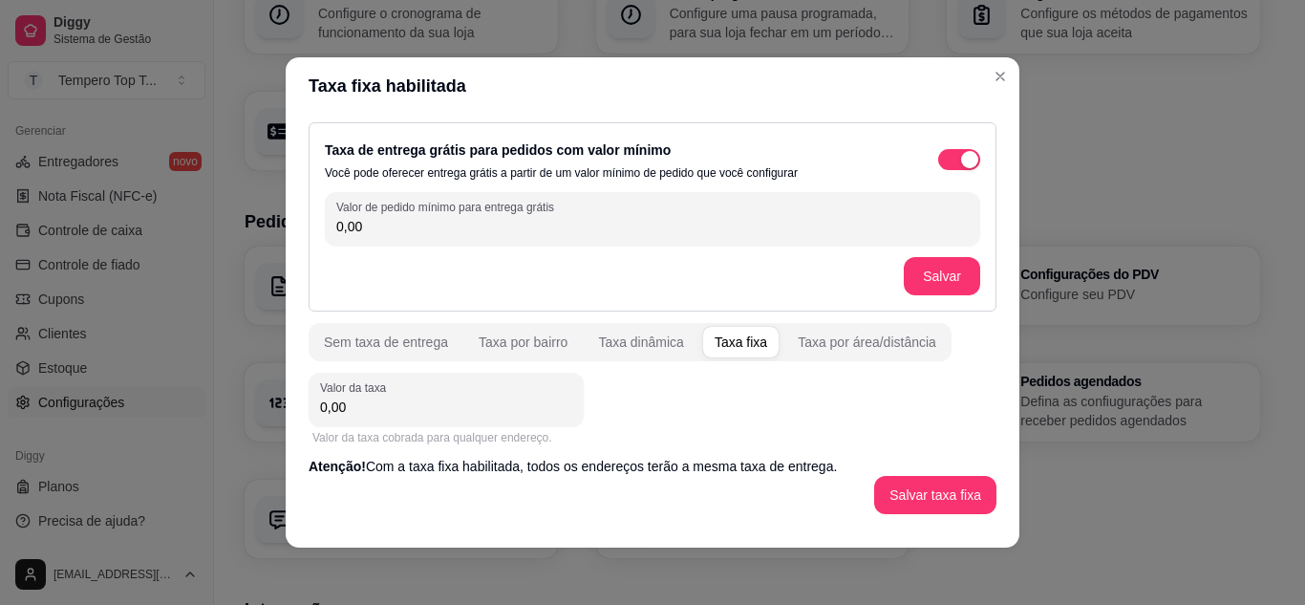
scroll to position [5, 0]
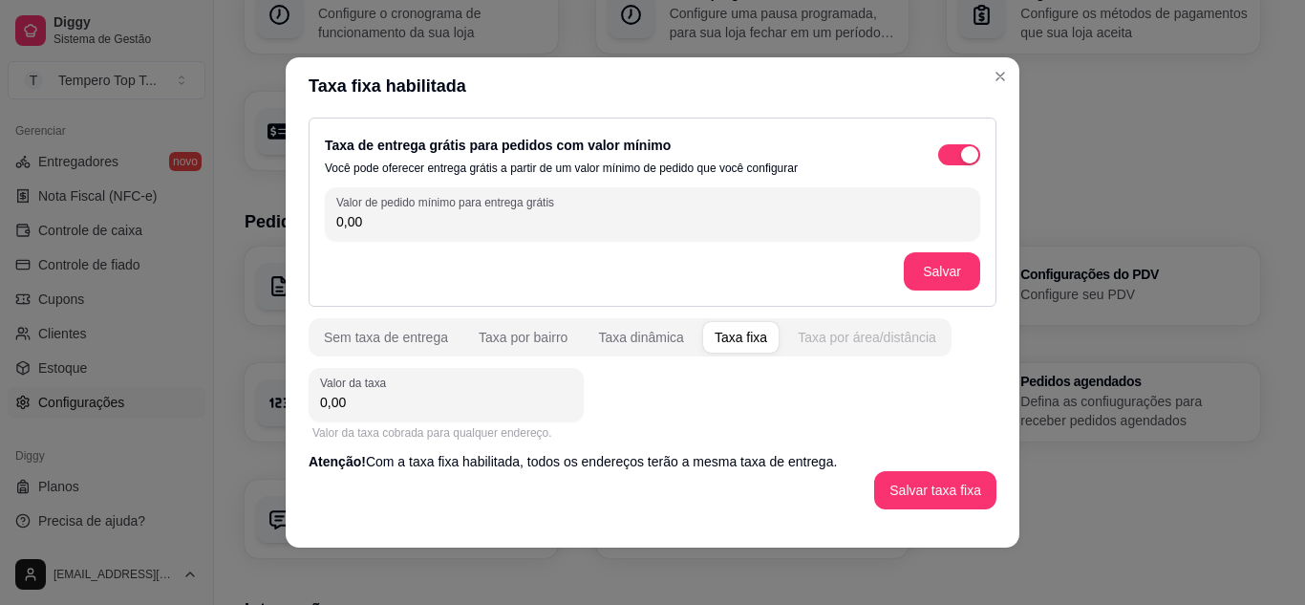
click at [846, 339] on div "Taxa por área/distância" at bounding box center [867, 337] width 139 height 19
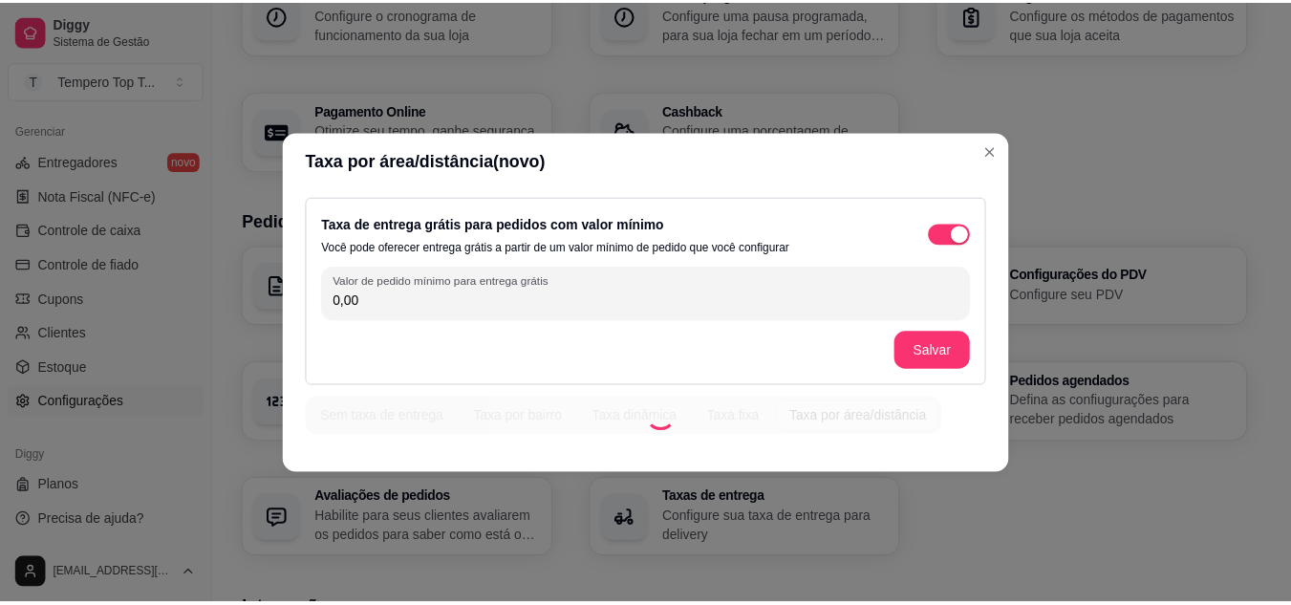
scroll to position [0, 0]
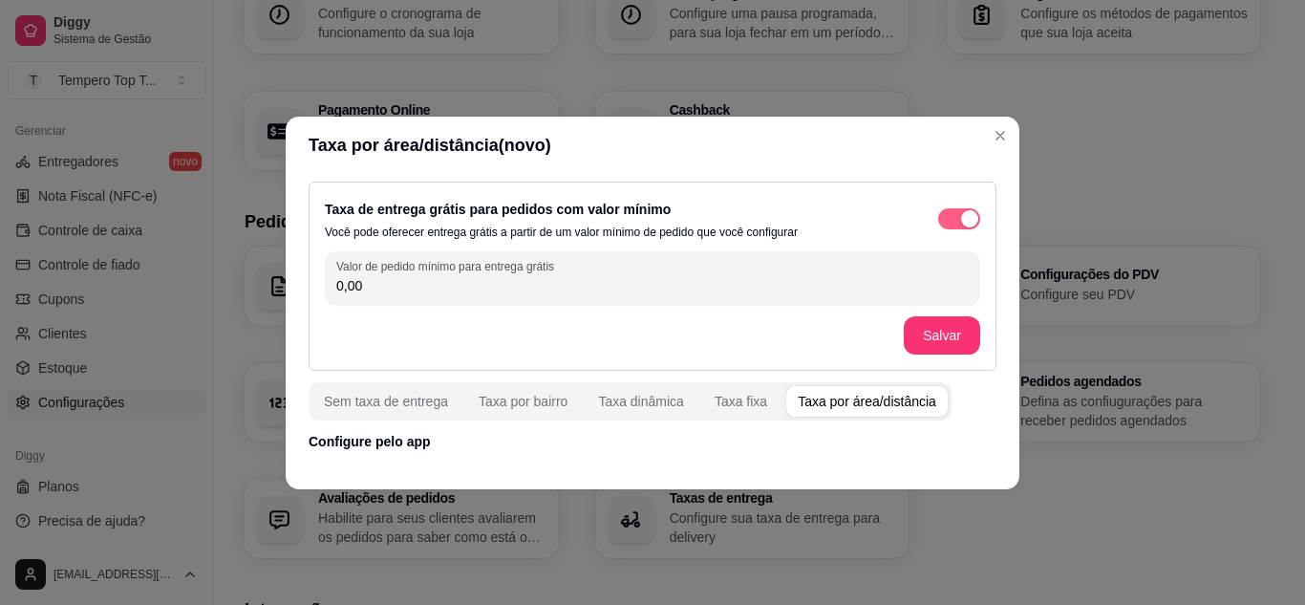
drag, startPoint x: 963, startPoint y: 223, endPoint x: 945, endPoint y: 222, distance: 18.2
click at [962, 223] on div "button" at bounding box center [969, 218] width 17 height 17
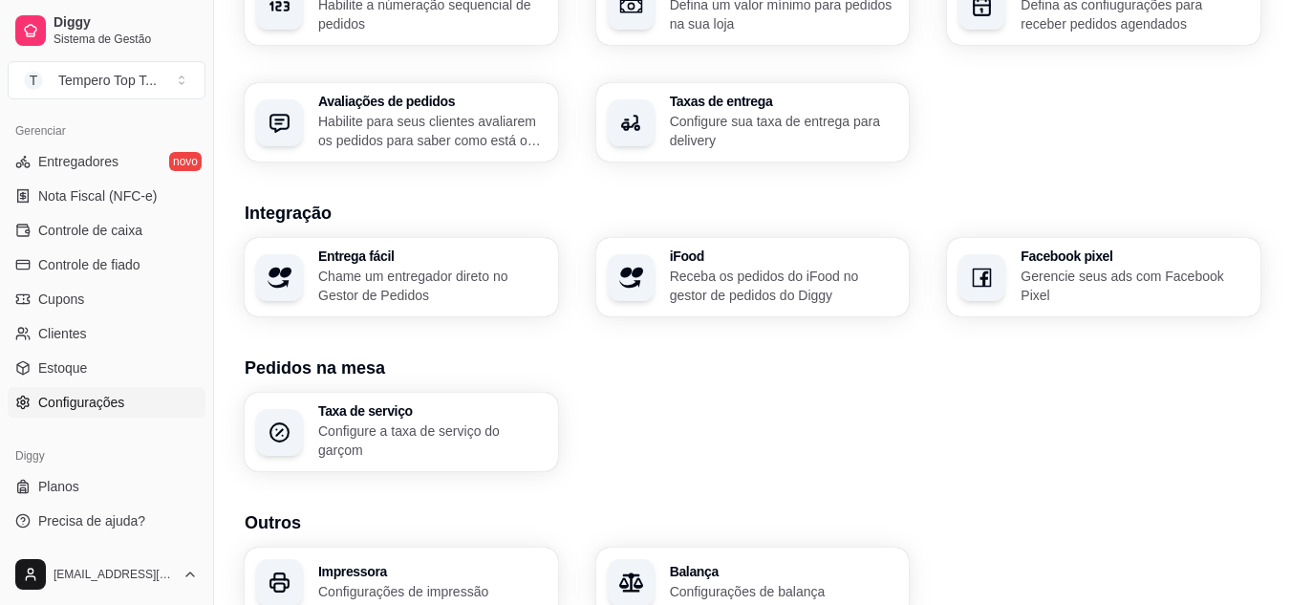
scroll to position [543, 0]
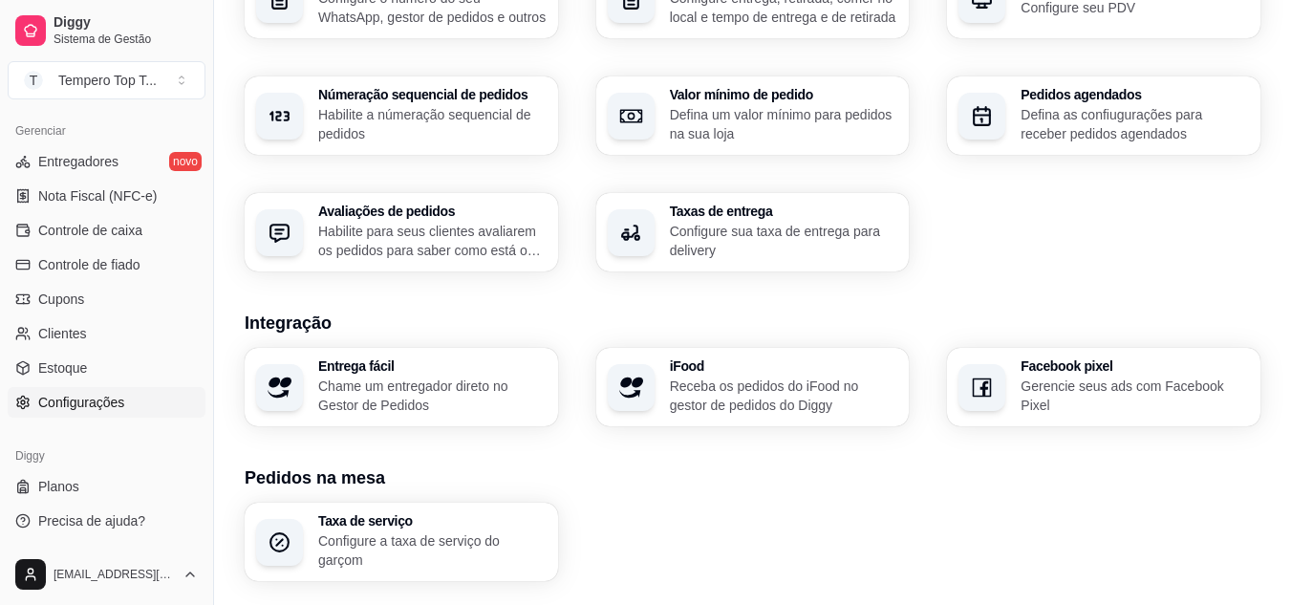
click at [446, 377] on div "Entrega fácil Chame um entregador direto no Gestor de Pedidos" at bounding box center [432, 386] width 228 height 55
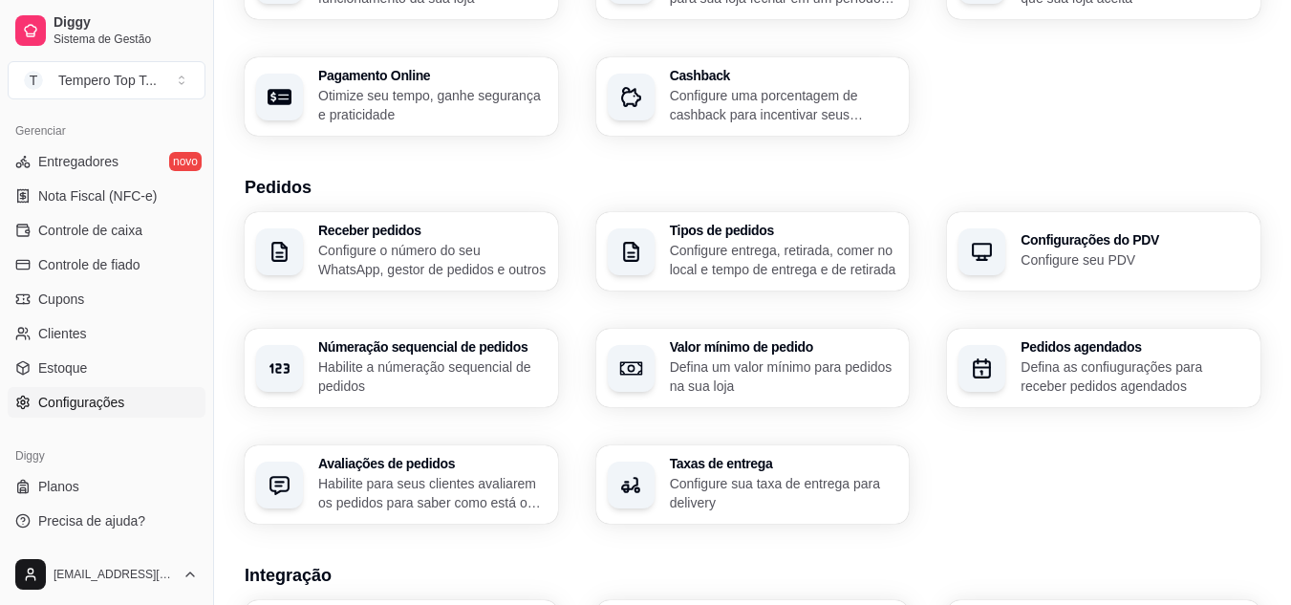
scroll to position [256, 0]
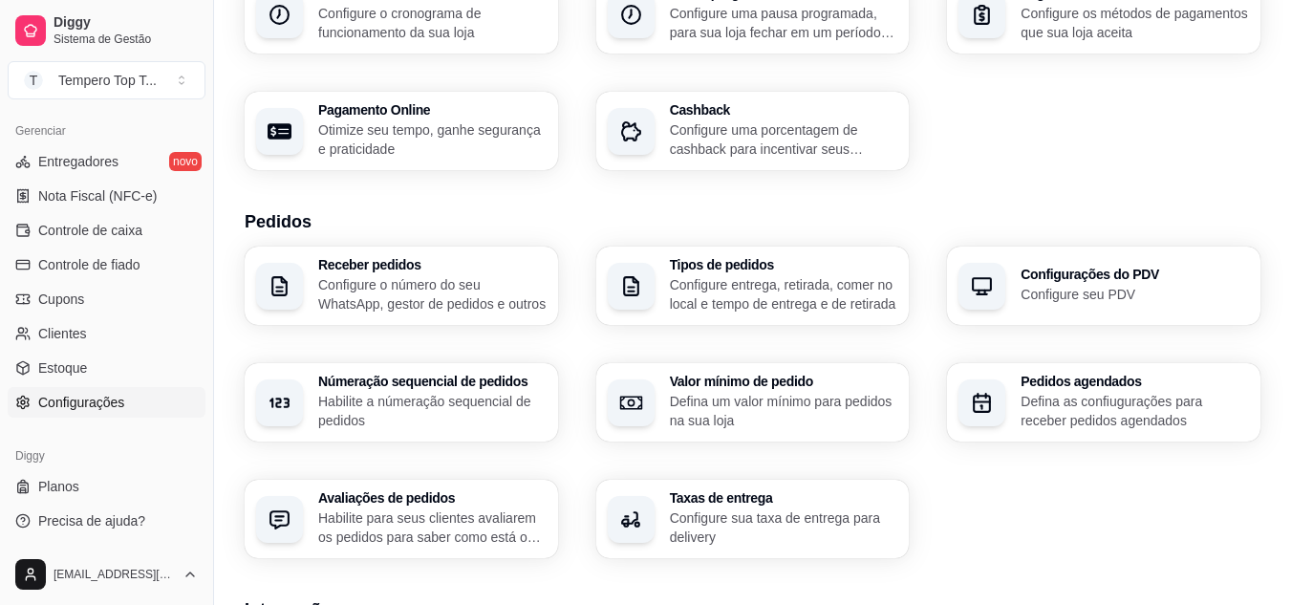
click at [710, 491] on h3 "Taxas de entrega" at bounding box center [784, 497] width 228 height 13
click at [59, 322] on link "Clientes" at bounding box center [107, 333] width 198 height 31
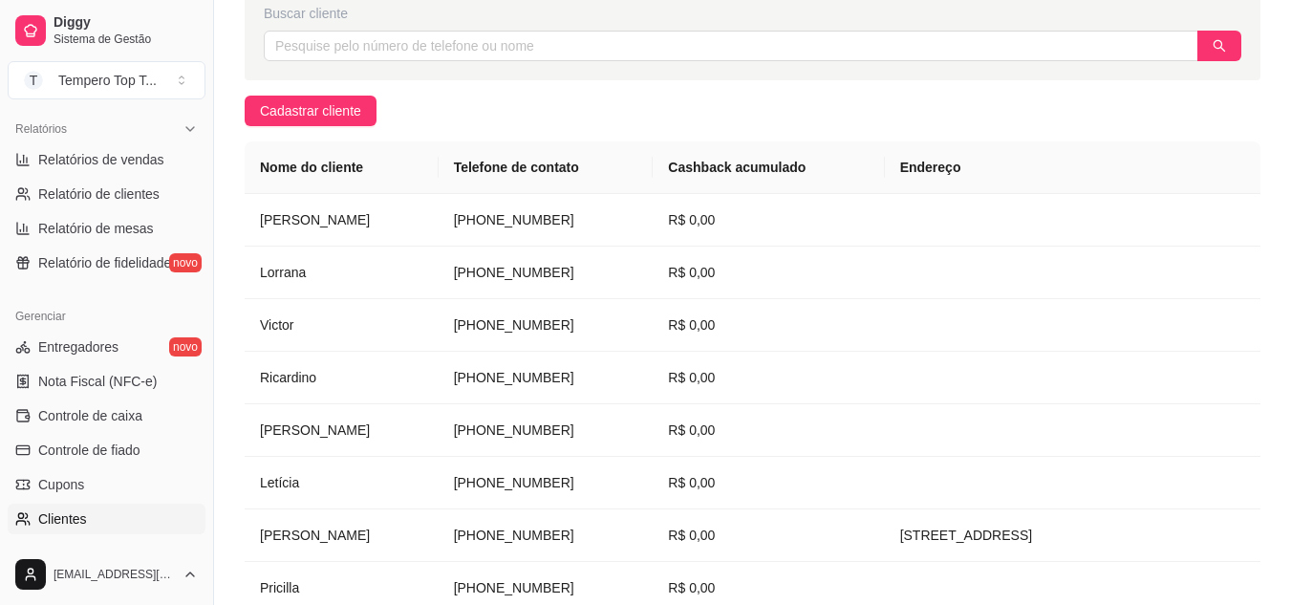
scroll to position [579, 0]
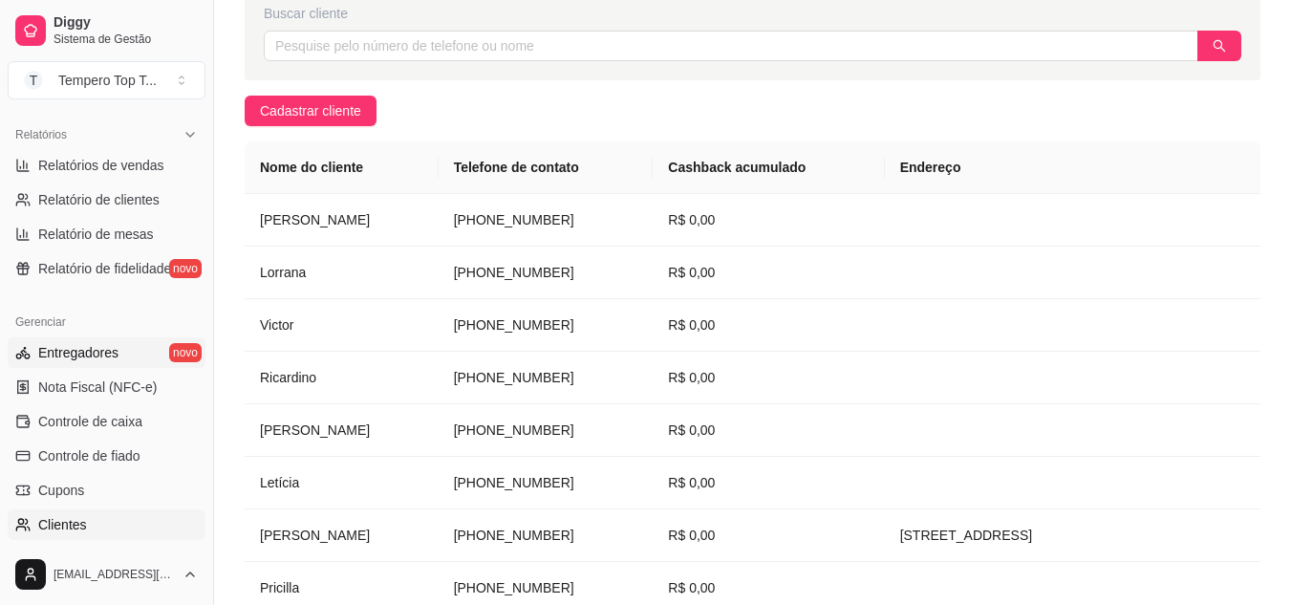
click at [101, 361] on span "Entregadores" at bounding box center [78, 352] width 80 height 19
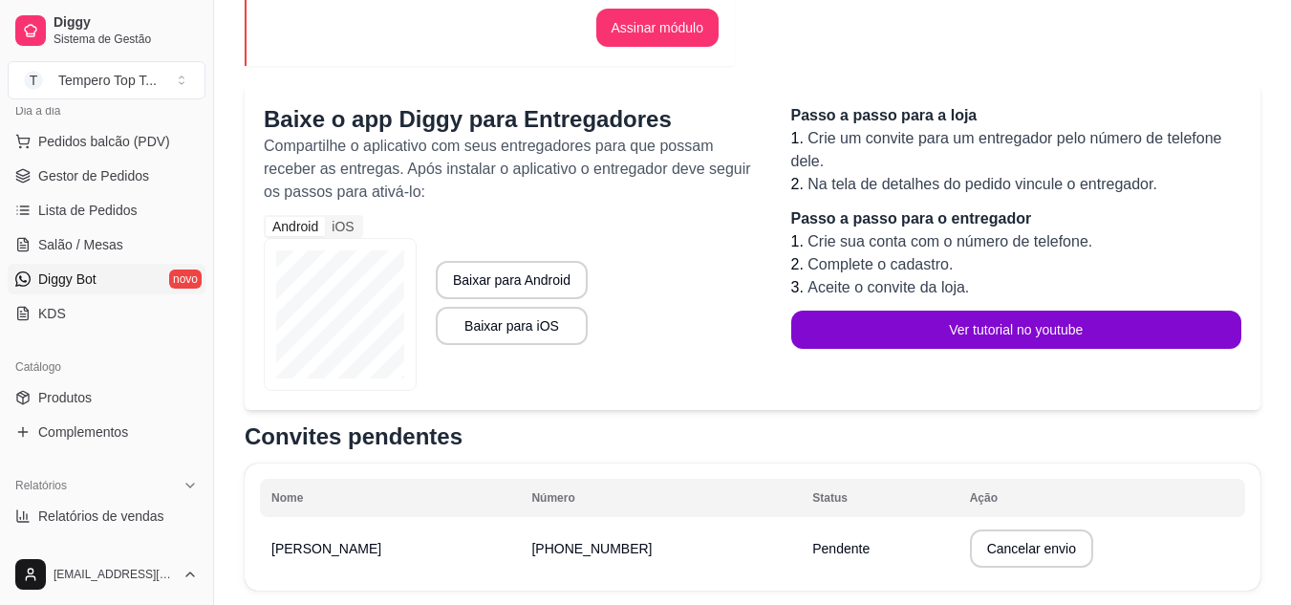
scroll to position [197, 0]
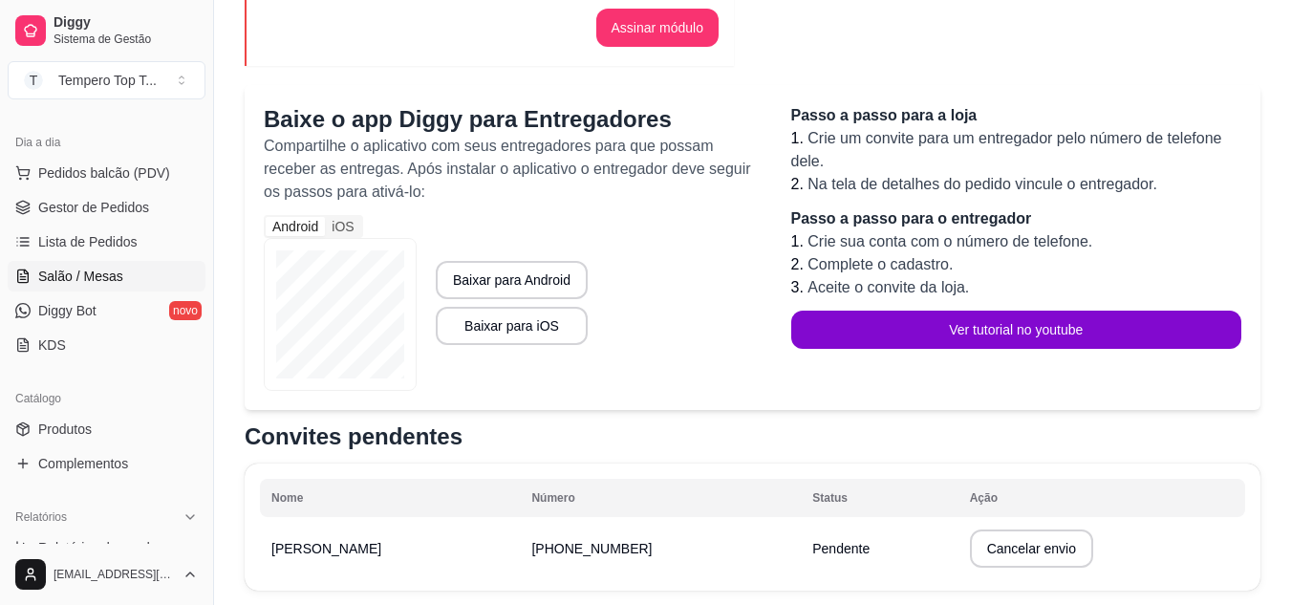
click at [128, 273] on link "Salão / Mesas" at bounding box center [107, 276] width 198 height 31
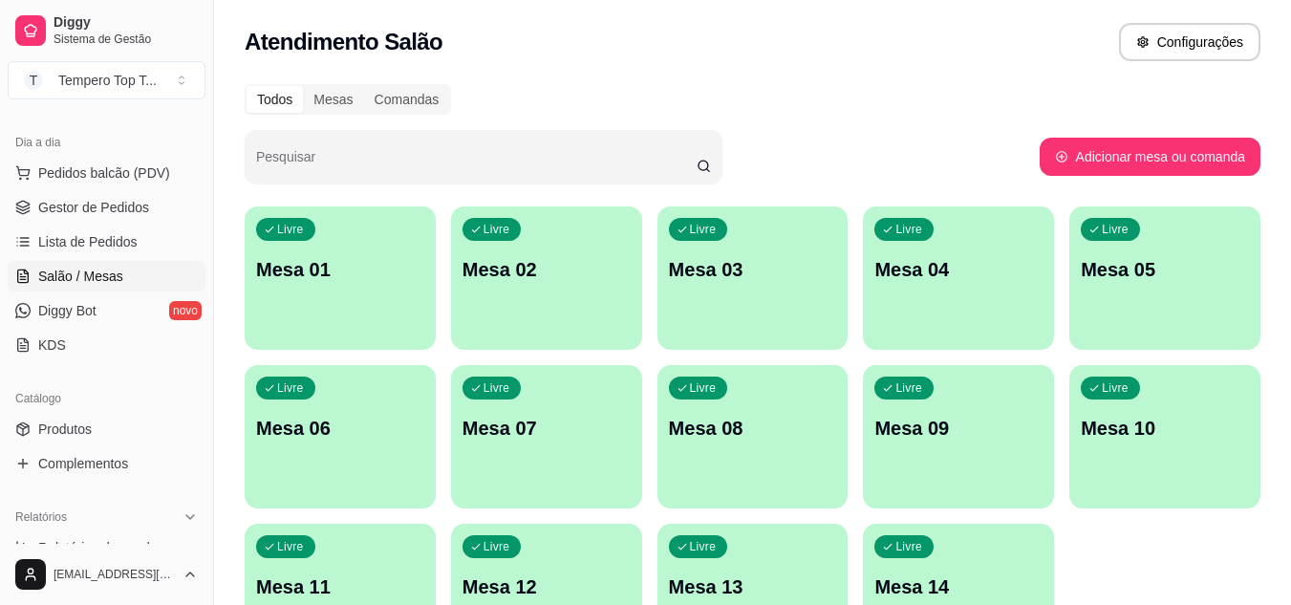
click at [378, 279] on p "Mesa 01" at bounding box center [340, 269] width 168 height 27
click at [1187, 35] on button "Configurações" at bounding box center [1190, 42] width 138 height 37
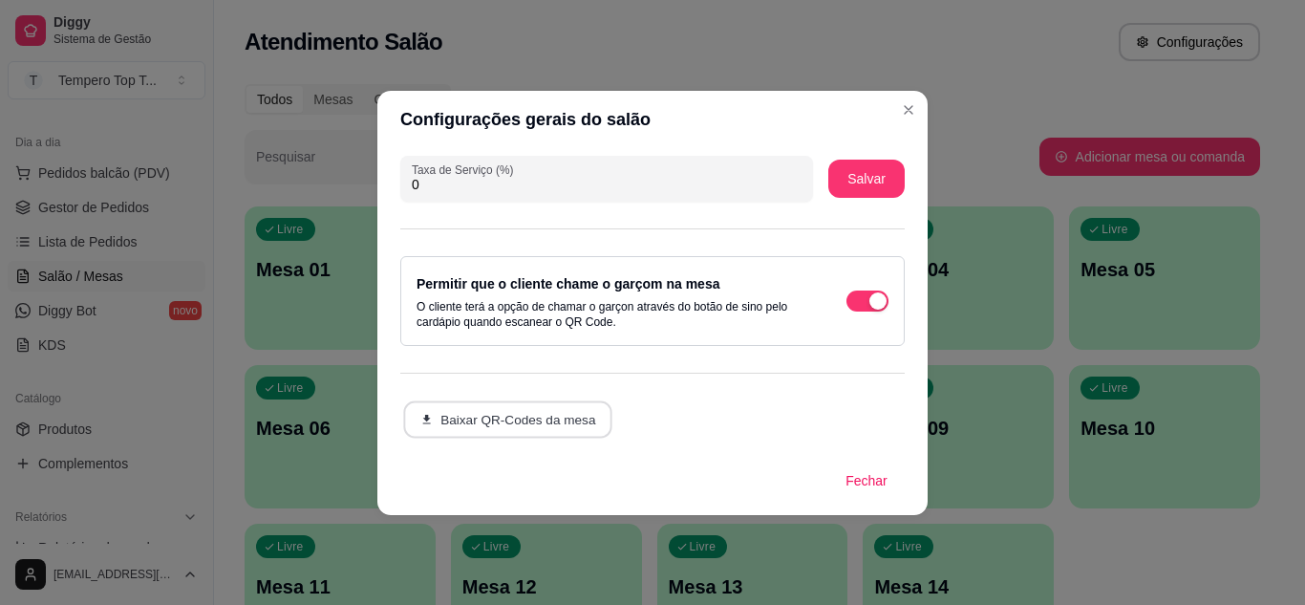
click at [490, 411] on button "Baixar QR-Codes da mesa" at bounding box center [507, 418] width 209 height 37
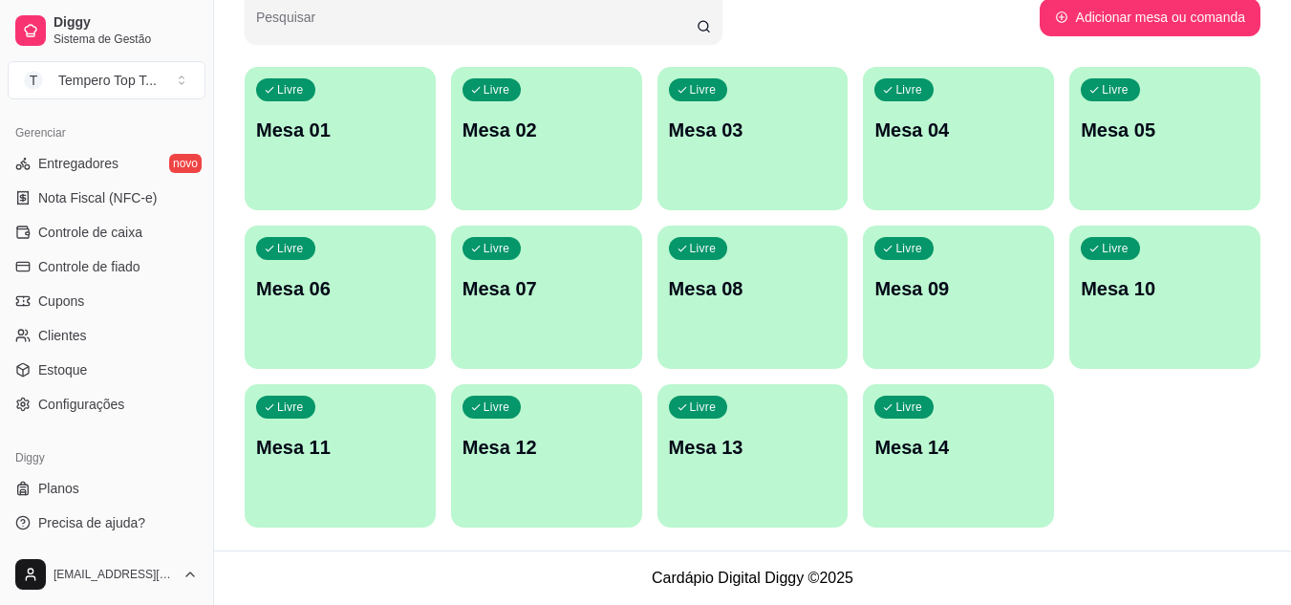
scroll to position [770, 0]
click at [93, 395] on span "Configurações" at bounding box center [81, 402] width 86 height 19
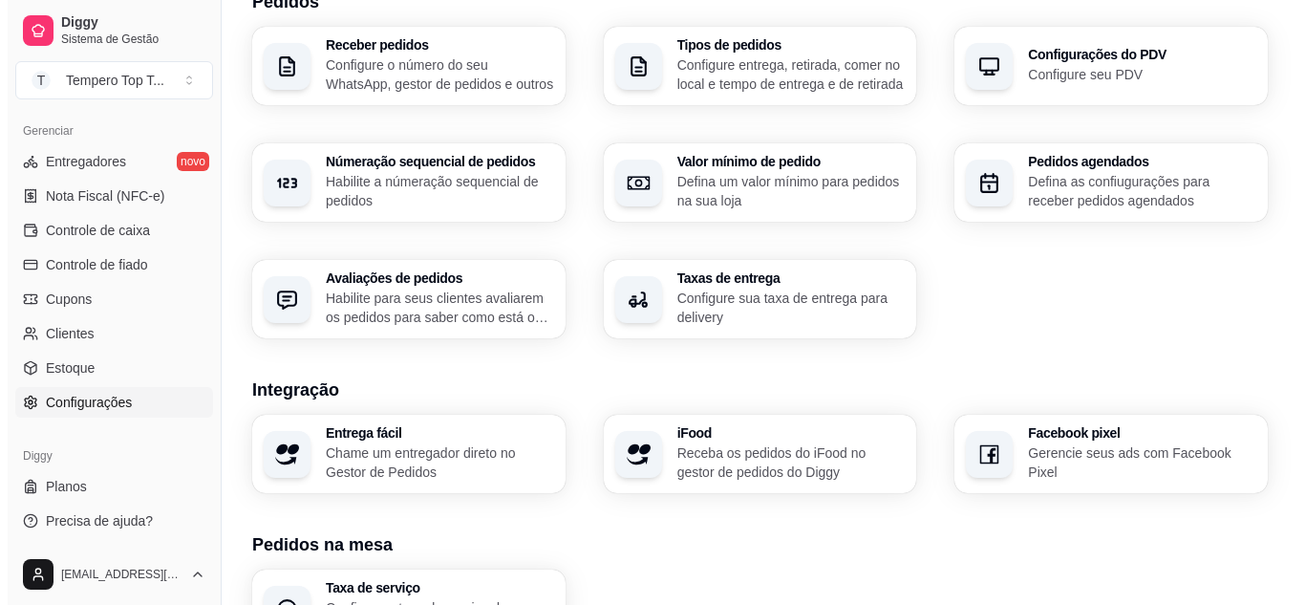
scroll to position [478, 0]
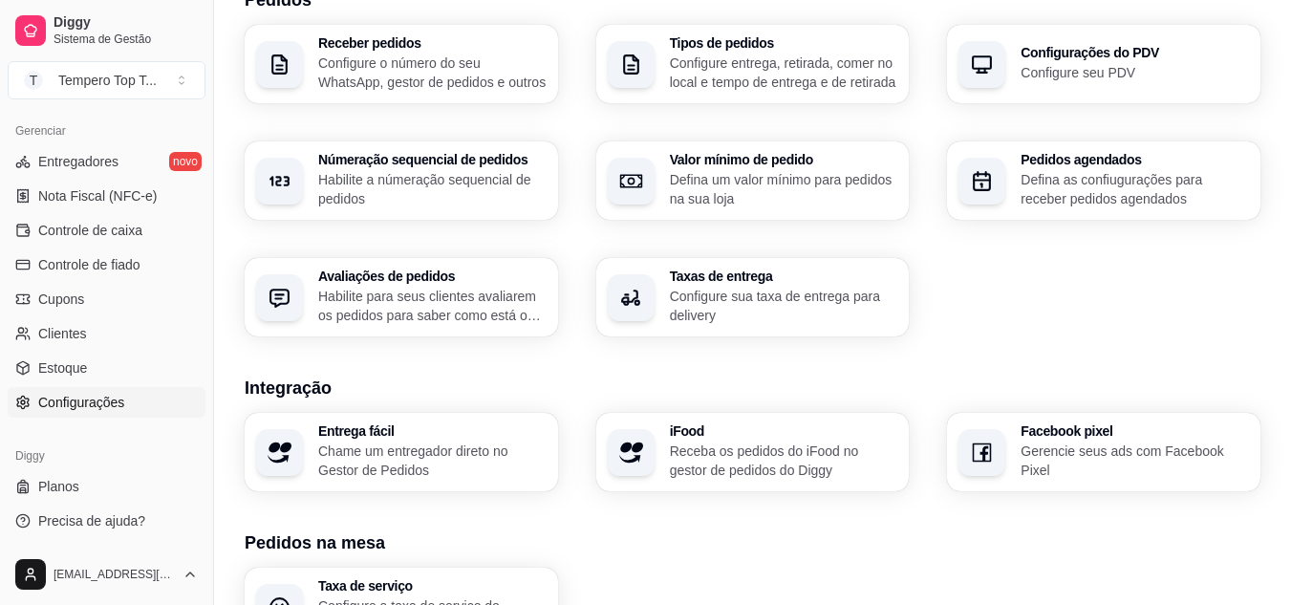
click at [727, 291] on p "Configure sua taxa de entrega para delivery" at bounding box center [784, 306] width 228 height 38
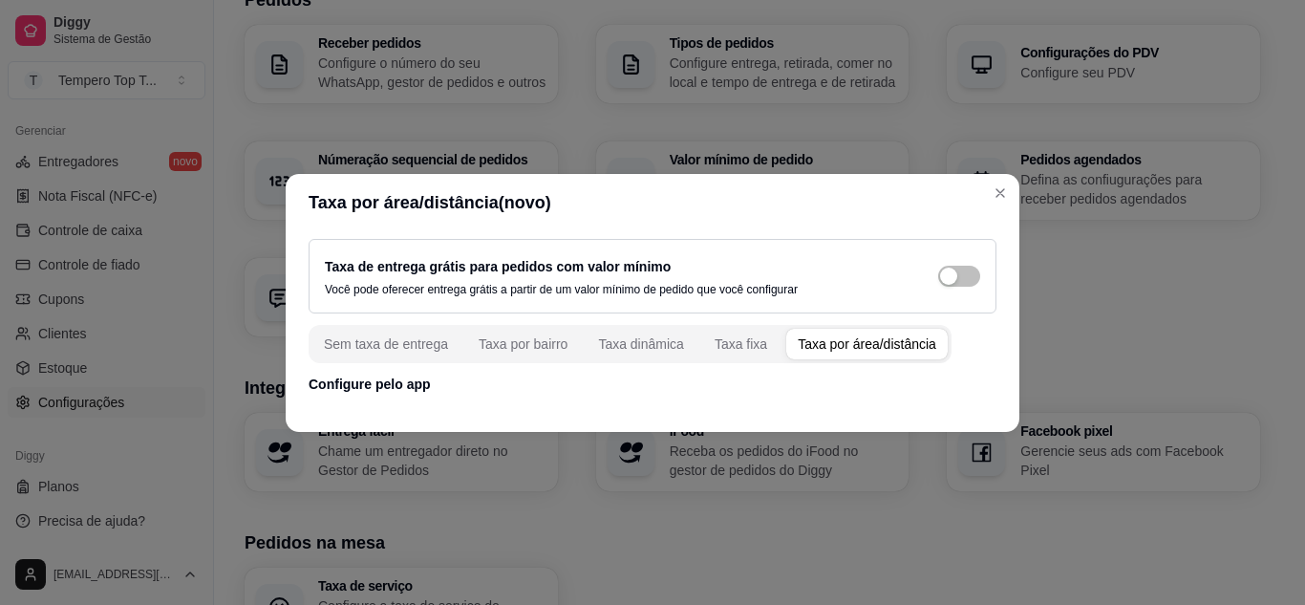
click at [823, 337] on div "Taxa por área/distância" at bounding box center [867, 343] width 139 height 19
click at [534, 340] on div "Taxa por bairro" at bounding box center [523, 343] width 89 height 19
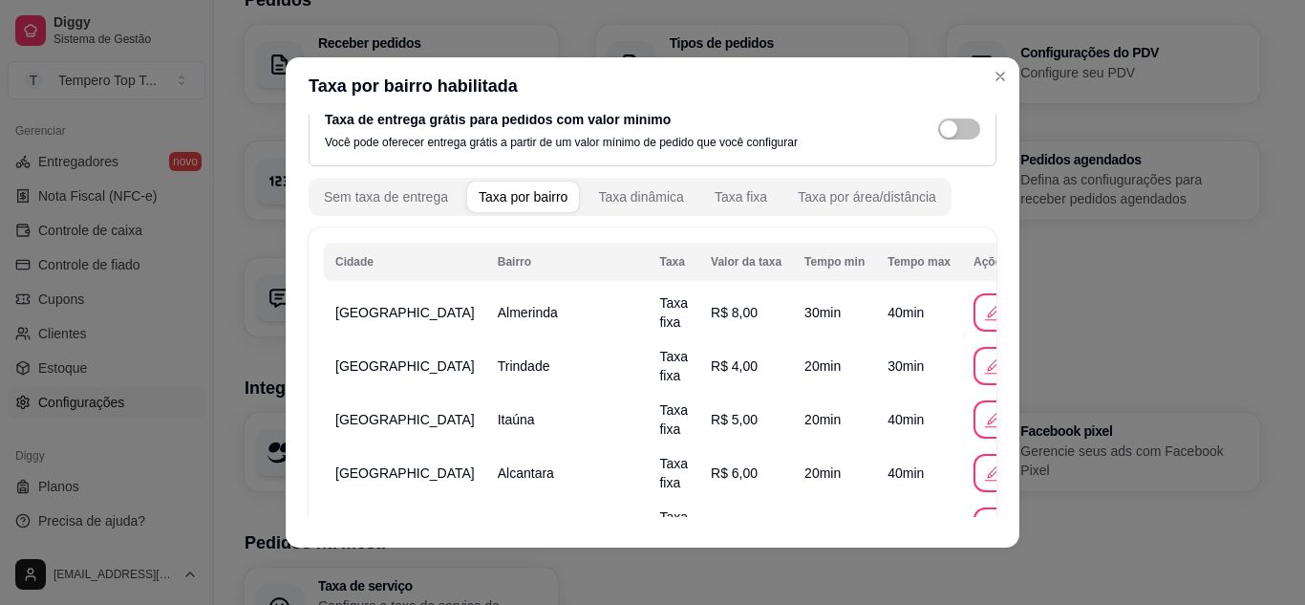
scroll to position [0, 0]
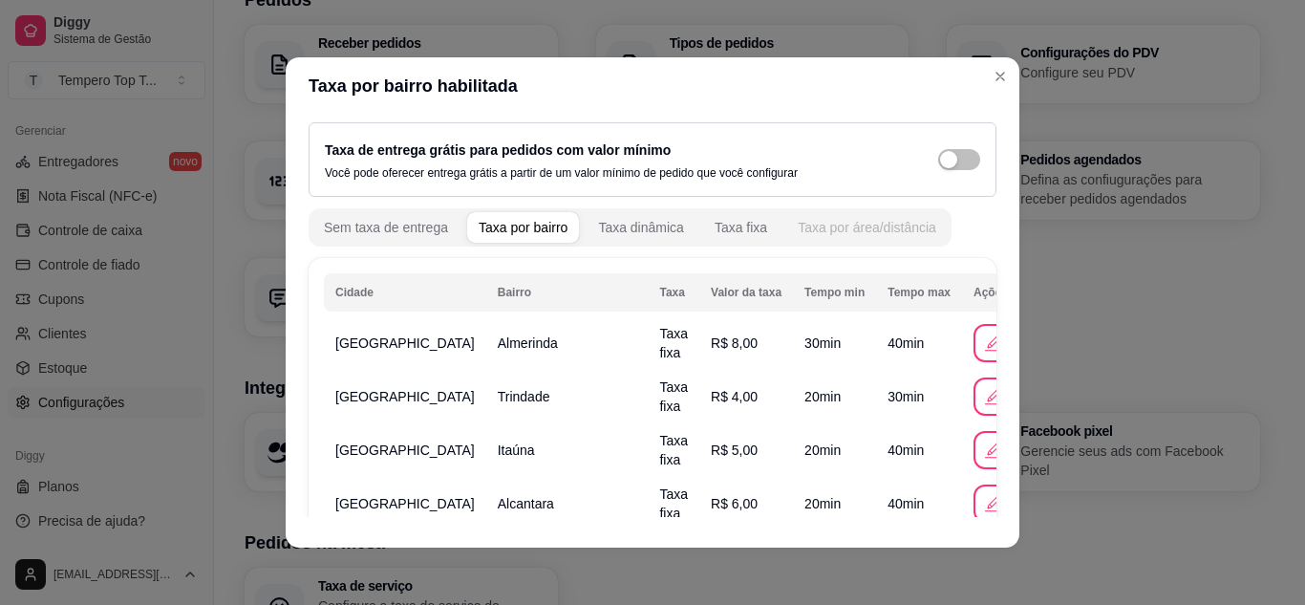
click at [882, 216] on button "Taxa por área/distância" at bounding box center [868, 227] width 162 height 31
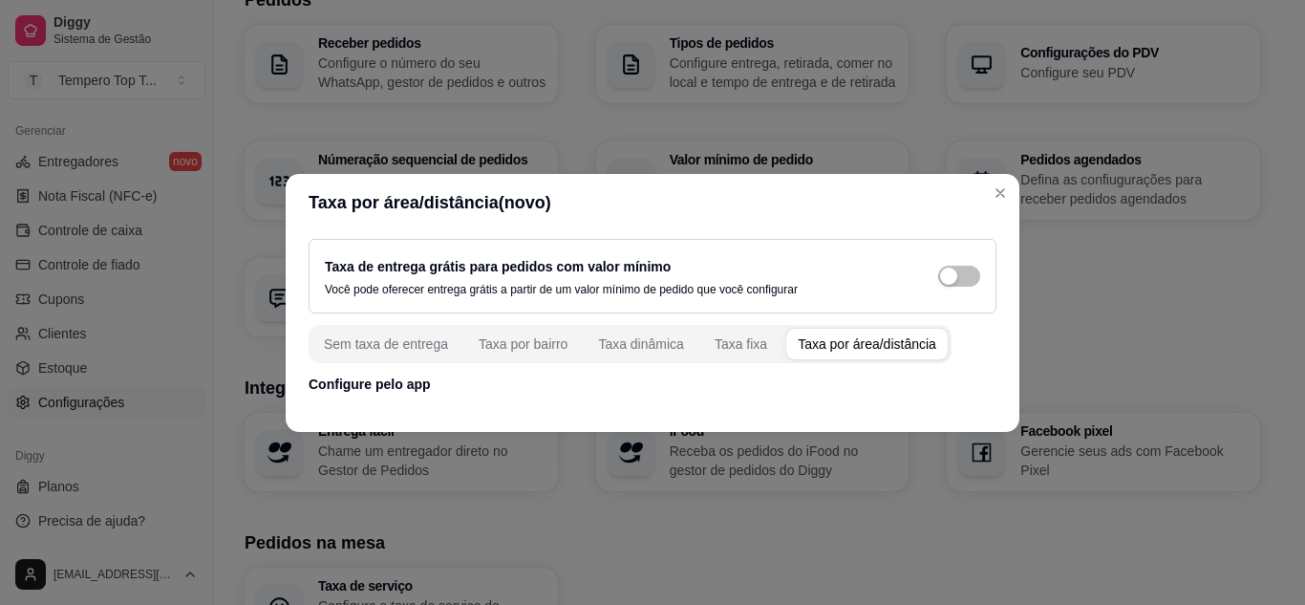
click at [835, 333] on button "Taxa por área/distância" at bounding box center [868, 344] width 162 height 31
click at [836, 313] on div "Taxa de entrega grátis para pedidos com valor mínimo Você pode oferecer entrega…" at bounding box center [653, 276] width 688 height 75
click at [839, 353] on div "Taxa por área/distância" at bounding box center [867, 343] width 139 height 19
click at [812, 347] on div "Taxa por área/distância" at bounding box center [867, 343] width 139 height 19
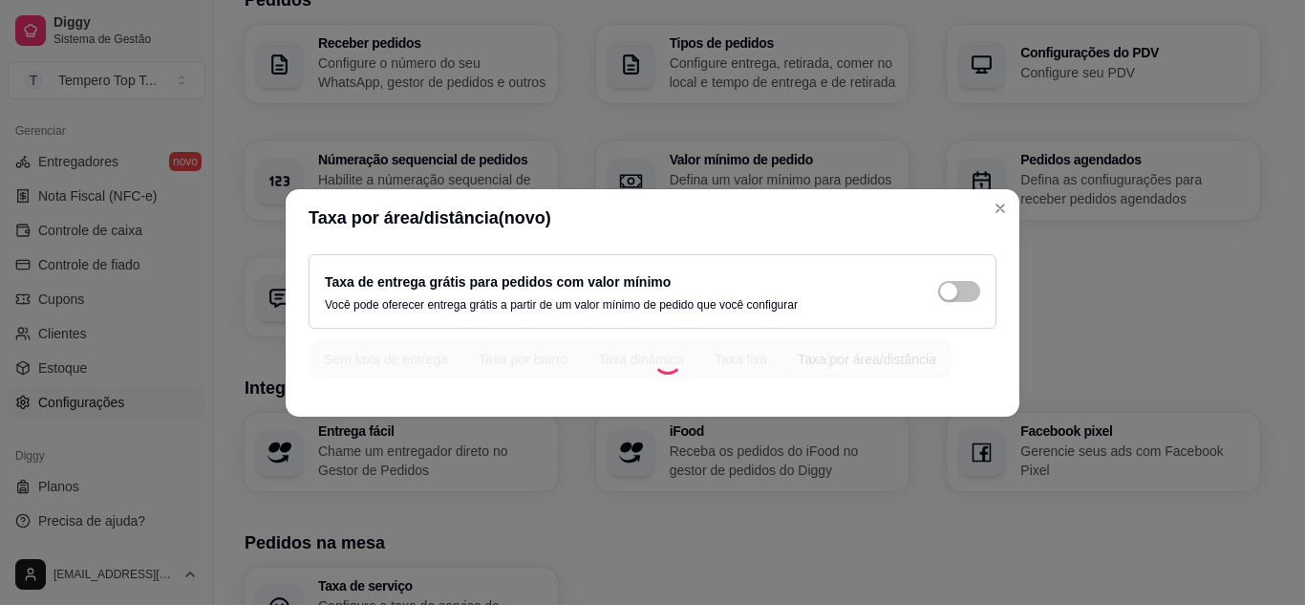
click at [812, 347] on div "Sem taxa de entrega Taxa por bairro Taxa dinâmica Taxa fixa Taxa por área/distâ…" at bounding box center [630, 359] width 643 height 38
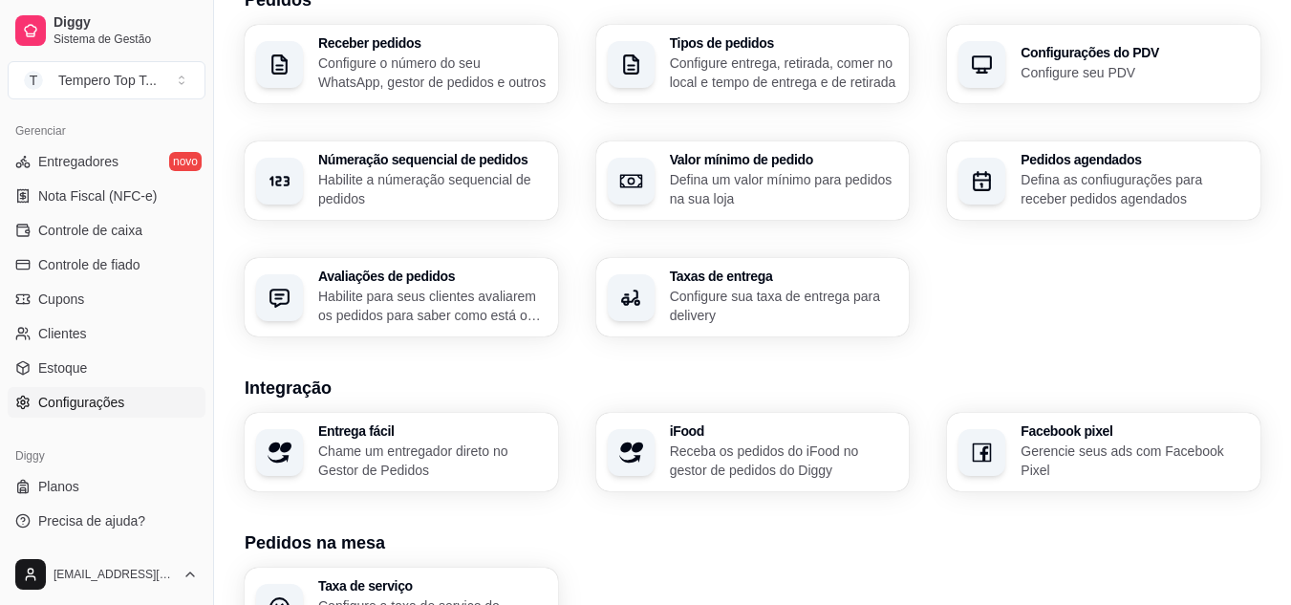
click at [735, 290] on p "Configure sua taxa de entrega para delivery" at bounding box center [784, 306] width 228 height 38
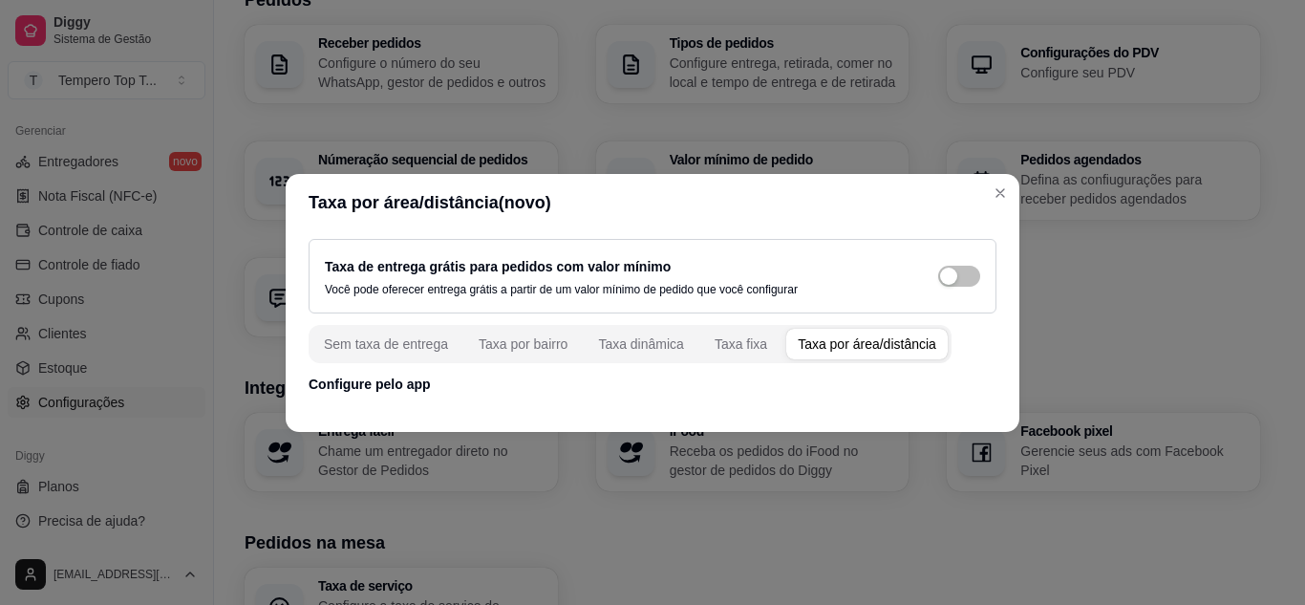
drag, startPoint x: 928, startPoint y: 276, endPoint x: 936, endPoint y: 288, distance: 13.8
click at [929, 276] on div "Taxa de entrega grátis para pedidos com valor mínimo Você pode oferecer entrega…" at bounding box center [653, 276] width 656 height 42
click at [946, 281] on div "button" at bounding box center [948, 276] width 17 height 17
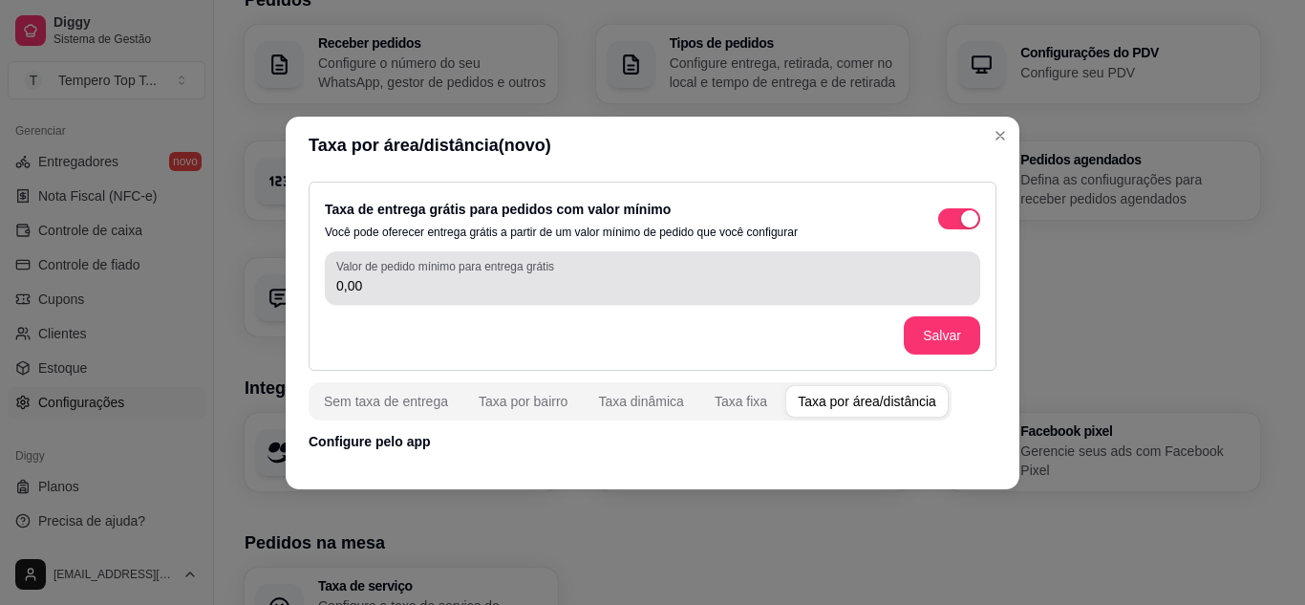
click at [514, 289] on input "0,00" at bounding box center [652, 285] width 633 height 19
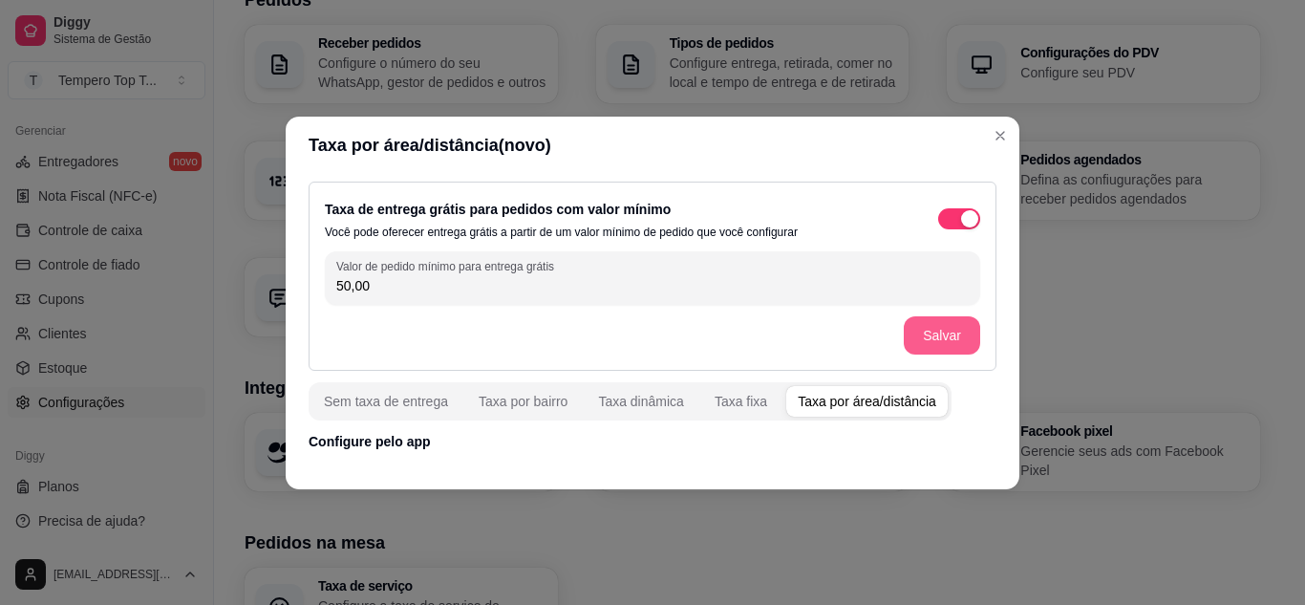
click at [938, 339] on button "Salvar" at bounding box center [942, 335] width 76 height 38
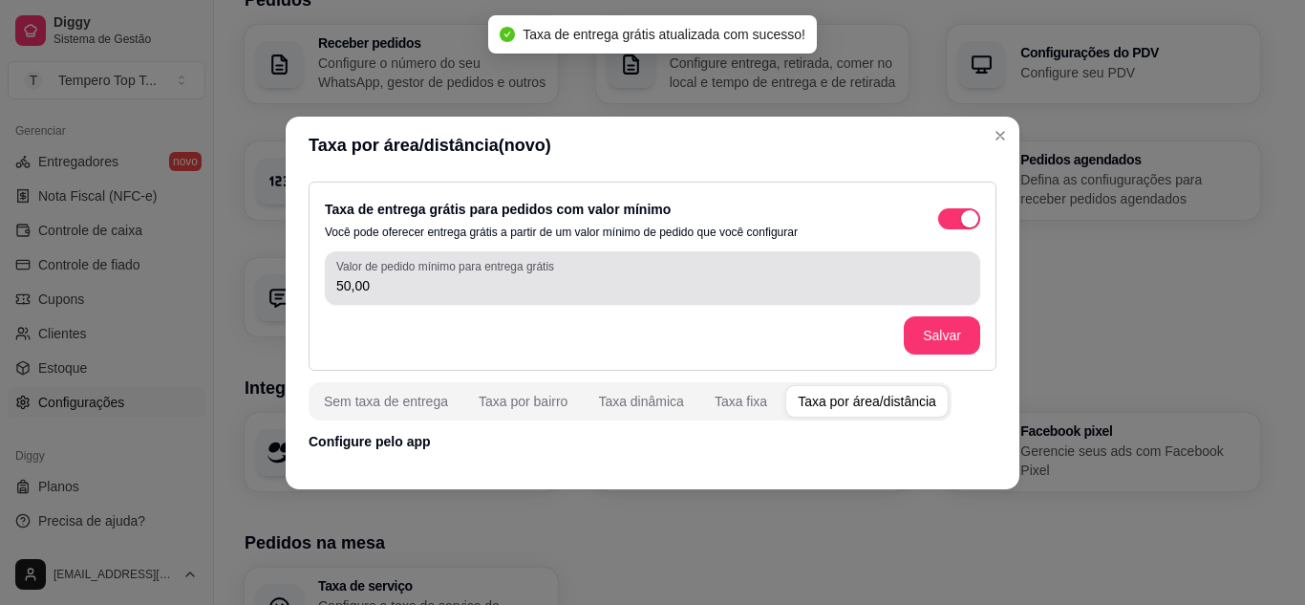
click at [478, 285] on input "50,00" at bounding box center [652, 285] width 633 height 19
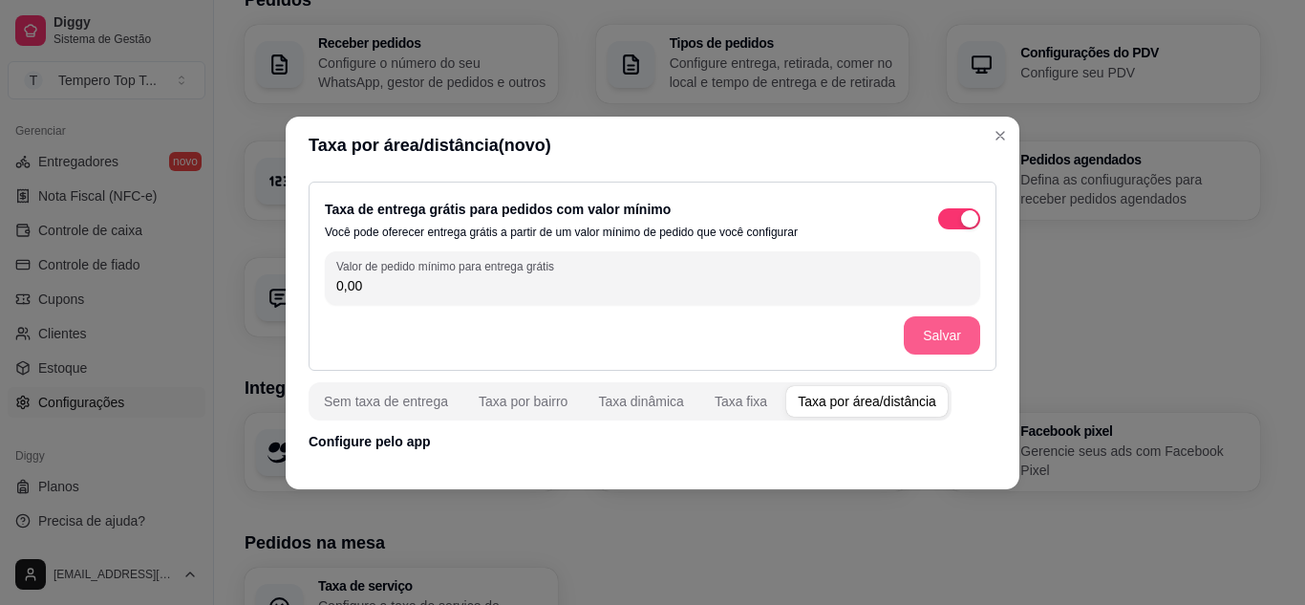
type input "0,00"
click at [921, 346] on button "Salvar" at bounding box center [942, 335] width 76 height 38
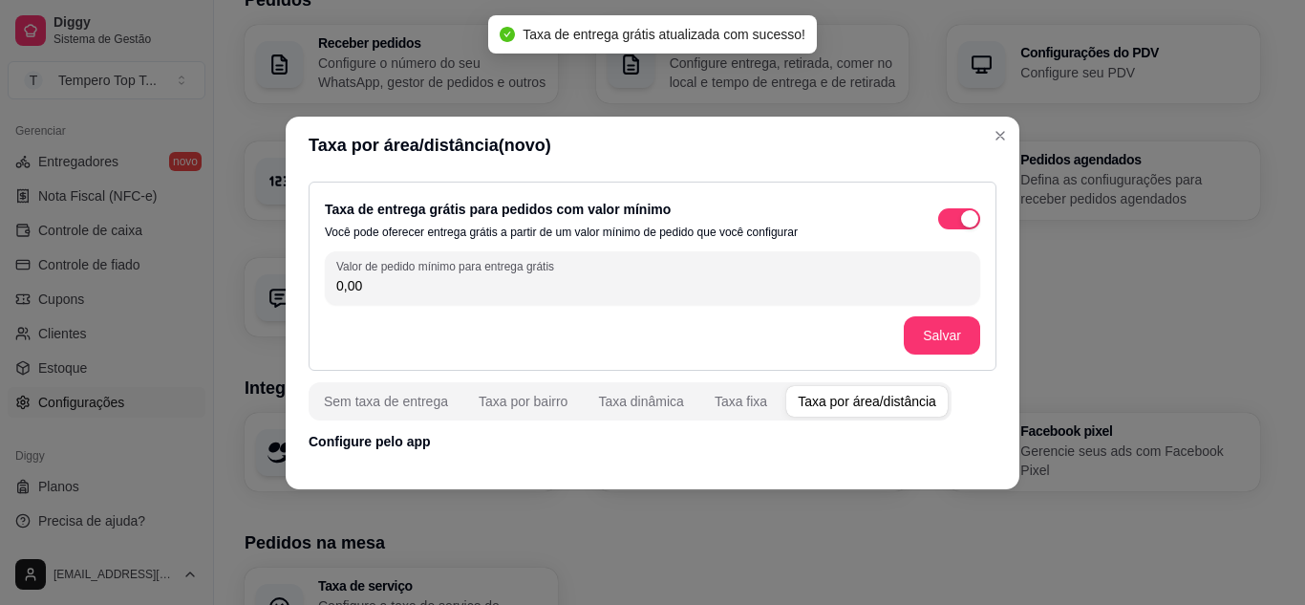
click at [854, 402] on div "Taxa por área/distância" at bounding box center [867, 401] width 139 height 19
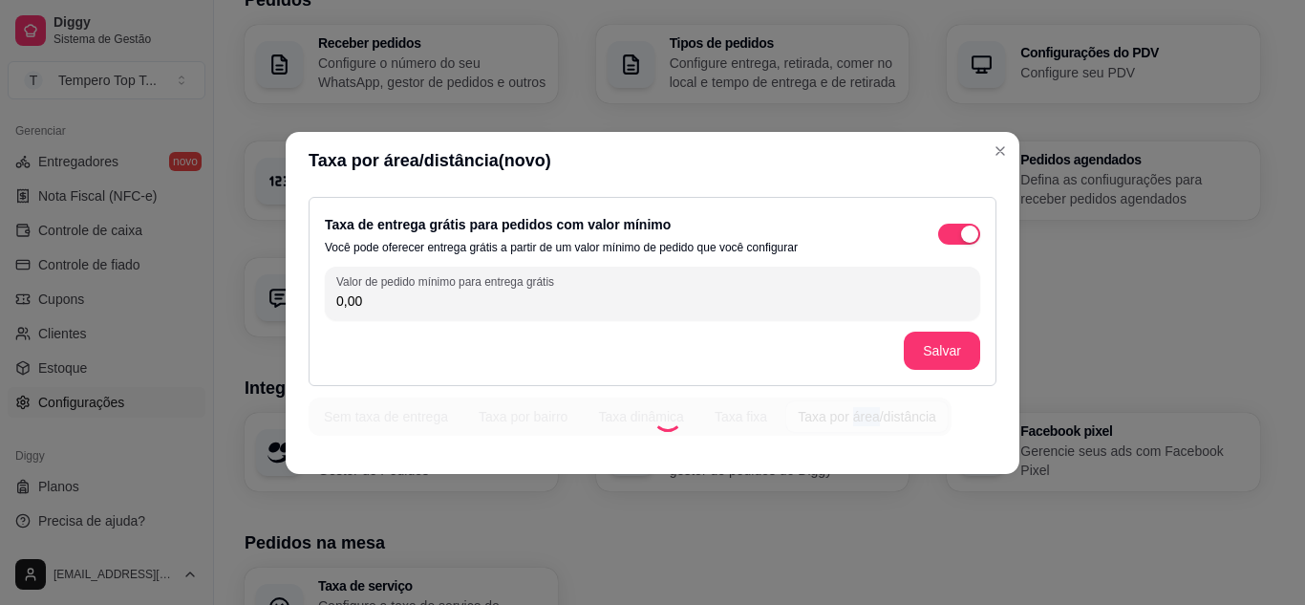
click at [854, 402] on div "Sem taxa de entrega Taxa por bairro Taxa dinâmica Taxa fixa Taxa por área/distâ…" at bounding box center [630, 417] width 643 height 38
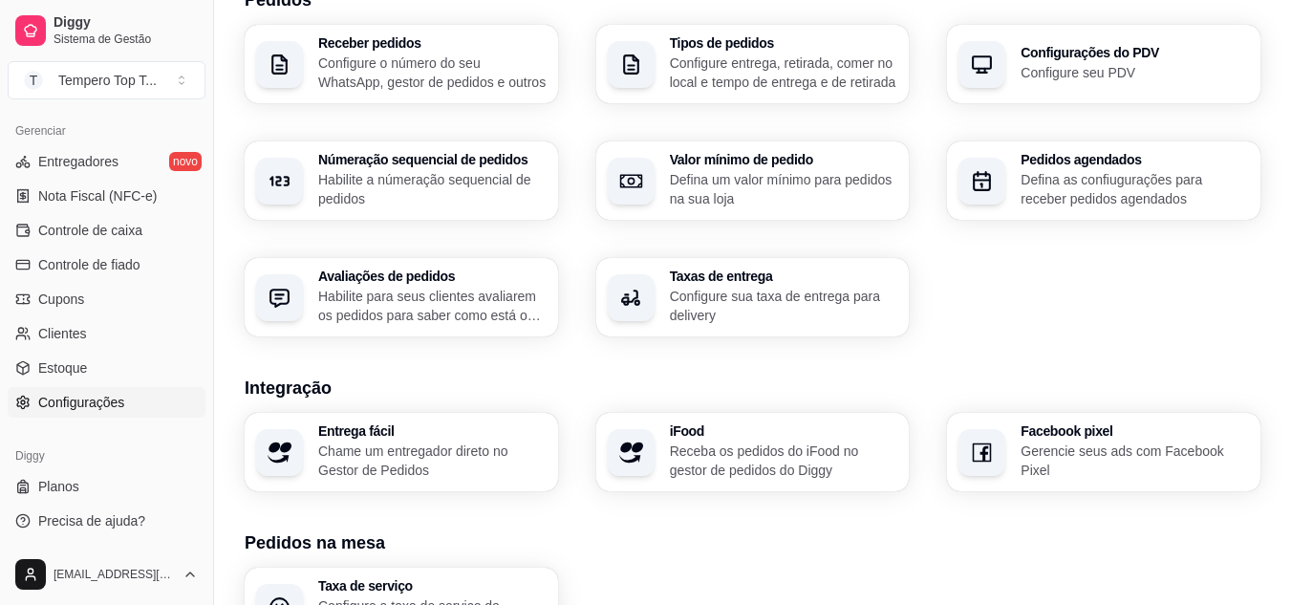
click at [816, 175] on p "Defina um valor mínimo para pedidos na sua loja" at bounding box center [784, 189] width 228 height 38
click at [755, 67] on p "Configure entrega, retirada, comer no local e tempo de entrega e de retirada" at bounding box center [784, 73] width 228 height 38
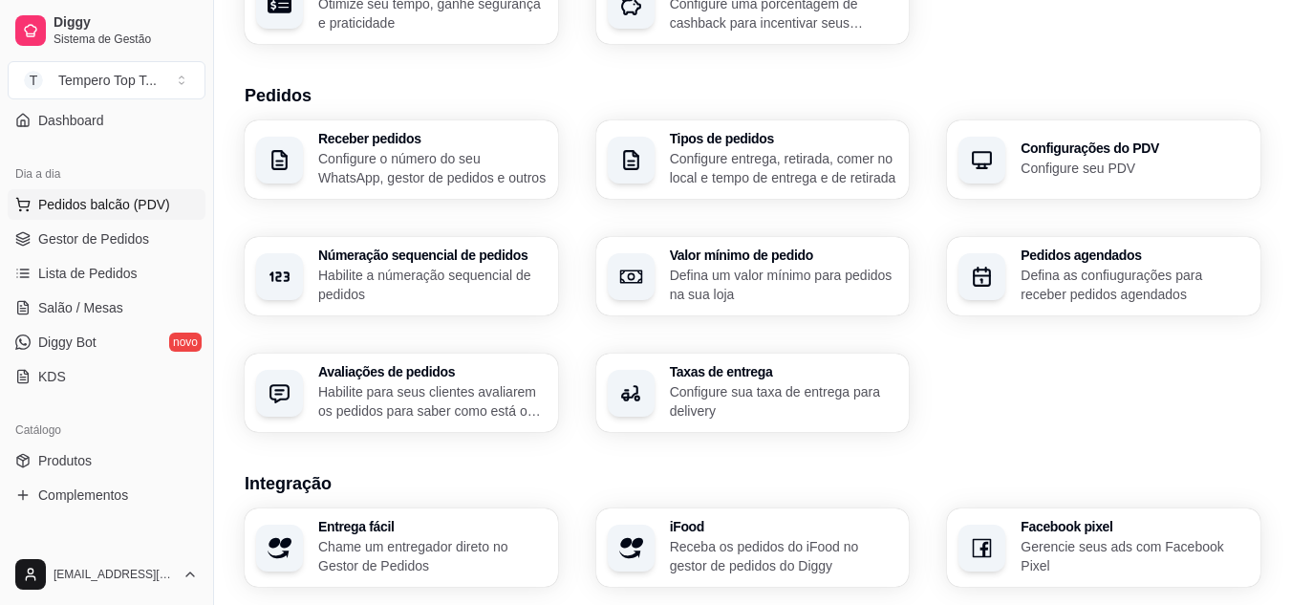
scroll to position [191, 0]
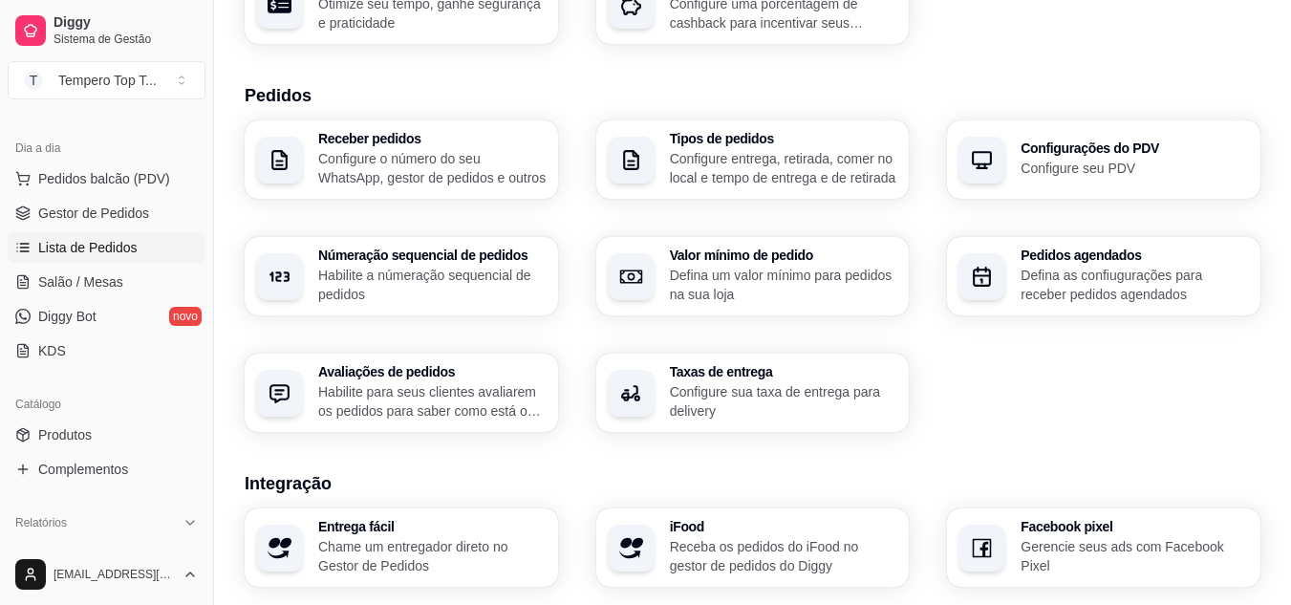
click at [117, 255] on span "Lista de Pedidos" at bounding box center [87, 247] width 99 height 19
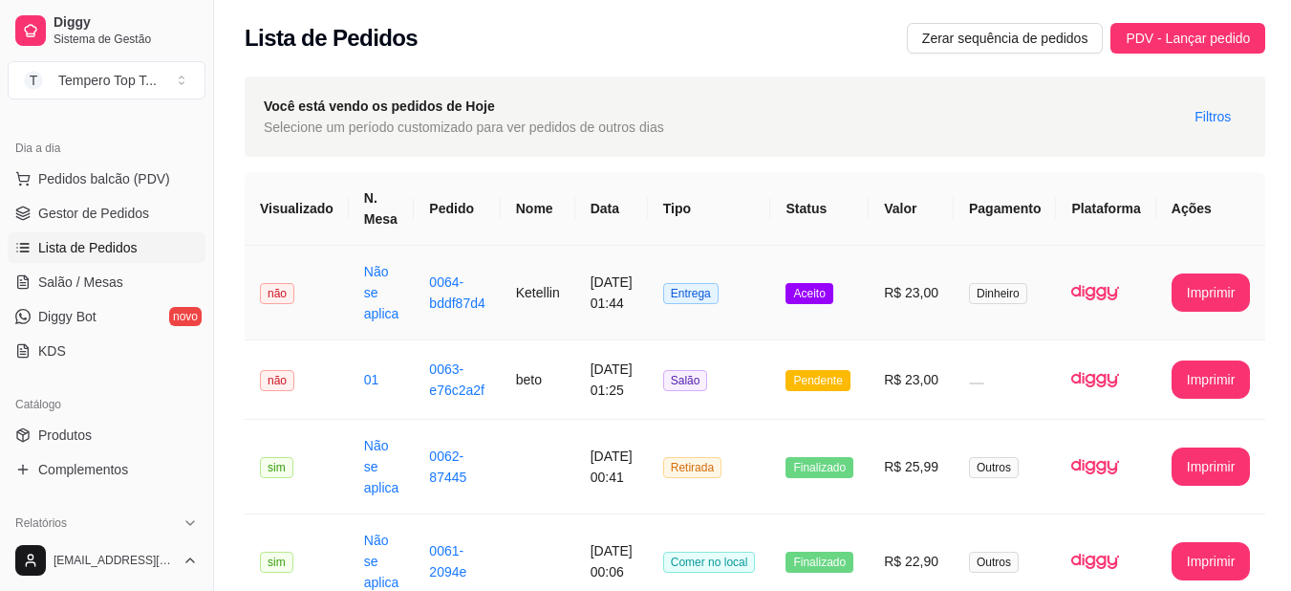
click at [919, 302] on td "R$ 23,00" at bounding box center [911, 293] width 85 height 95
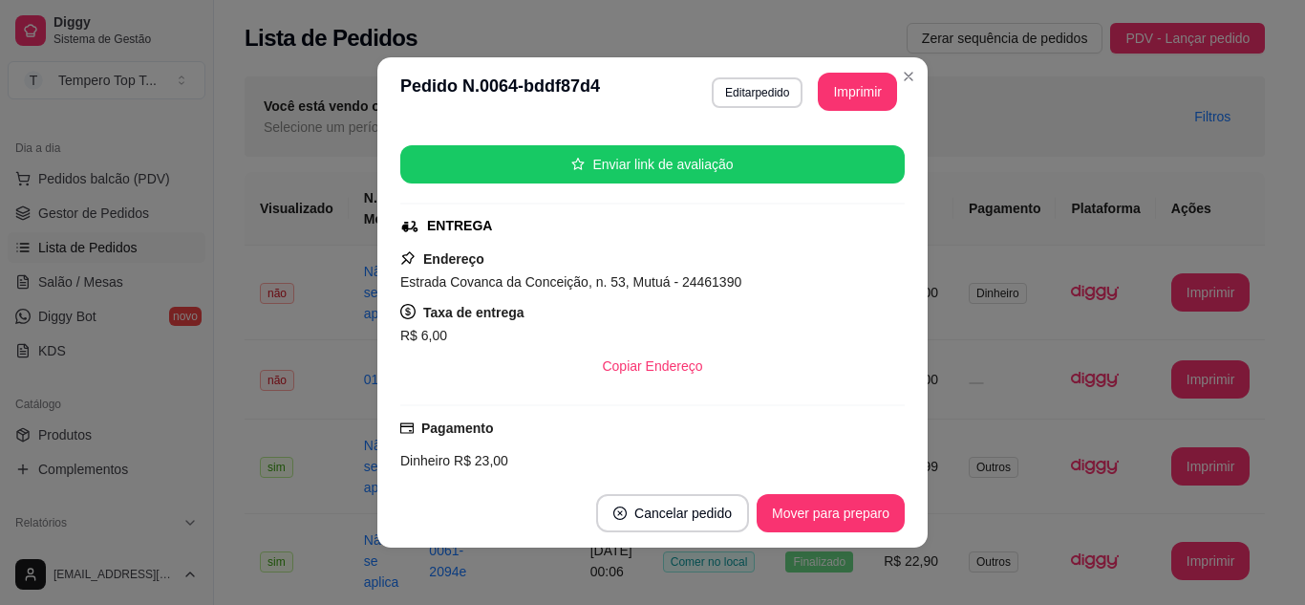
scroll to position [214, 0]
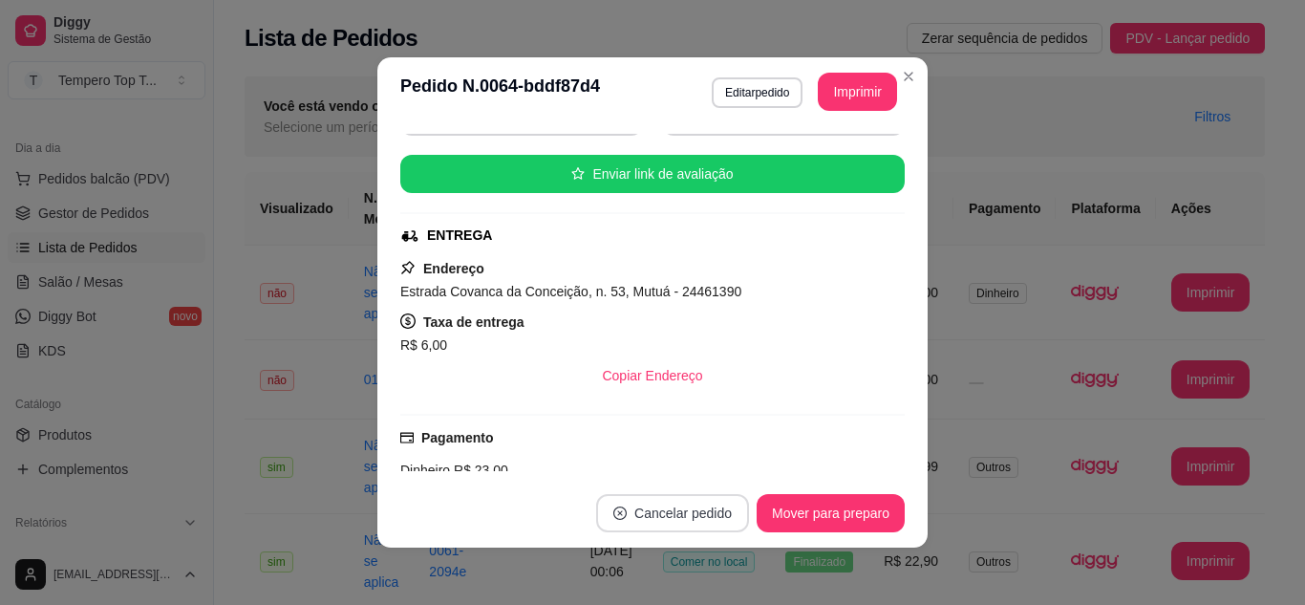
click at [670, 518] on button "Cancelar pedido" at bounding box center [672, 513] width 153 height 38
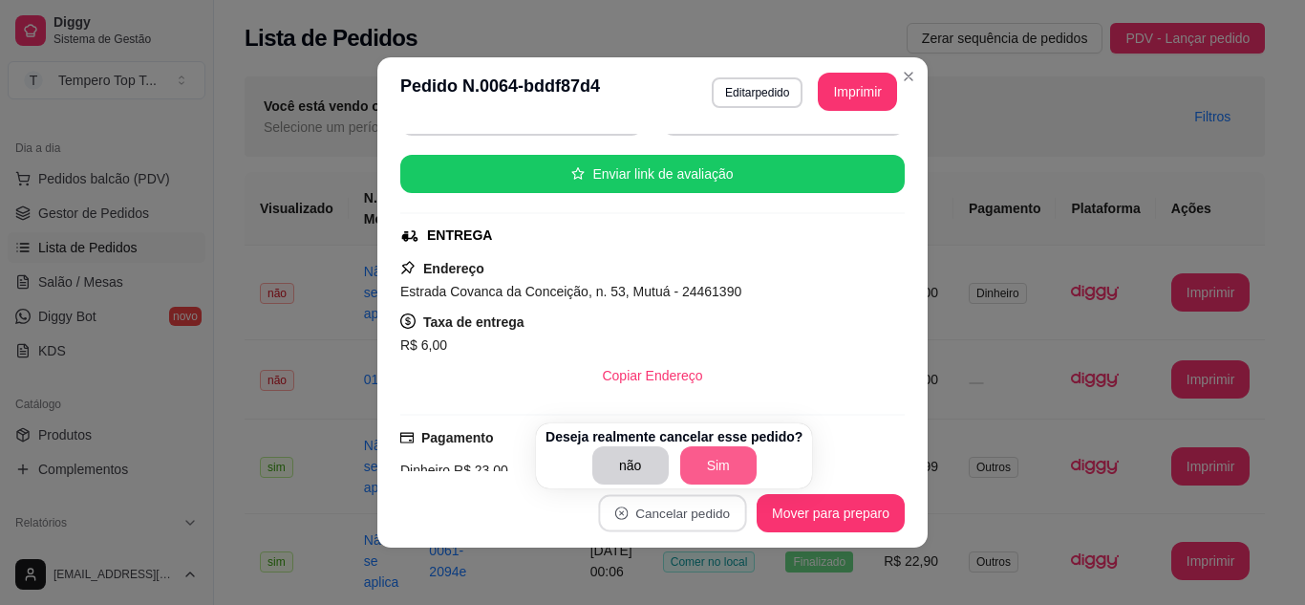
click at [700, 463] on button "Sim" at bounding box center [718, 465] width 76 height 38
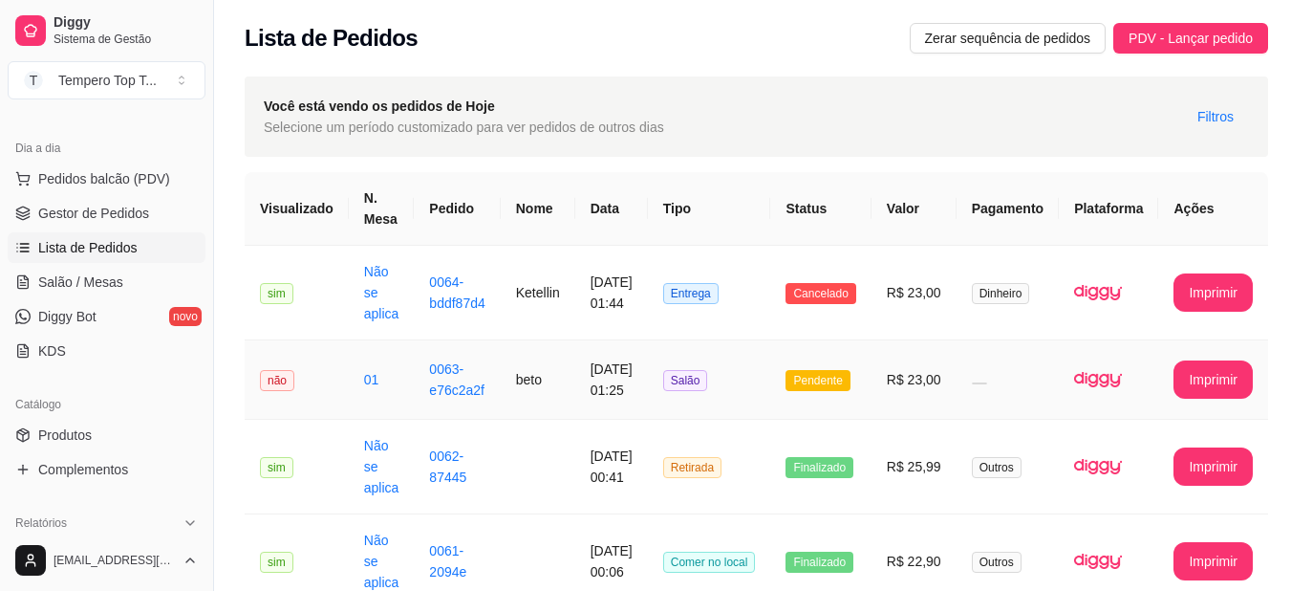
click at [850, 398] on td "Pendente" at bounding box center [820, 379] width 100 height 79
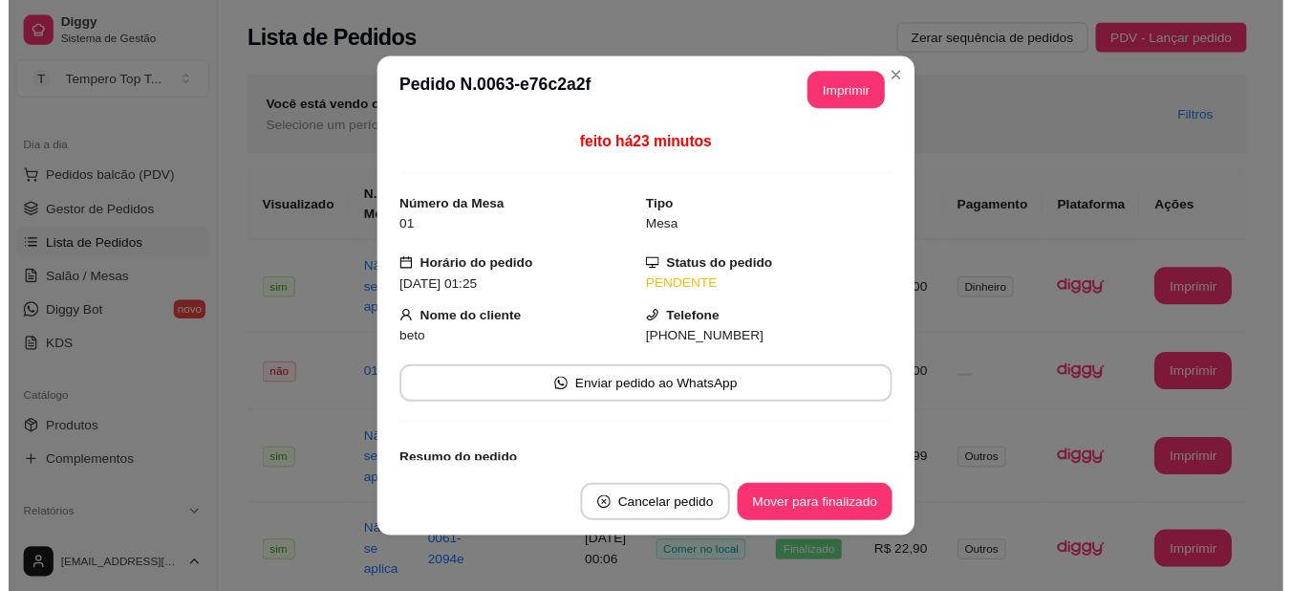
scroll to position [134, 0]
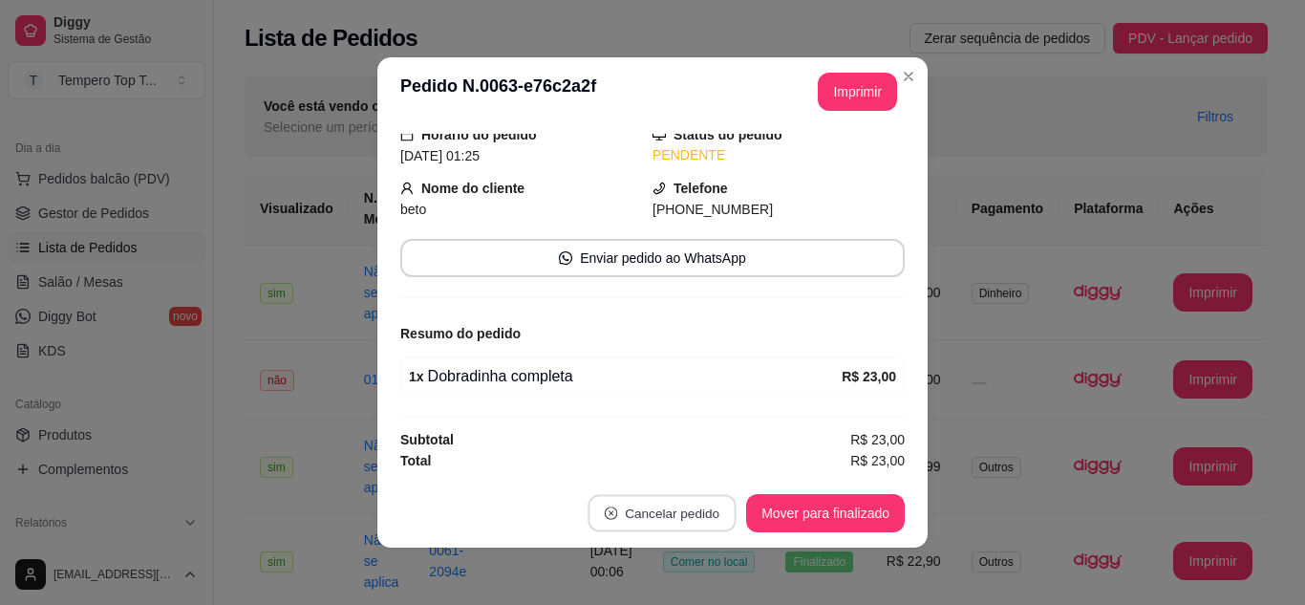
click at [664, 521] on button "Cancelar pedido" at bounding box center [663, 513] width 148 height 37
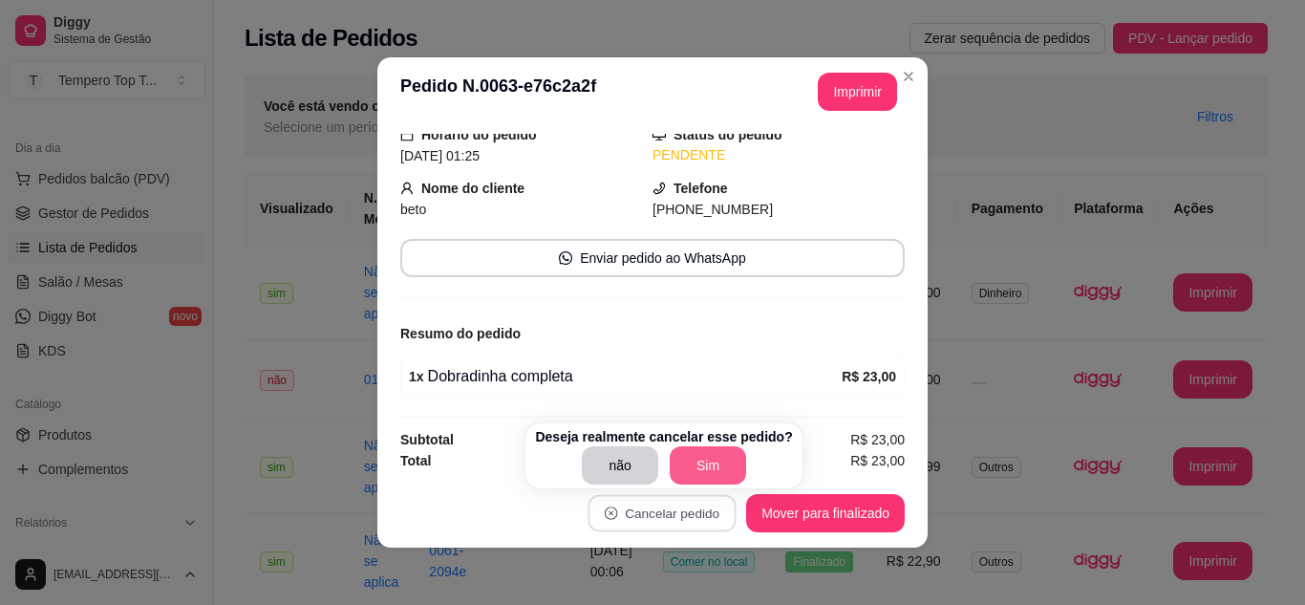
click at [672, 463] on button "Sim" at bounding box center [708, 465] width 76 height 38
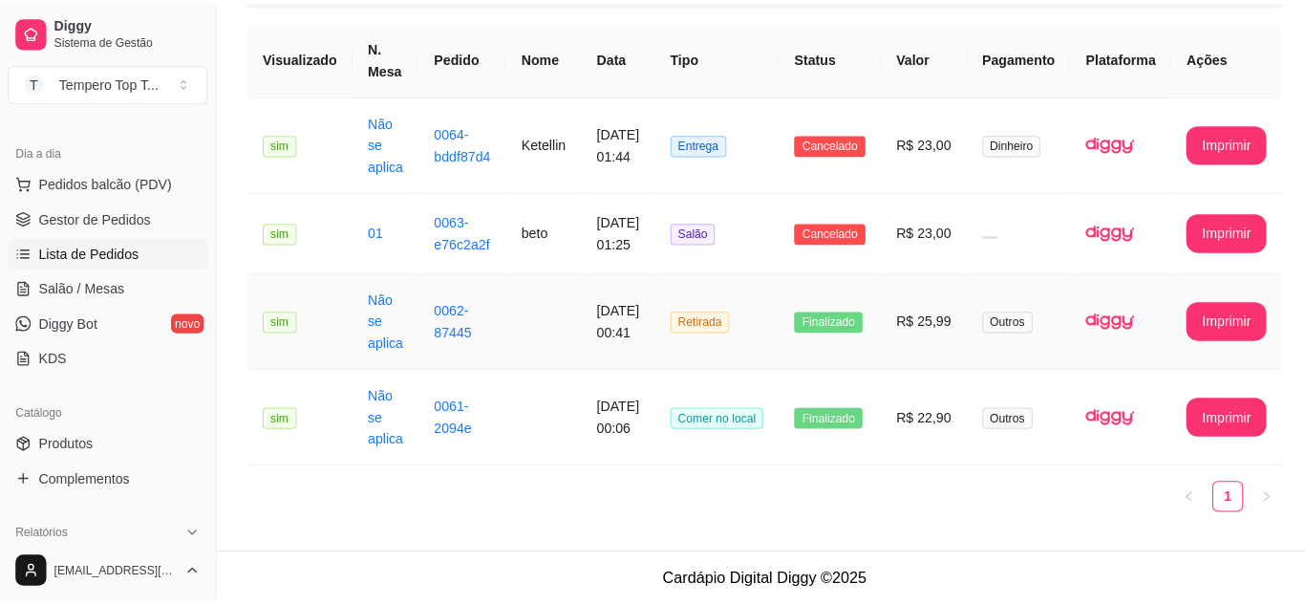
scroll to position [0, 0]
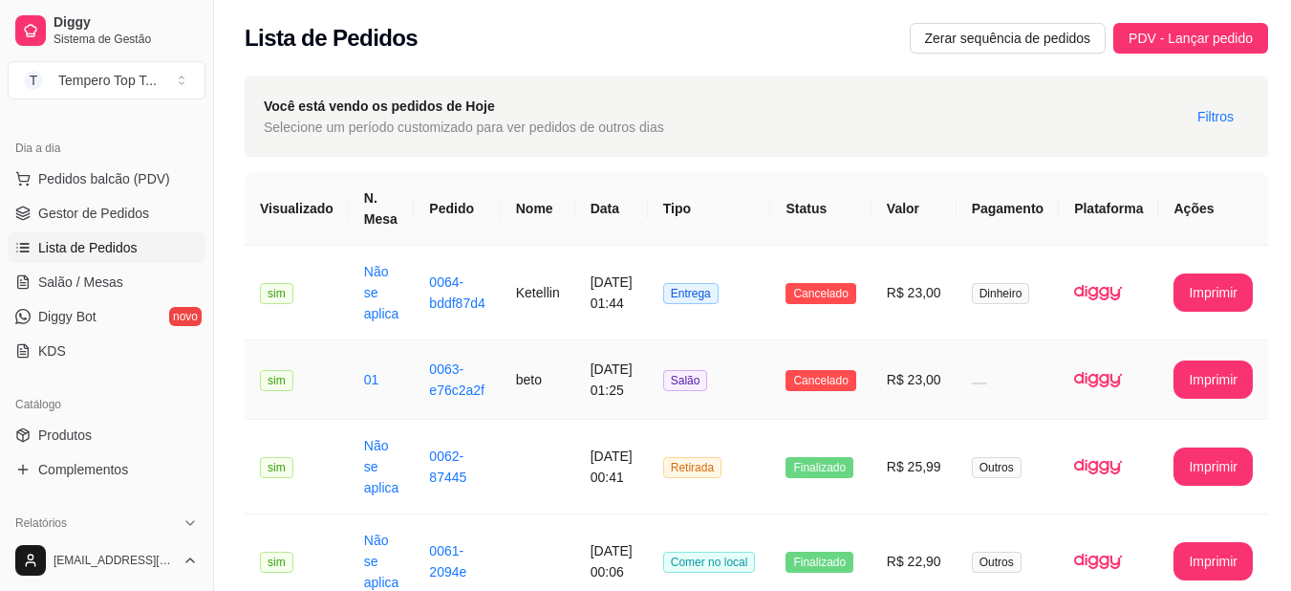
click at [707, 398] on td "Salão" at bounding box center [709, 379] width 123 height 79
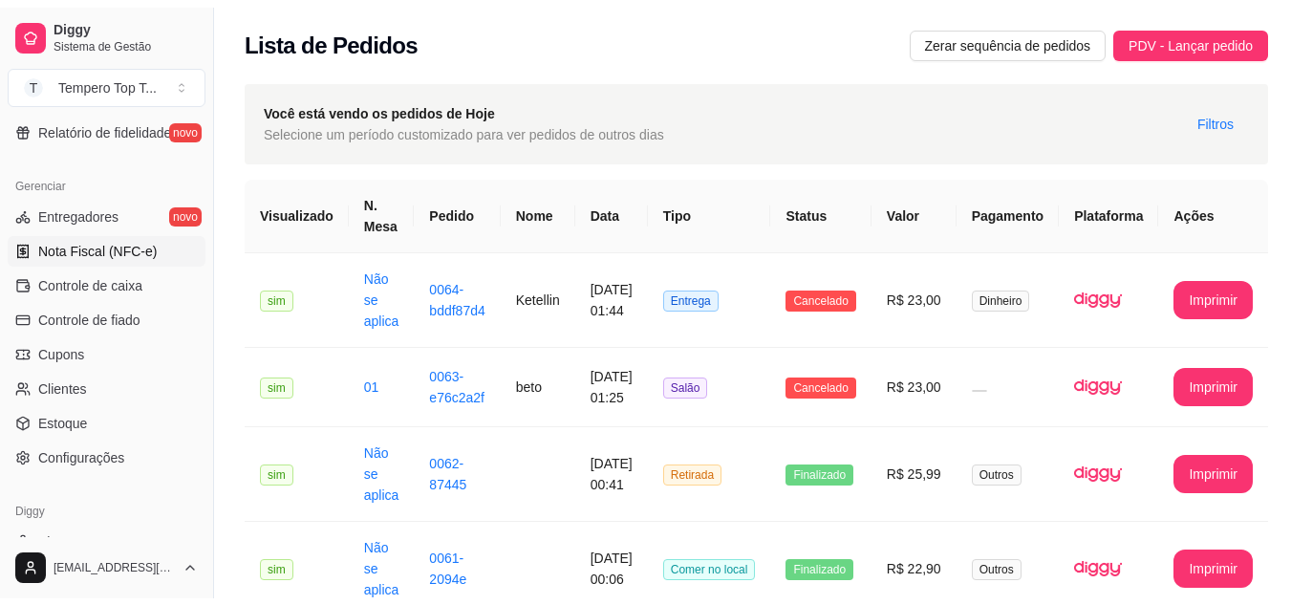
scroll to position [765, 0]
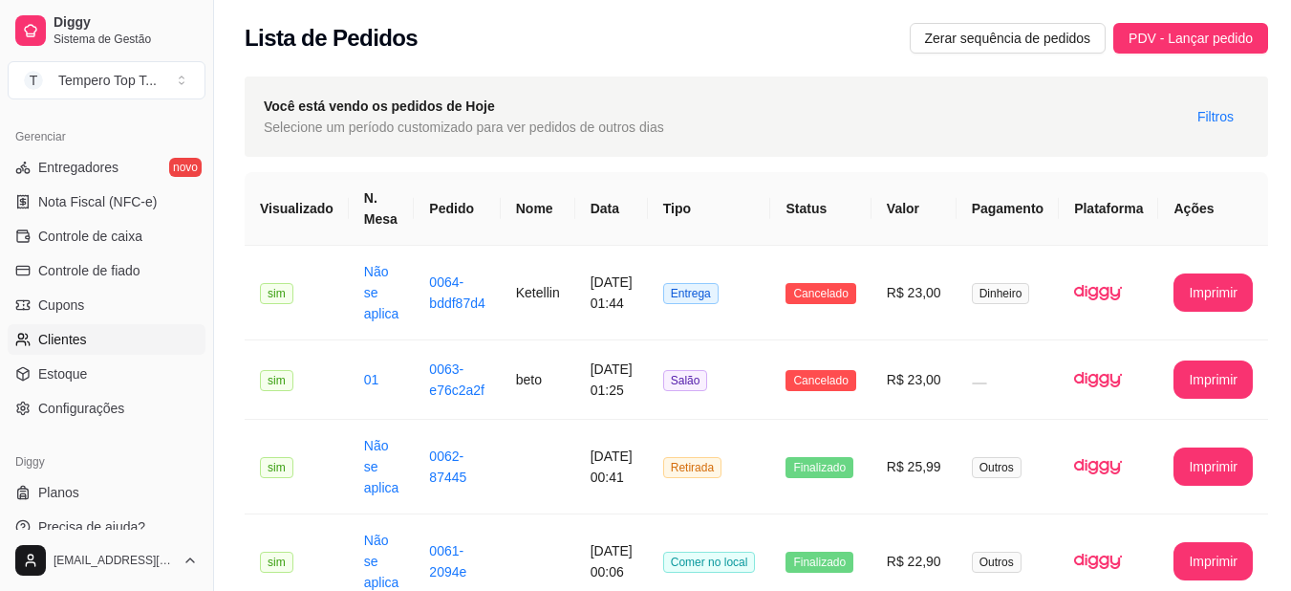
click at [95, 333] on link "Clientes" at bounding box center [107, 339] width 198 height 31
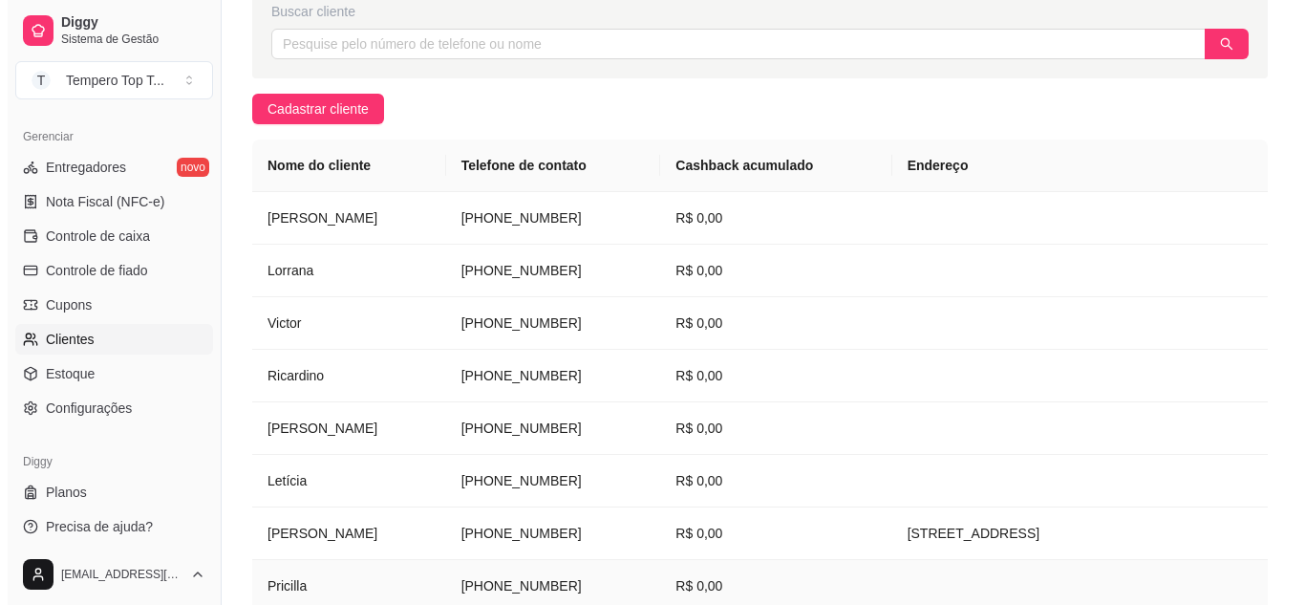
scroll to position [158, 0]
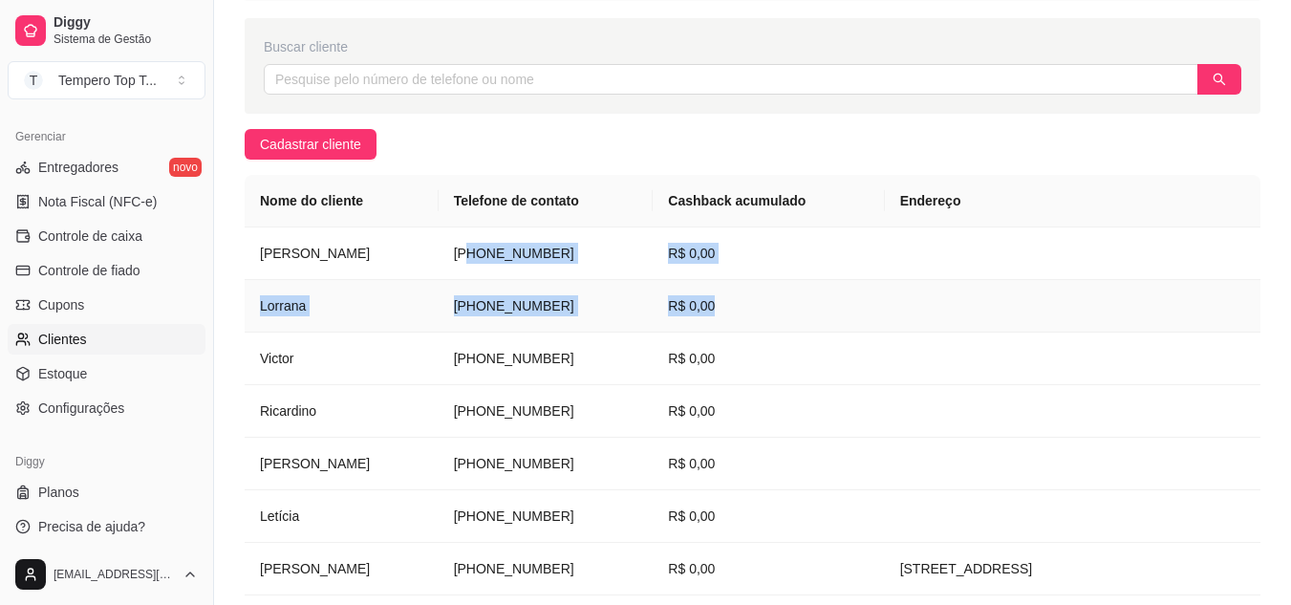
drag, startPoint x: 462, startPoint y: 258, endPoint x: 620, endPoint y: 285, distance: 160.9
click at [730, 313] on tbody "Marcio (21) 9 7149-3776 R$ 0,00 Lorrana (21) 9 9615-7866 R$ 0,00 Victor (21) 9 …" at bounding box center [753, 490] width 1016 height 526
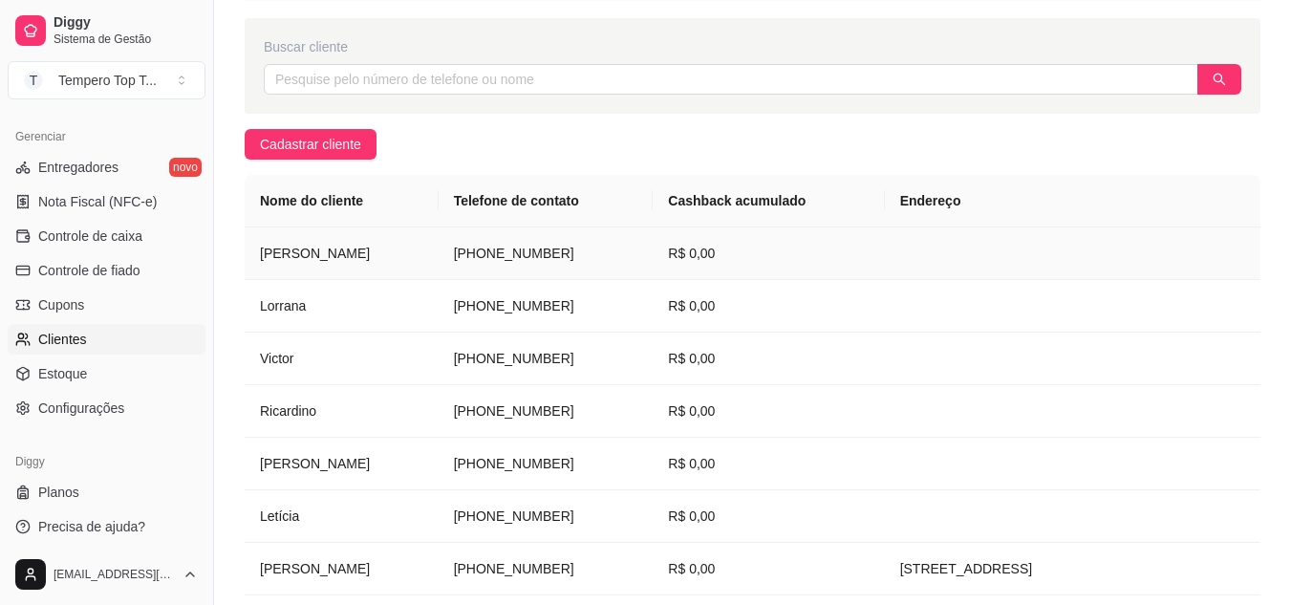
click at [397, 247] on td "Marcio" at bounding box center [342, 253] width 194 height 53
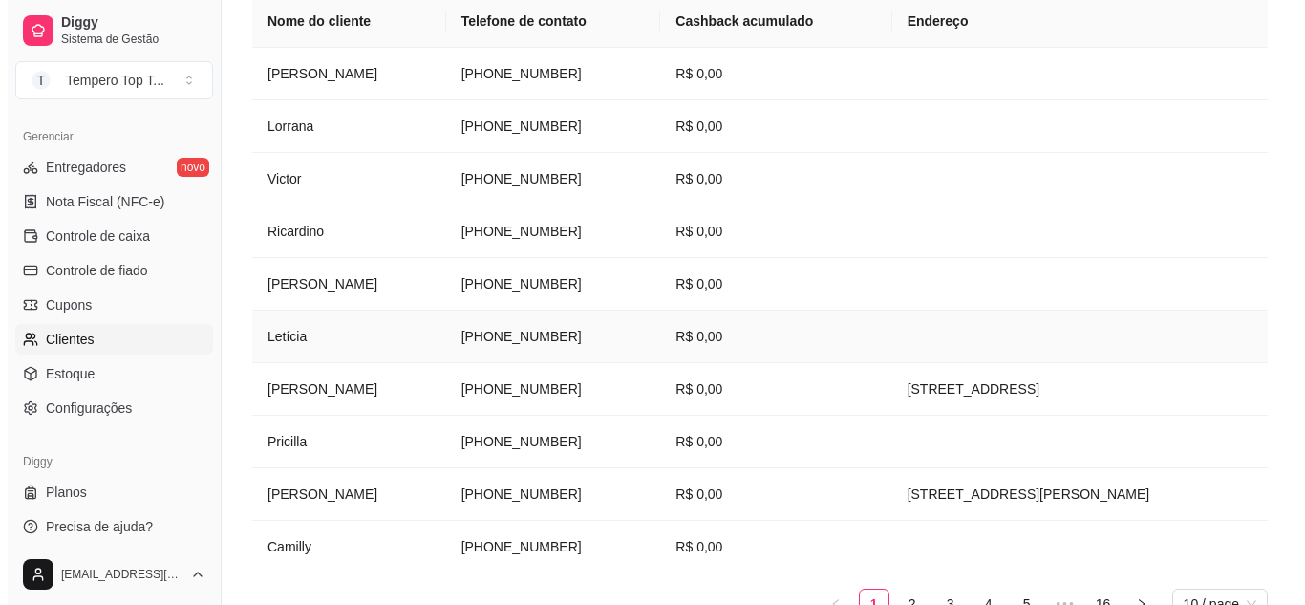
scroll to position [253, 0]
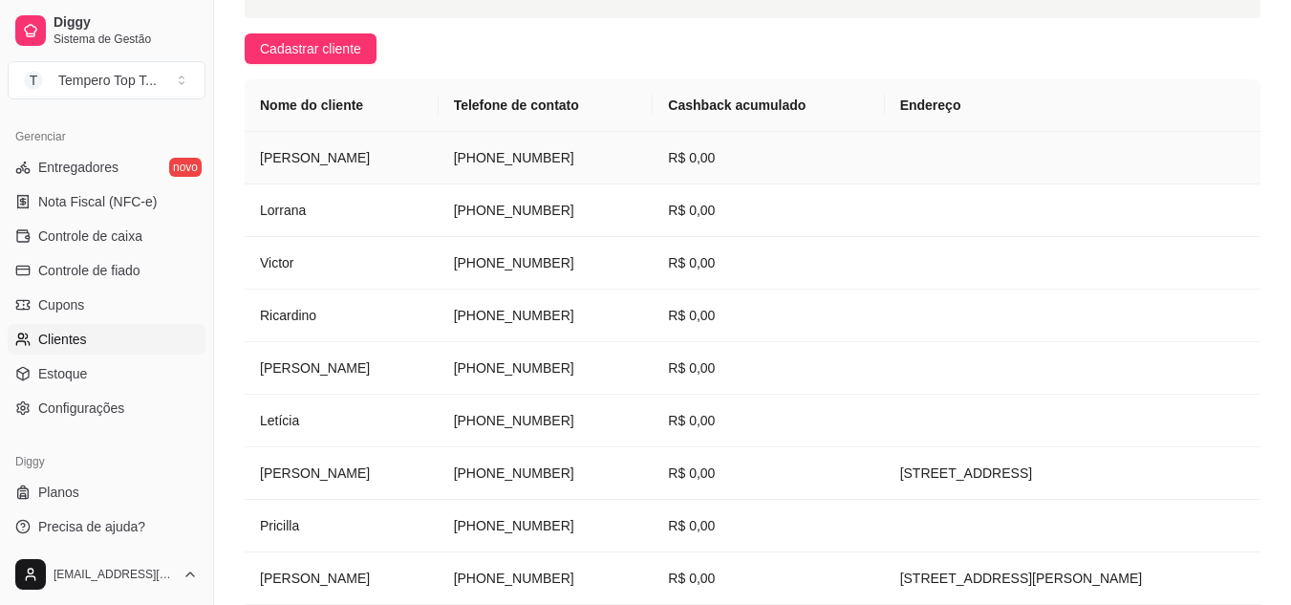
click at [613, 145] on td "(21) 9 7149-3776" at bounding box center [546, 158] width 215 height 53
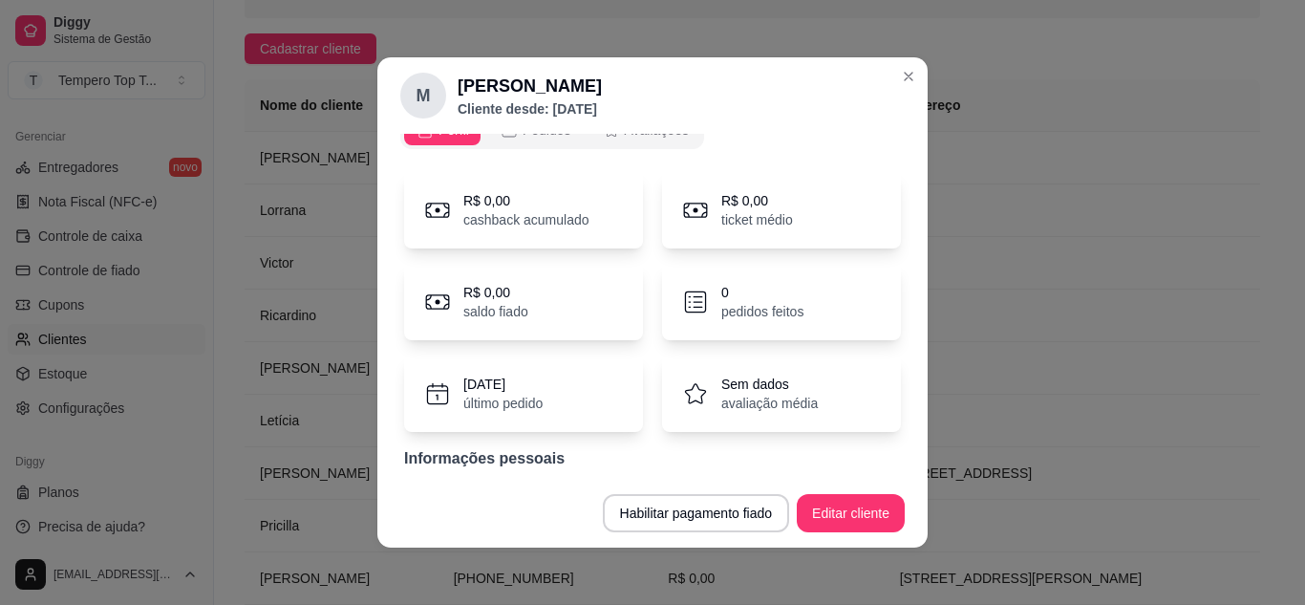
scroll to position [0, 0]
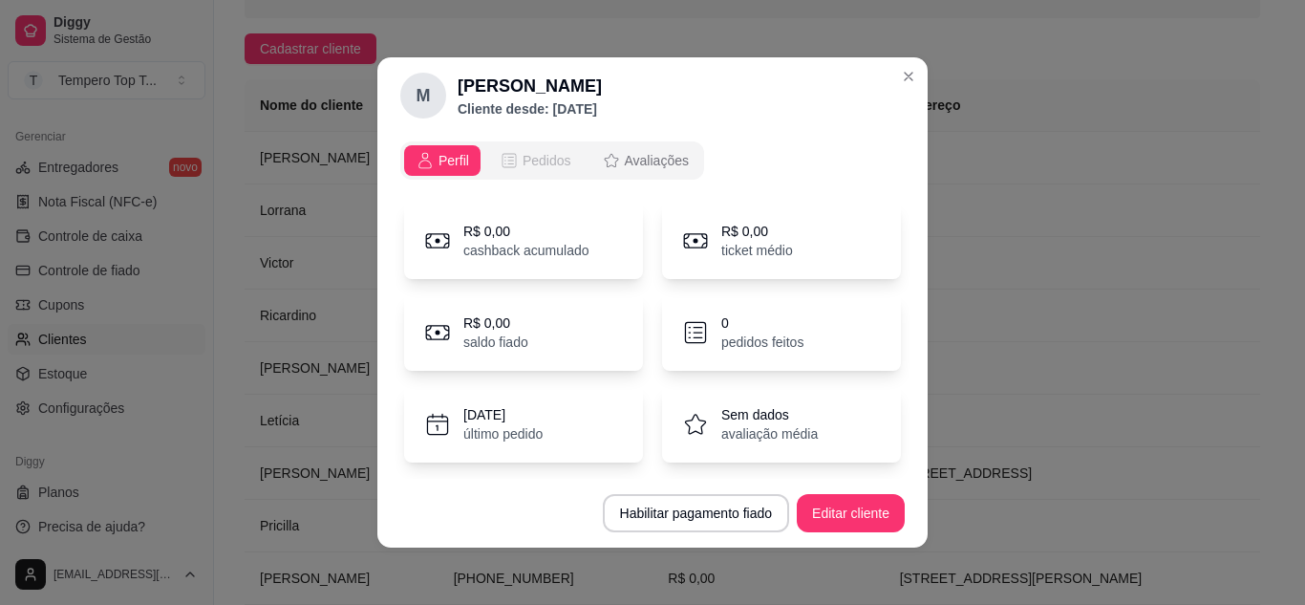
click at [509, 150] on button "Pedidos" at bounding box center [535, 160] width 95 height 31
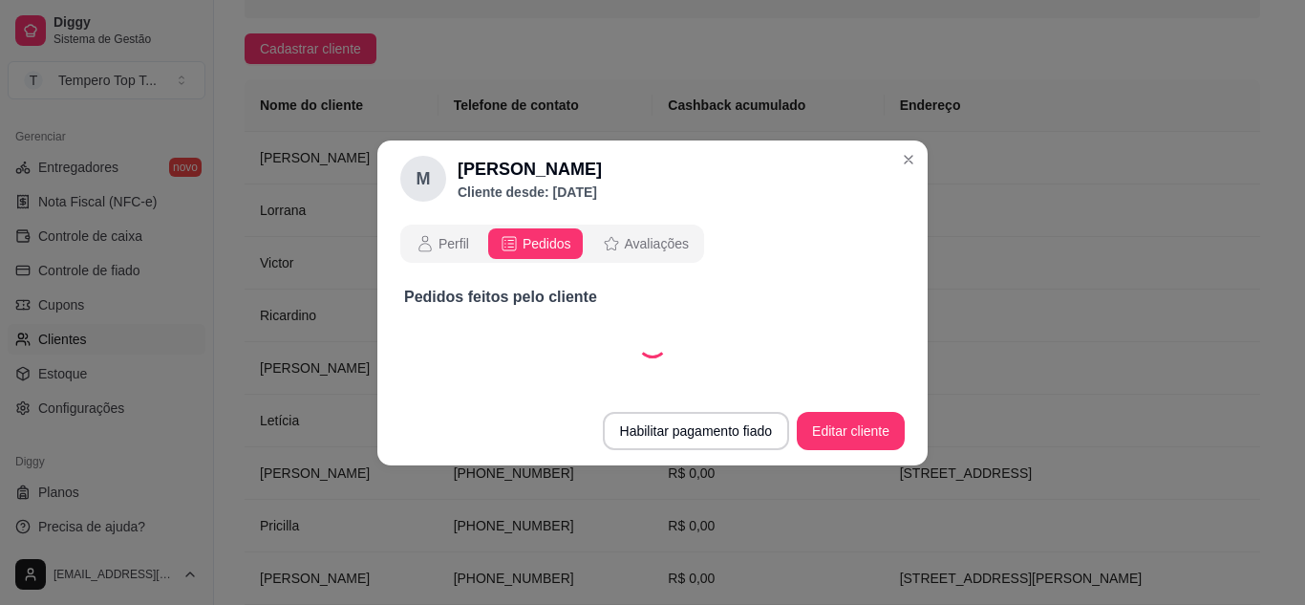
select select "30"
select select "ALL"
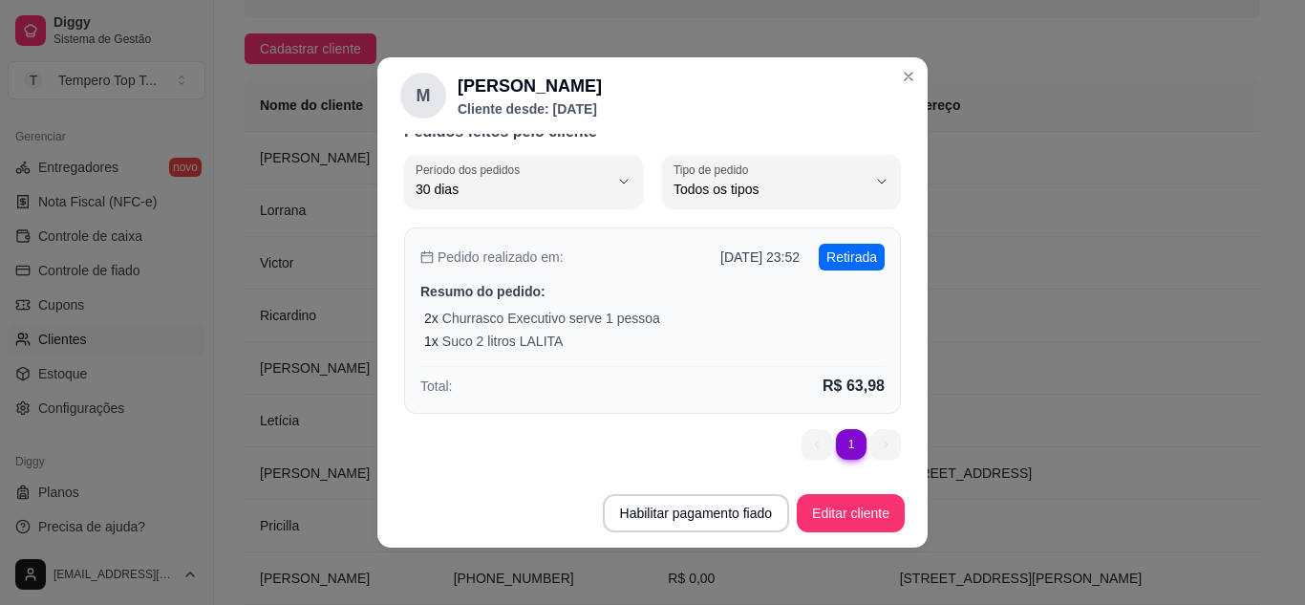
scroll to position [4, 0]
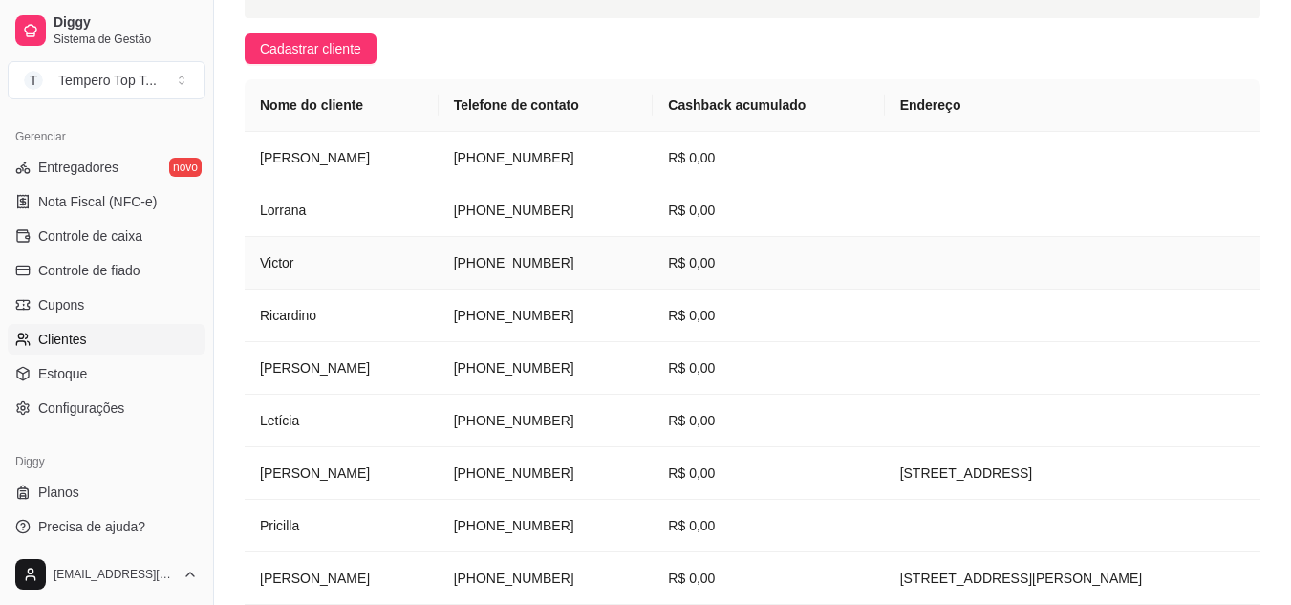
click at [378, 254] on td "Victor" at bounding box center [342, 263] width 194 height 53
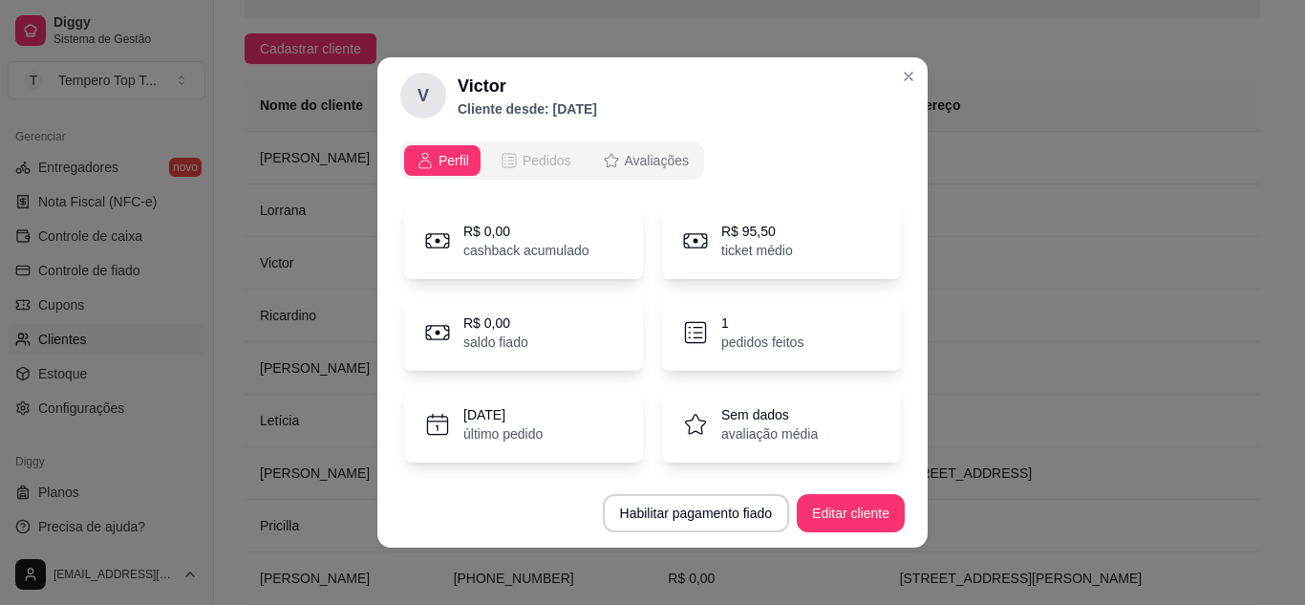
click at [506, 160] on icon "opções" at bounding box center [509, 160] width 19 height 19
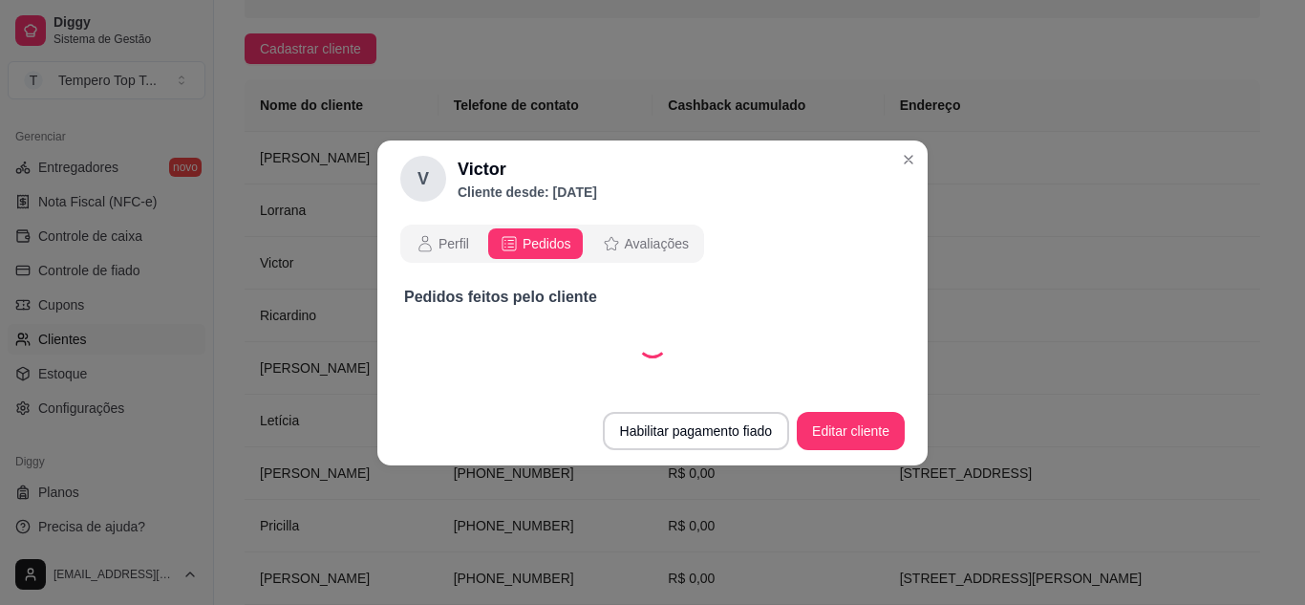
select select "30"
select select "ALL"
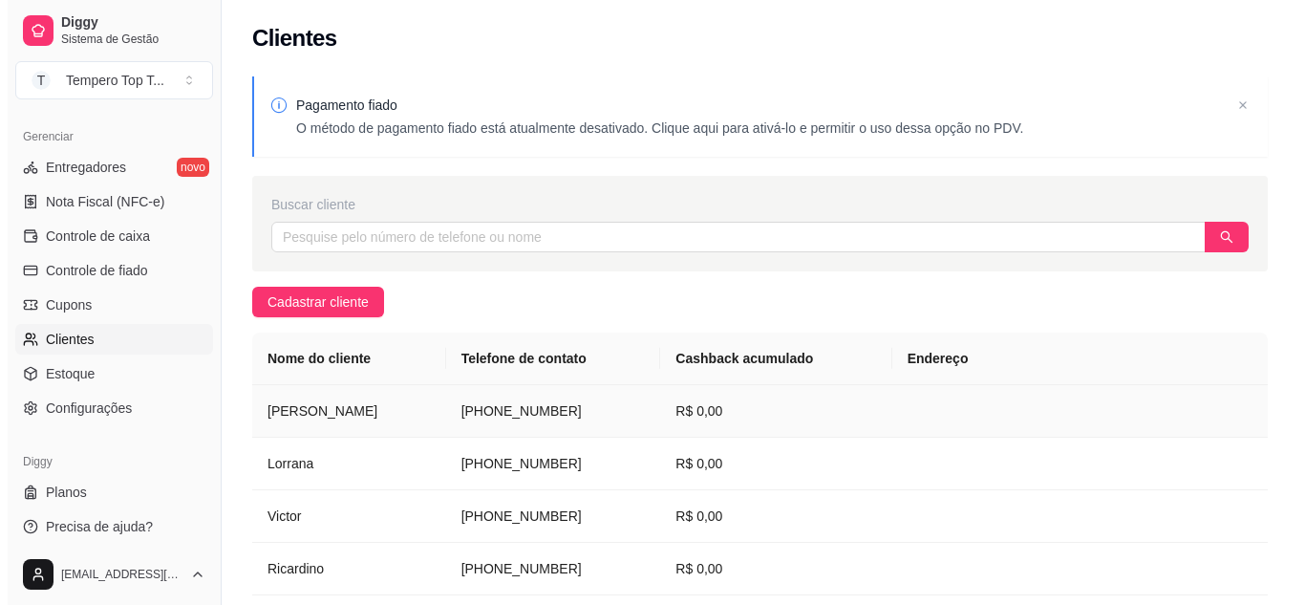
scroll to position [96, 0]
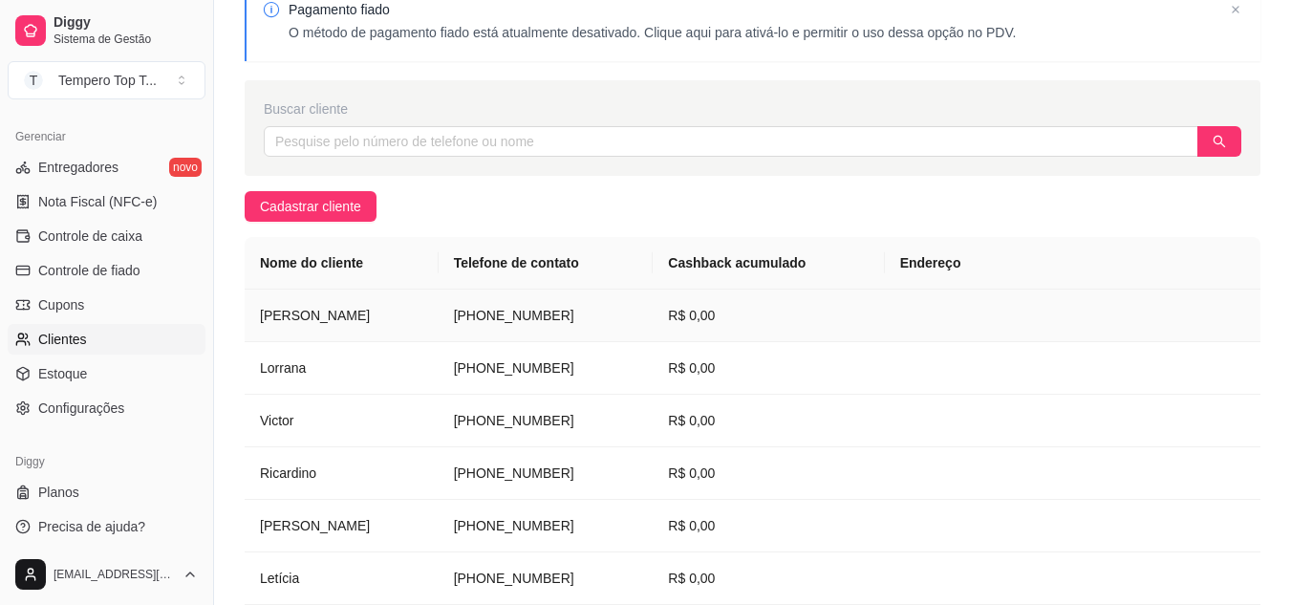
drag, startPoint x: 452, startPoint y: 314, endPoint x: 572, endPoint y: 324, distance: 120.8
click at [572, 324] on td "(21) 9 7149-3776" at bounding box center [546, 316] width 215 height 53
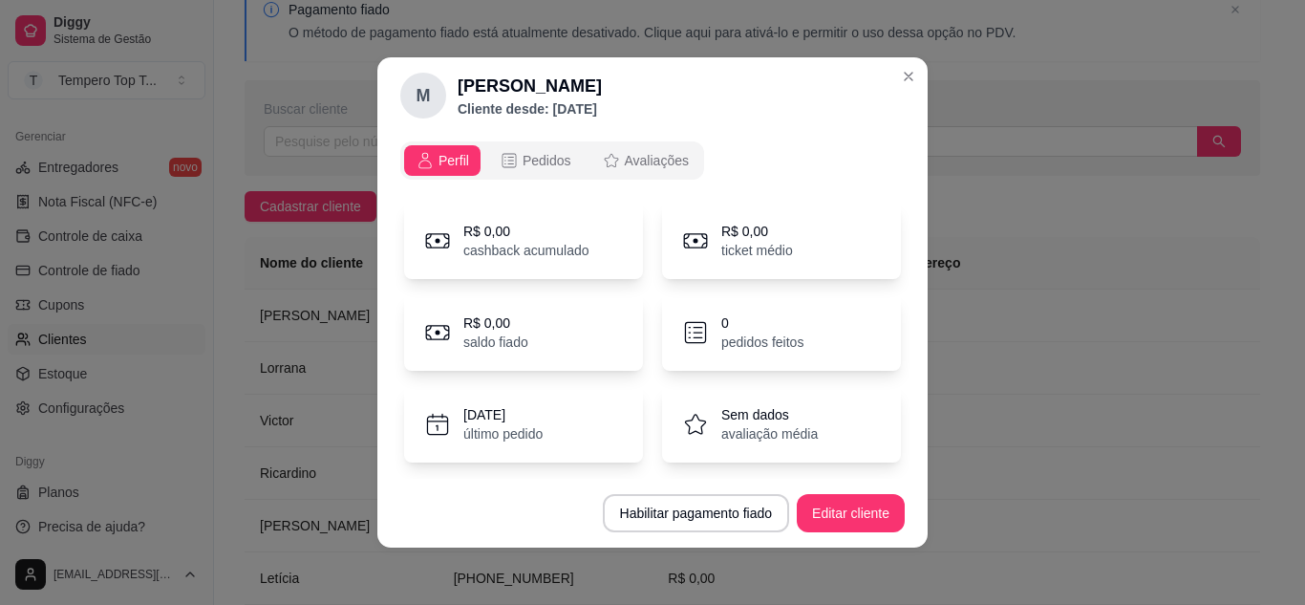
copy td "(21) 9 7149-3776"
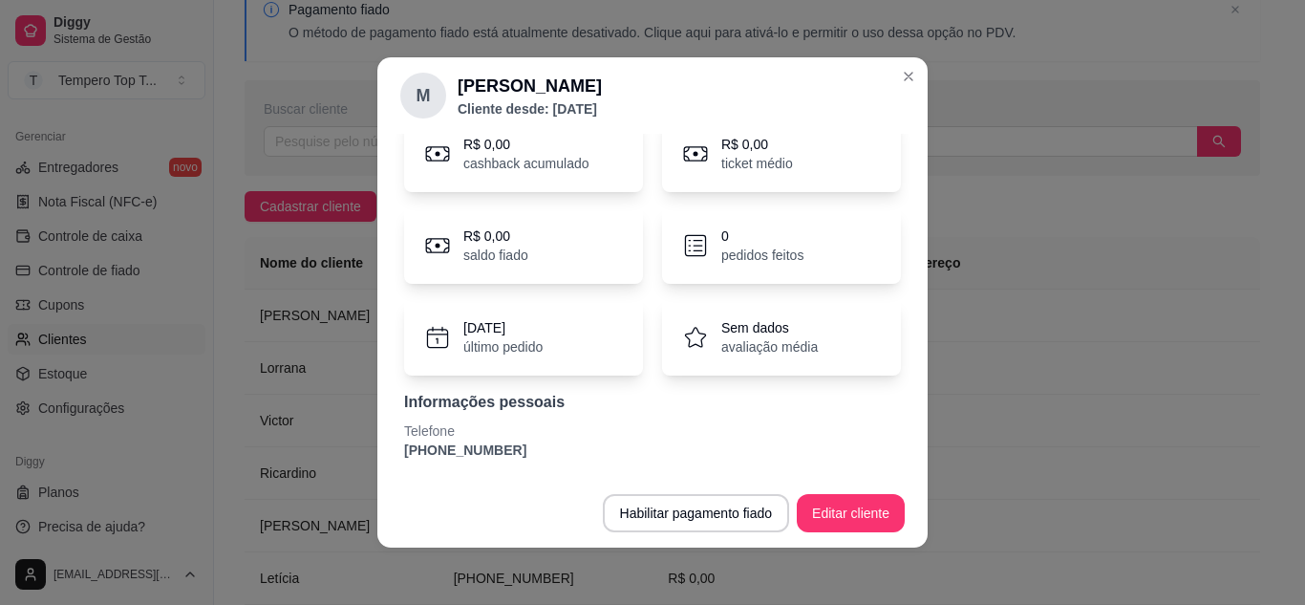
scroll to position [4, 0]
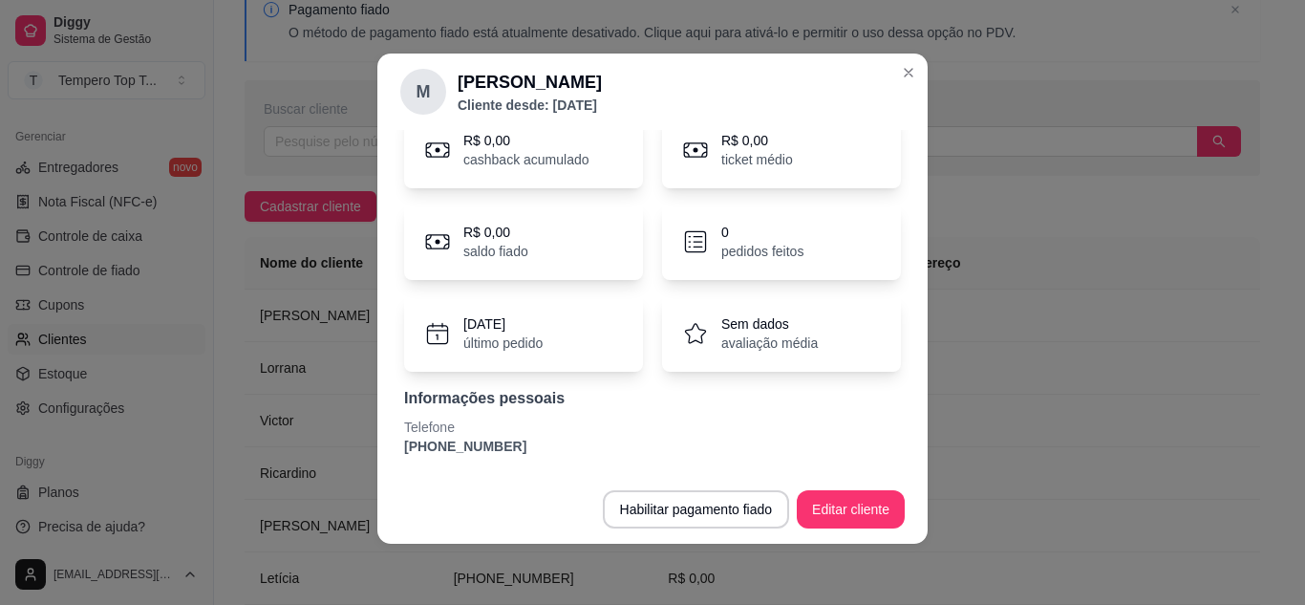
drag, startPoint x: 400, startPoint y: 447, endPoint x: 528, endPoint y: 450, distance: 128.1
click at [530, 455] on p "(21) 9 7149-3776" at bounding box center [652, 446] width 497 height 19
drag, startPoint x: 392, startPoint y: 444, endPoint x: 618, endPoint y: 485, distance: 230.0
click at [628, 490] on section "M Marcio Cliente desde: 14/08/2025 Perfil Pedidos Avaliações R$ 0,00 cashback a…" at bounding box center [652, 299] width 550 height 490
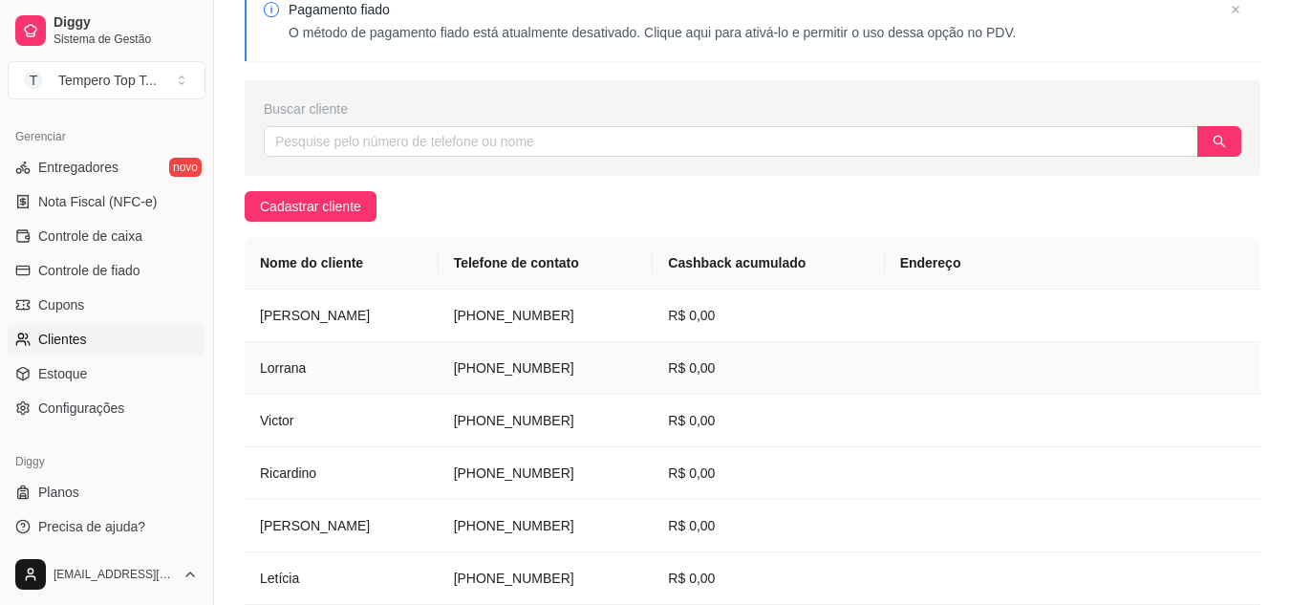
click at [595, 373] on td "(21) 9 9615-7866" at bounding box center [546, 368] width 215 height 53
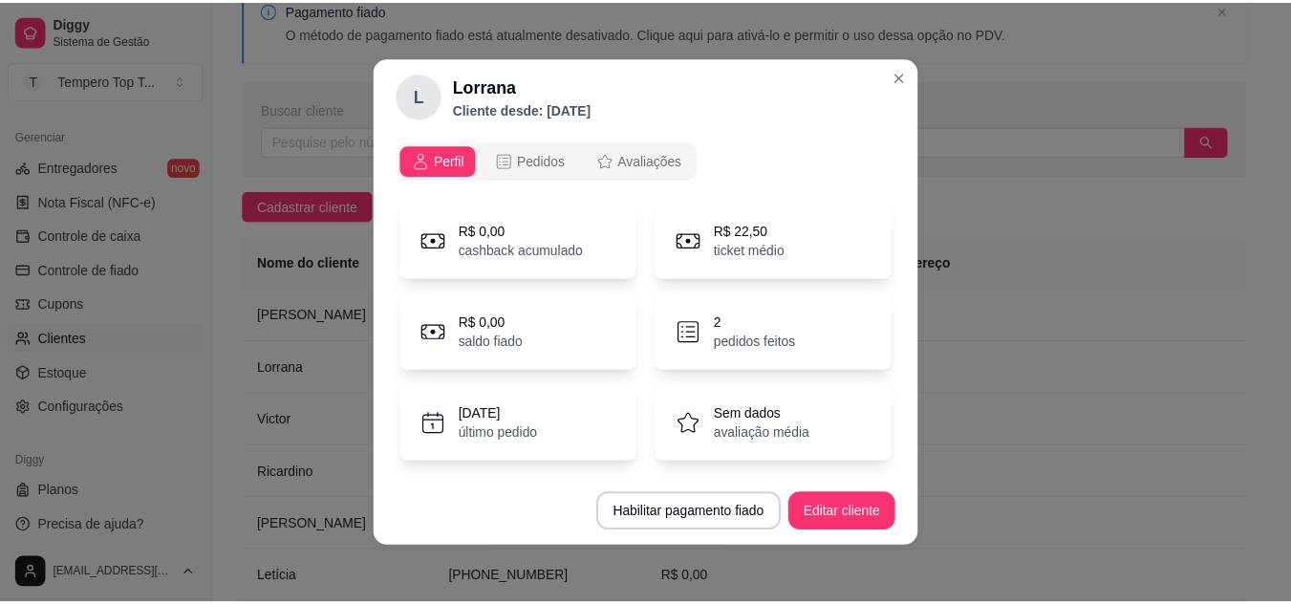
scroll to position [87, 0]
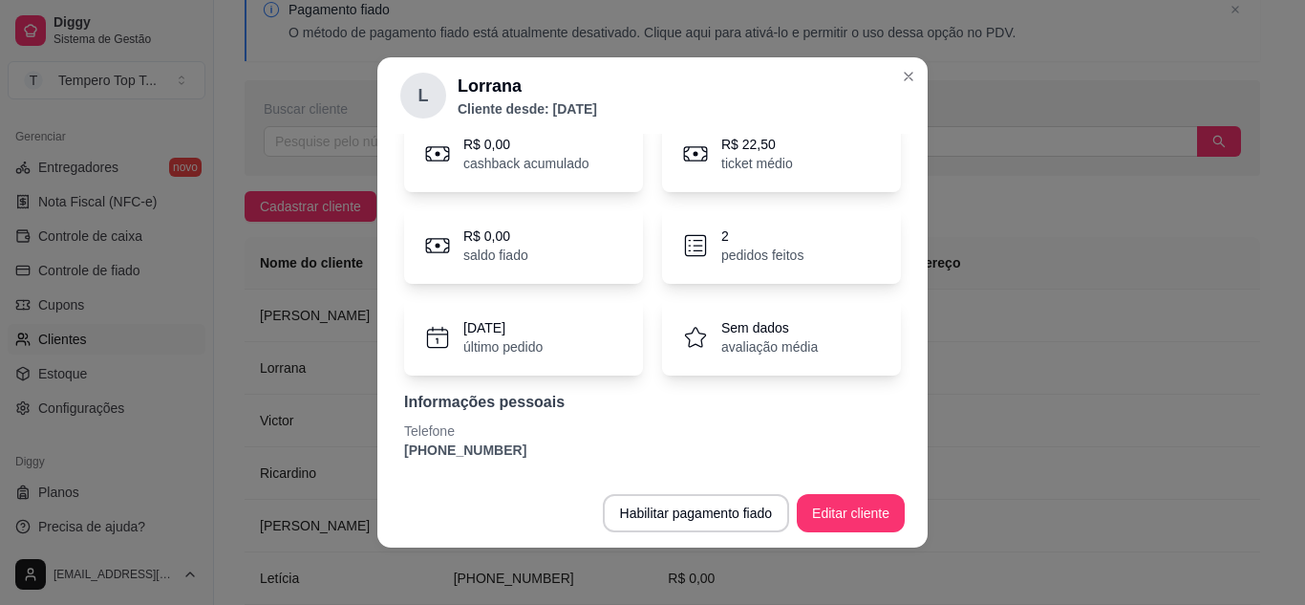
drag, startPoint x: 403, startPoint y: 448, endPoint x: 886, endPoint y: 472, distance: 483.2
click at [886, 472] on div "Perfil Pedidos Avaliações R$ 0,00 cashback acumulado R$ 22,50 ticket médio R$ 0…" at bounding box center [652, 306] width 550 height 345
drag, startPoint x: 622, startPoint y: 431, endPoint x: 609, endPoint y: 437, distance: 14.6
click at [609, 437] on p "Telefone" at bounding box center [652, 430] width 497 height 19
click at [427, 448] on p "(21) 9 9615-7866" at bounding box center [652, 450] width 497 height 19
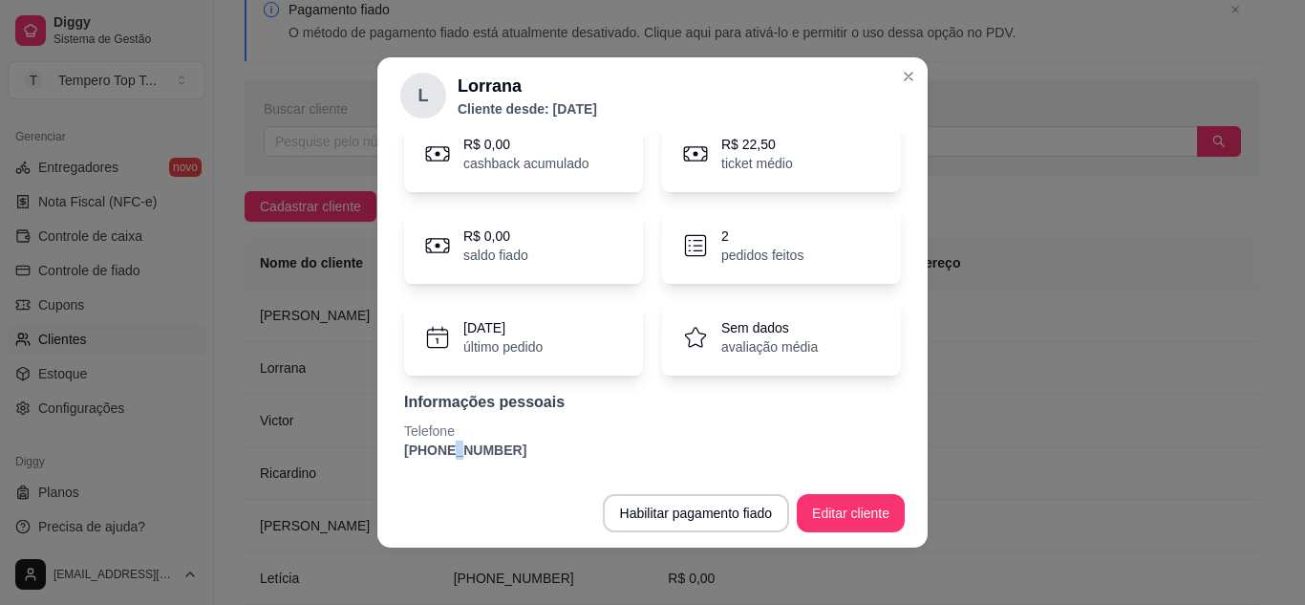
click at [427, 448] on p "(21) 9 9615-7866" at bounding box center [652, 450] width 497 height 19
drag, startPoint x: 403, startPoint y: 447, endPoint x: 808, endPoint y: 515, distance: 409.9
click at [808, 515] on section "L Lorrana Cliente desde: 14/08/2025 Perfil Pedidos Avaliações R$ 0,00 cashback …" at bounding box center [652, 302] width 550 height 490
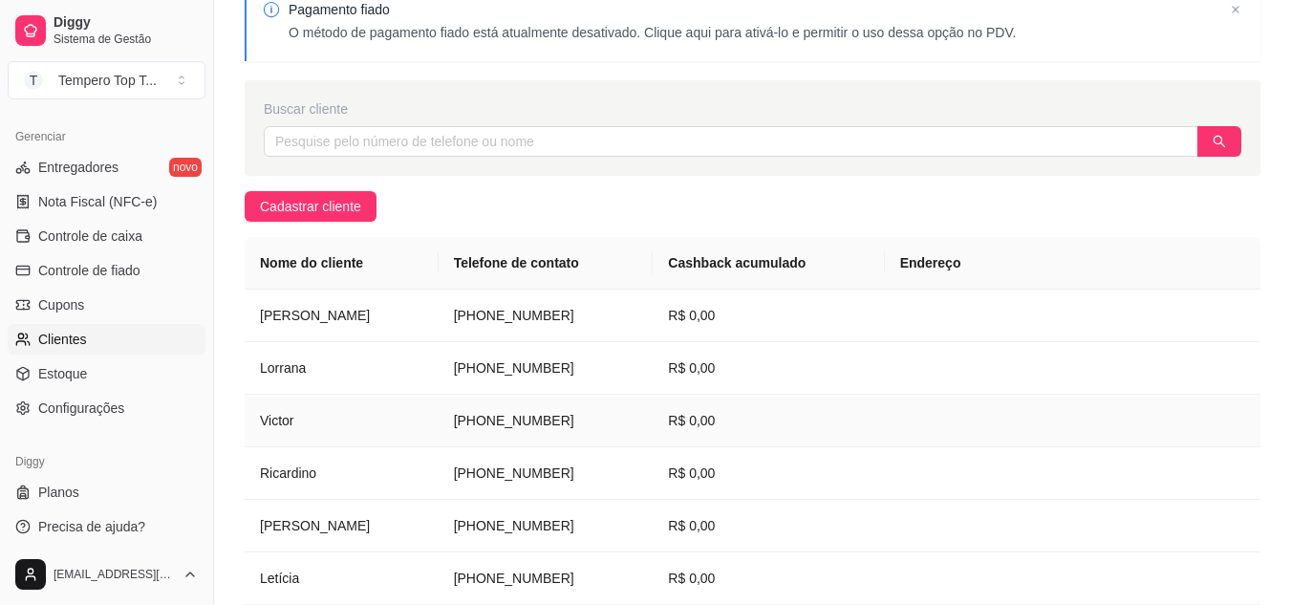
click at [521, 435] on td "(21) 9 9871-2324" at bounding box center [546, 421] width 215 height 53
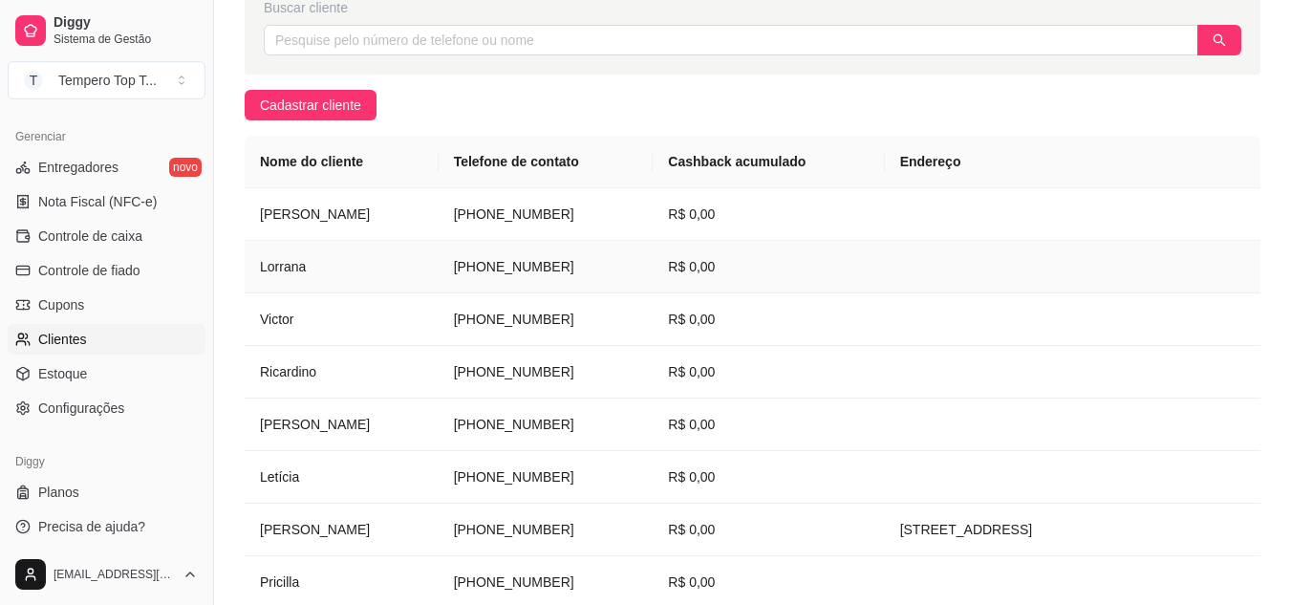
scroll to position [0, 0]
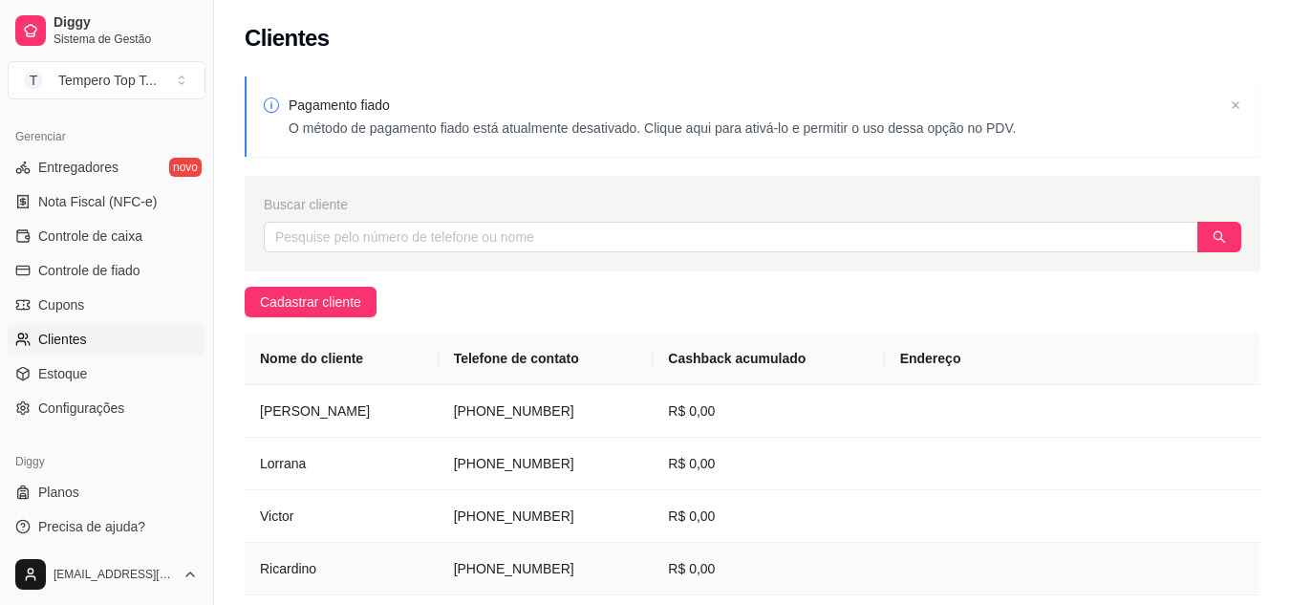
click at [347, 565] on td "Ricardino" at bounding box center [342, 569] width 194 height 53
drag, startPoint x: 451, startPoint y: 570, endPoint x: 575, endPoint y: 580, distance: 124.7
click at [575, 580] on td "(21) 9 9800-4342" at bounding box center [546, 569] width 215 height 53
copy td "(21) 9 9800-4342"
drag, startPoint x: 256, startPoint y: 569, endPoint x: 382, endPoint y: 568, distance: 126.2
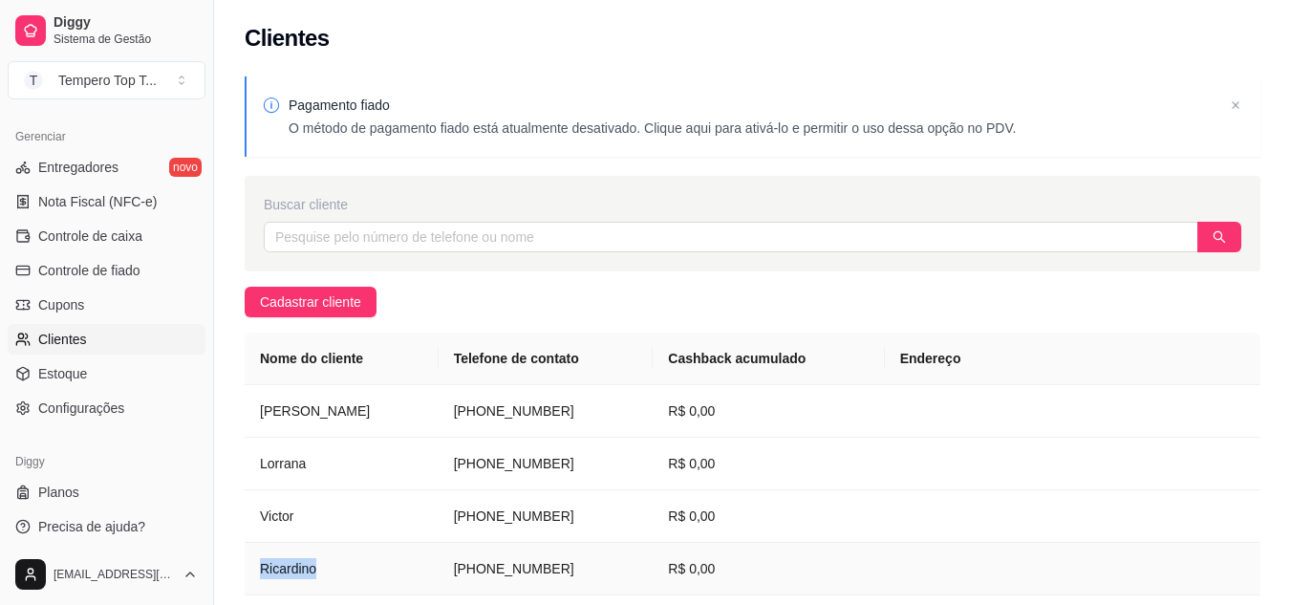
click at [382, 568] on td "Ricardino" at bounding box center [342, 569] width 194 height 53
copy td "Ricardino"
click at [808, 32] on div "Clientes" at bounding box center [753, 38] width 1016 height 31
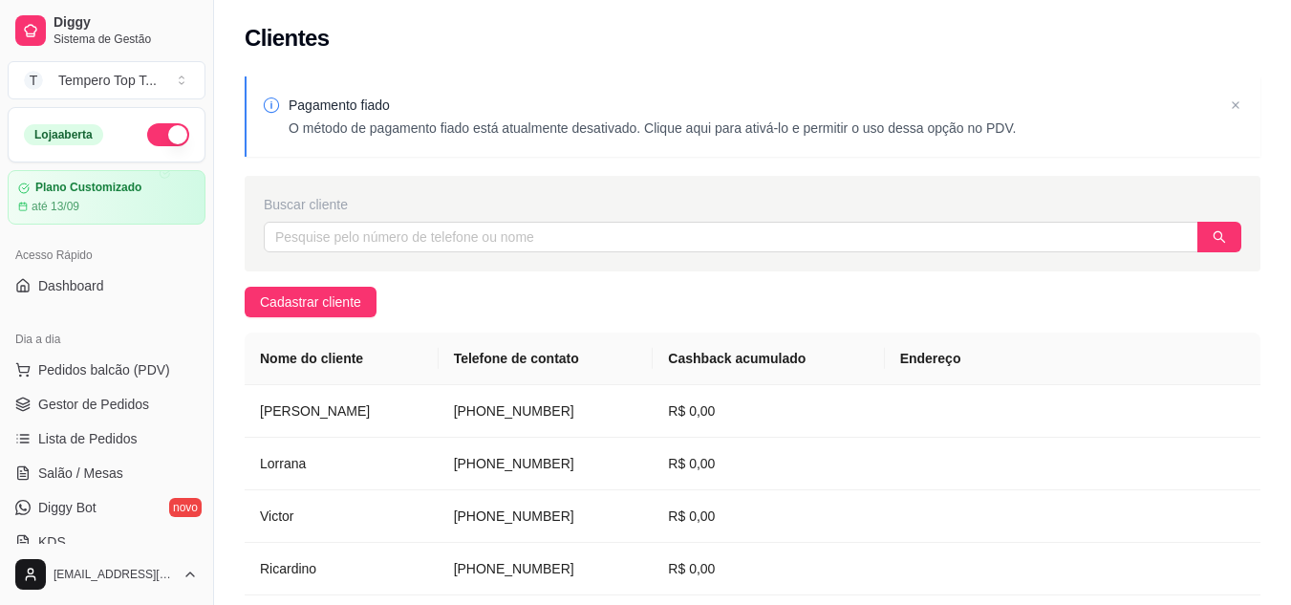
click at [167, 137] on button "button" at bounding box center [168, 134] width 42 height 23
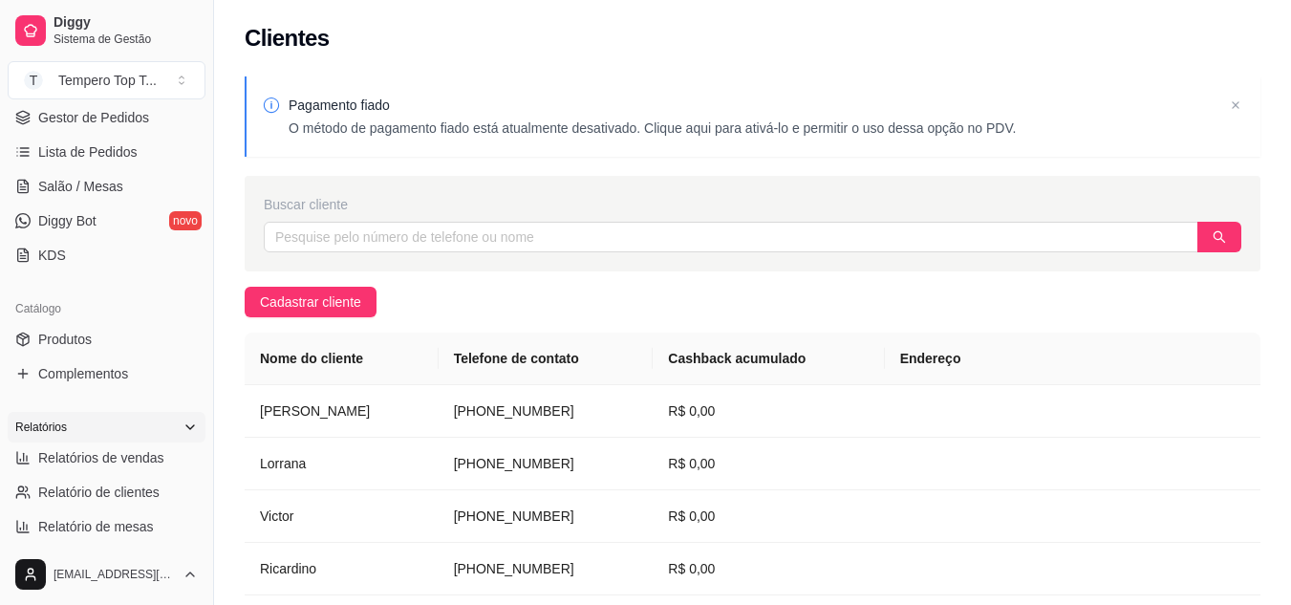
scroll to position [191, 0]
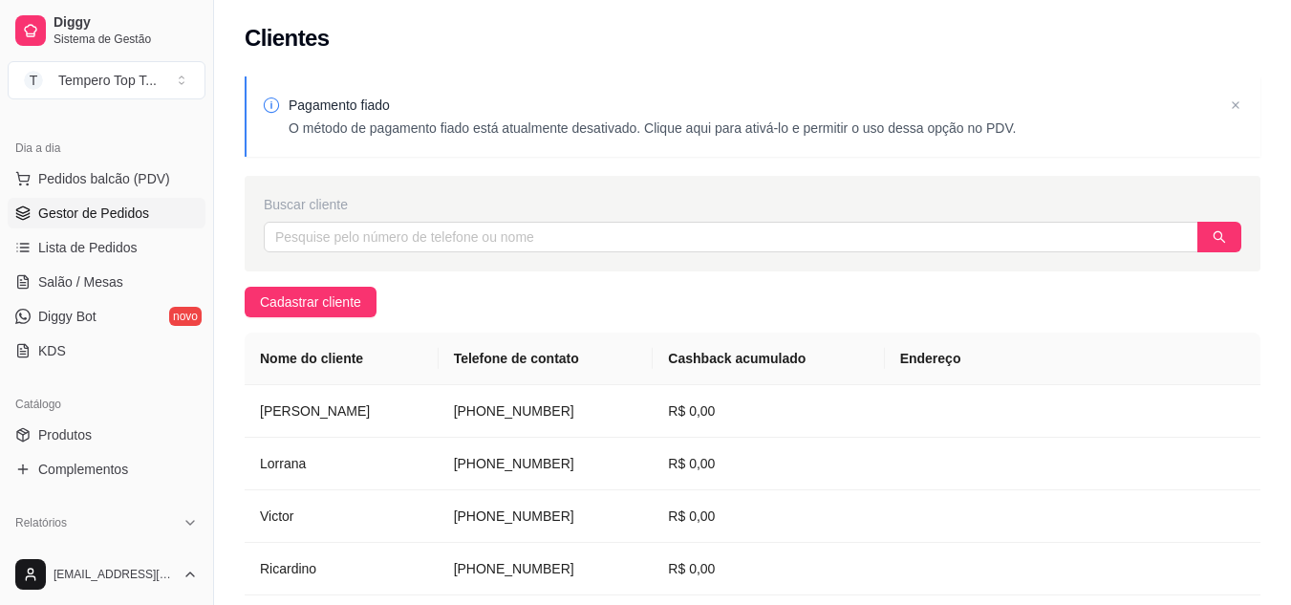
click at [111, 216] on span "Gestor de Pedidos" at bounding box center [93, 213] width 111 height 19
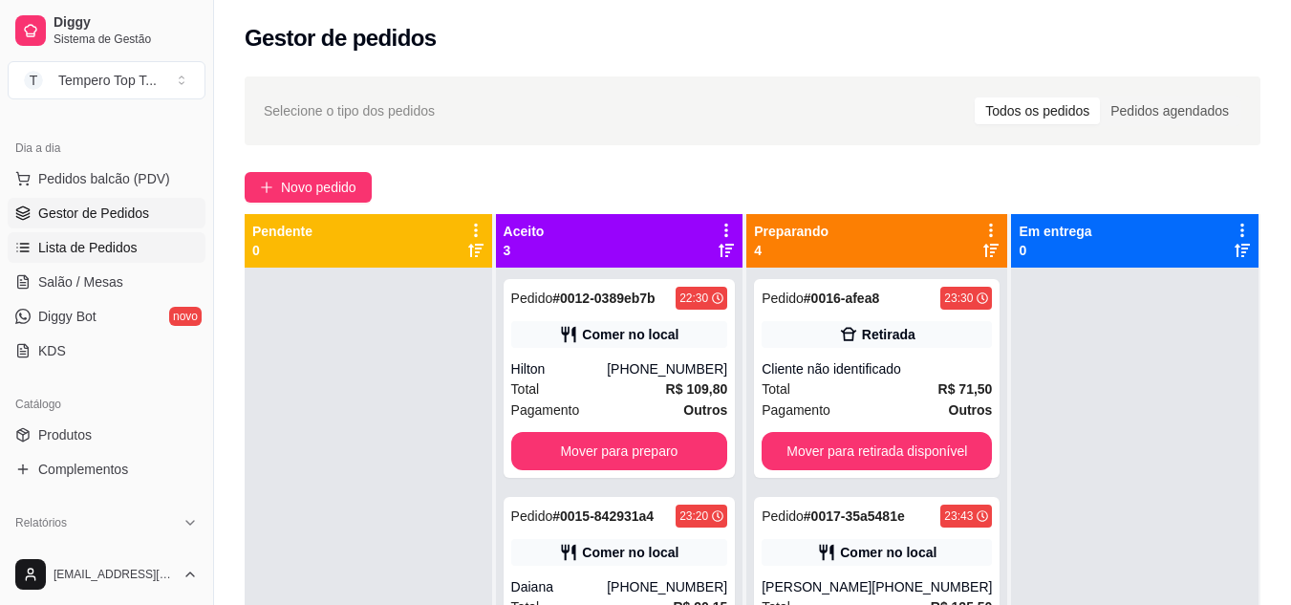
click at [112, 244] on span "Lista de Pedidos" at bounding box center [87, 247] width 99 height 19
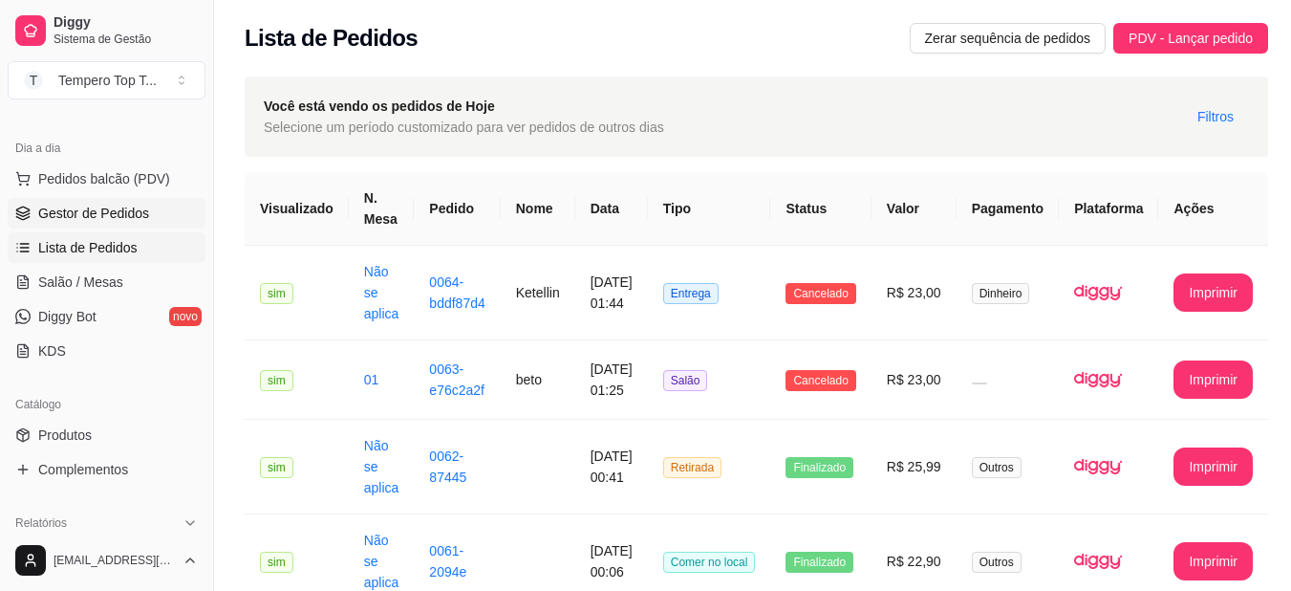
click at [159, 215] on link "Gestor de Pedidos" at bounding box center [107, 213] width 198 height 31
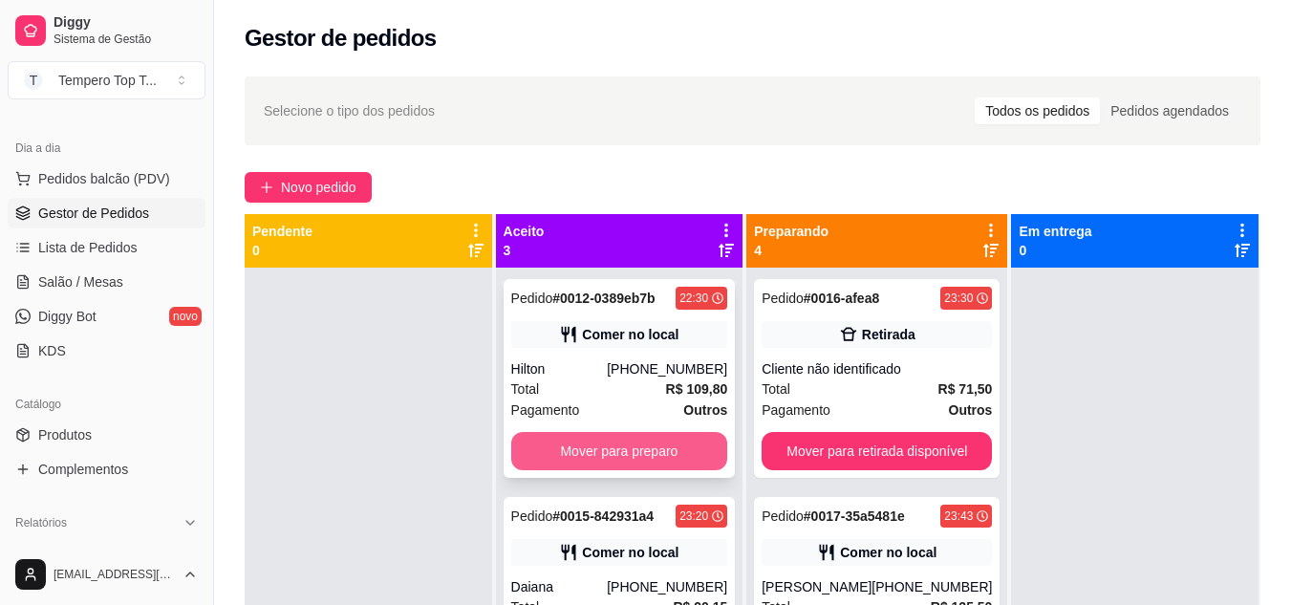
click at [687, 451] on button "Mover para preparo" at bounding box center [619, 451] width 217 height 38
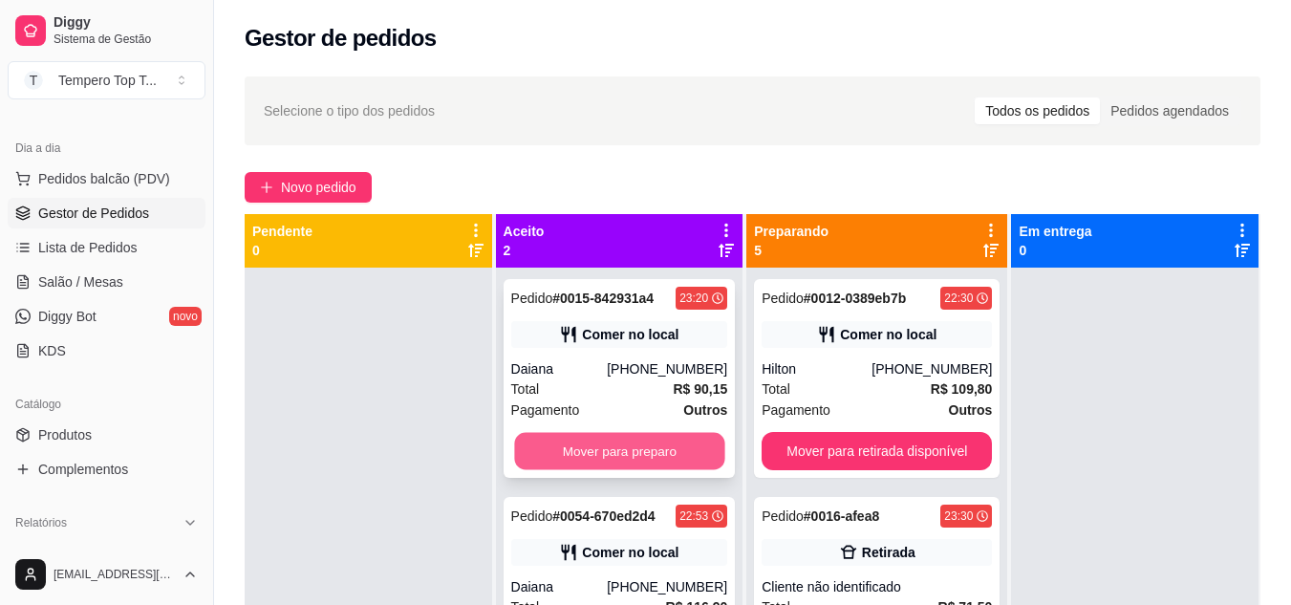
click at [675, 455] on button "Mover para preparo" at bounding box center [619, 451] width 210 height 37
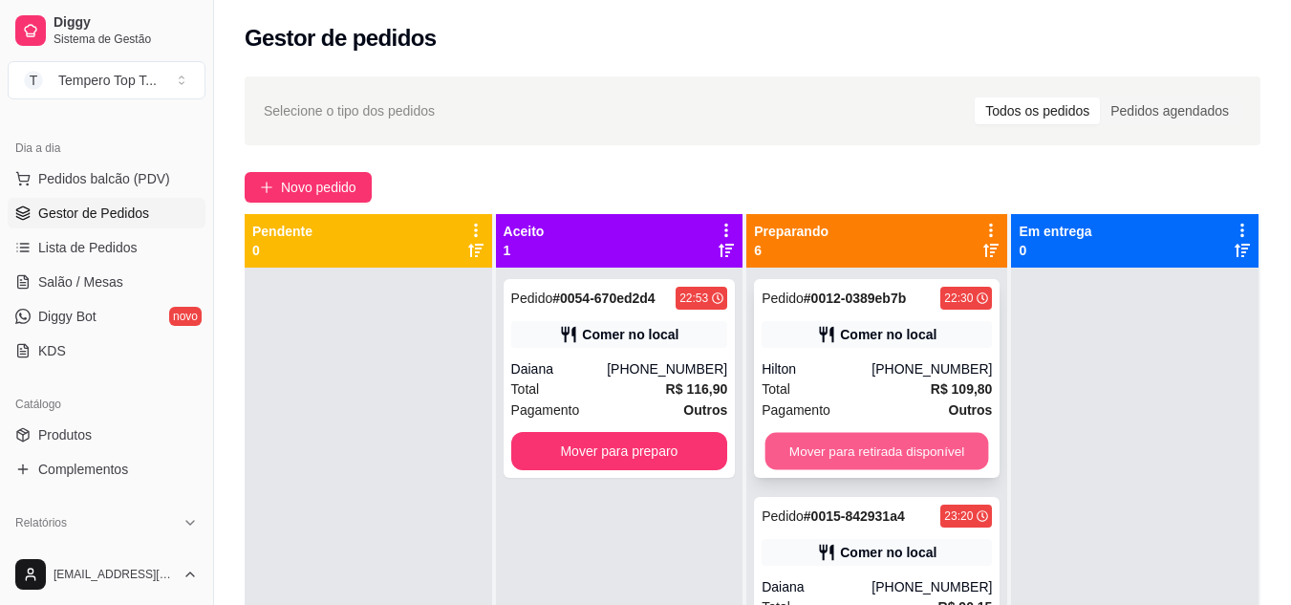
click at [802, 463] on button "Mover para retirada disponível" at bounding box center [878, 451] width 224 height 37
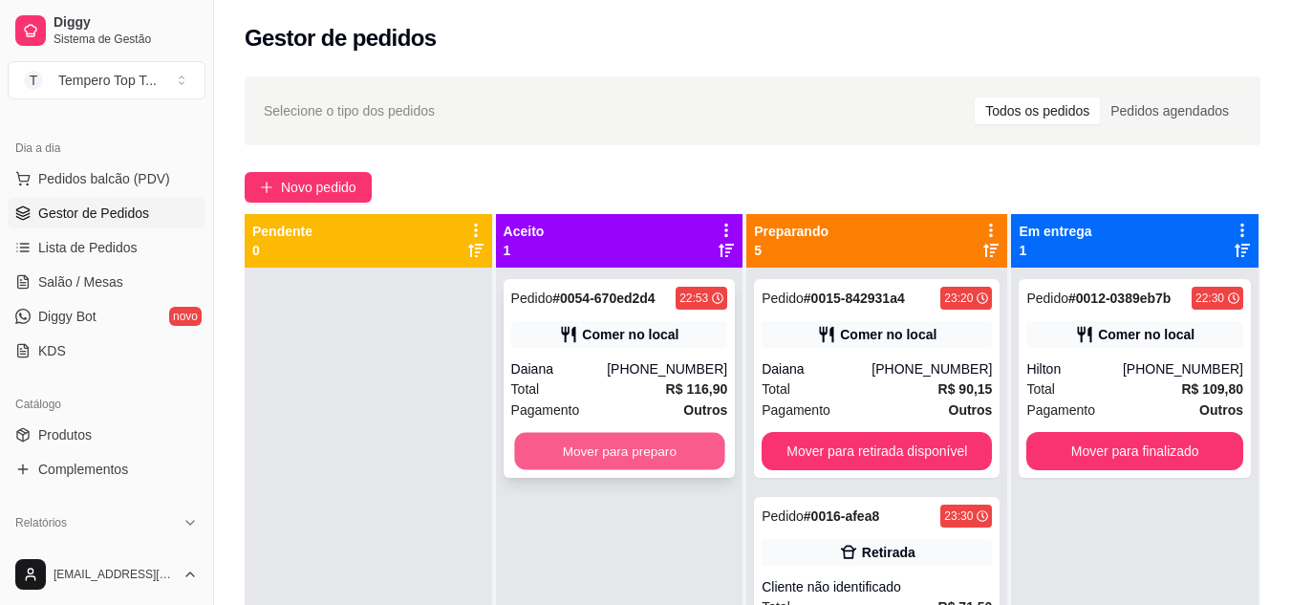
click at [658, 443] on button "Mover para preparo" at bounding box center [619, 451] width 210 height 37
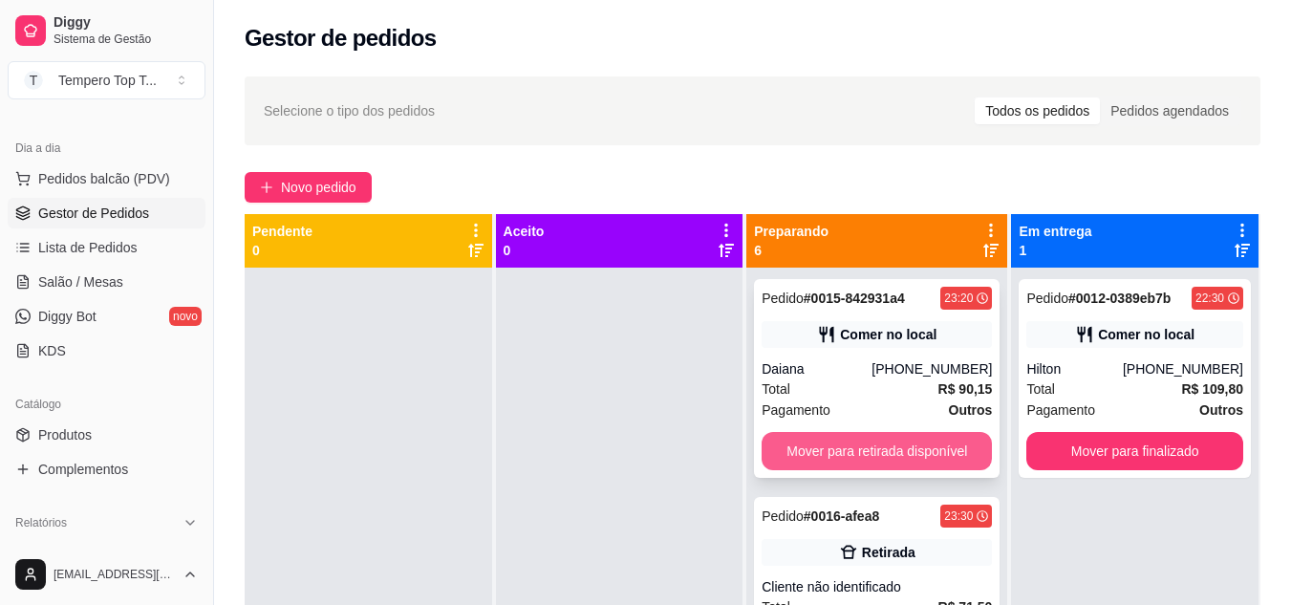
click at [788, 447] on button "Mover para retirada disponível" at bounding box center [877, 451] width 230 height 38
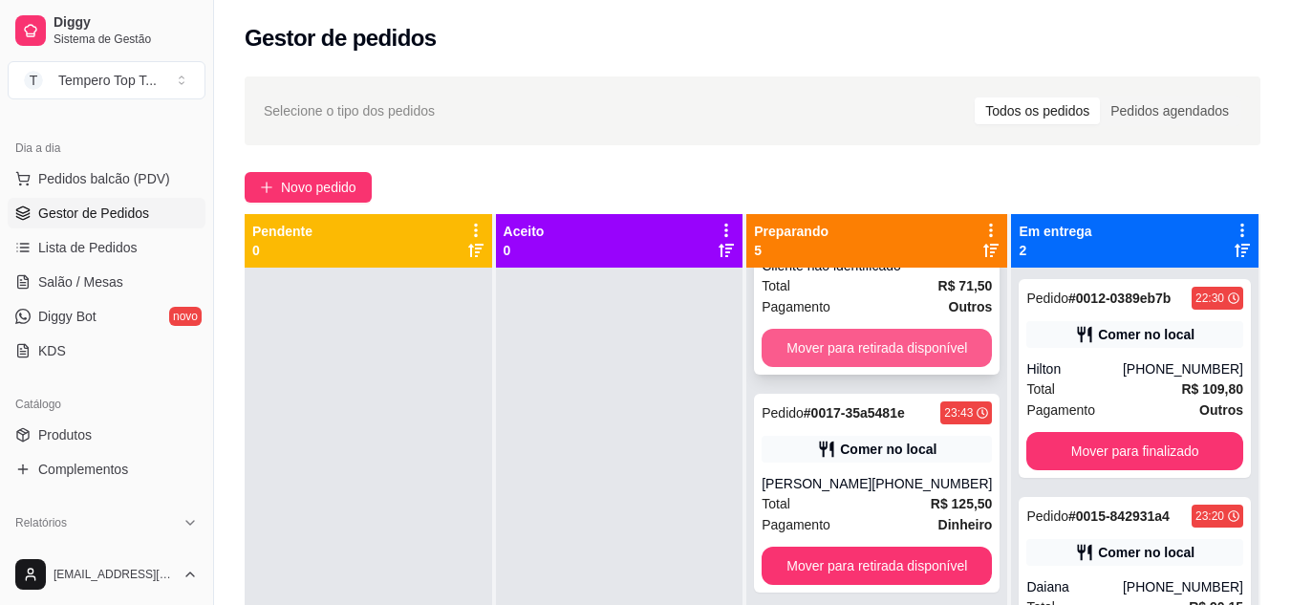
scroll to position [96, 0]
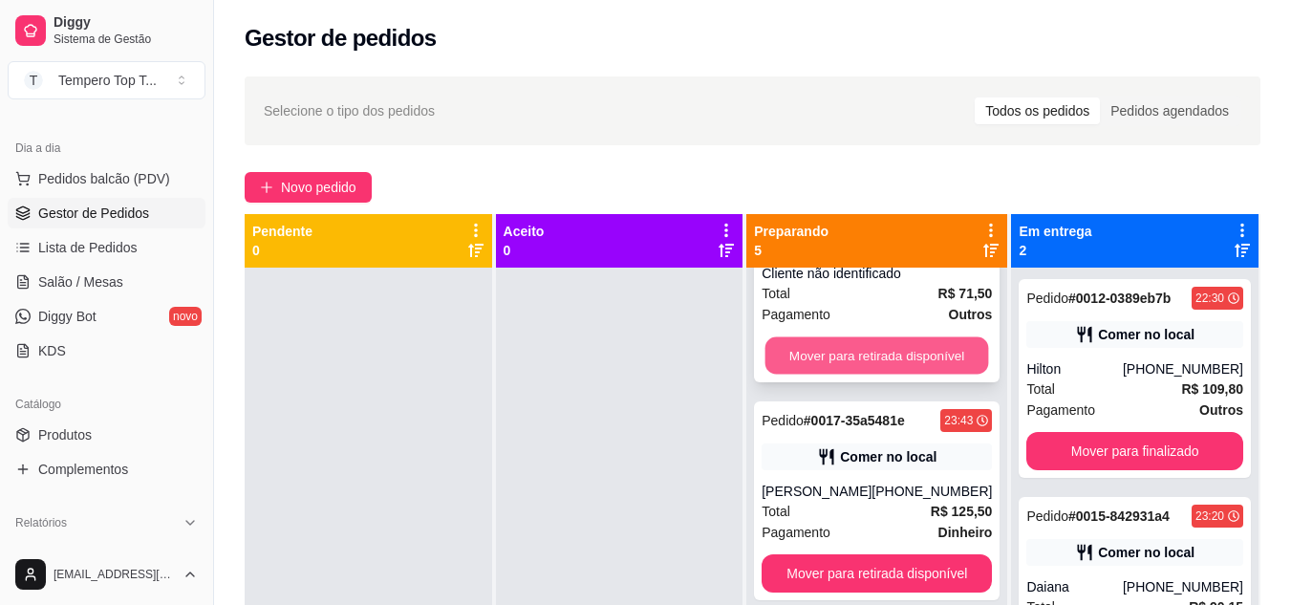
click at [860, 352] on button "Mover para retirada disponível" at bounding box center [878, 355] width 224 height 37
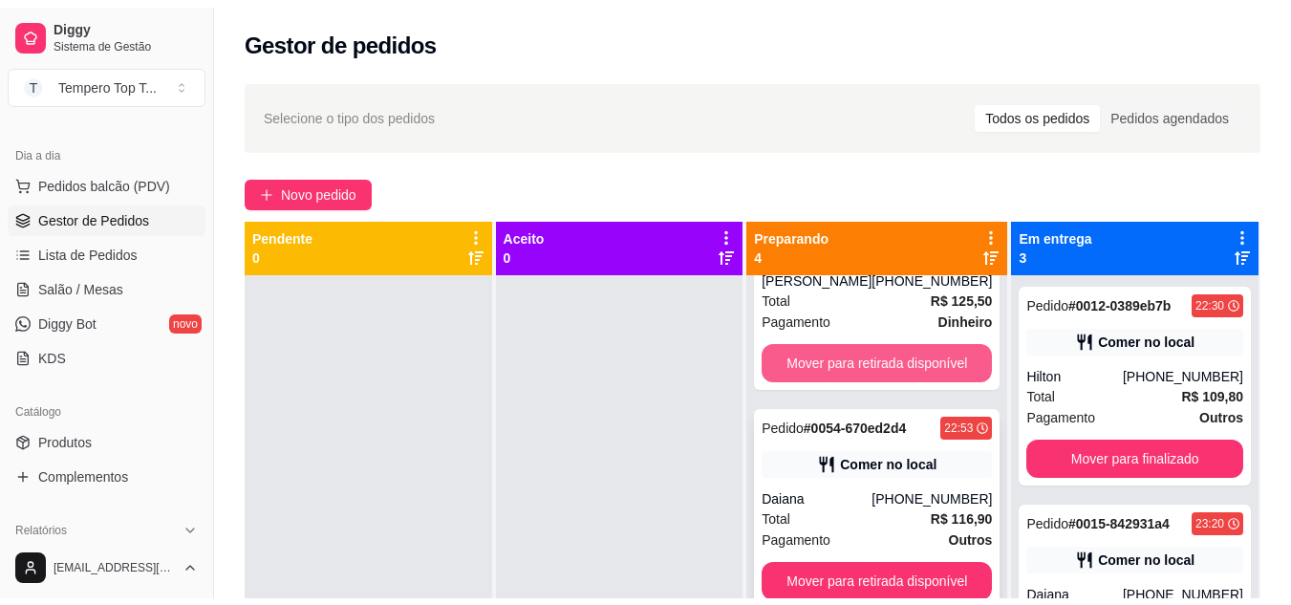
scroll to position [0, 0]
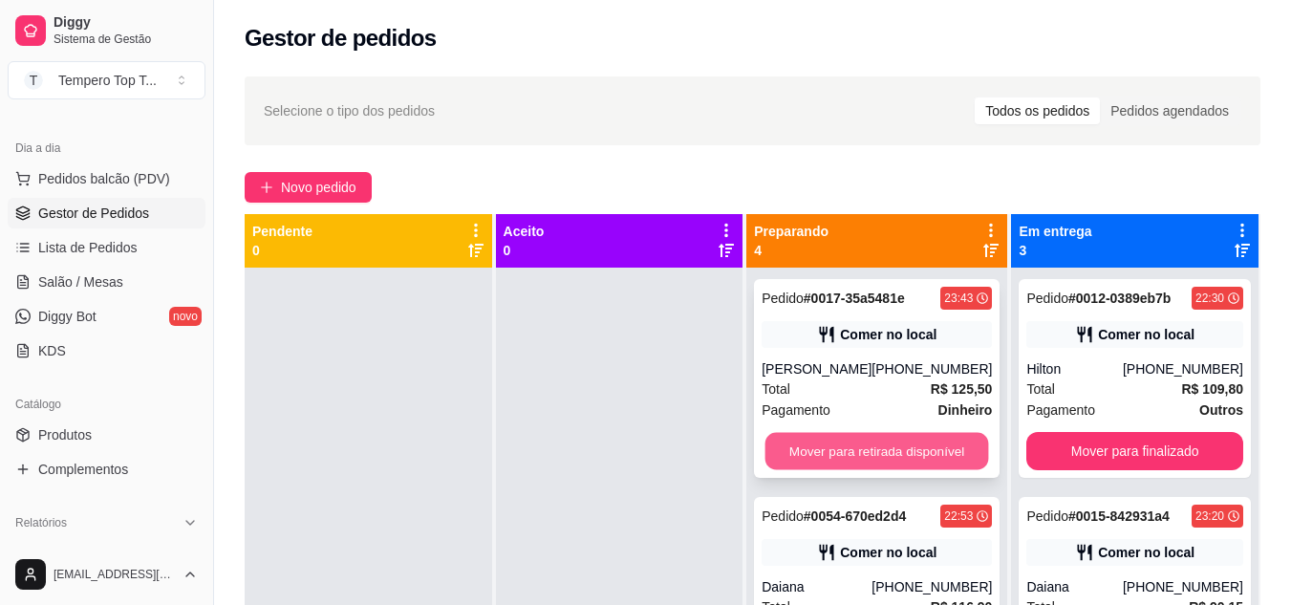
click at [915, 462] on button "Mover para retirada disponível" at bounding box center [878, 451] width 224 height 37
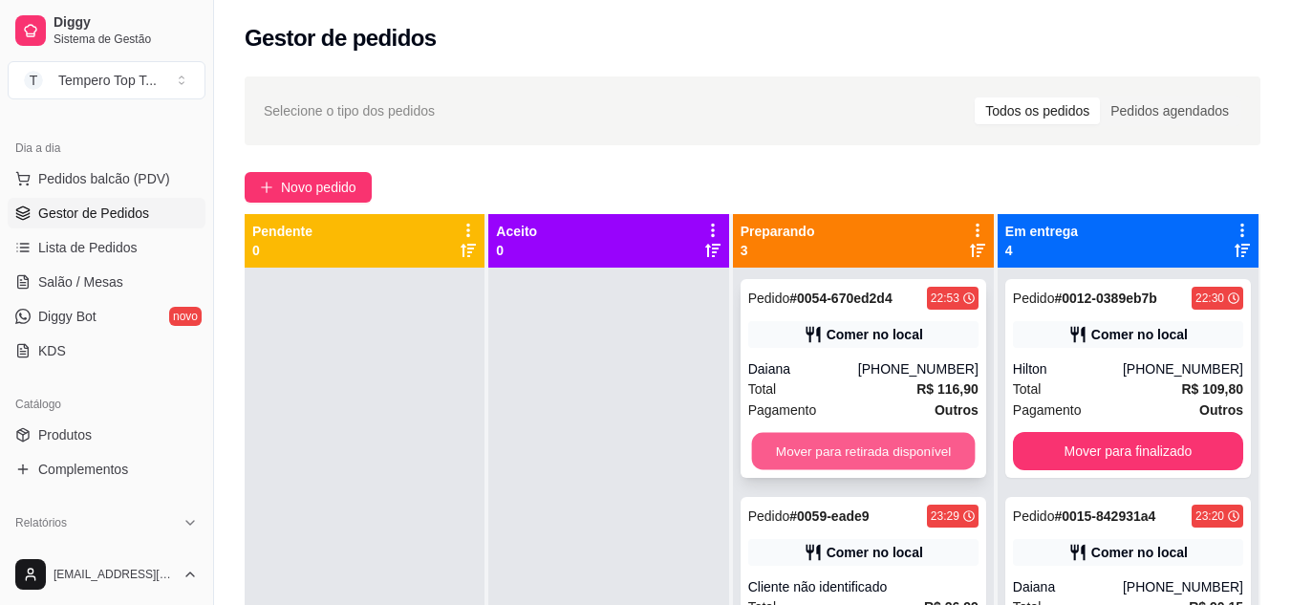
click at [916, 442] on button "Mover para retirada disponível" at bounding box center [863, 451] width 224 height 37
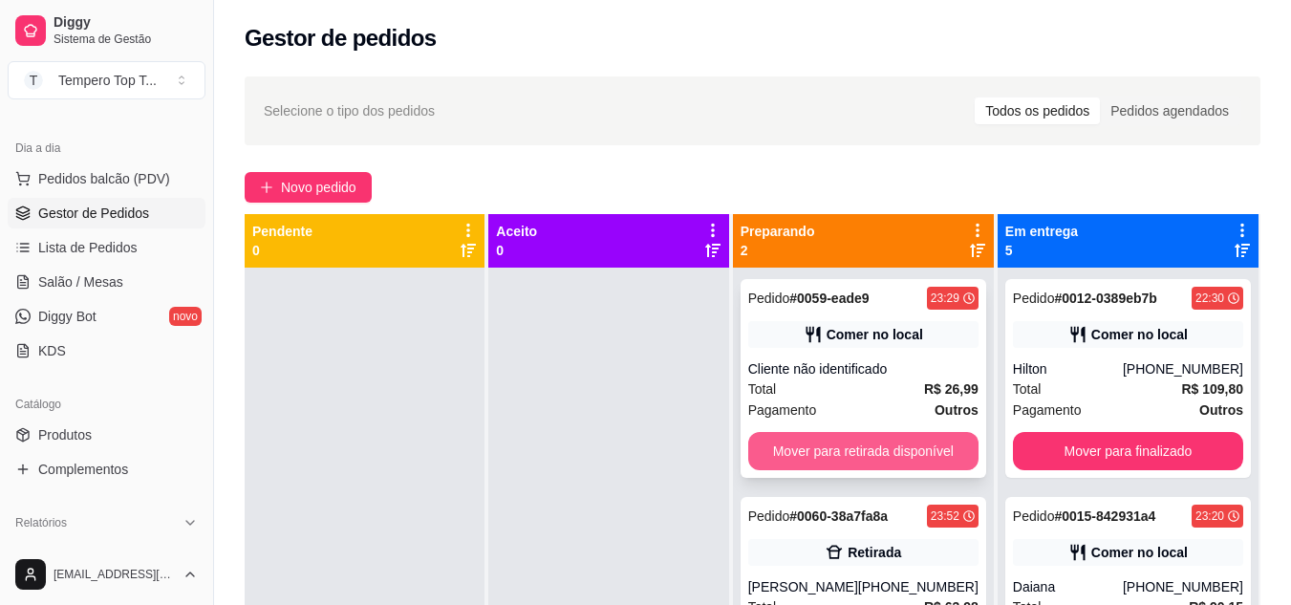
click at [919, 448] on button "Mover para retirada disponível" at bounding box center [863, 451] width 230 height 38
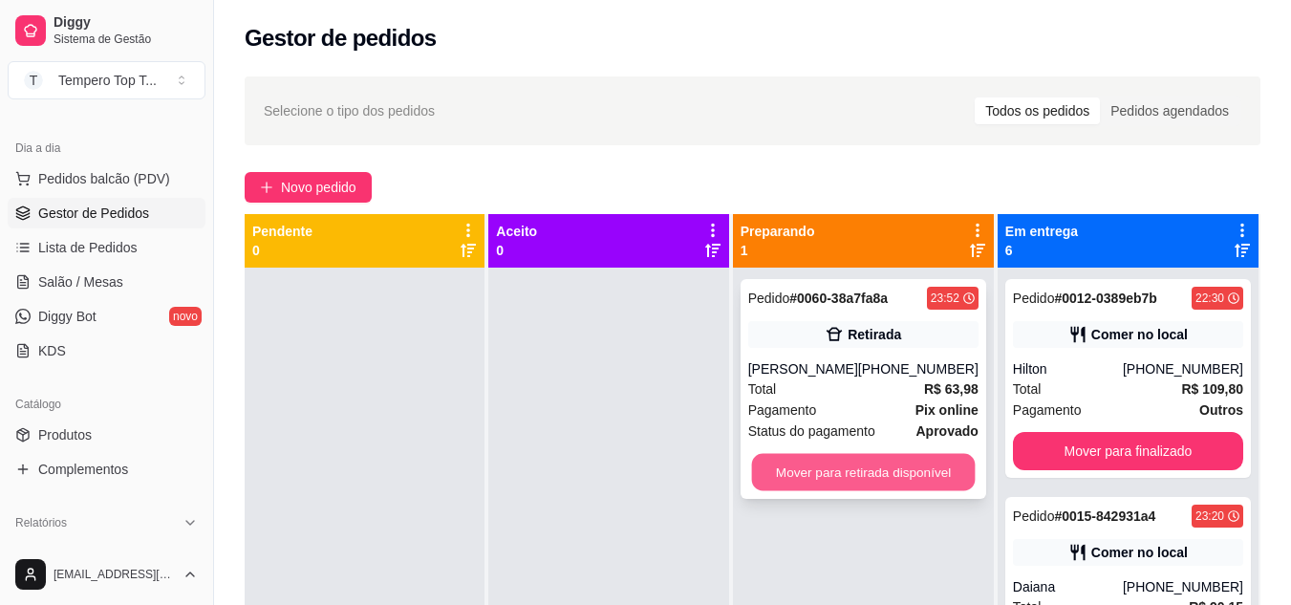
click at [914, 462] on button "Mover para retirada disponível" at bounding box center [863, 472] width 224 height 37
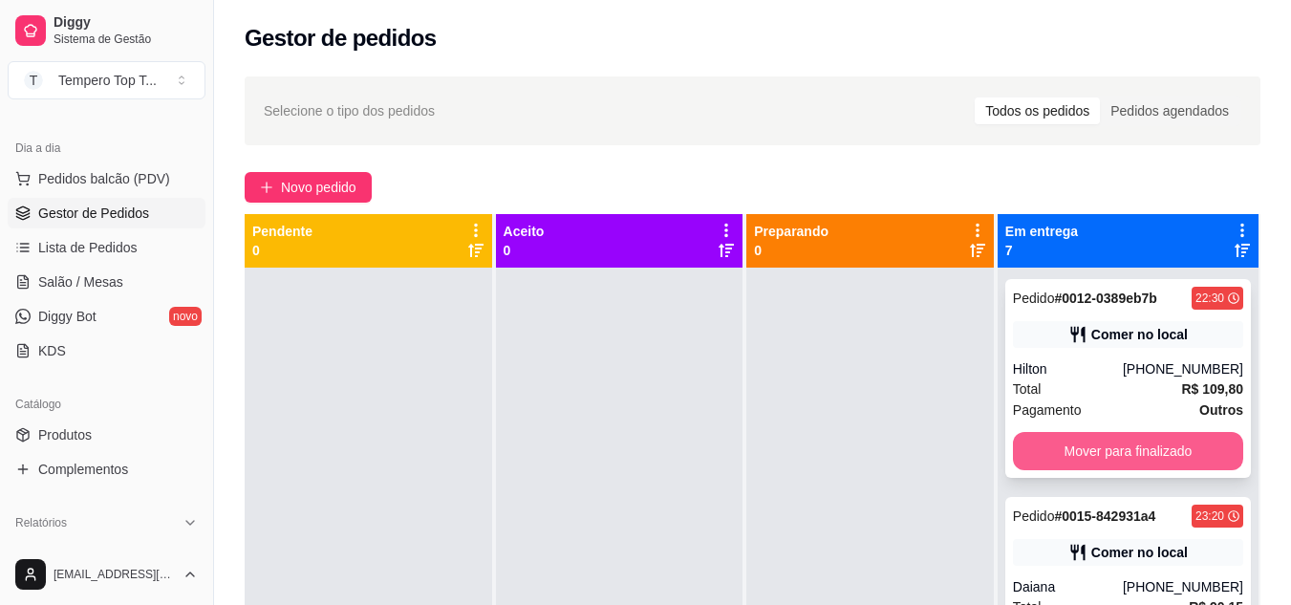
click at [1110, 459] on button "Mover para finalizado" at bounding box center [1128, 451] width 230 height 38
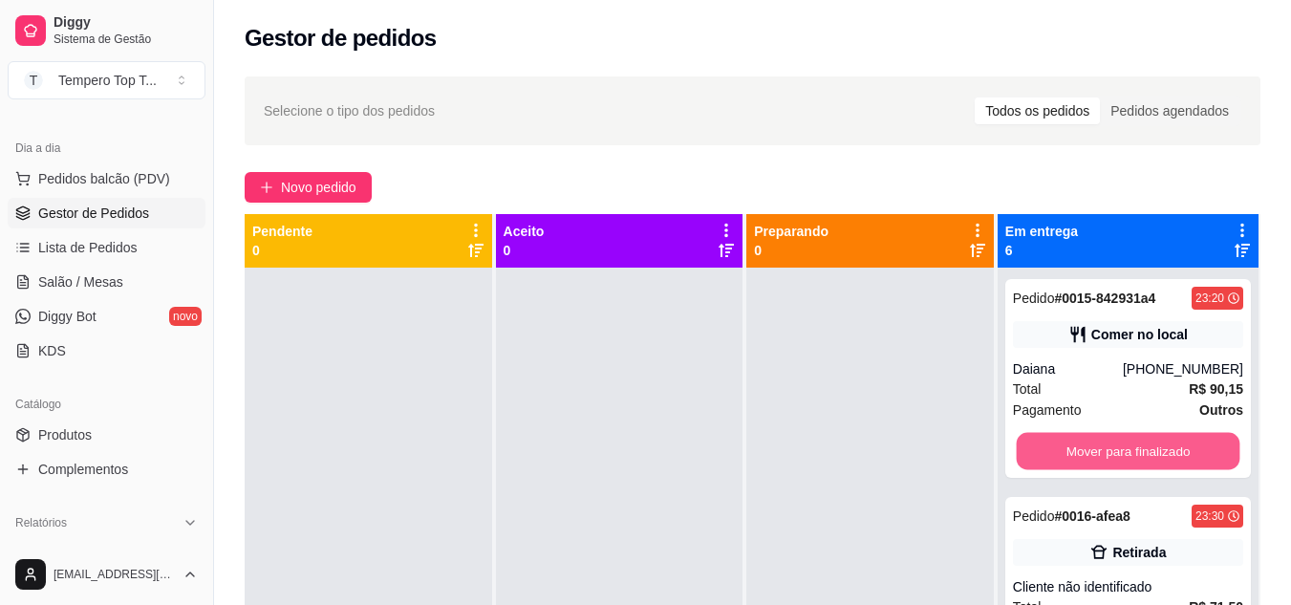
click at [1110, 459] on button "Mover para finalizado" at bounding box center [1128, 451] width 224 height 37
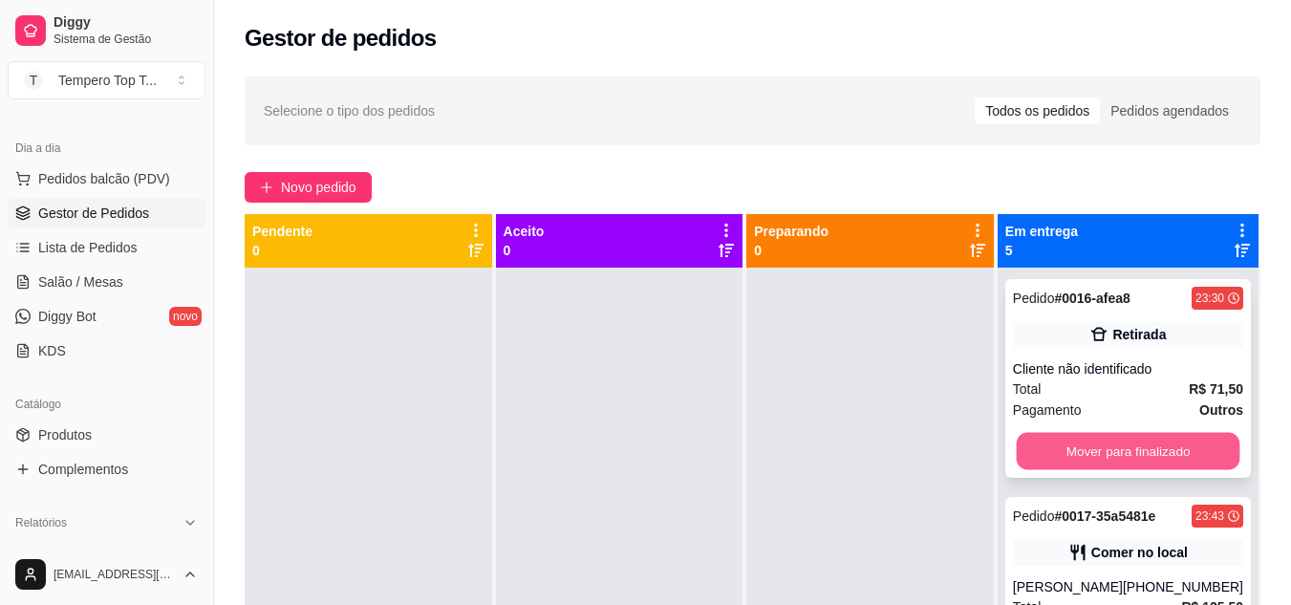
click at [1109, 461] on button "Mover para finalizado" at bounding box center [1128, 451] width 224 height 37
click at [1109, 462] on button "Mover para finalizado" at bounding box center [1128, 451] width 224 height 37
click at [1111, 464] on button "Mover para finalizado" at bounding box center [1128, 451] width 224 height 37
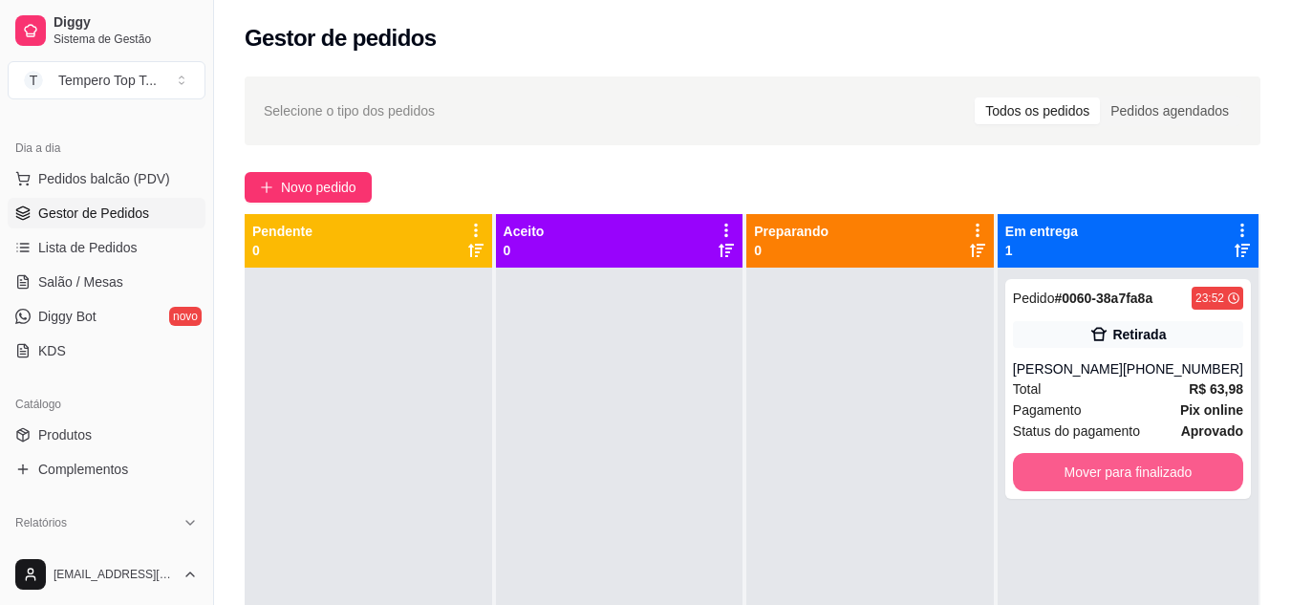
click at [1111, 464] on button "Mover para finalizado" at bounding box center [1128, 472] width 230 height 38
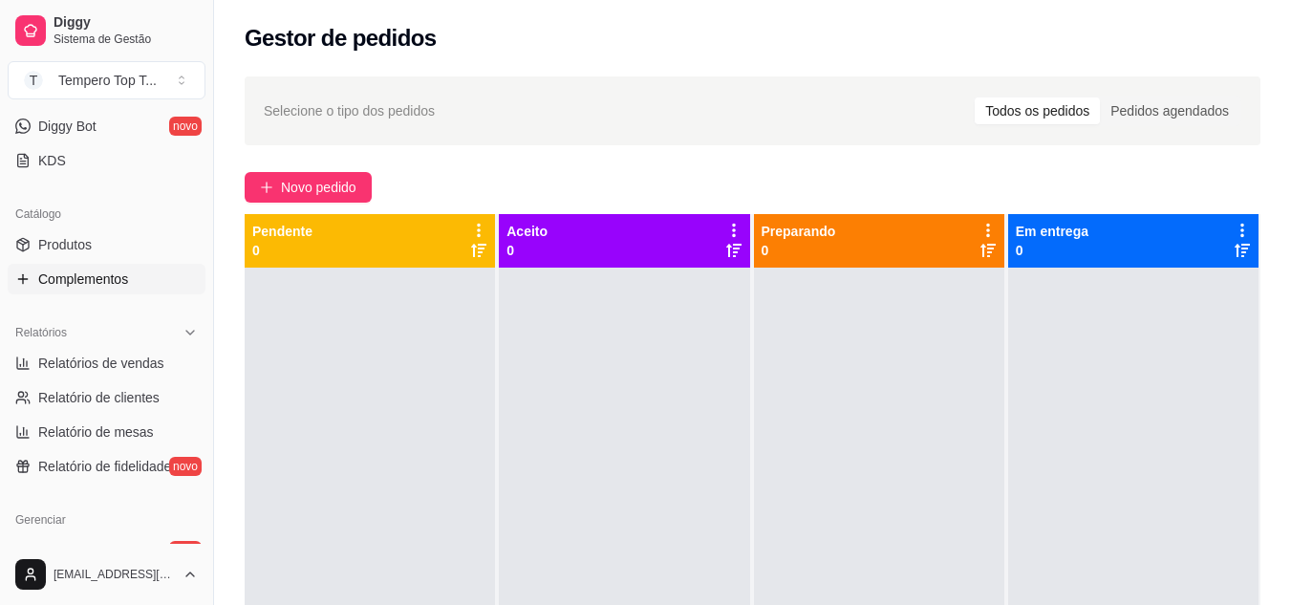
scroll to position [382, 0]
drag, startPoint x: 65, startPoint y: 236, endPoint x: 348, endPoint y: 243, distance: 283.0
click at [66, 236] on span "Produtos" at bounding box center [65, 243] width 54 height 19
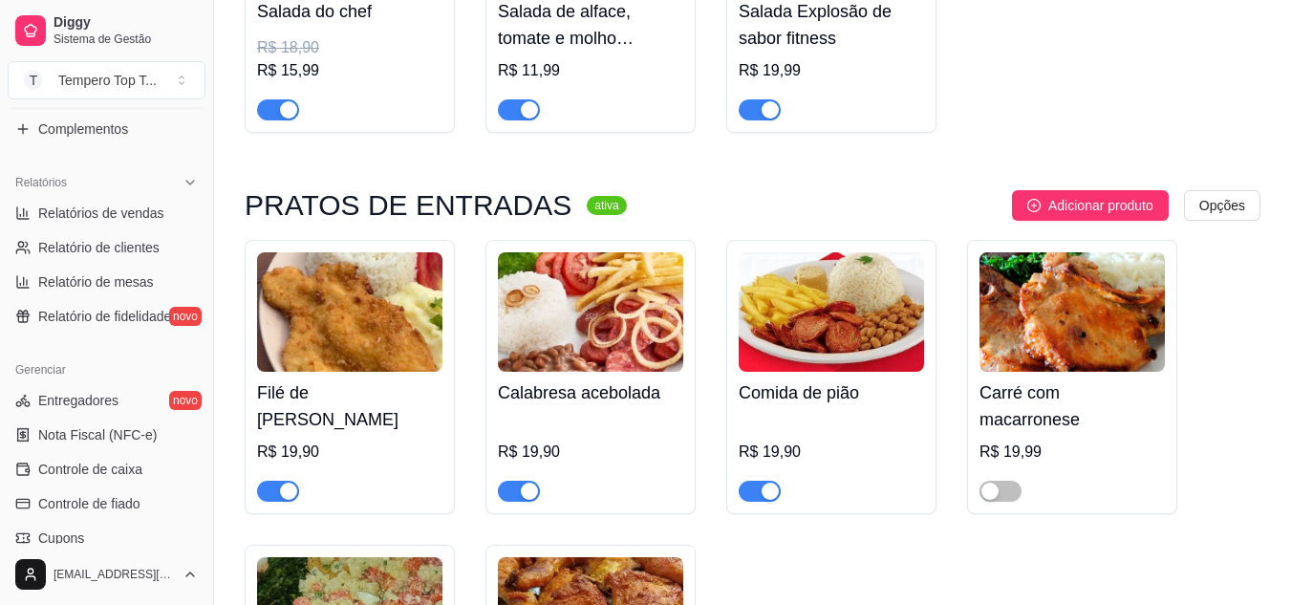
scroll to position [669, 0]
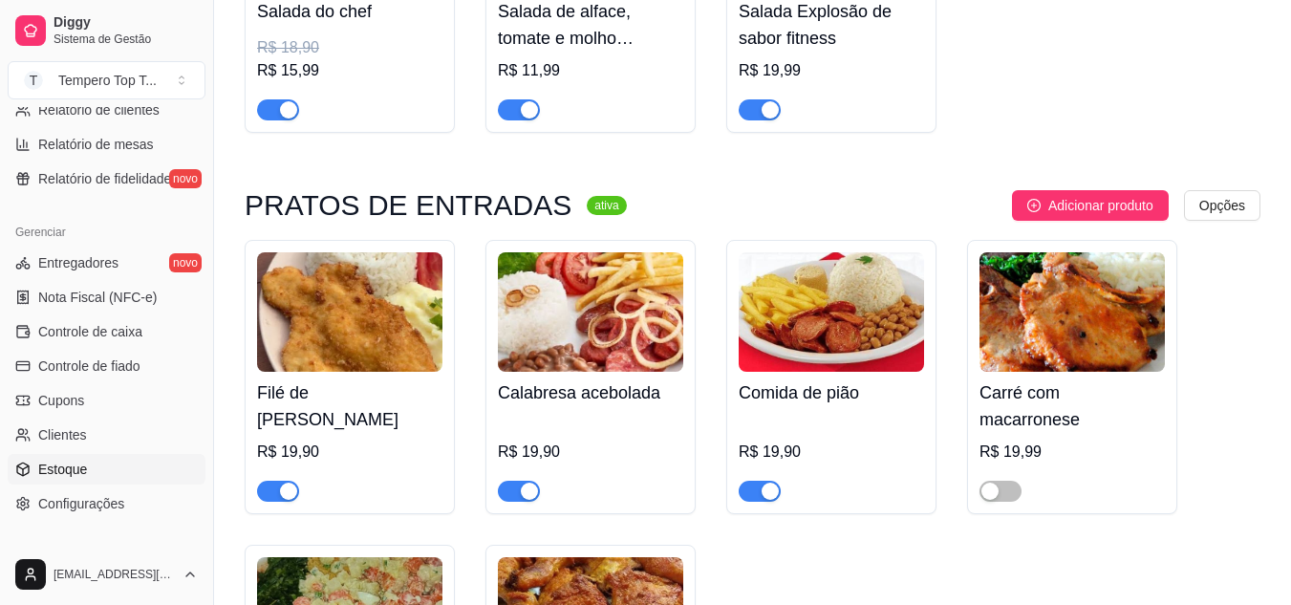
click at [135, 464] on link "Estoque" at bounding box center [107, 469] width 198 height 31
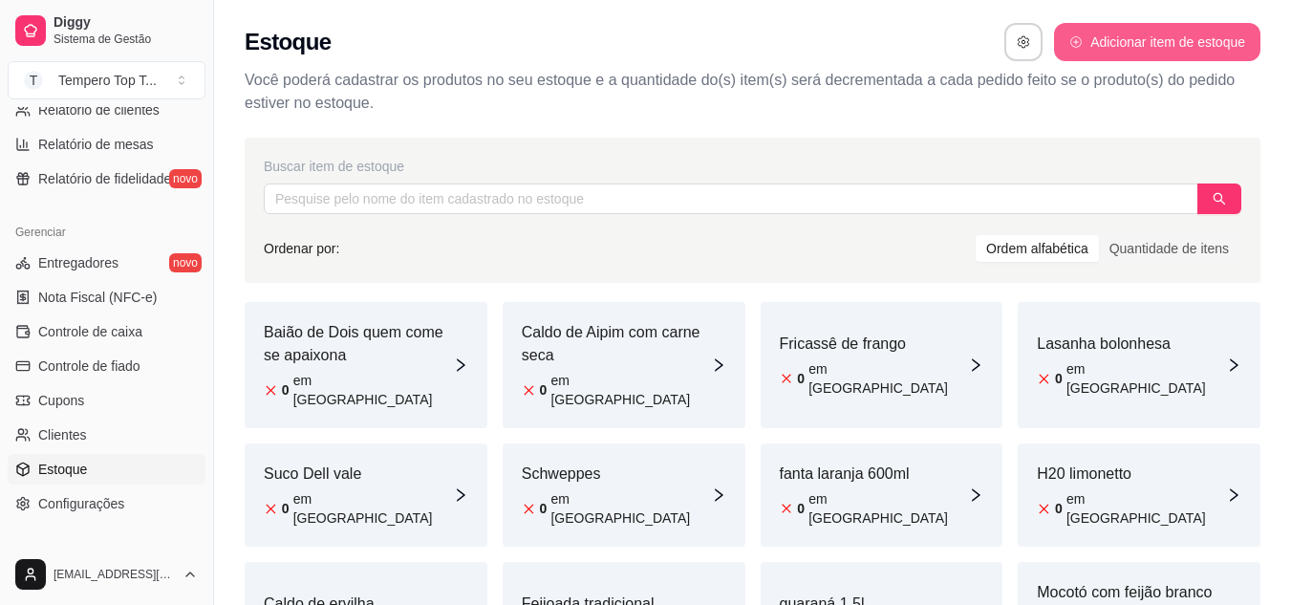
click at [1170, 44] on button "Adicionar item de estoque" at bounding box center [1157, 42] width 206 height 38
select select "UN"
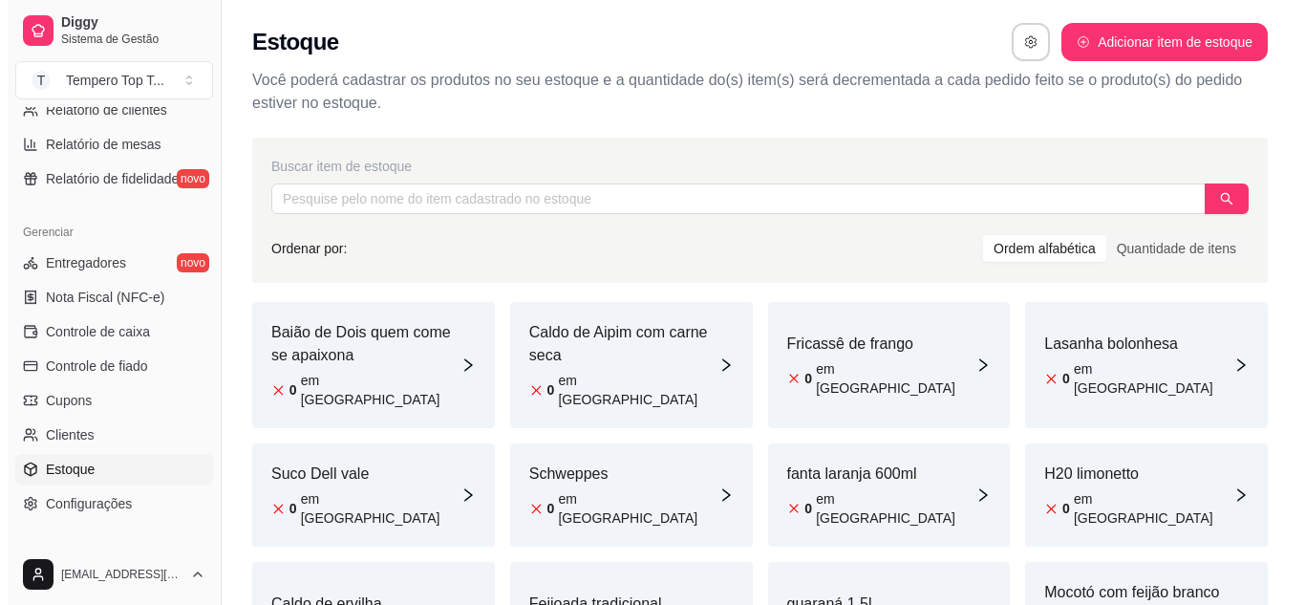
scroll to position [478, 0]
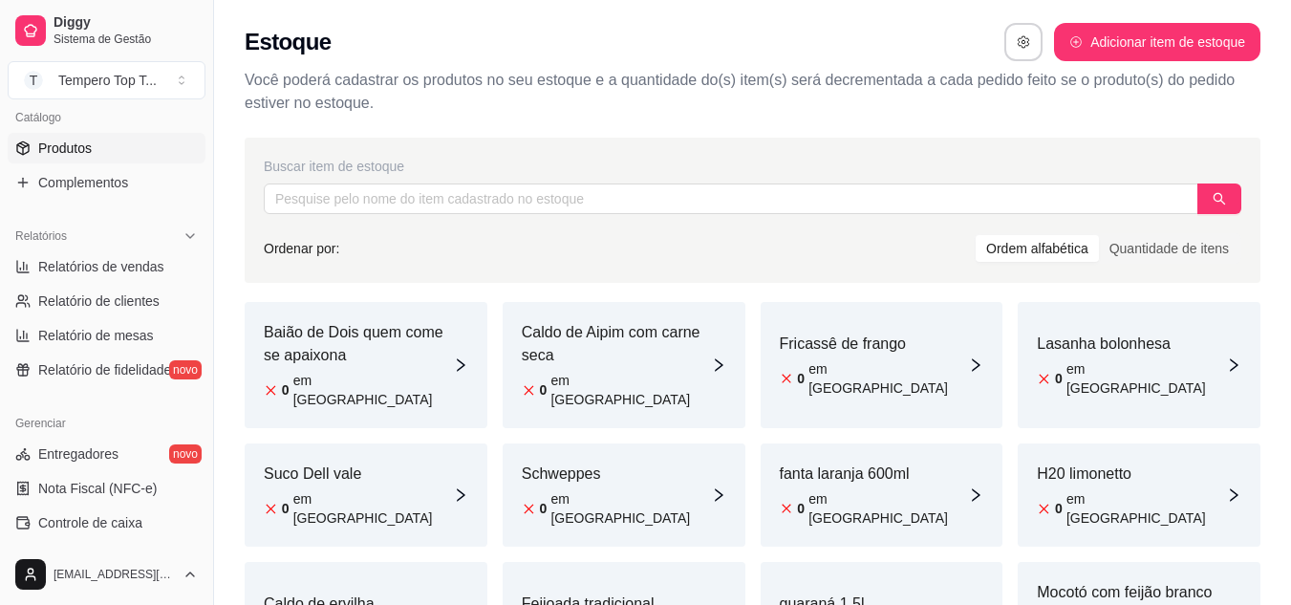
click at [109, 140] on link "Produtos" at bounding box center [107, 148] width 198 height 31
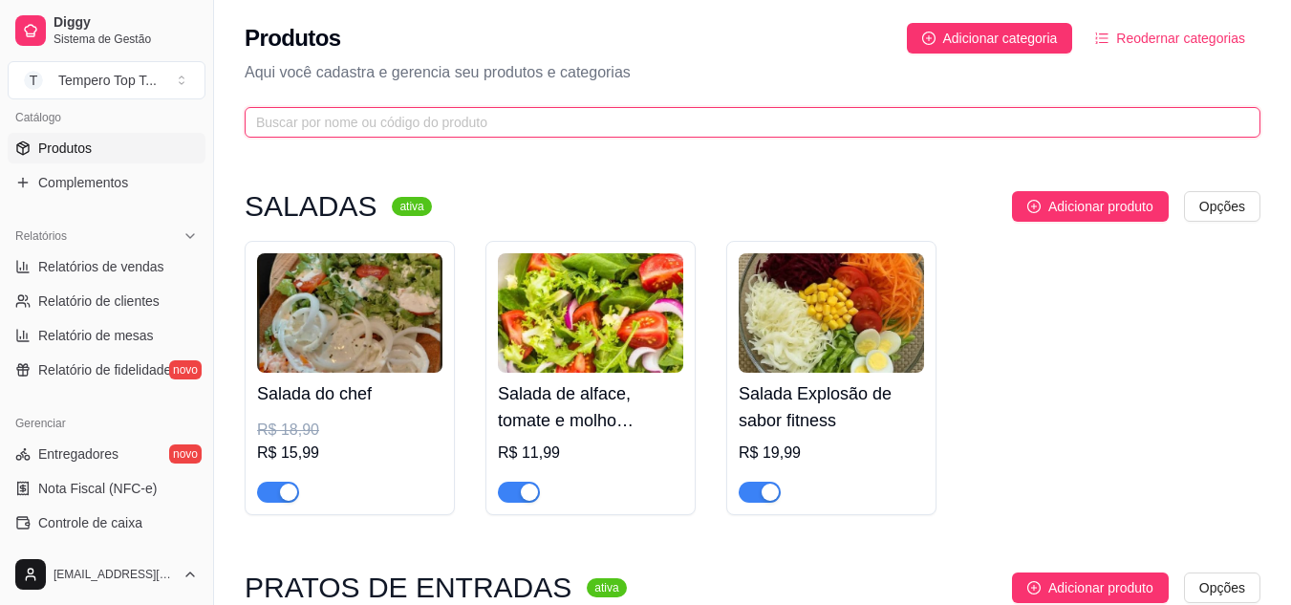
click at [377, 114] on input "text" at bounding box center [745, 122] width 978 height 21
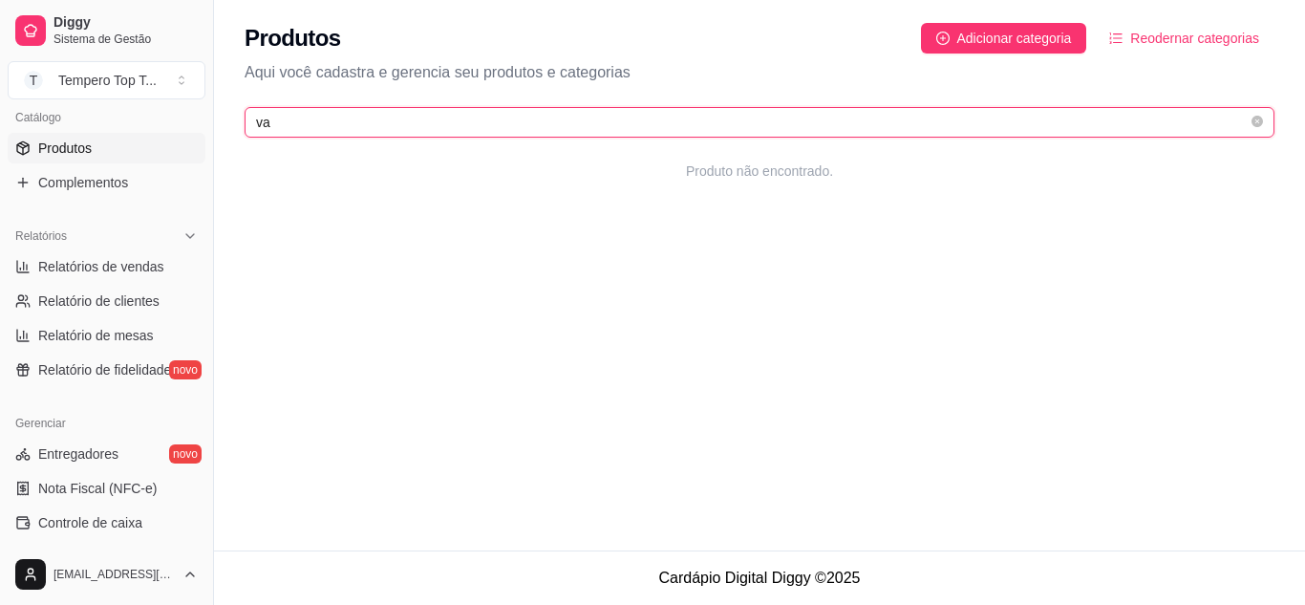
type input "v"
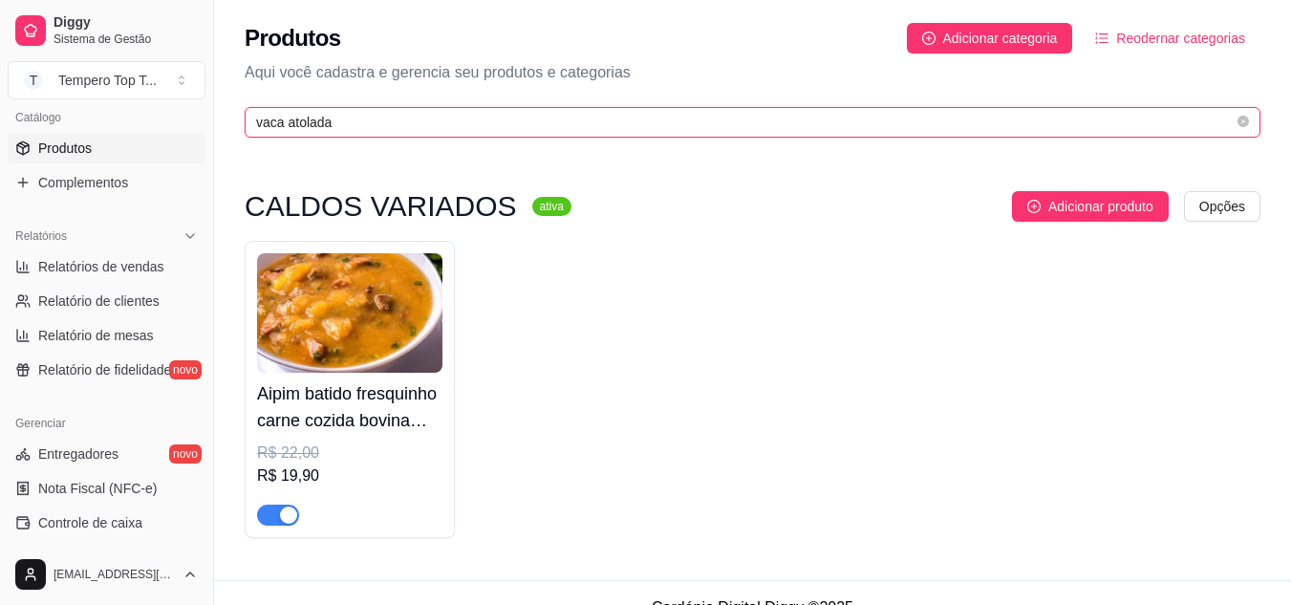
type input "vaca atolada"
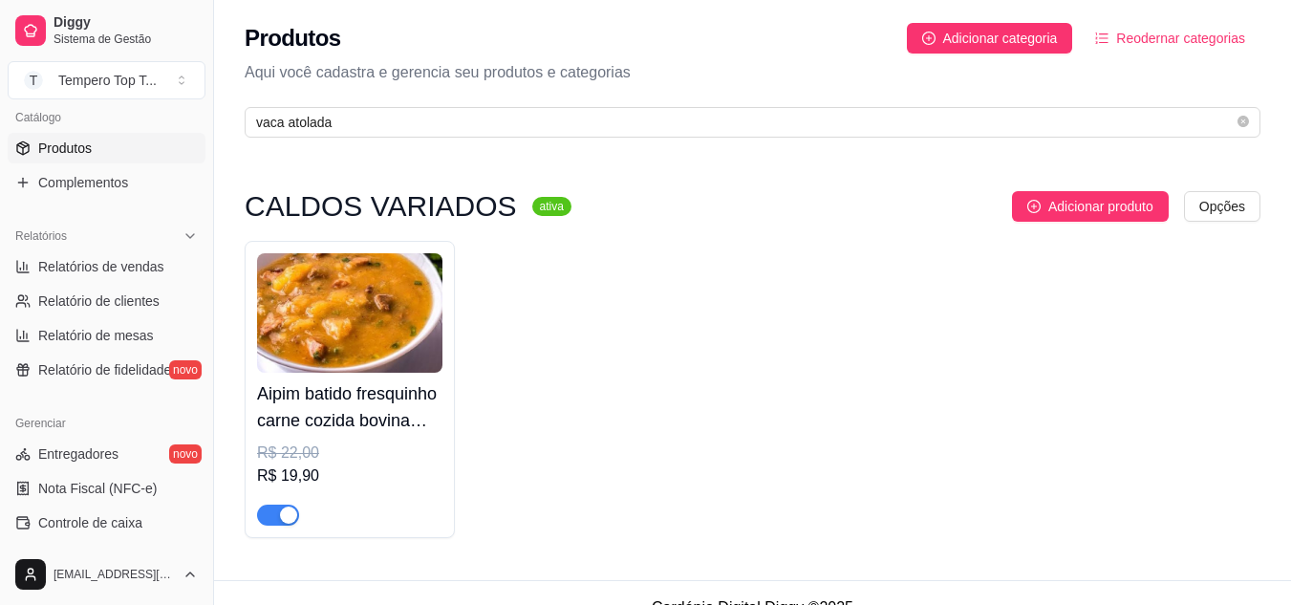
click at [302, 303] on img at bounding box center [349, 312] width 185 height 119
click at [361, 326] on img at bounding box center [349, 312] width 185 height 119
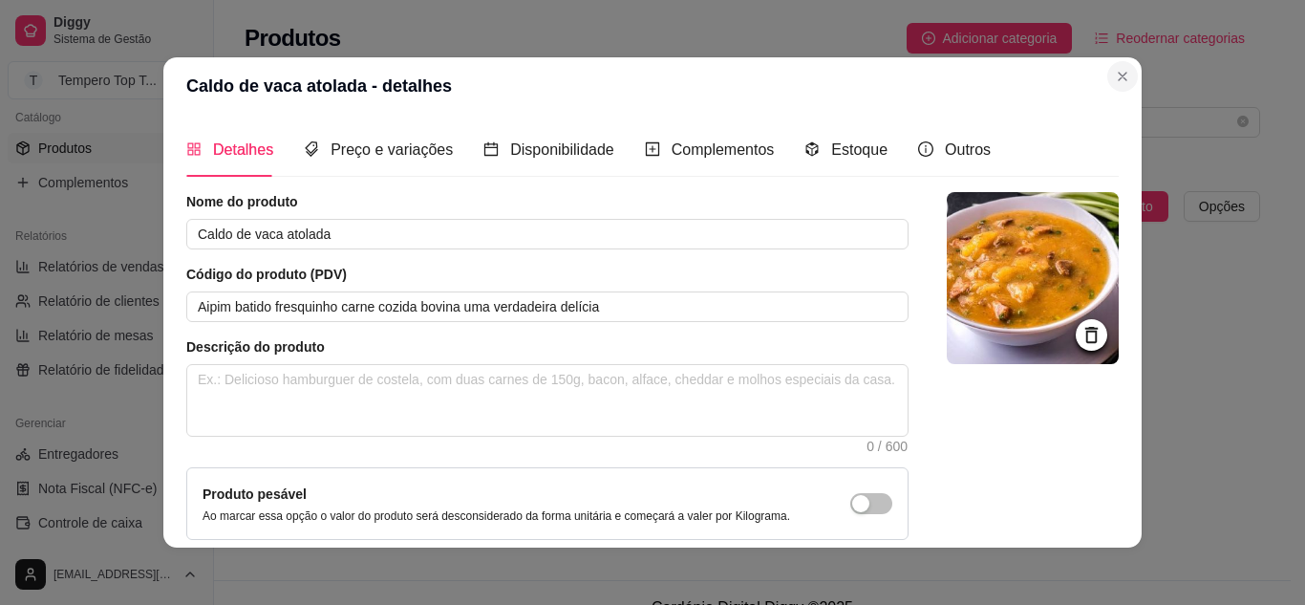
click at [1132, 76] on section "Caldo de vaca atolada - detalhes Detalhes Preço e variações Disponibilidade Com…" at bounding box center [652, 302] width 979 height 490
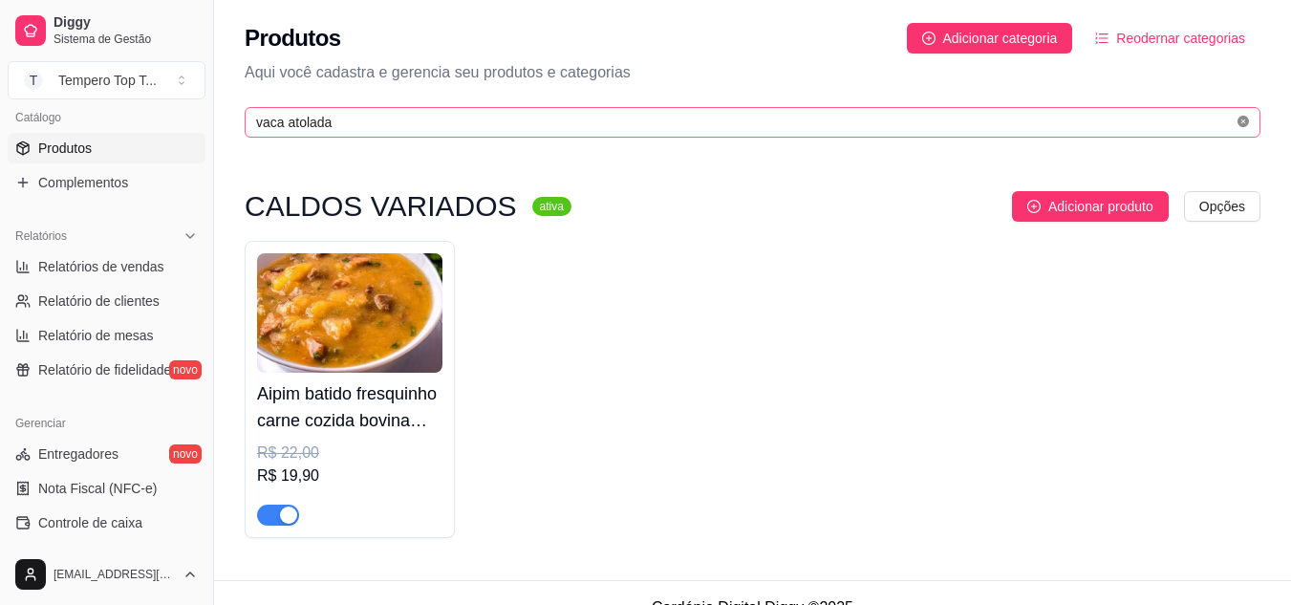
click at [1242, 118] on icon "close-circle" at bounding box center [1243, 121] width 11 height 11
